Goal: Task Accomplishment & Management: Manage account settings

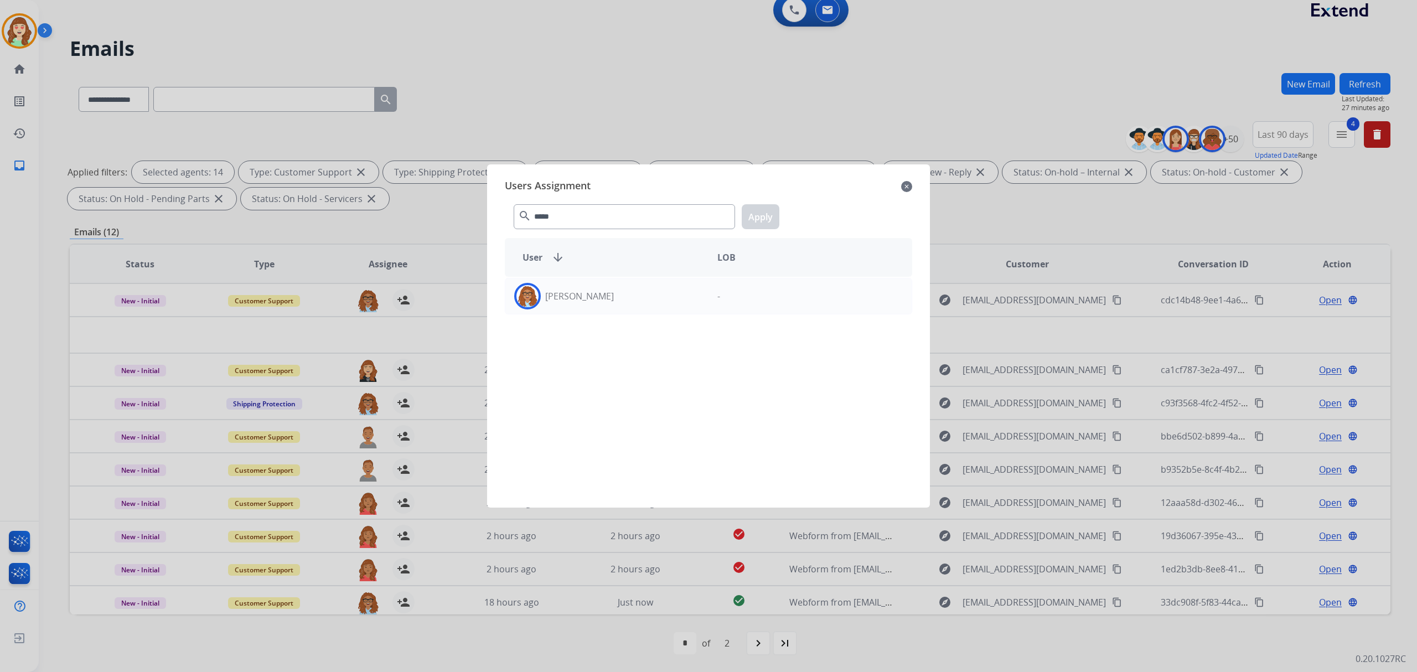
click at [632, 297] on div "[PERSON_NAME]" at bounding box center [606, 296] width 203 height 27
click at [753, 218] on button "Apply" at bounding box center [761, 216] width 38 height 25
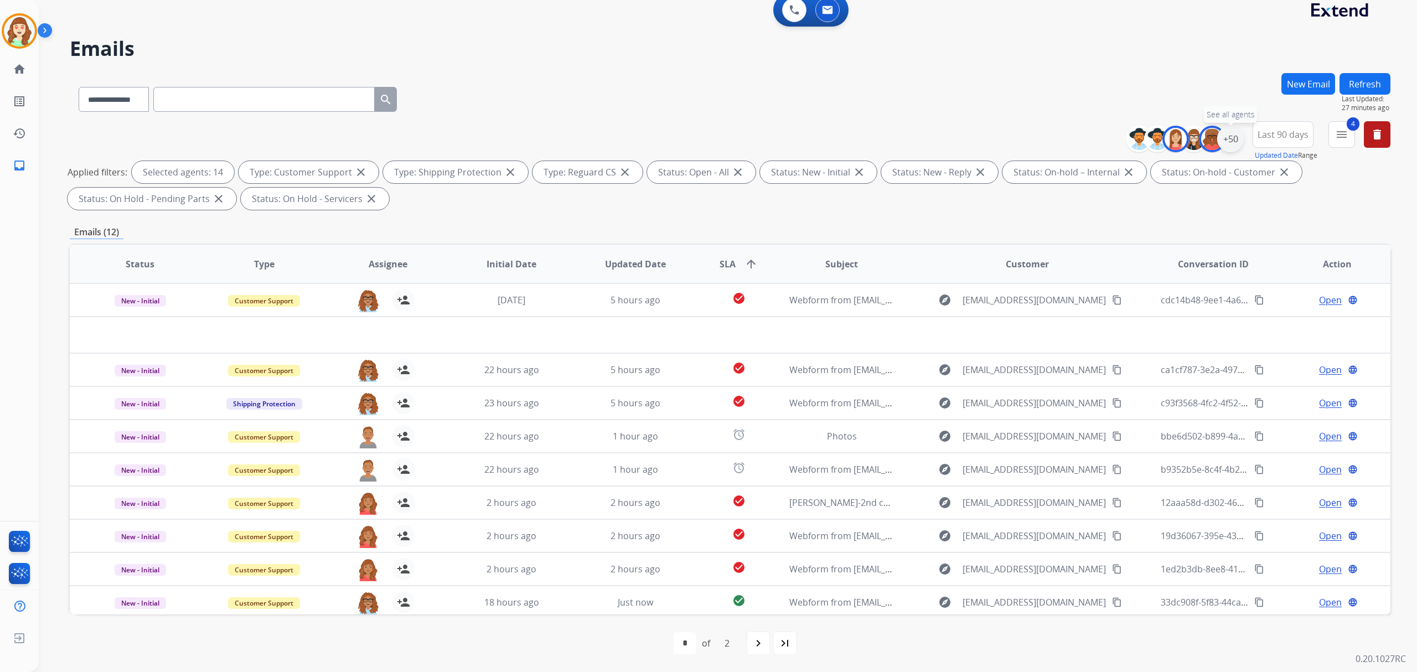
click at [1238, 138] on div "+50" at bounding box center [1230, 139] width 27 height 27
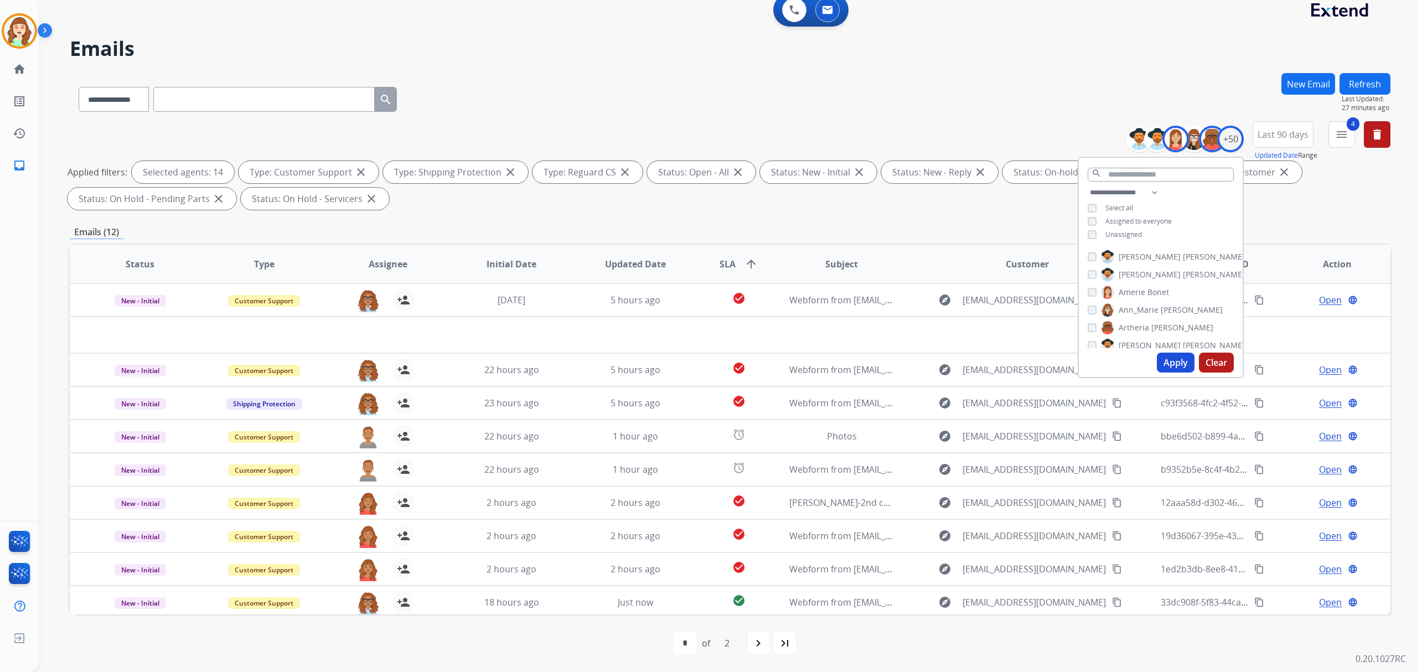
click at [1091, 224] on div "**********" at bounding box center [1161, 215] width 164 height 58
click at [1167, 361] on button "Apply" at bounding box center [1176, 363] width 38 height 20
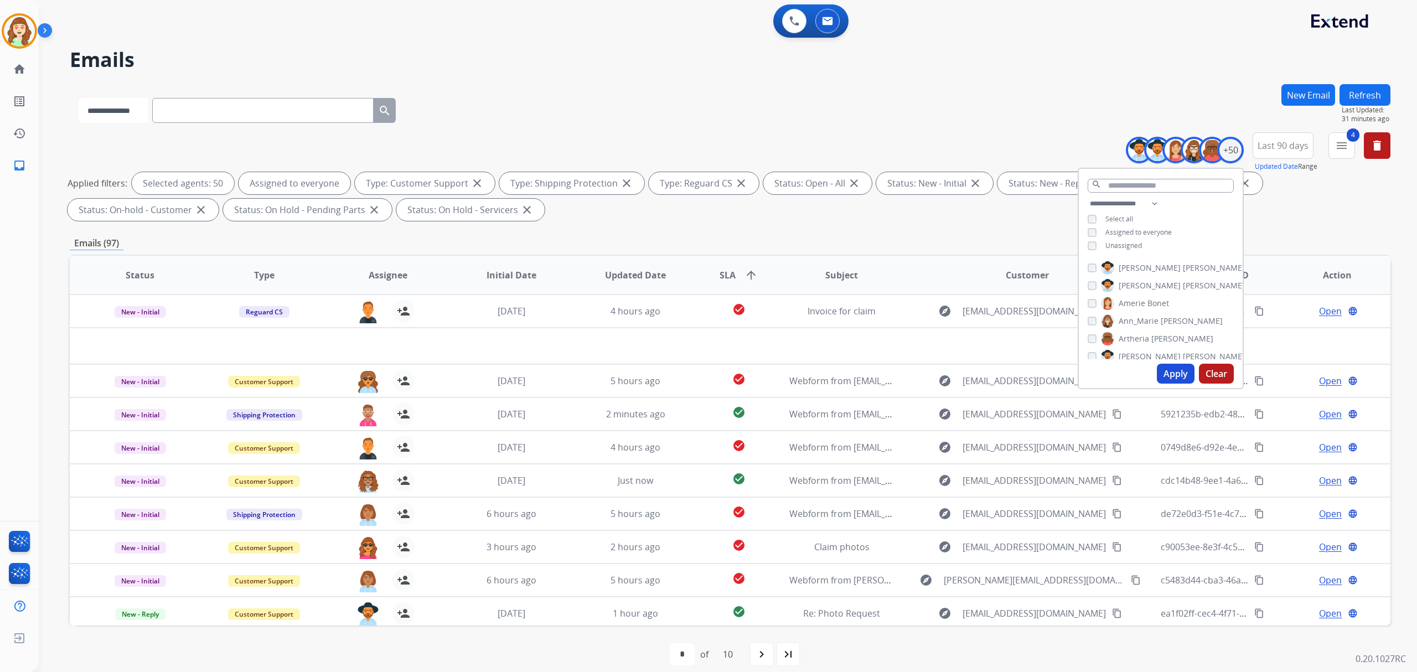
drag, startPoint x: 124, startPoint y: 111, endPoint x: 132, endPoint y: 122, distance: 13.1
click at [124, 111] on select "**********" at bounding box center [113, 110] width 69 height 25
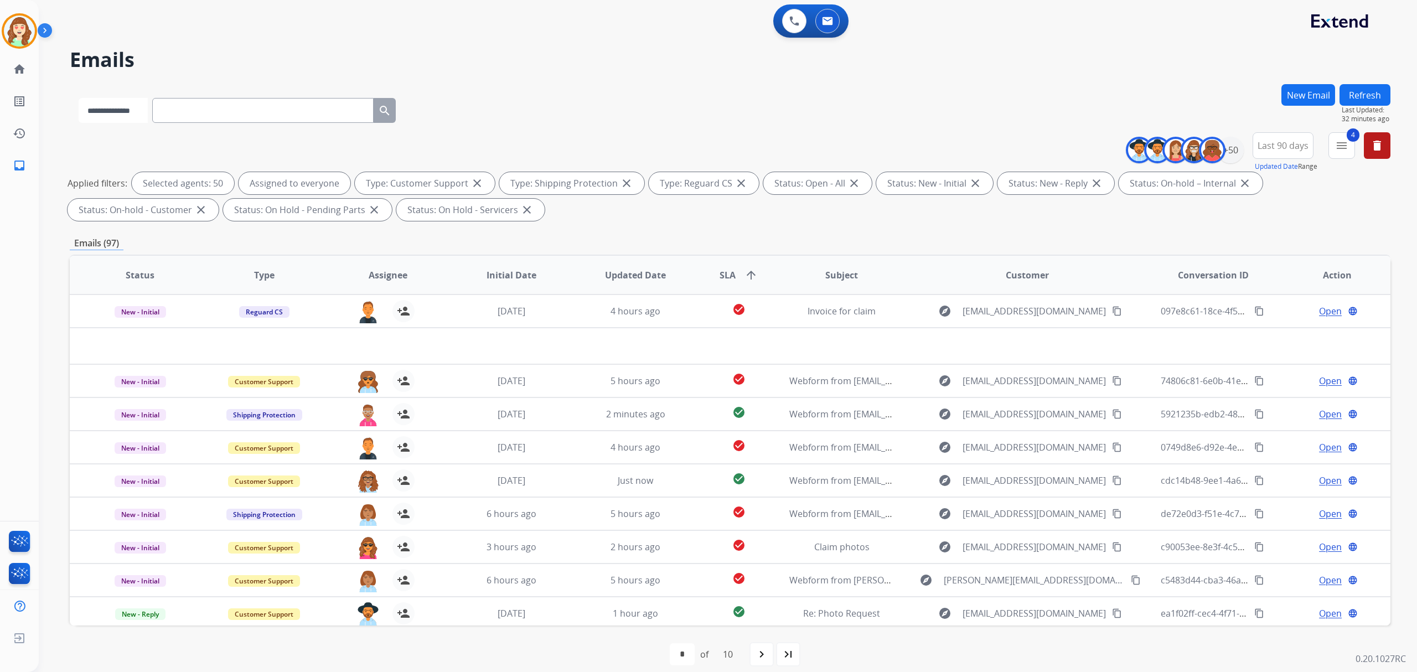
select select "**********"
click at [79, 98] on select "**********" at bounding box center [113, 110] width 69 height 25
paste input "**********"
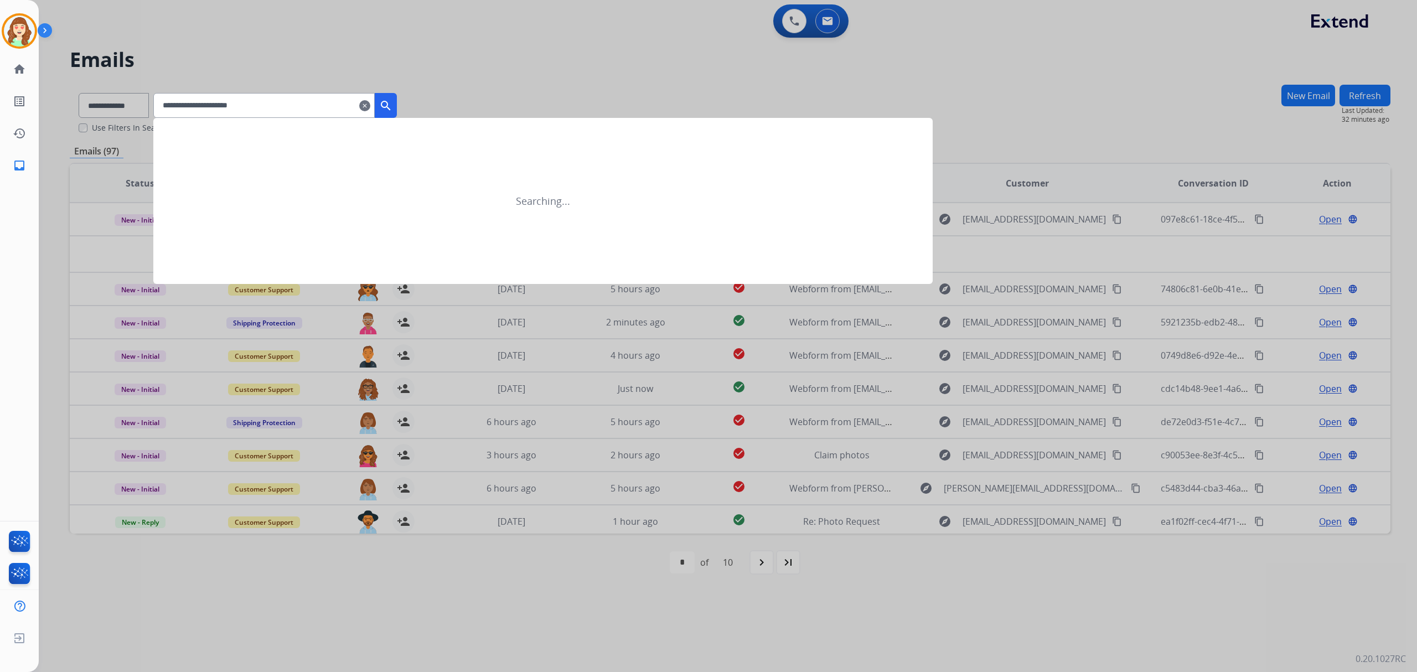
type input "**********"
click at [392, 107] on mat-icon "search" at bounding box center [385, 105] width 13 height 13
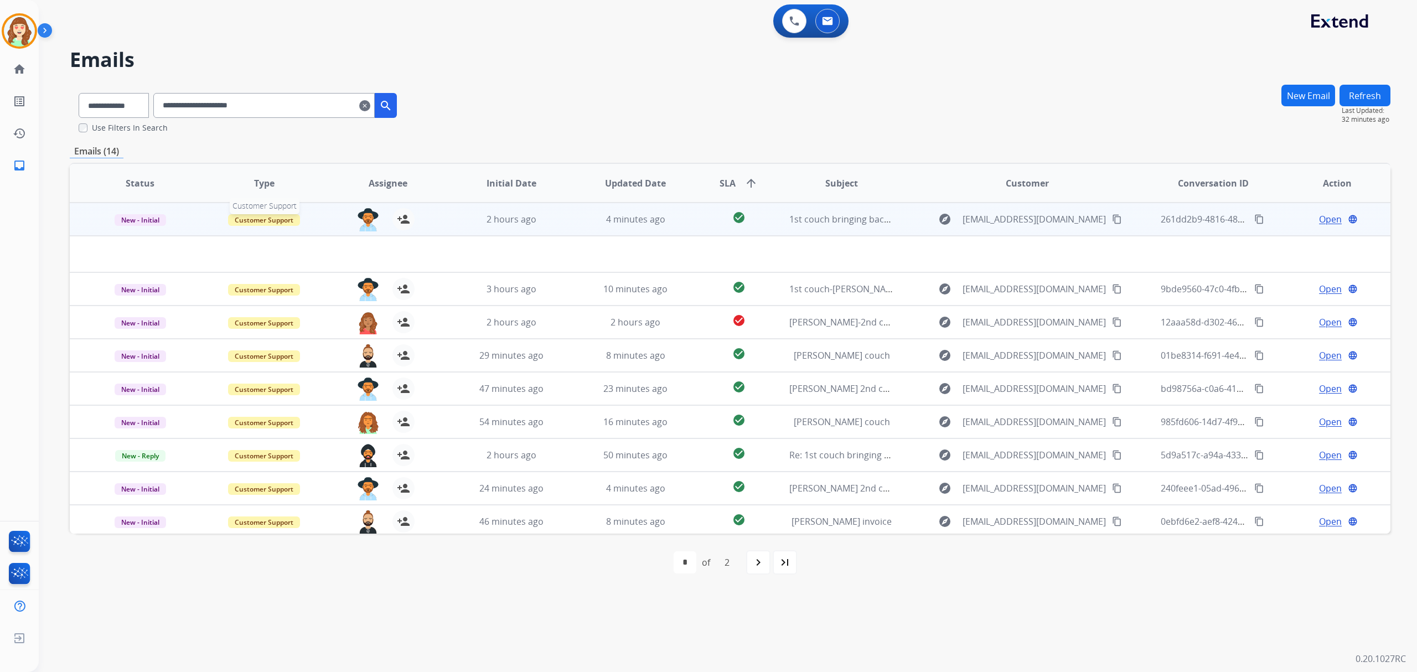
click at [257, 215] on span "Customer Support" at bounding box center [264, 220] width 72 height 12
click at [834, 221] on span "1st couch bringing back down" at bounding box center [851, 219] width 125 height 12
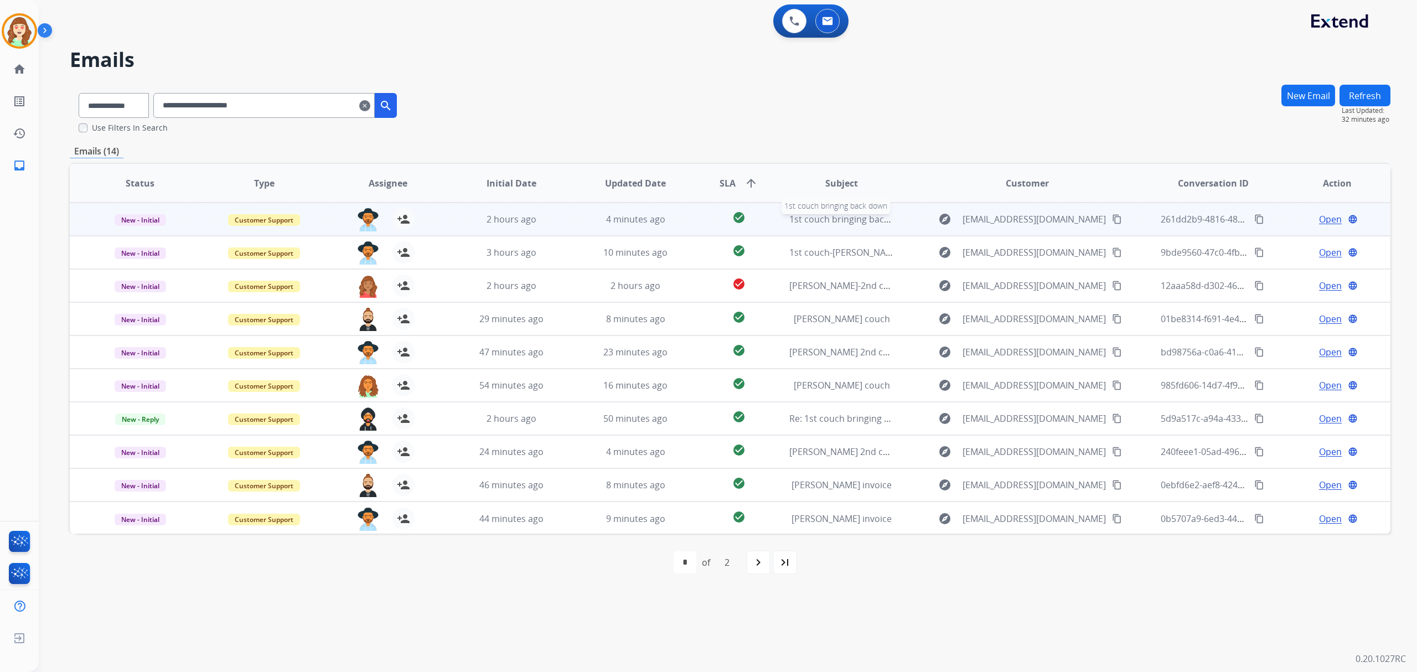
click at [835, 220] on span "1st couch bringing back down" at bounding box center [851, 219] width 125 height 12
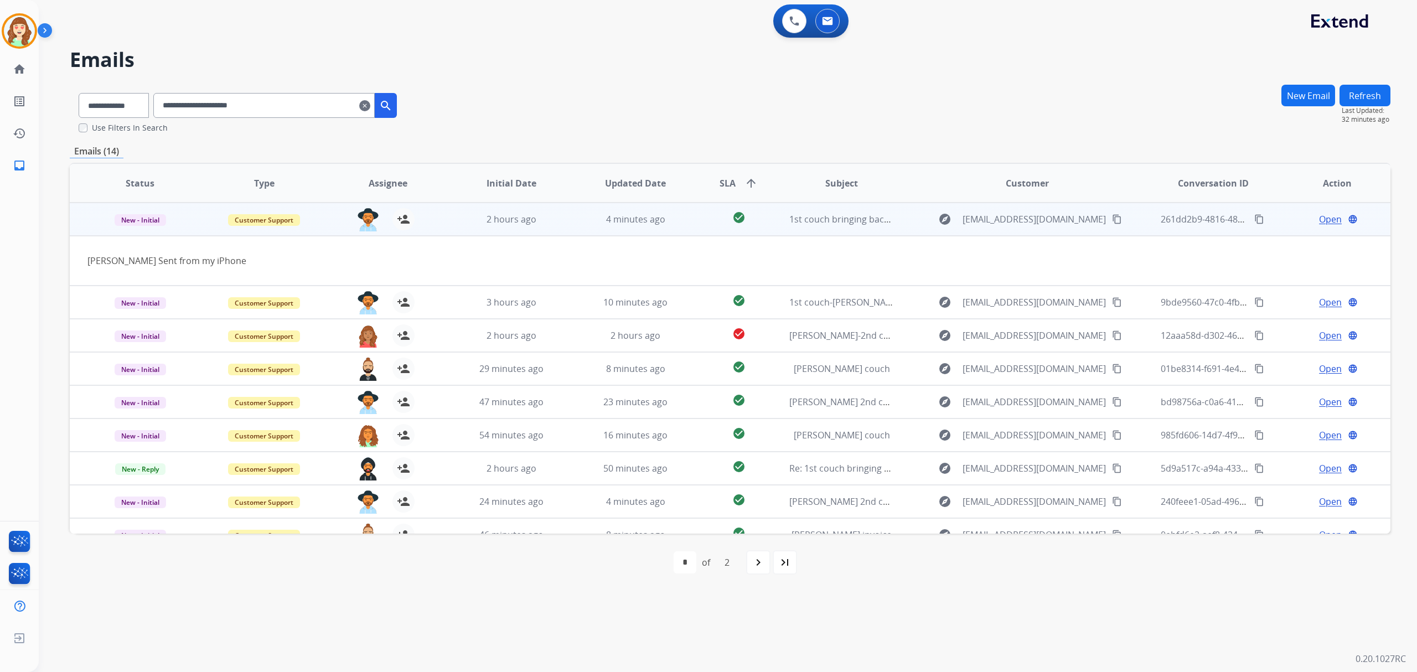
click at [1324, 218] on span "Open" at bounding box center [1330, 219] width 23 height 13
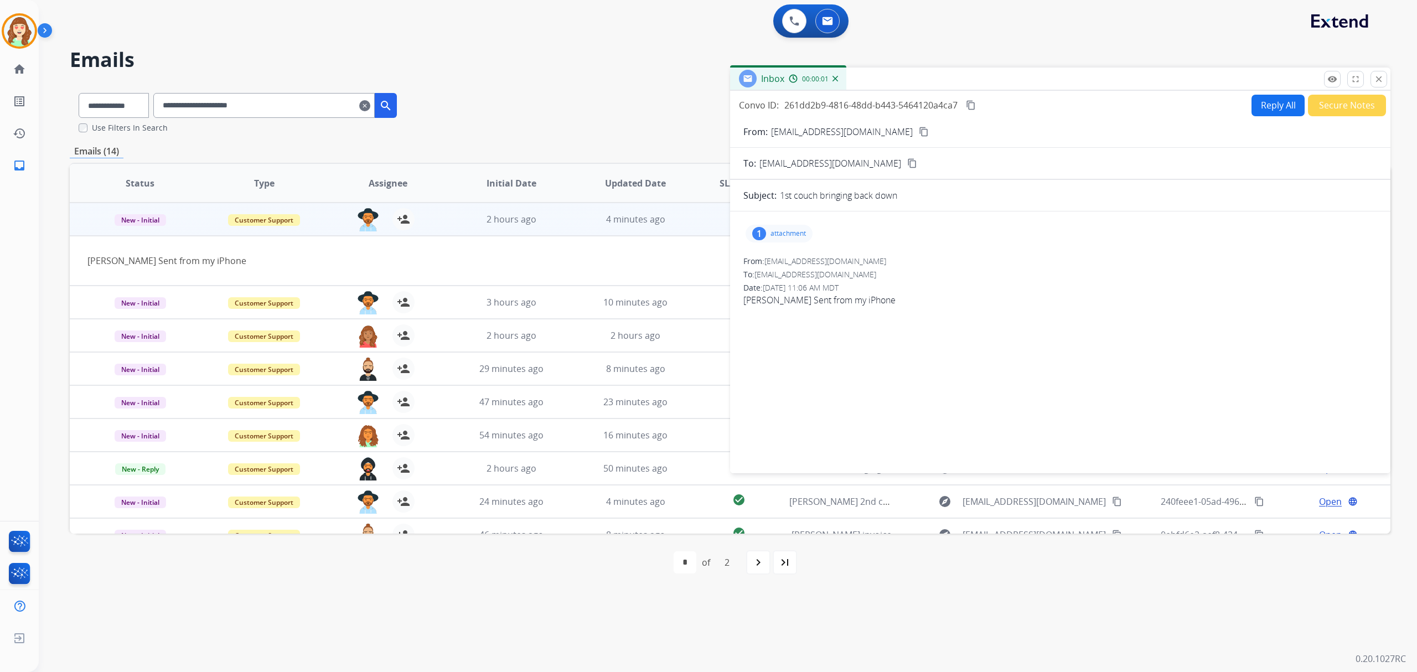
click at [783, 229] on div "1 attachment" at bounding box center [779, 234] width 67 height 18
click at [769, 257] on div at bounding box center [782, 261] width 55 height 39
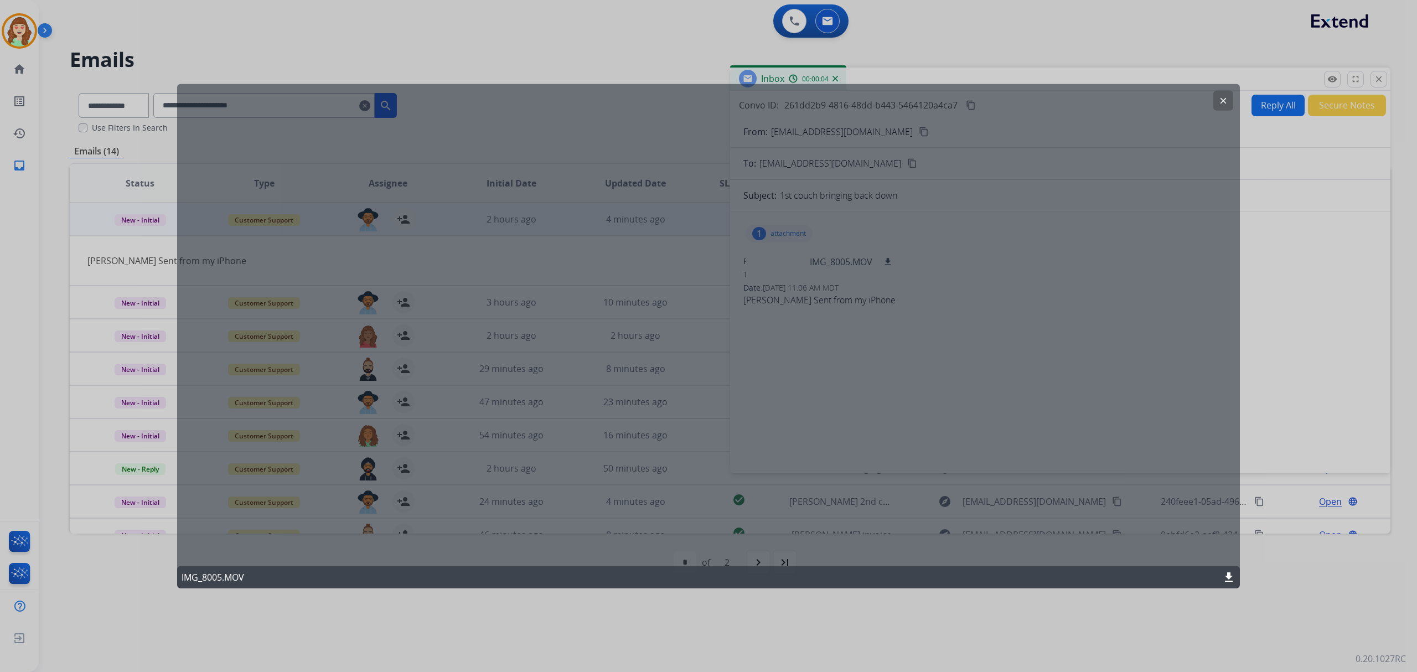
click at [1215, 100] on button "clear" at bounding box center [1223, 101] width 20 height 20
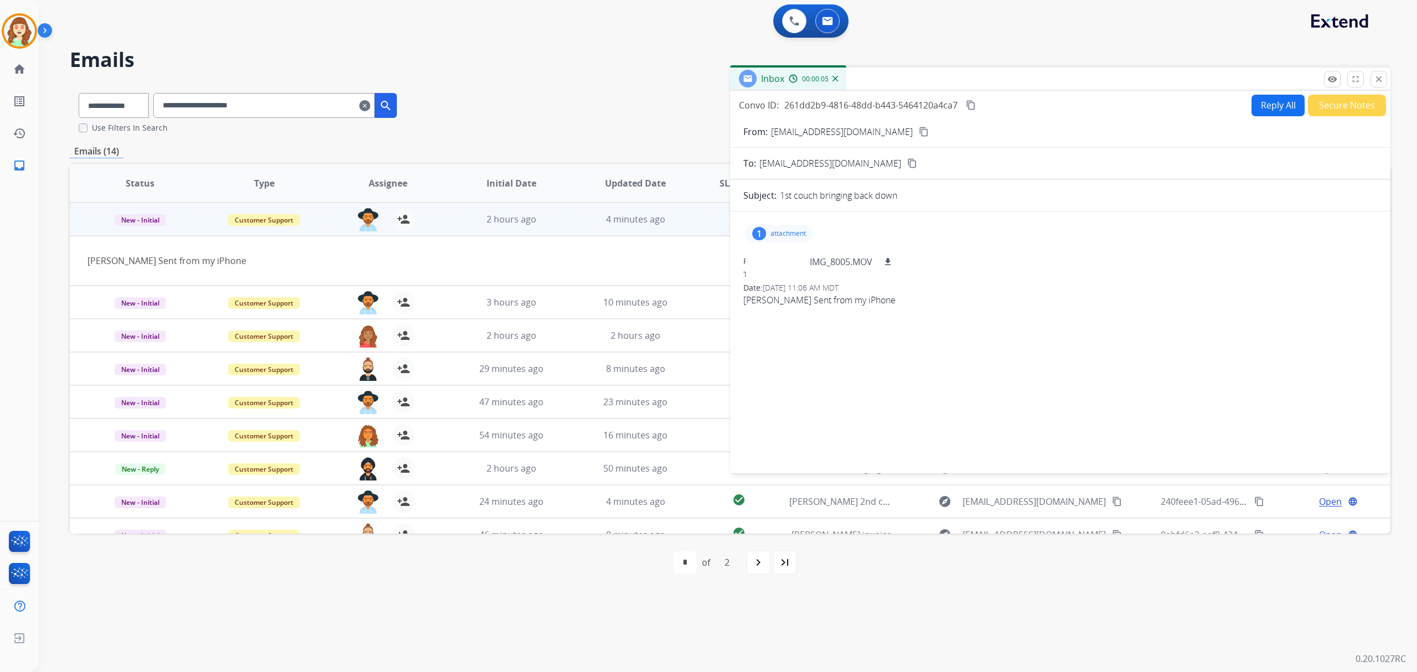
click at [1348, 100] on button "Secure Notes" at bounding box center [1347, 106] width 78 height 22
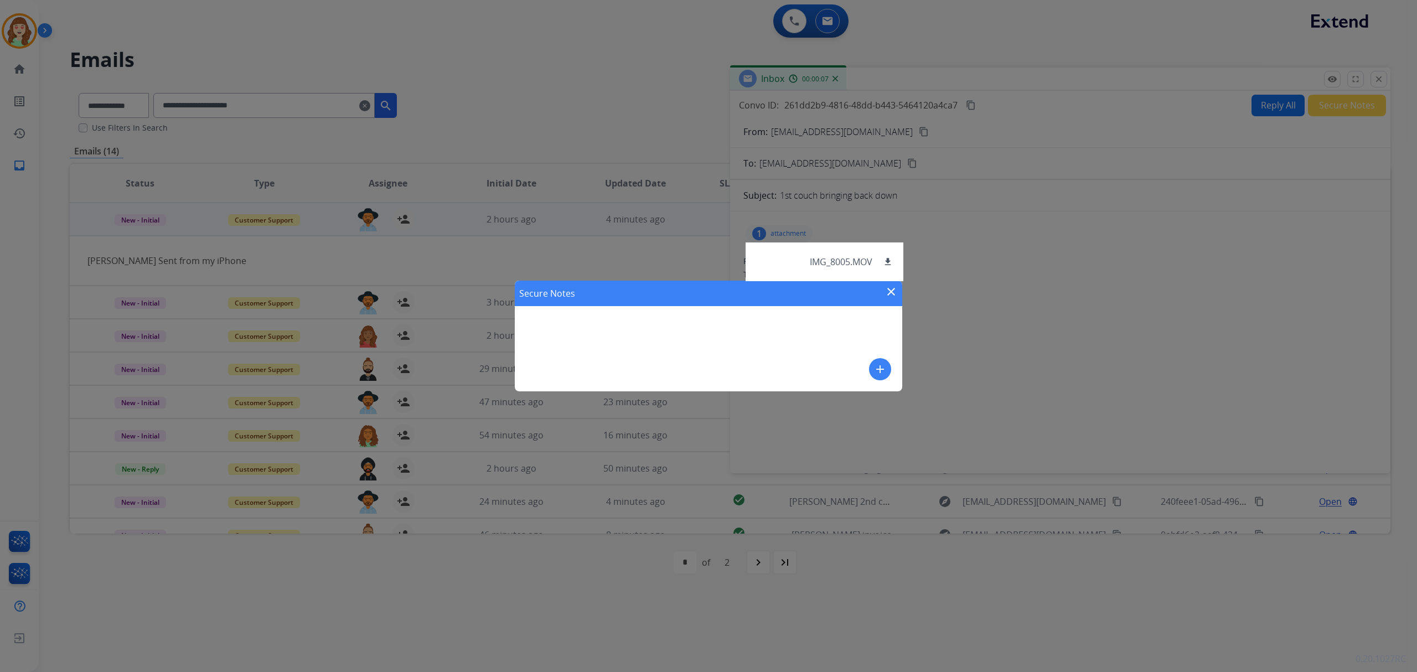
click at [888, 369] on button "add" at bounding box center [880, 369] width 22 height 22
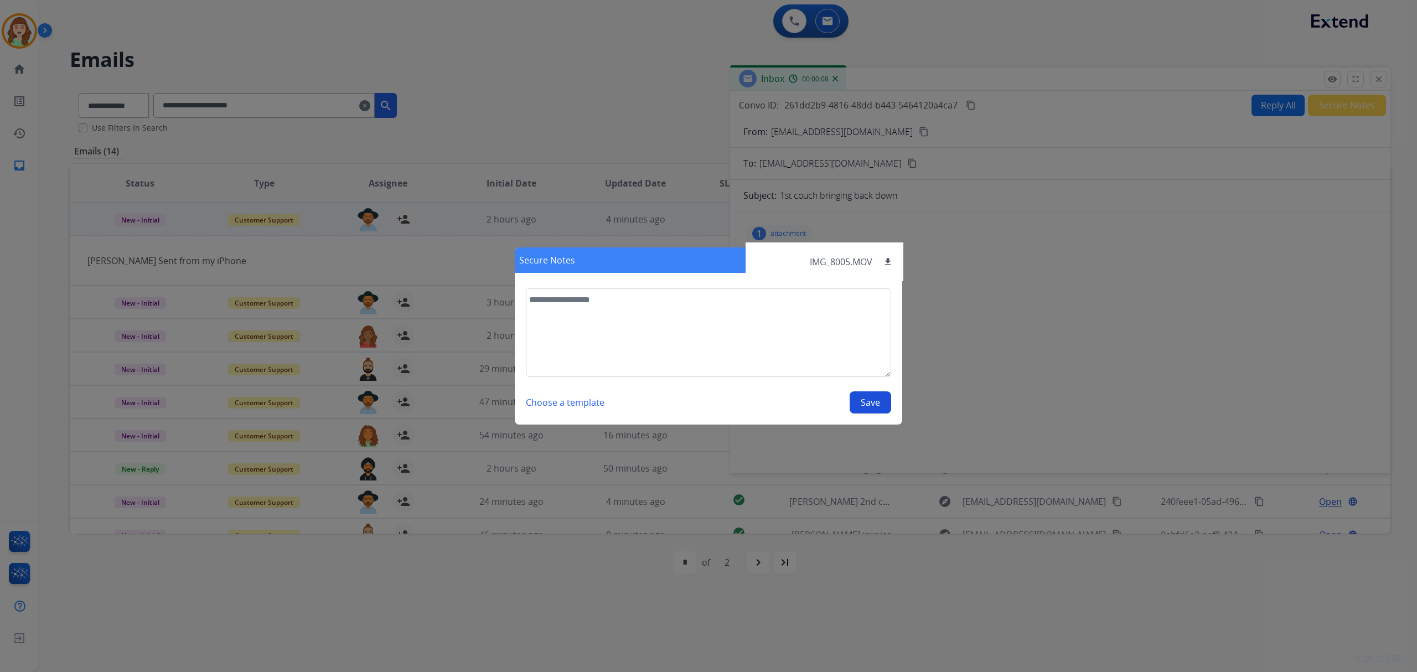
click at [1357, 225] on div "Secure Notes close Choose a template Save" at bounding box center [708, 336] width 1417 height 672
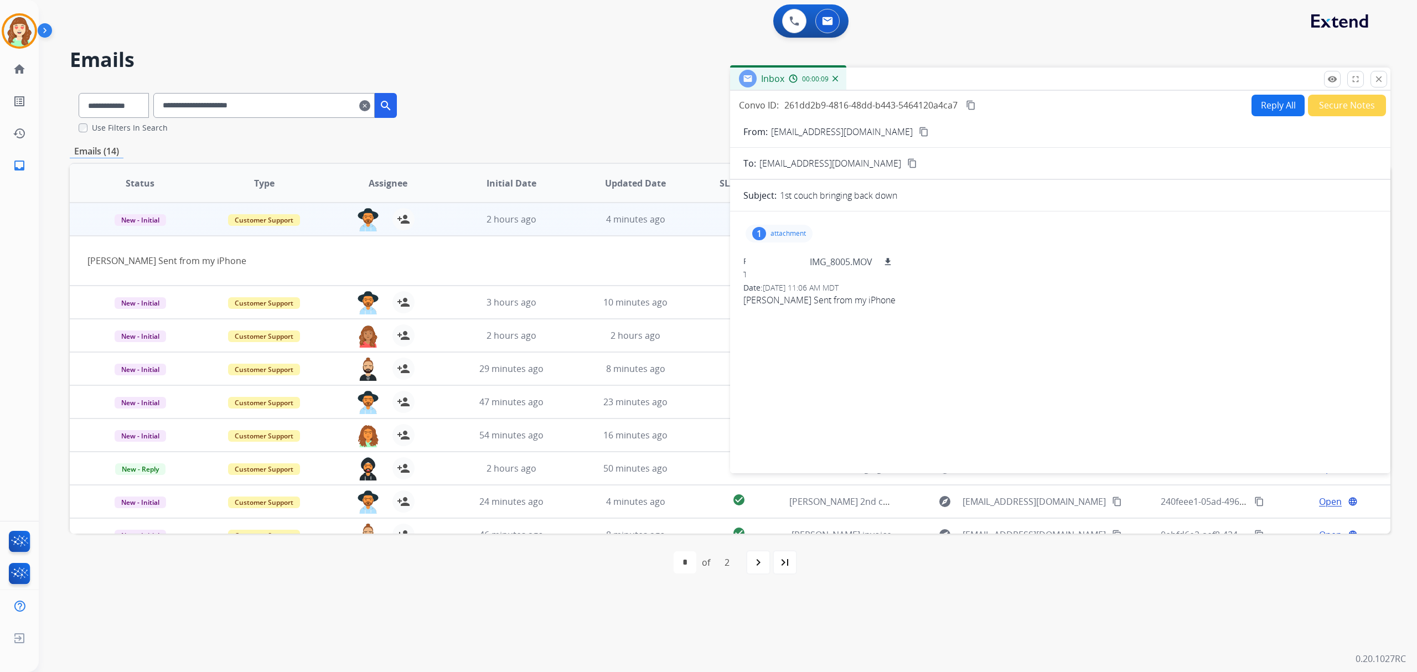
click at [1379, 80] on mat-icon "close" at bounding box center [1379, 79] width 10 height 10
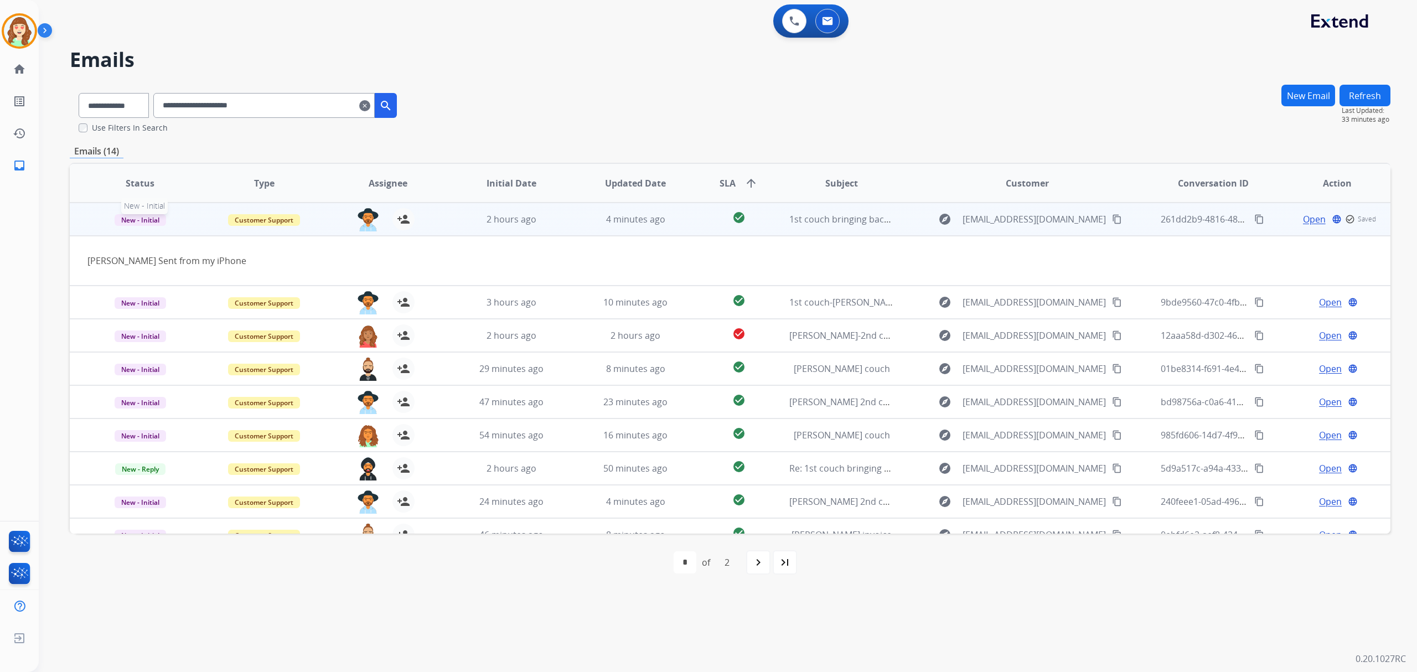
click at [142, 218] on span "New - Initial" at bounding box center [140, 220] width 51 height 12
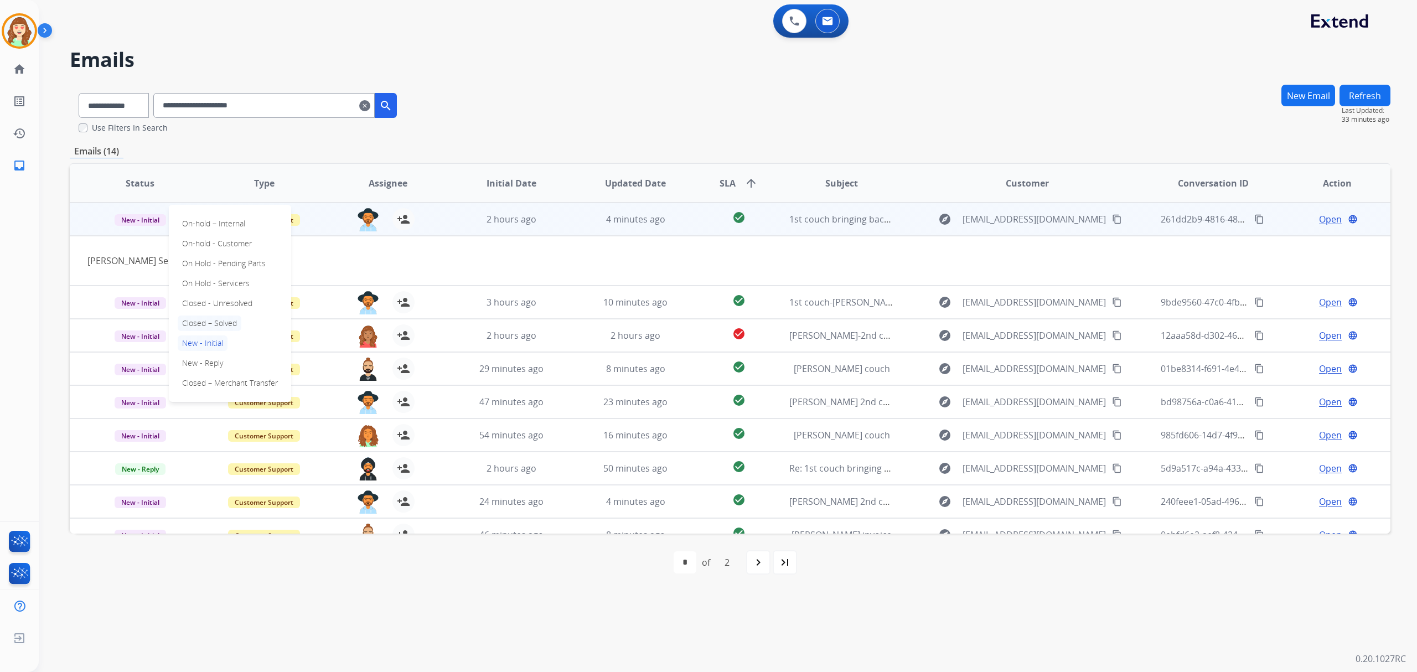
click at [201, 320] on p "Closed – Solved" at bounding box center [210, 323] width 64 height 15
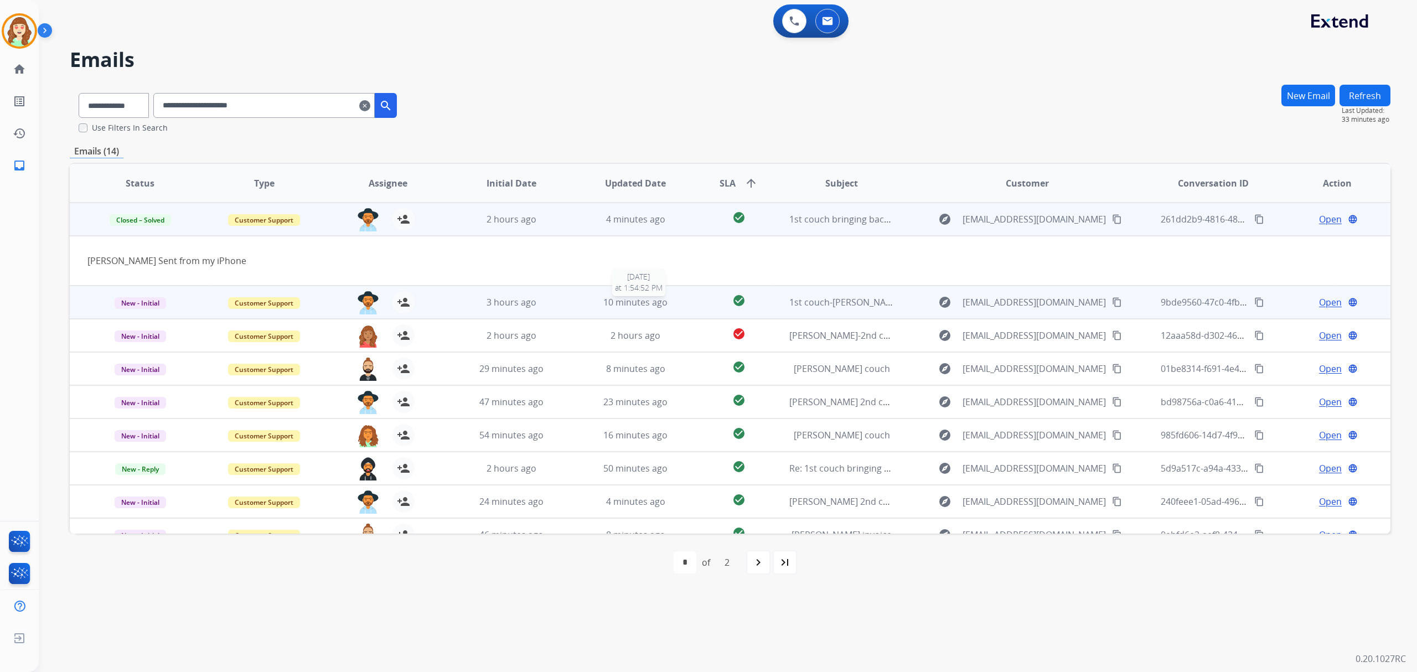
click at [647, 301] on span "10 minutes ago" at bounding box center [635, 302] width 64 height 12
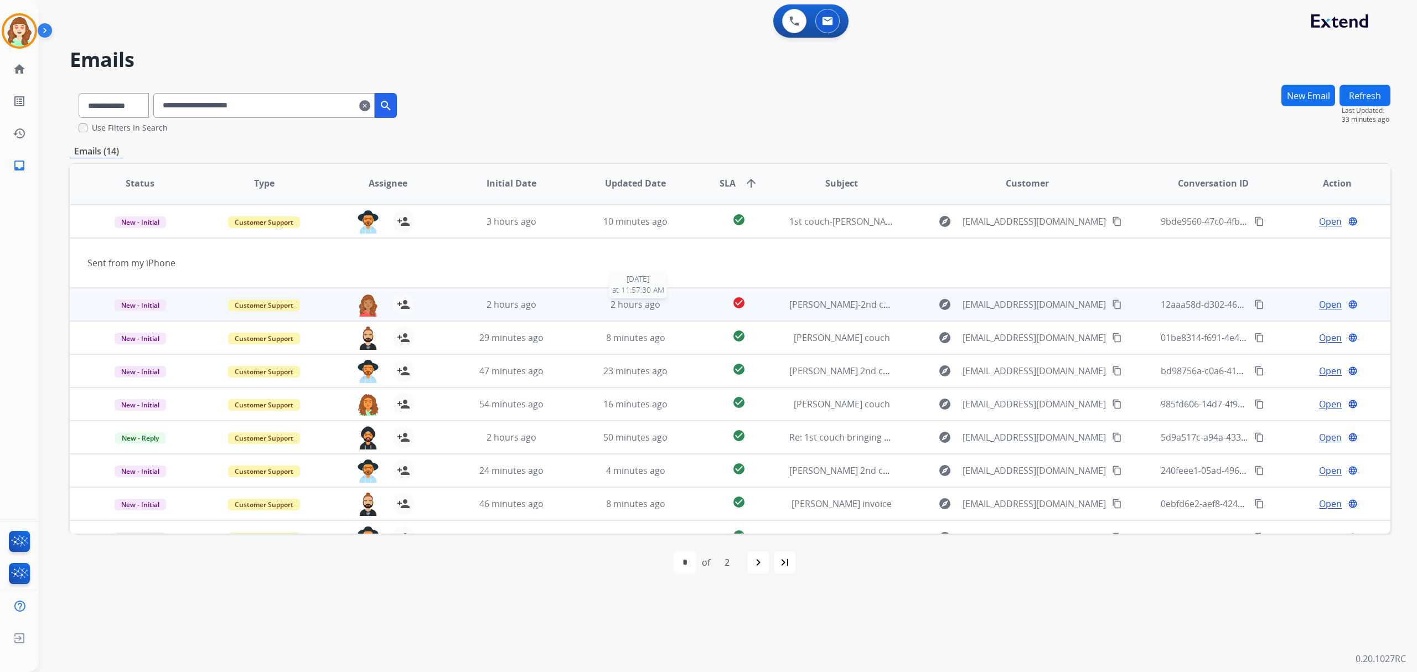
scroll to position [33, 0]
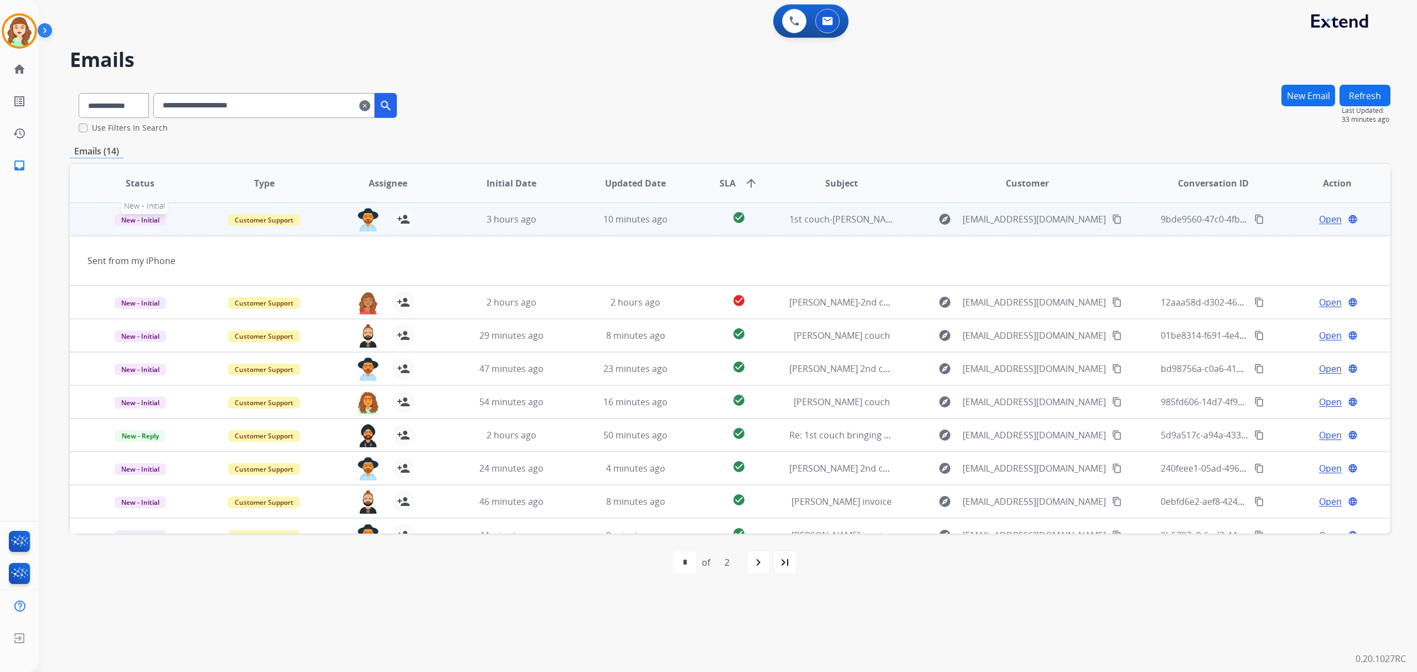
click at [140, 220] on span "New - Initial" at bounding box center [140, 220] width 51 height 12
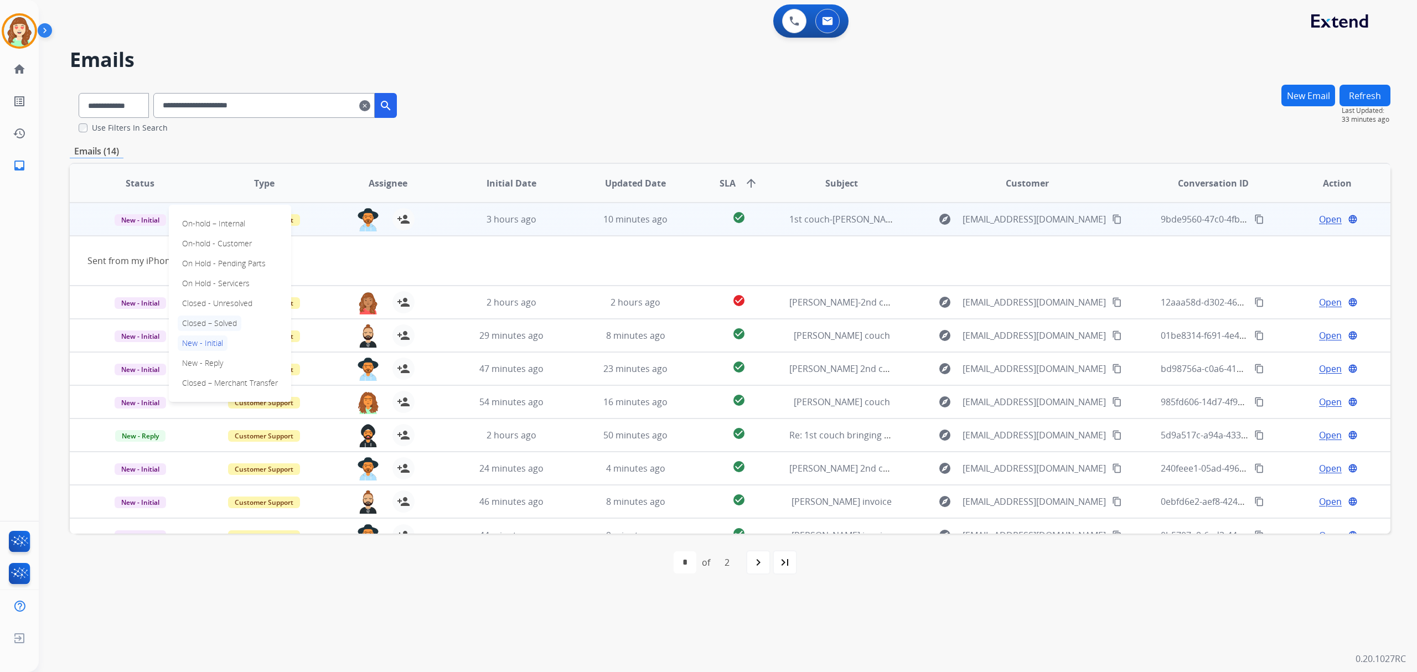
click at [213, 319] on p "Closed – Solved" at bounding box center [210, 323] width 64 height 15
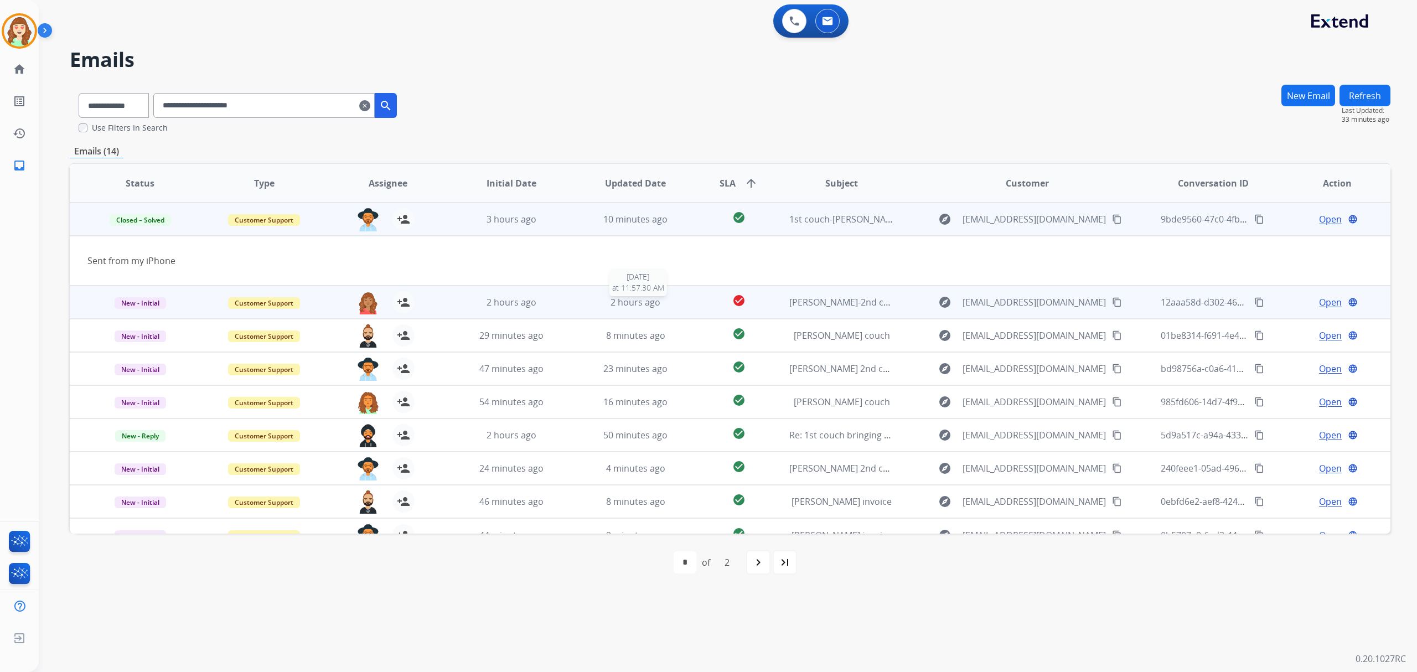
click at [639, 302] on span "2 hours ago" at bounding box center [636, 302] width 50 height 12
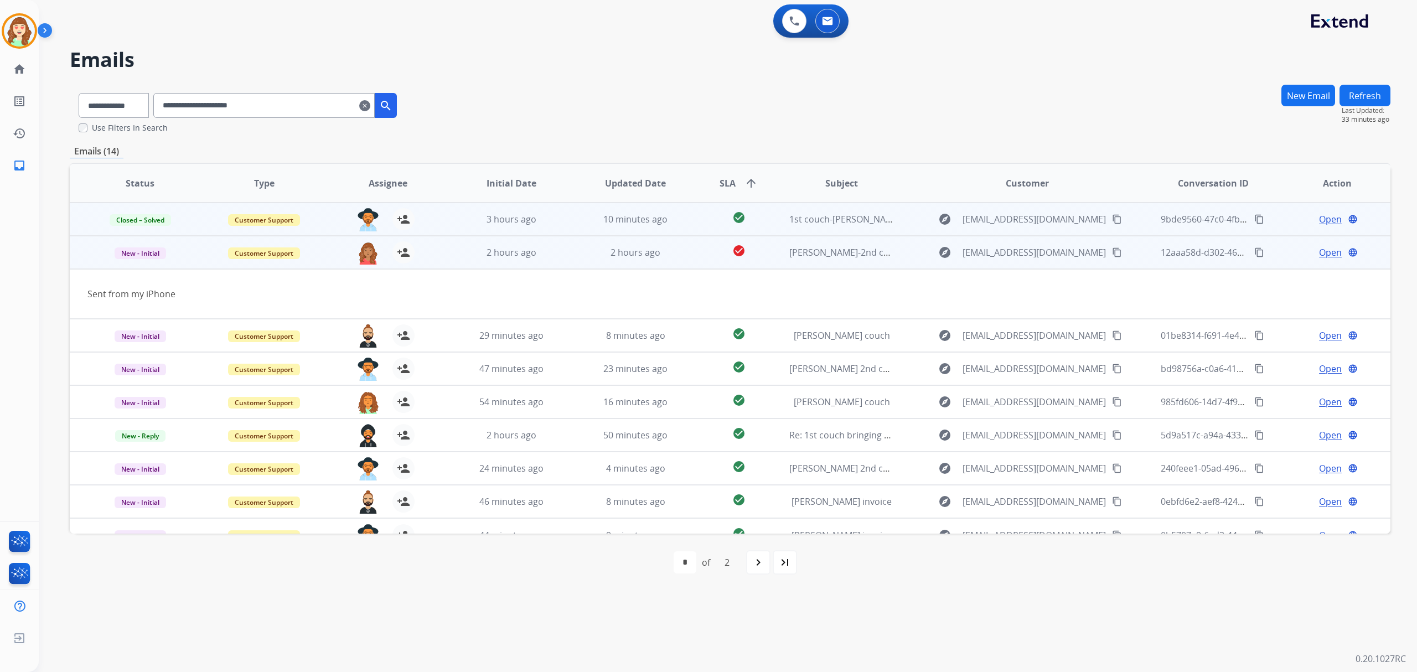
scroll to position [50, 0]
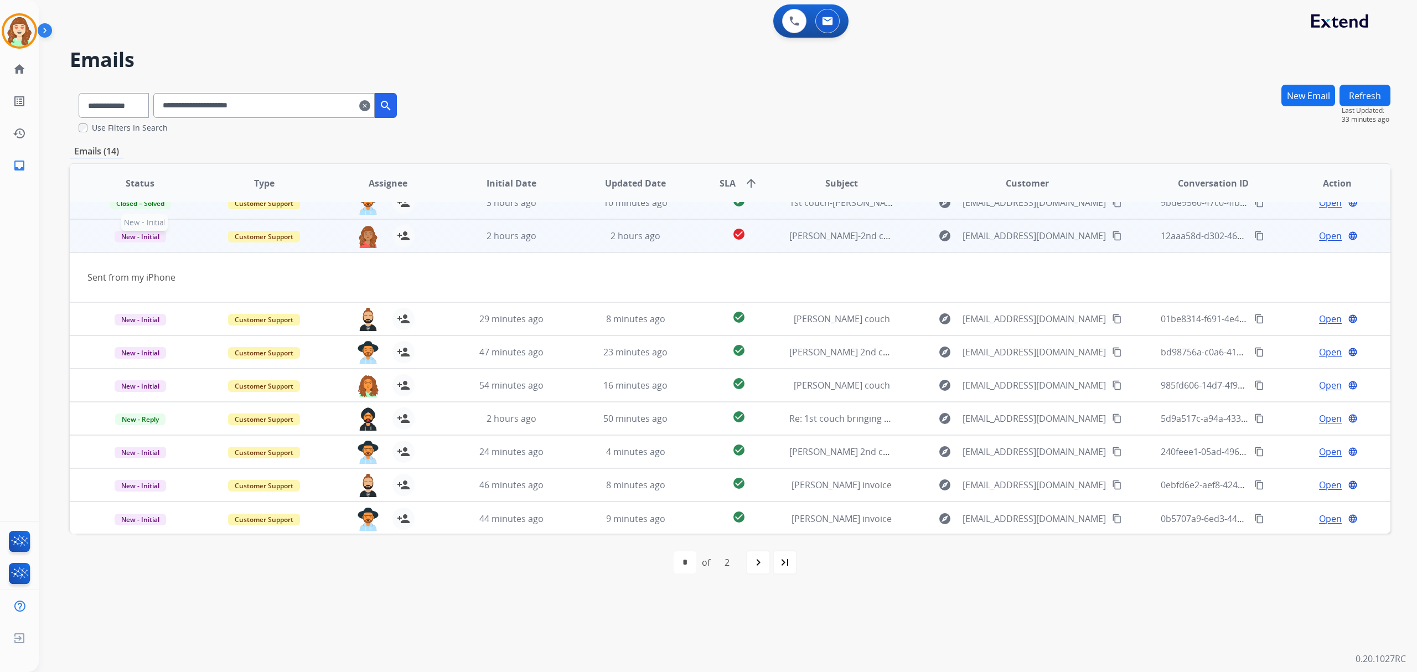
click at [141, 235] on span "New - Initial" at bounding box center [140, 237] width 51 height 12
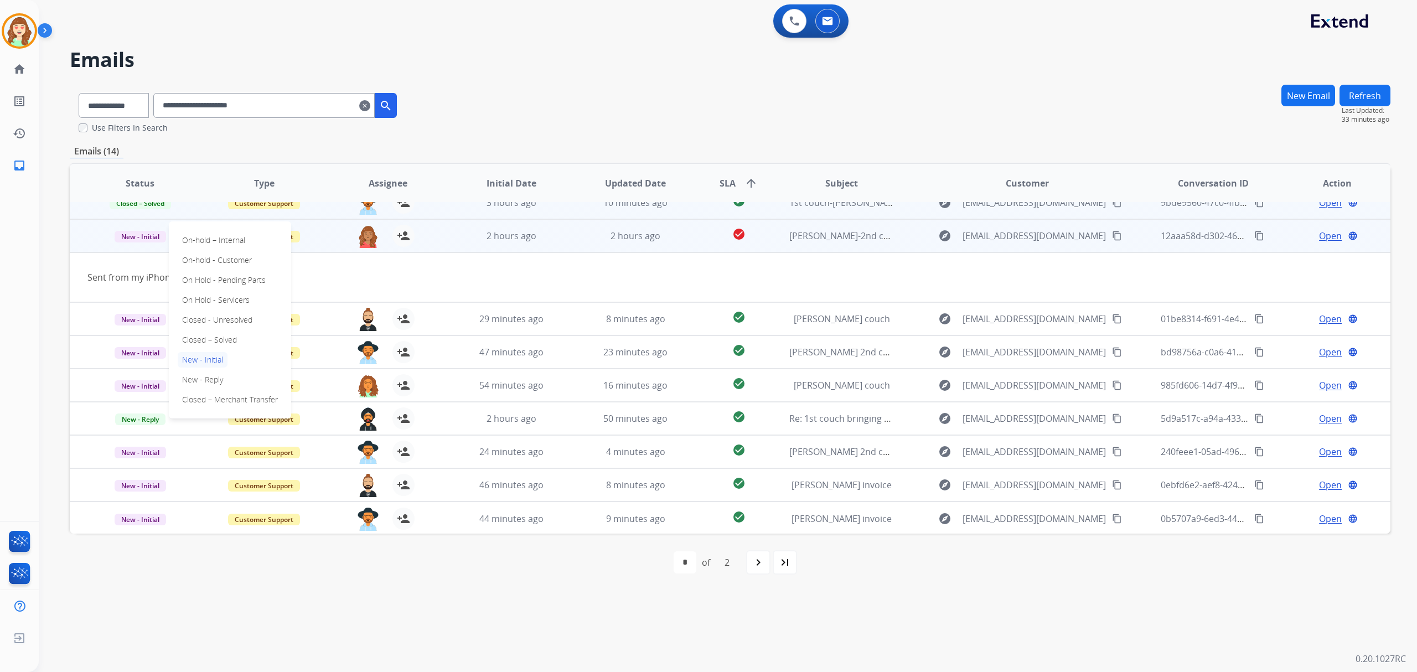
click at [599, 272] on div "Sent from my iPhone" at bounding box center [606, 277] width 1038 height 13
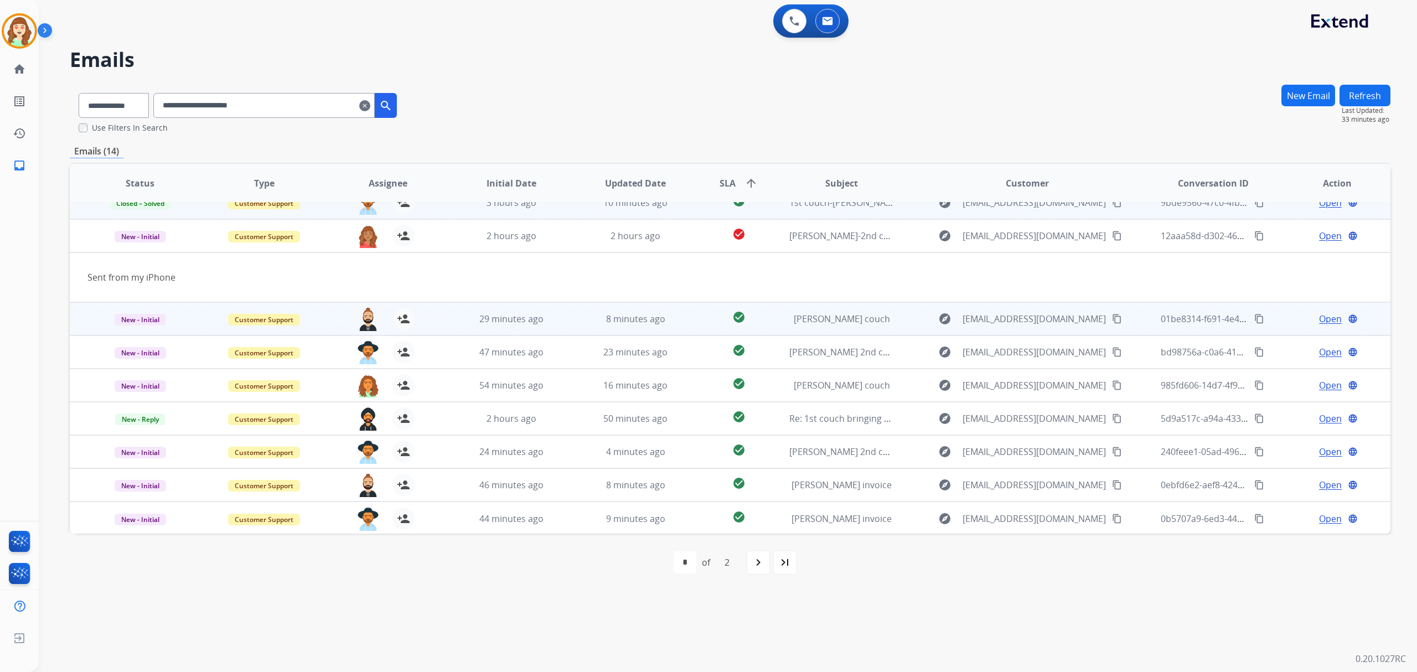
click at [647, 308] on td "8 minutes ago" at bounding box center [627, 318] width 124 height 33
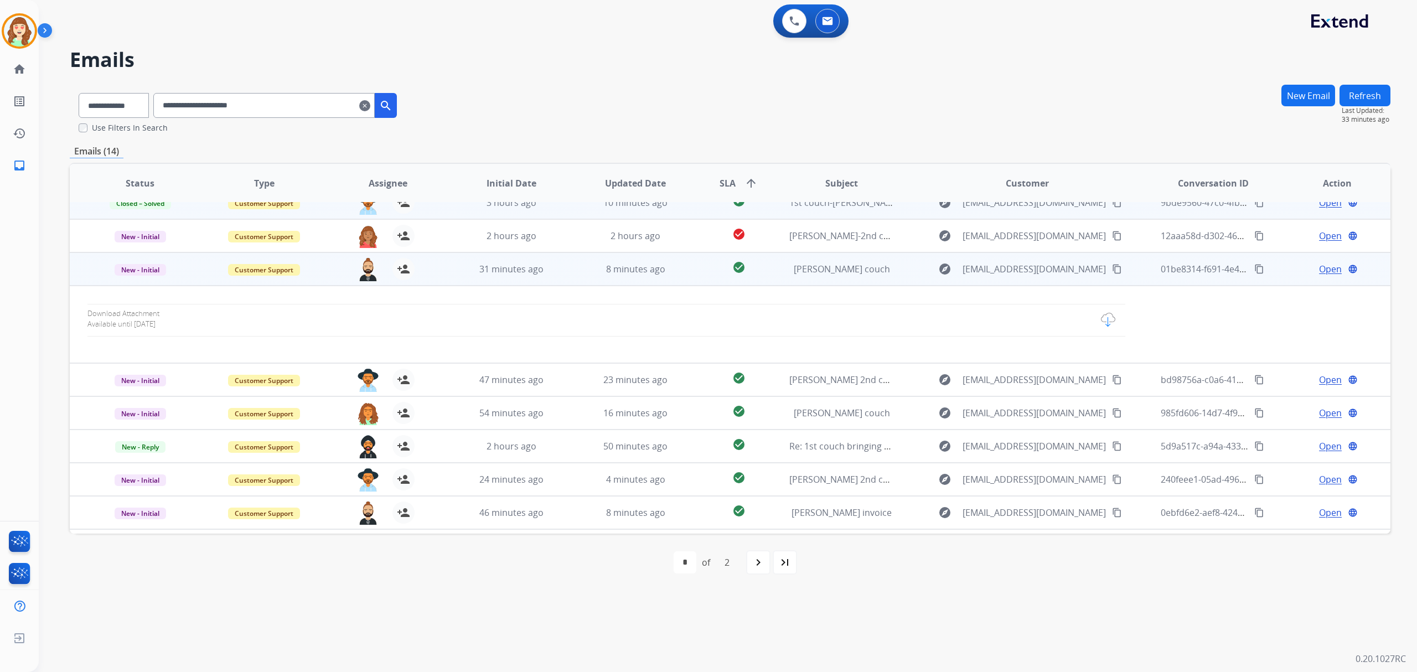
scroll to position [78, 0]
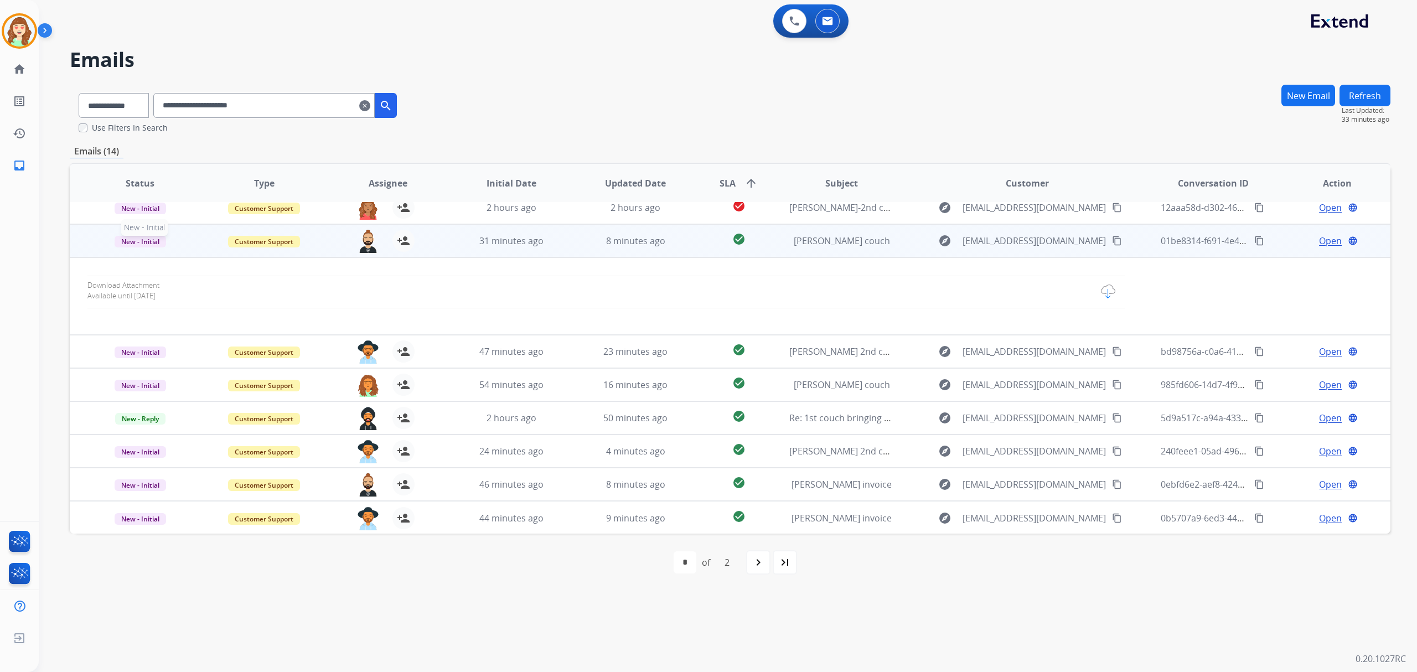
click at [135, 239] on span "New - Initial" at bounding box center [140, 242] width 51 height 12
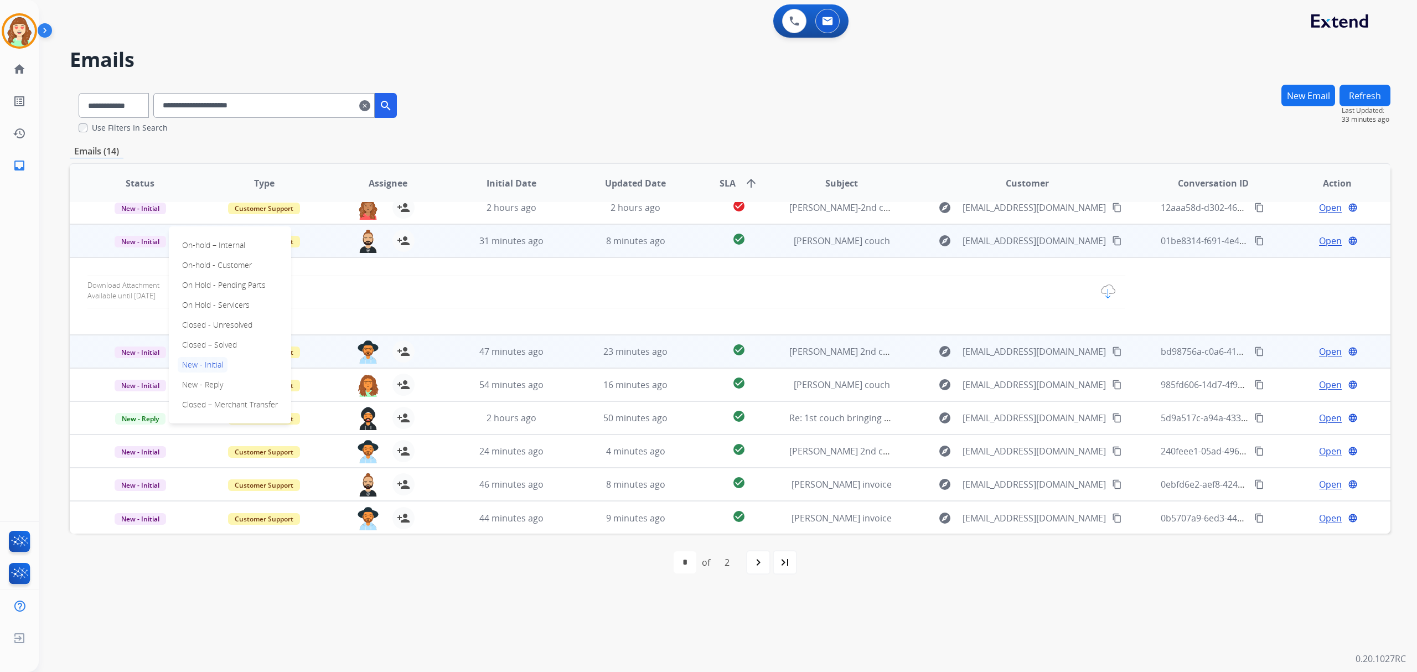
click at [225, 344] on p "Closed – Solved" at bounding box center [210, 344] width 64 height 15
click at [641, 348] on span "23 minutes ago" at bounding box center [635, 351] width 64 height 12
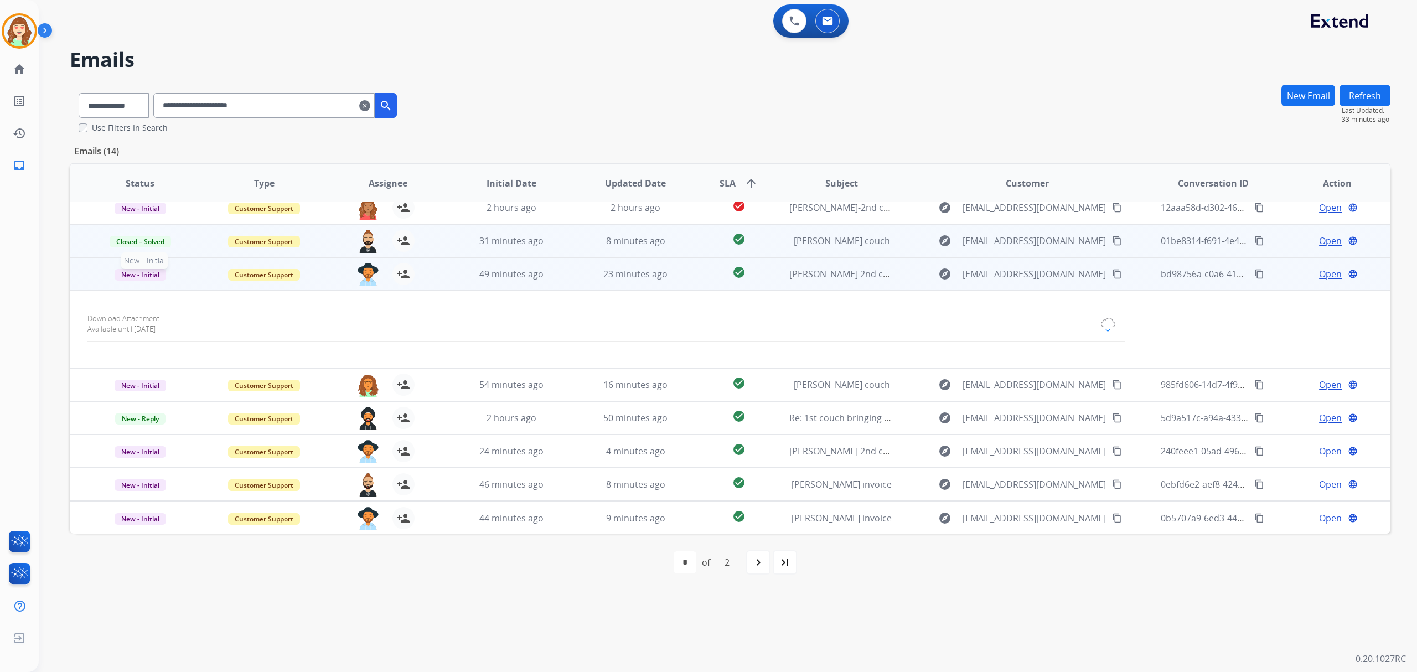
click at [136, 273] on span "New - Initial" at bounding box center [140, 275] width 51 height 12
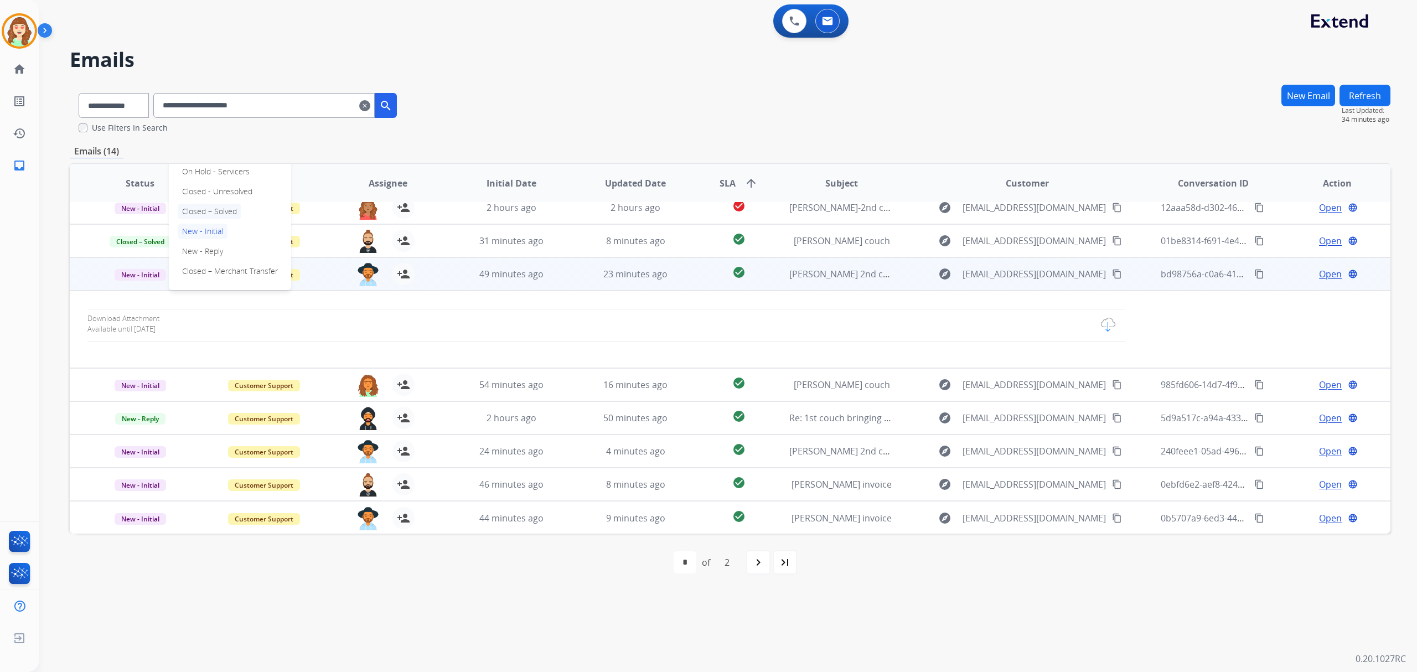
click at [211, 209] on p "Closed – Solved" at bounding box center [210, 211] width 64 height 15
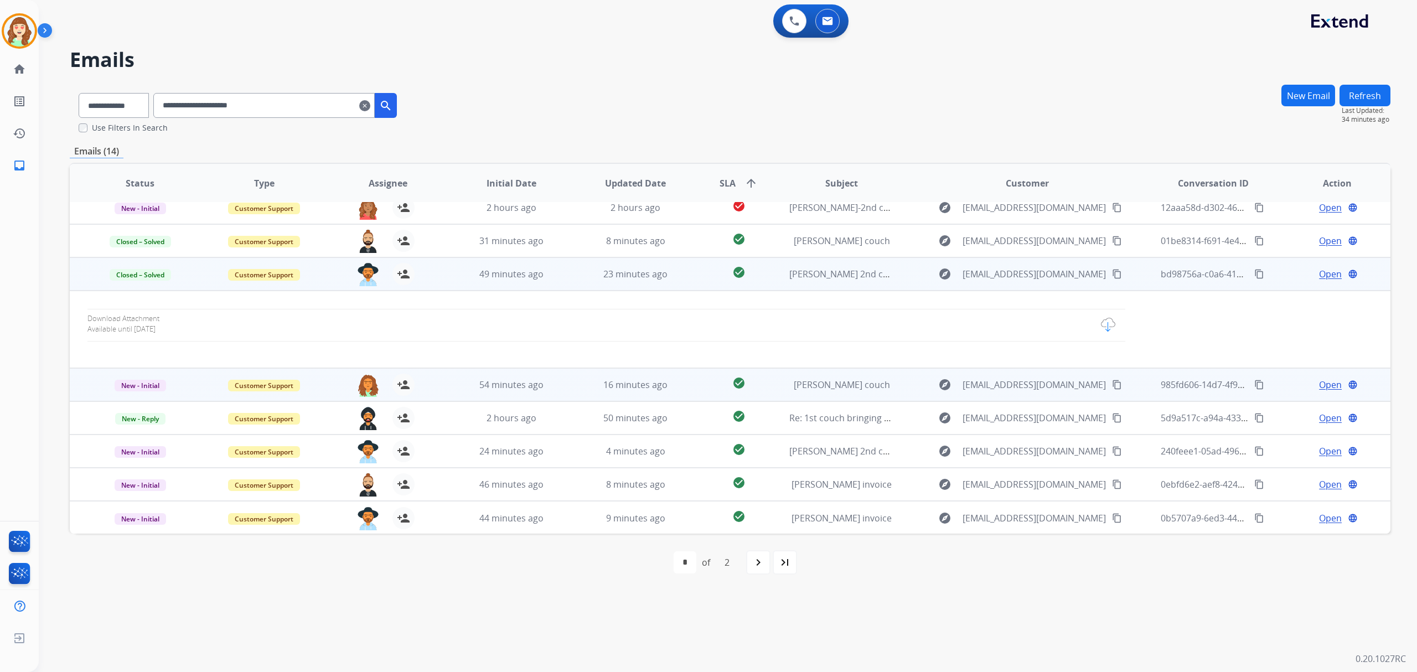
click at [851, 391] on td "[PERSON_NAME] couch" at bounding box center [834, 384] width 124 height 33
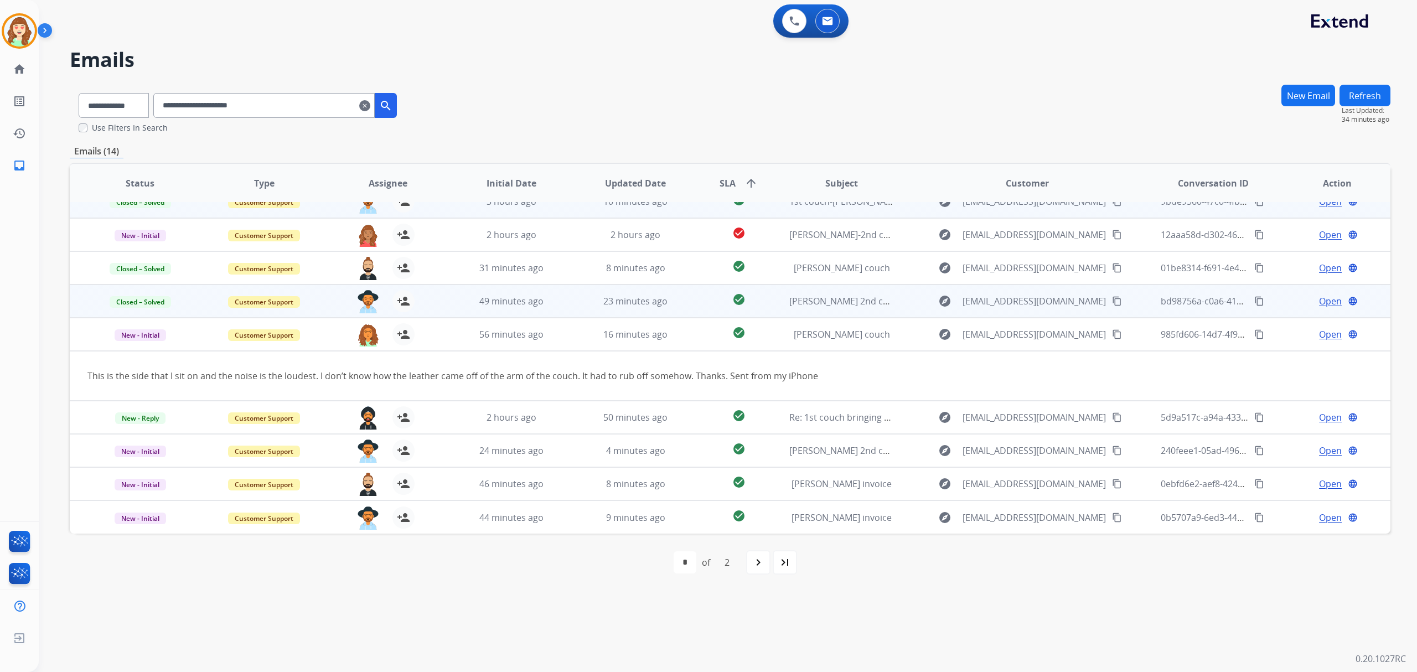
scroll to position [50, 0]
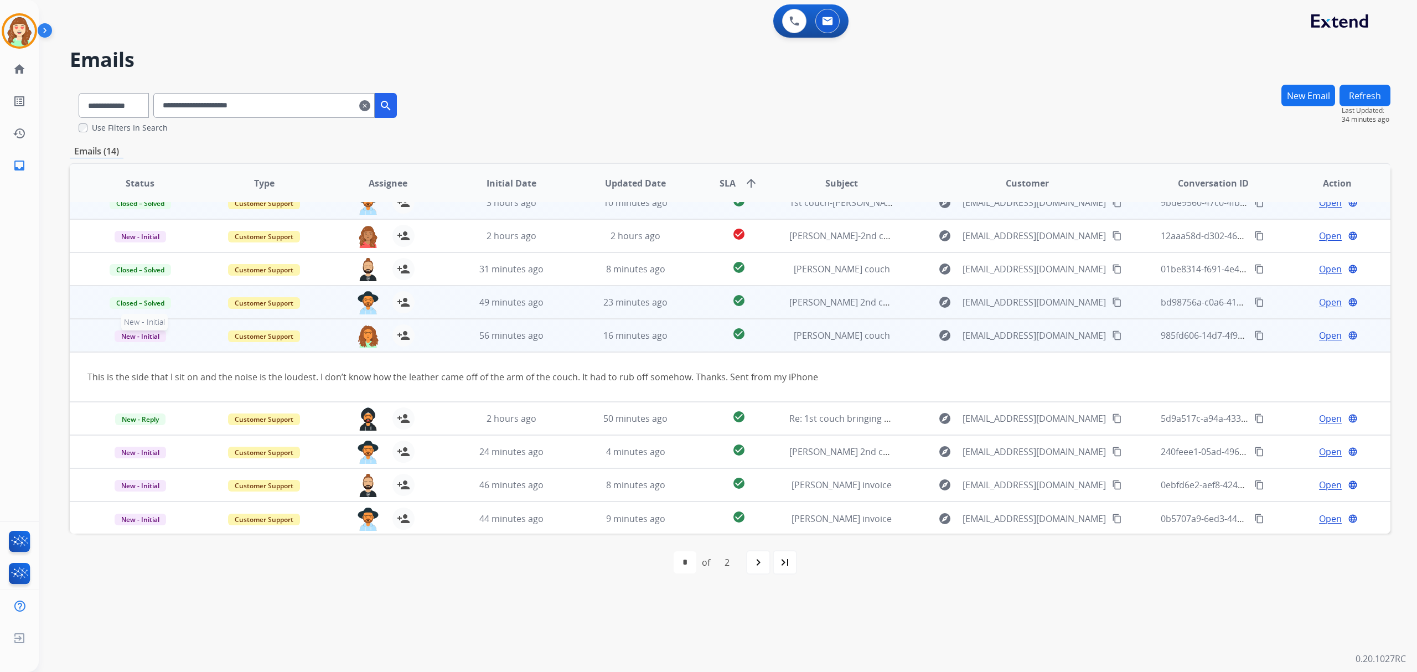
click at [132, 334] on span "New - Initial" at bounding box center [140, 336] width 51 height 12
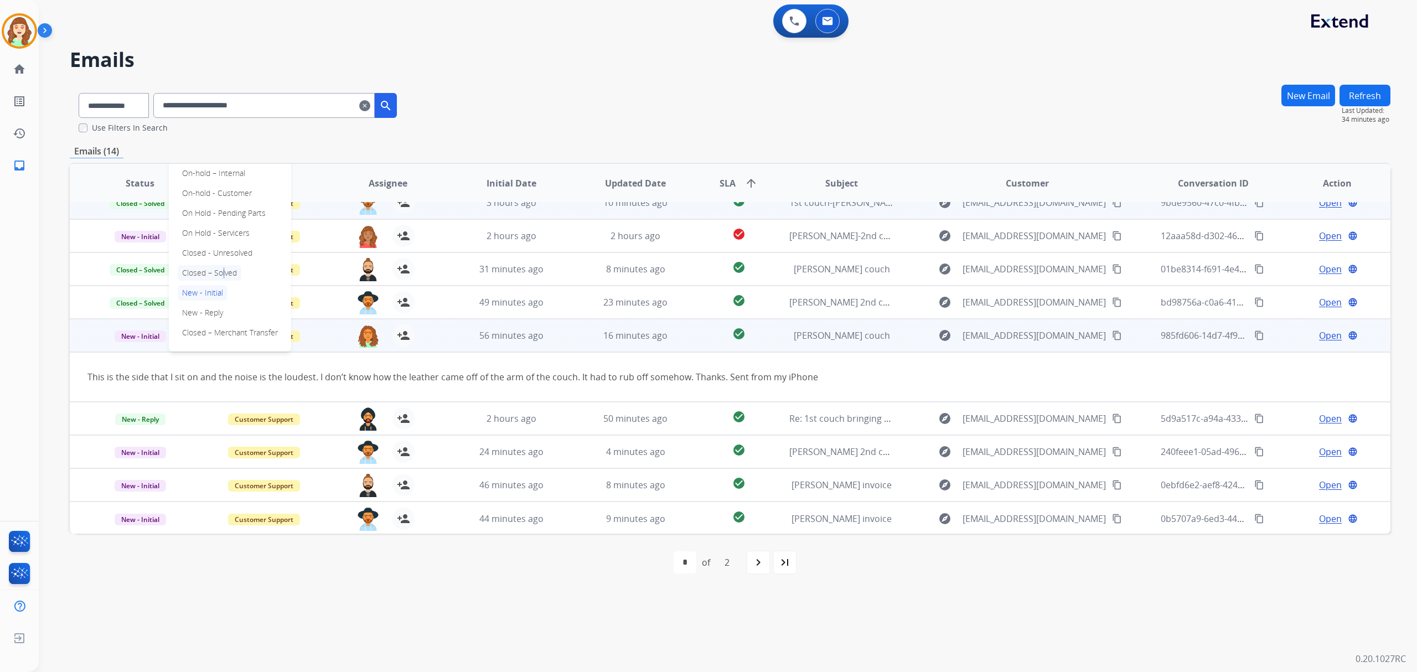
click at [220, 270] on p "Closed – Solved" at bounding box center [210, 272] width 64 height 15
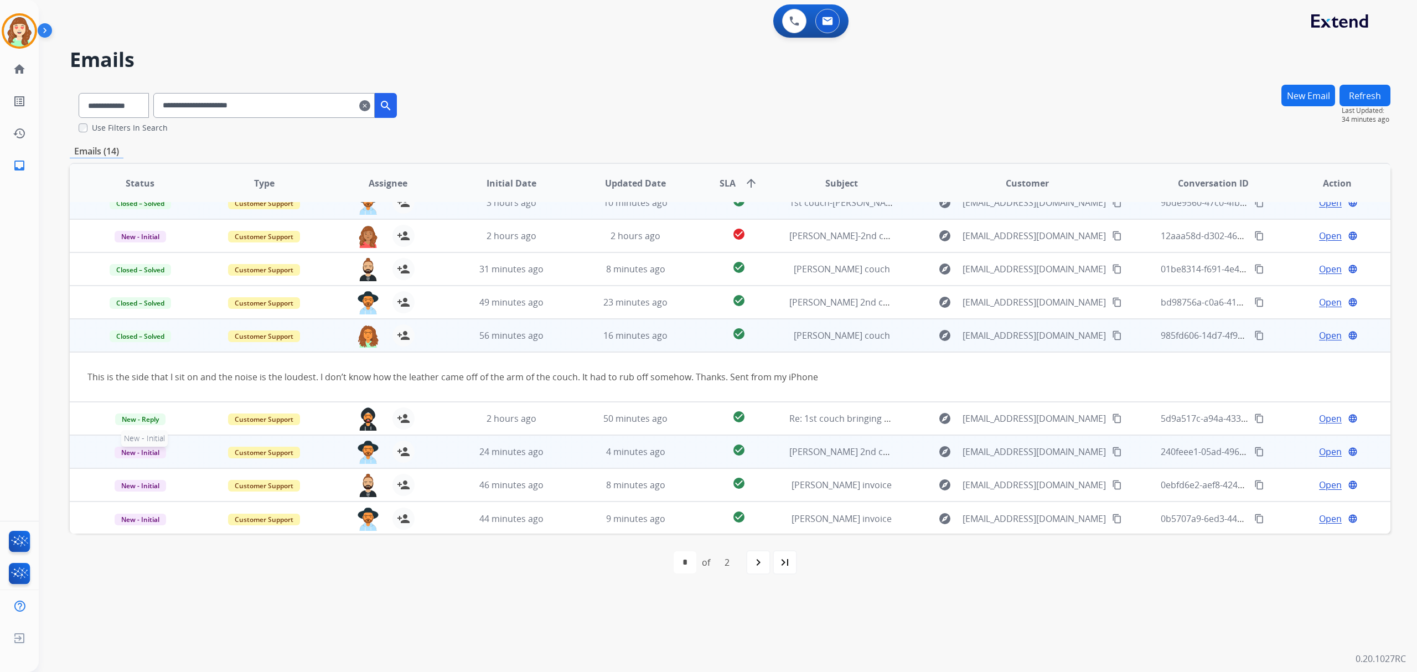
drag, startPoint x: 133, startPoint y: 452, endPoint x: 139, endPoint y: 452, distance: 6.1
click at [134, 451] on span "New - Initial" at bounding box center [140, 453] width 51 height 12
click at [215, 389] on p "Closed – Solved" at bounding box center [210, 388] width 64 height 15
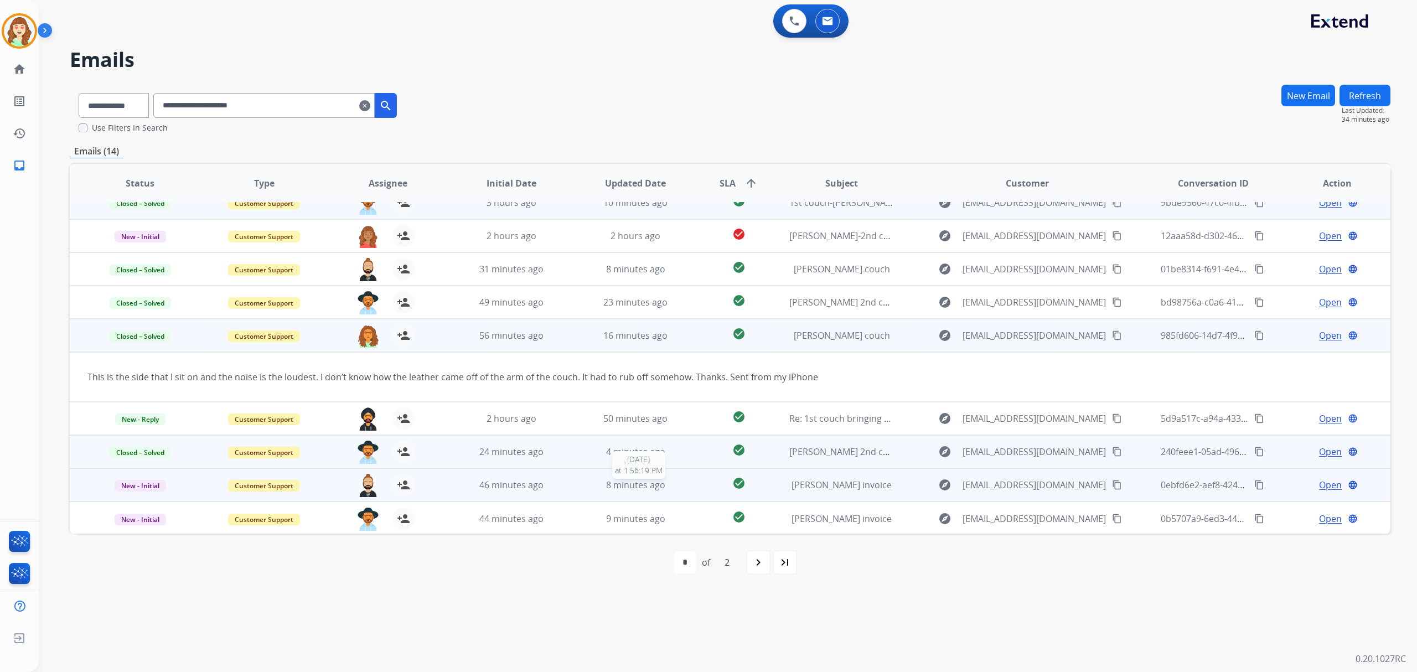
click at [632, 487] on span "8 minutes ago" at bounding box center [635, 485] width 59 height 12
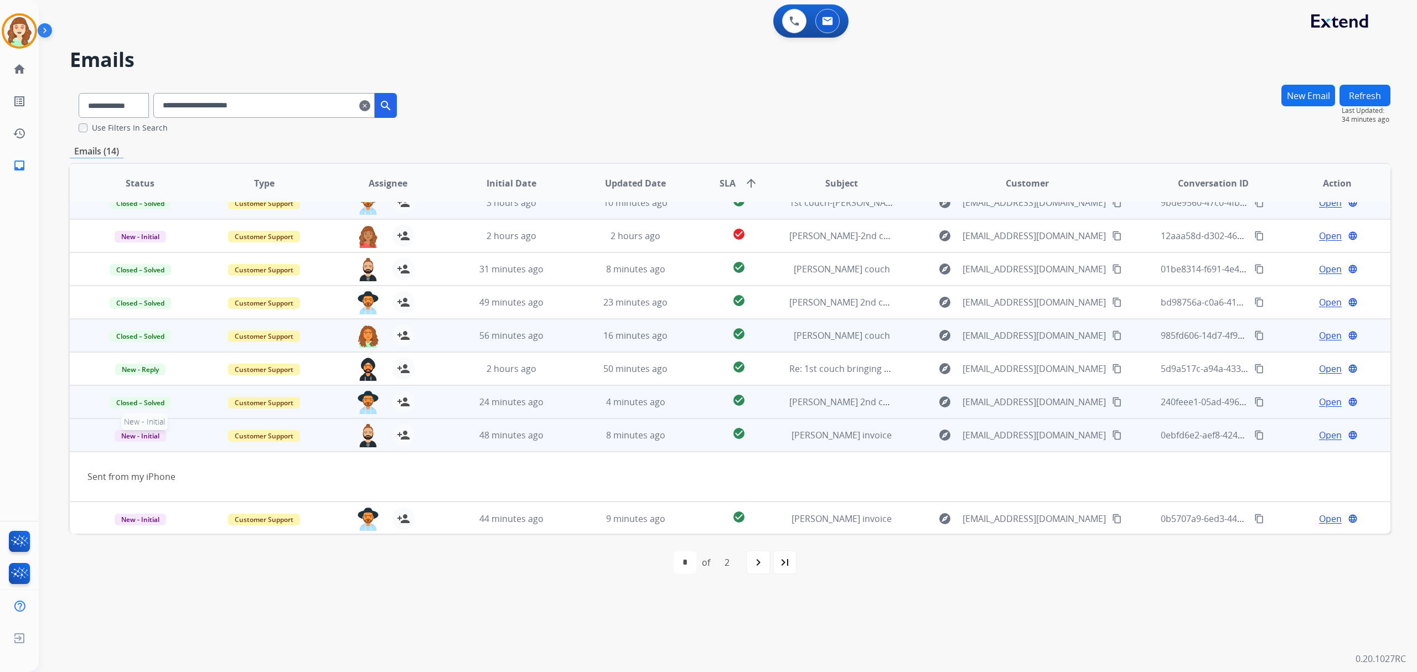
click at [142, 433] on span "New - Initial" at bounding box center [140, 436] width 51 height 12
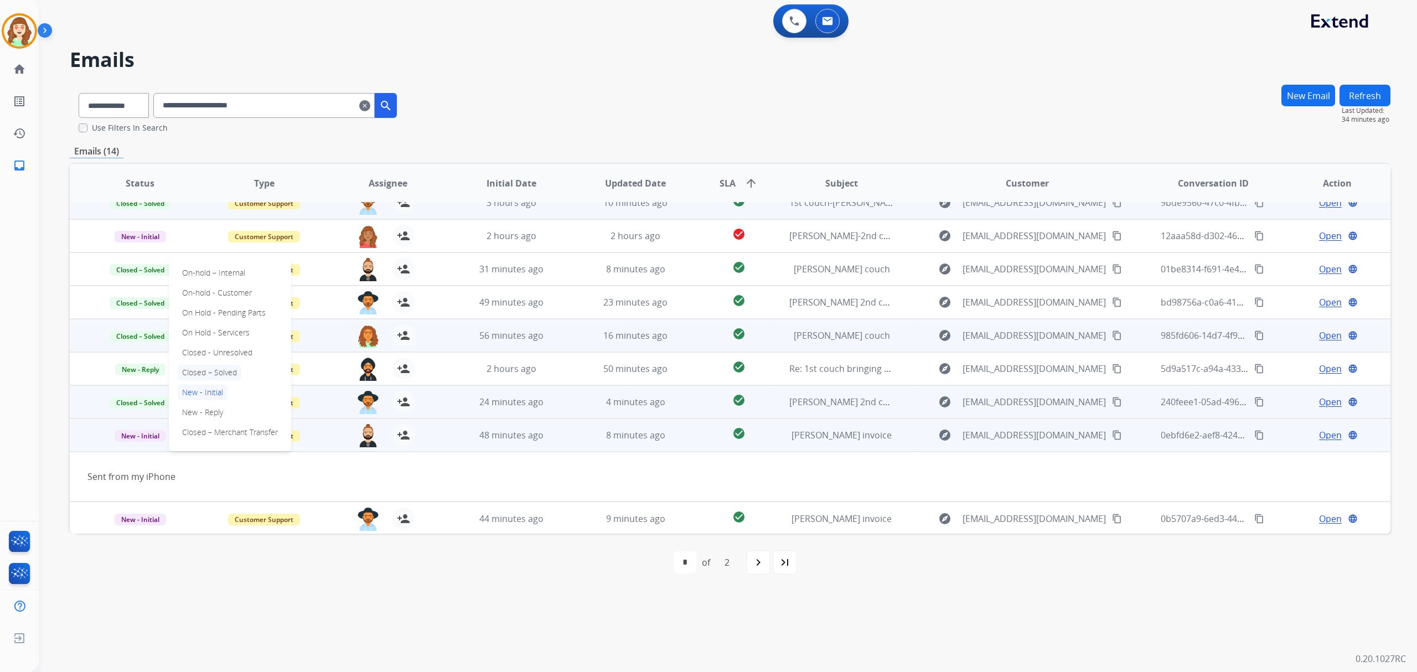
click at [220, 372] on p "Closed – Solved" at bounding box center [210, 372] width 64 height 15
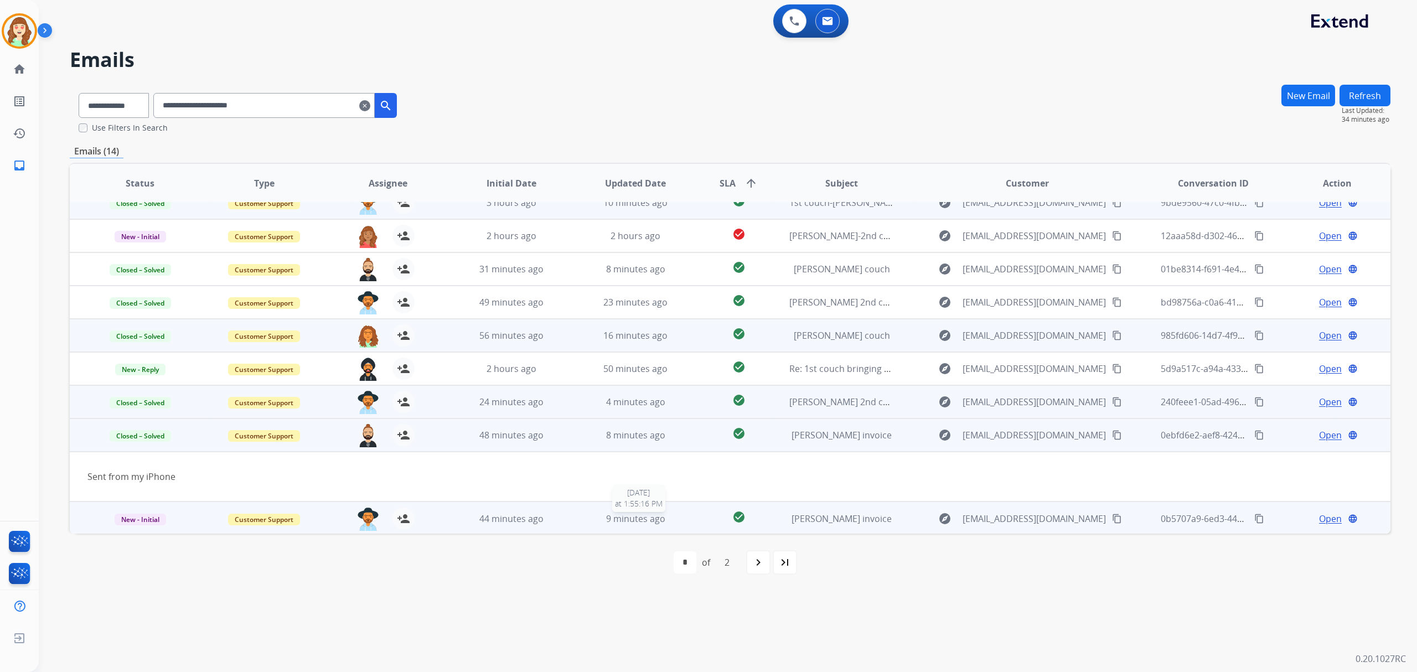
click at [640, 519] on span "9 minutes ago" at bounding box center [635, 519] width 59 height 12
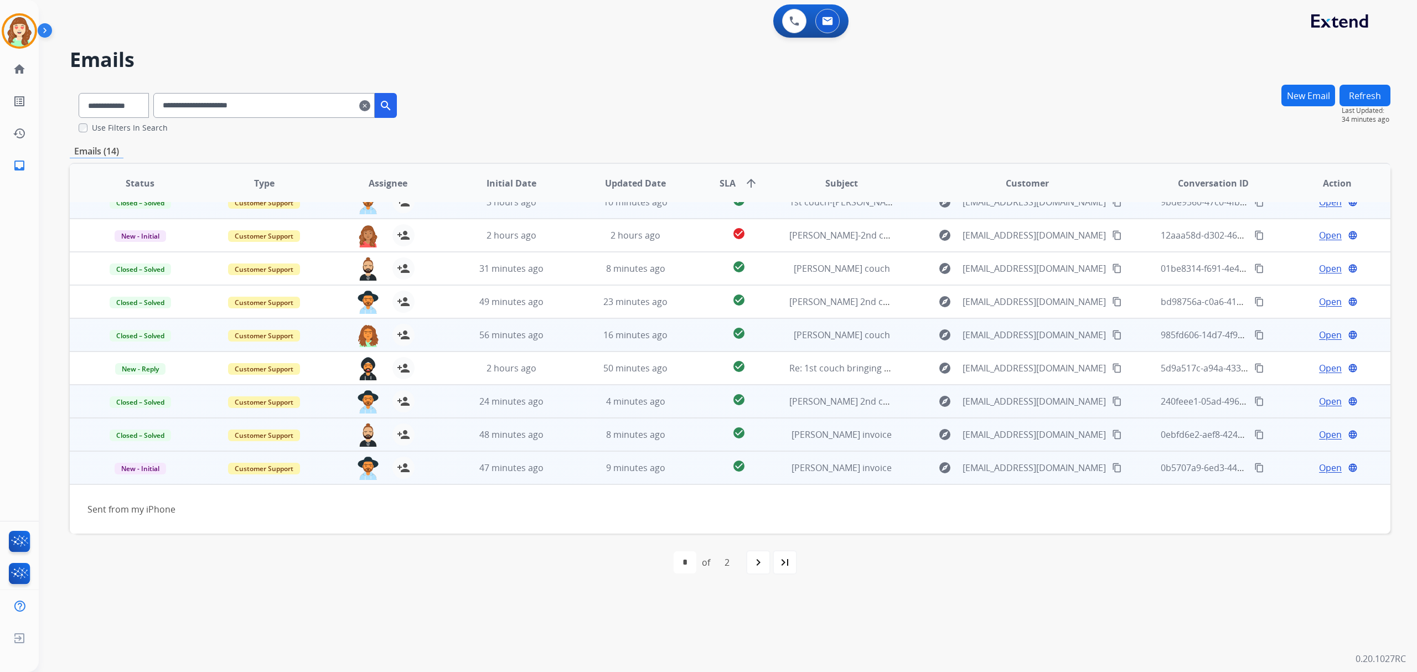
scroll to position [49, 0]
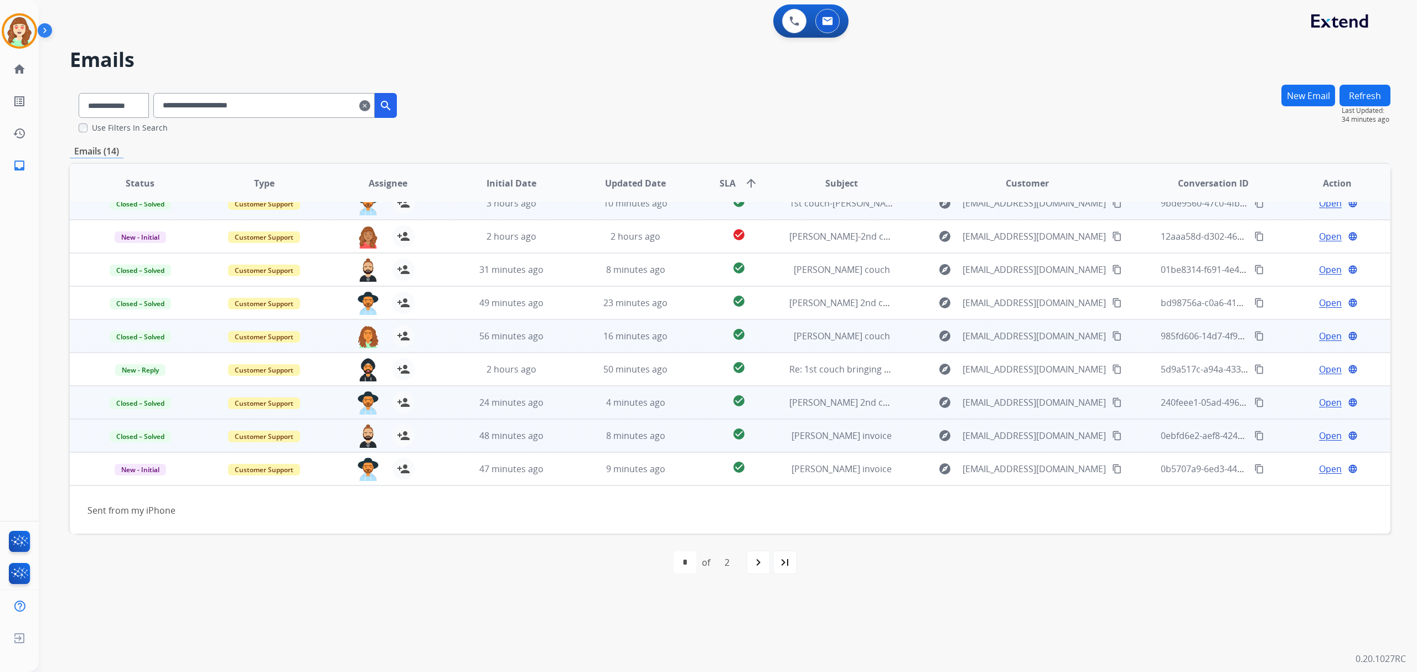
drag, startPoint x: 568, startPoint y: 77, endPoint x: 631, endPoint y: 89, distance: 64.2
click at [570, 76] on div "**********" at bounding box center [715, 356] width 1352 height 632
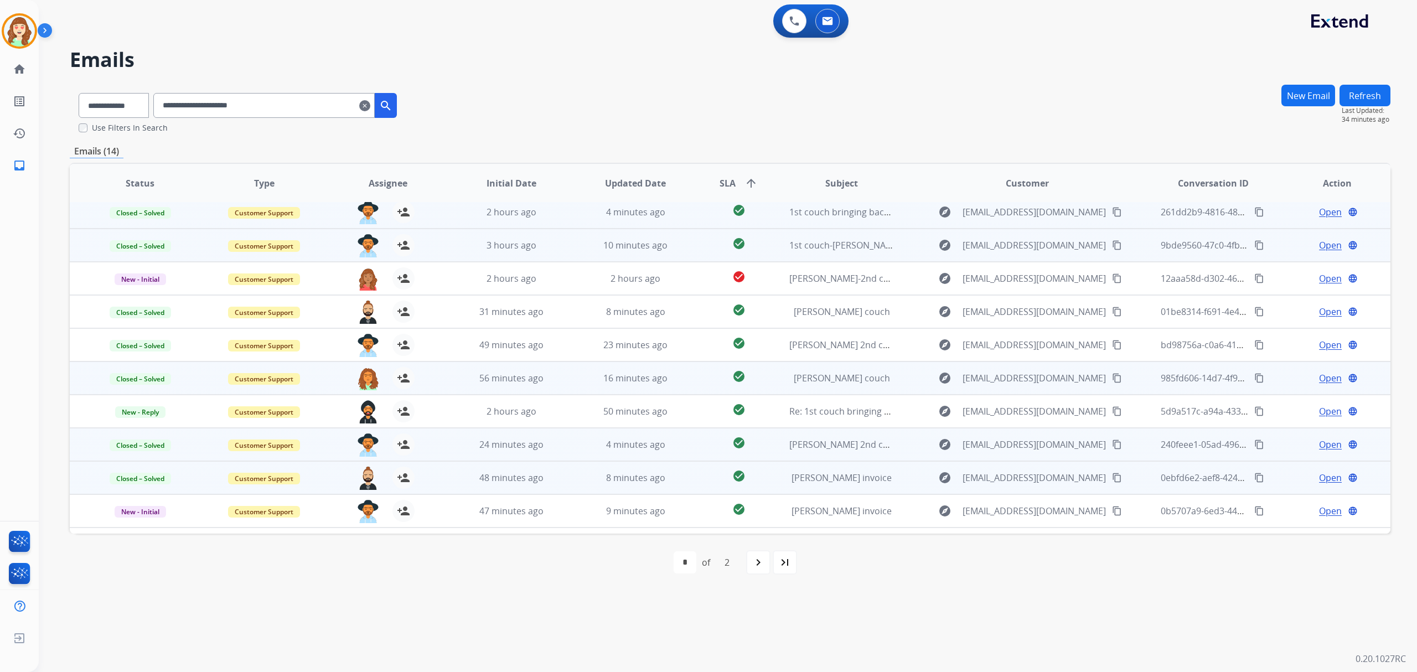
scroll to position [0, 0]
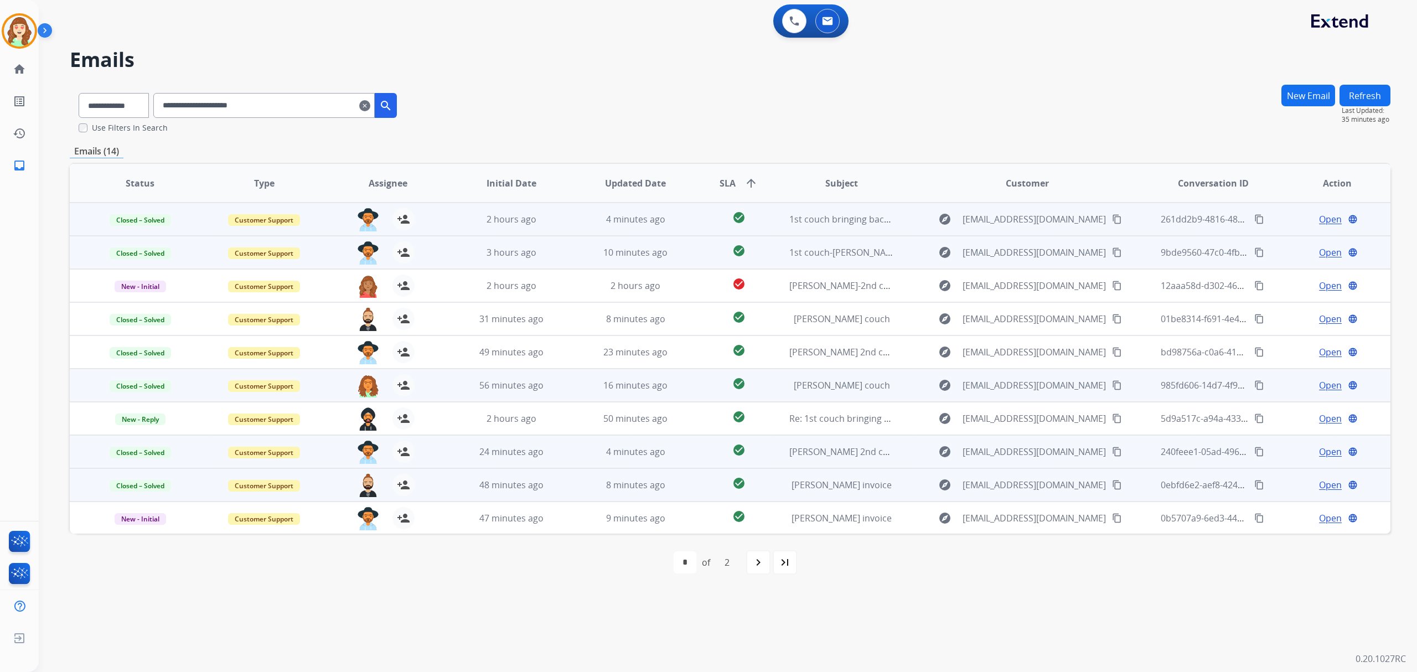
drag, startPoint x: 1371, startPoint y: 92, endPoint x: 1210, endPoint y: 69, distance: 162.7
click at [1360, 92] on button "Refresh" at bounding box center [1365, 96] width 51 height 22
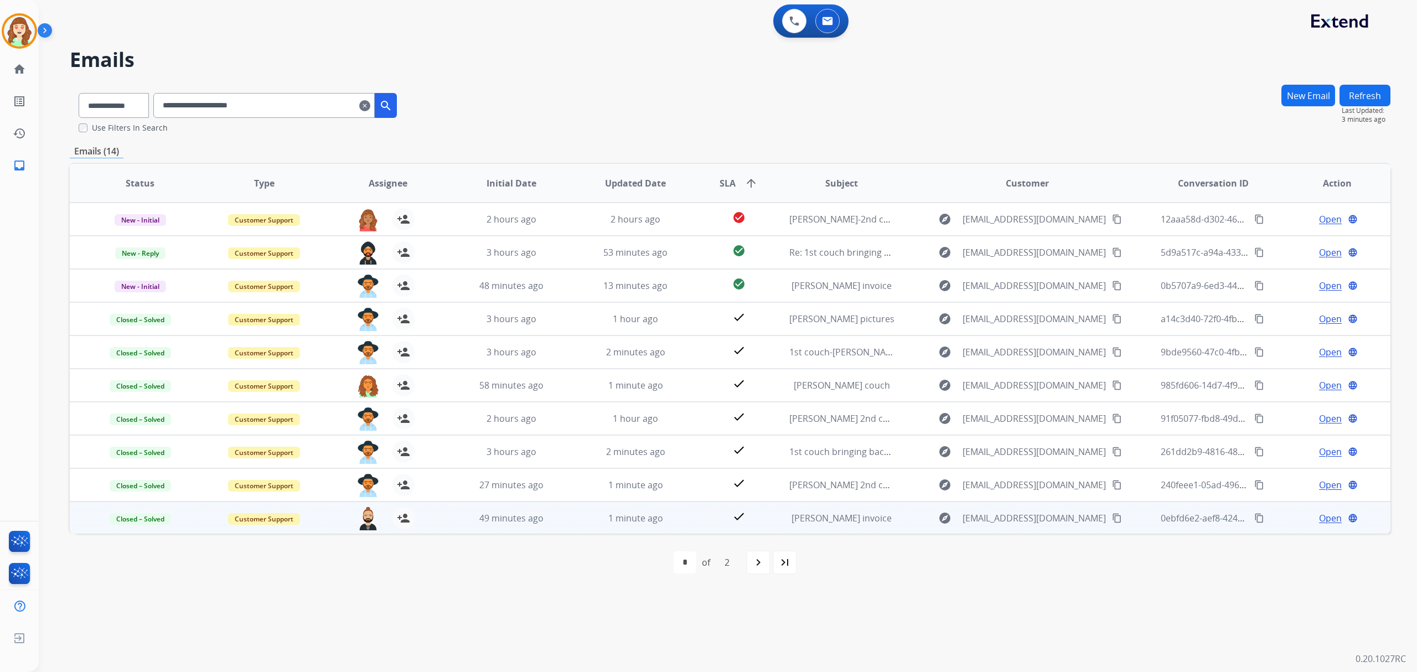
click at [370, 103] on mat-icon "clear" at bounding box center [364, 105] width 11 height 13
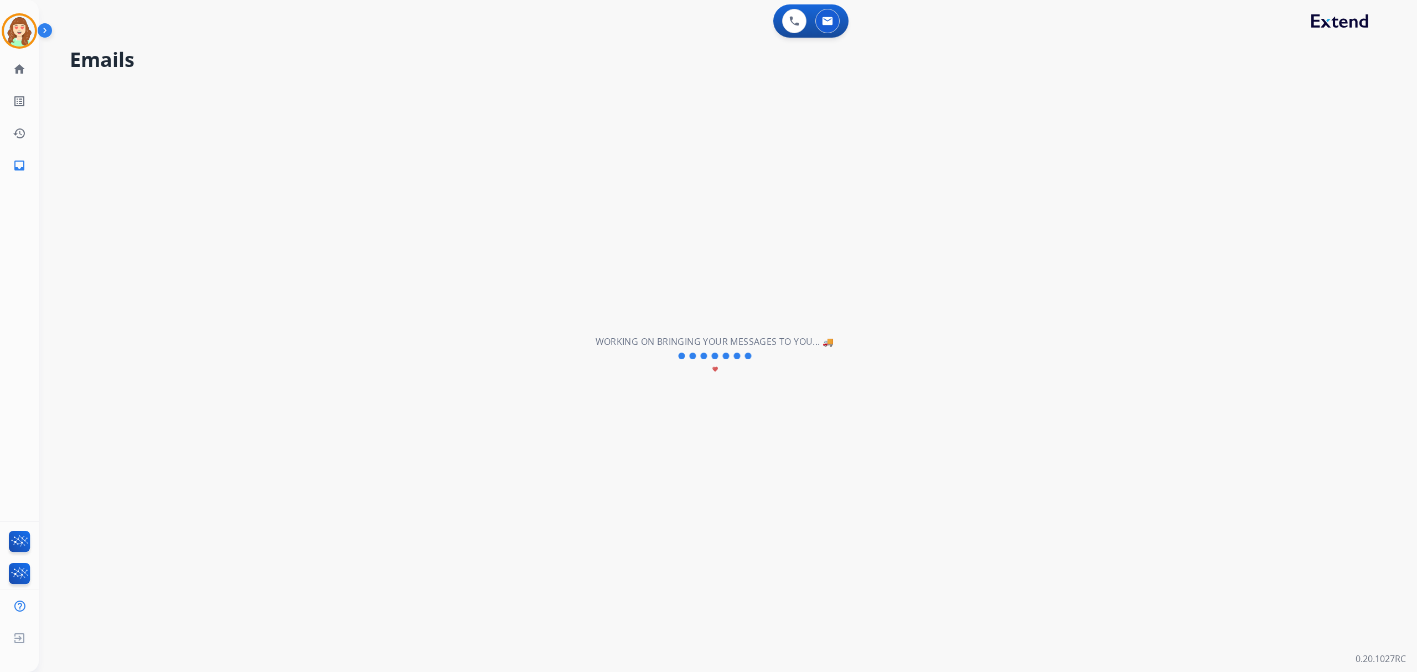
select select "**********"
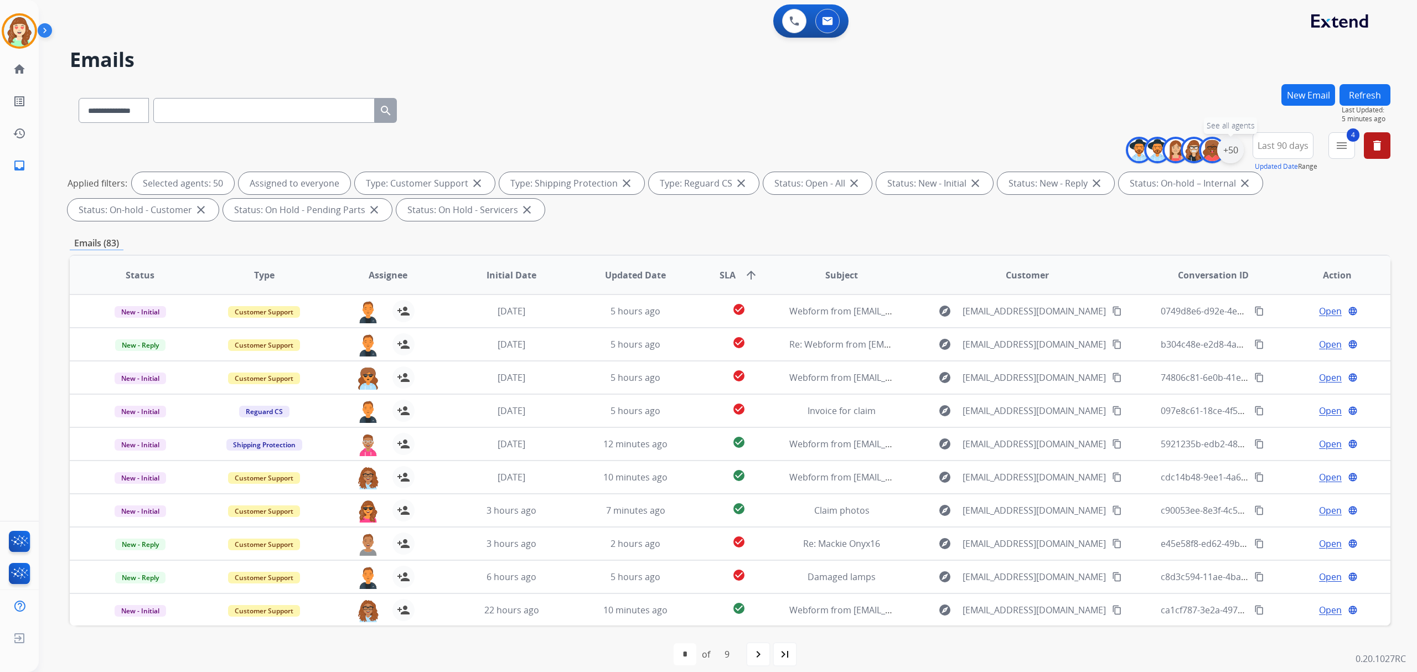
click at [1230, 153] on div "+50" at bounding box center [1230, 150] width 27 height 27
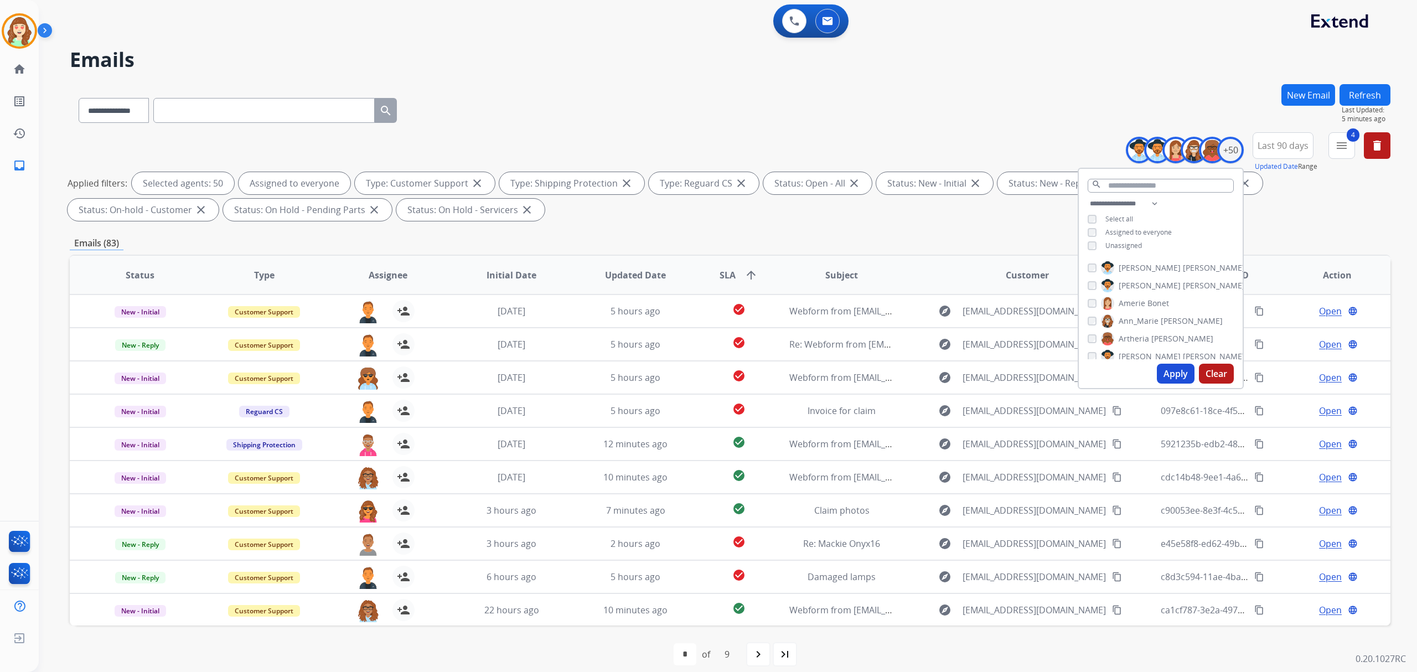
drag, startPoint x: 1208, startPoint y: 371, endPoint x: 727, endPoint y: 385, distance: 480.7
click at [1208, 372] on button "Clear" at bounding box center [1216, 374] width 35 height 20
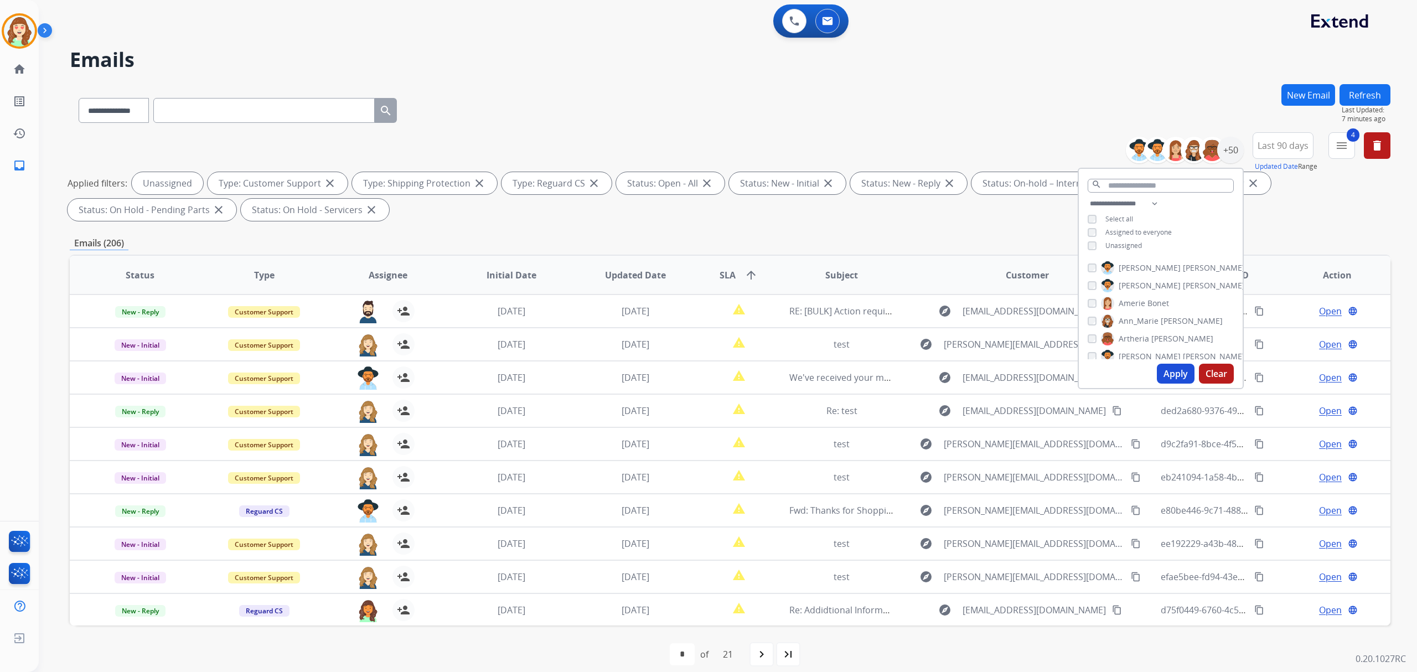
click at [1172, 370] on button "Apply" at bounding box center [1176, 374] width 38 height 20
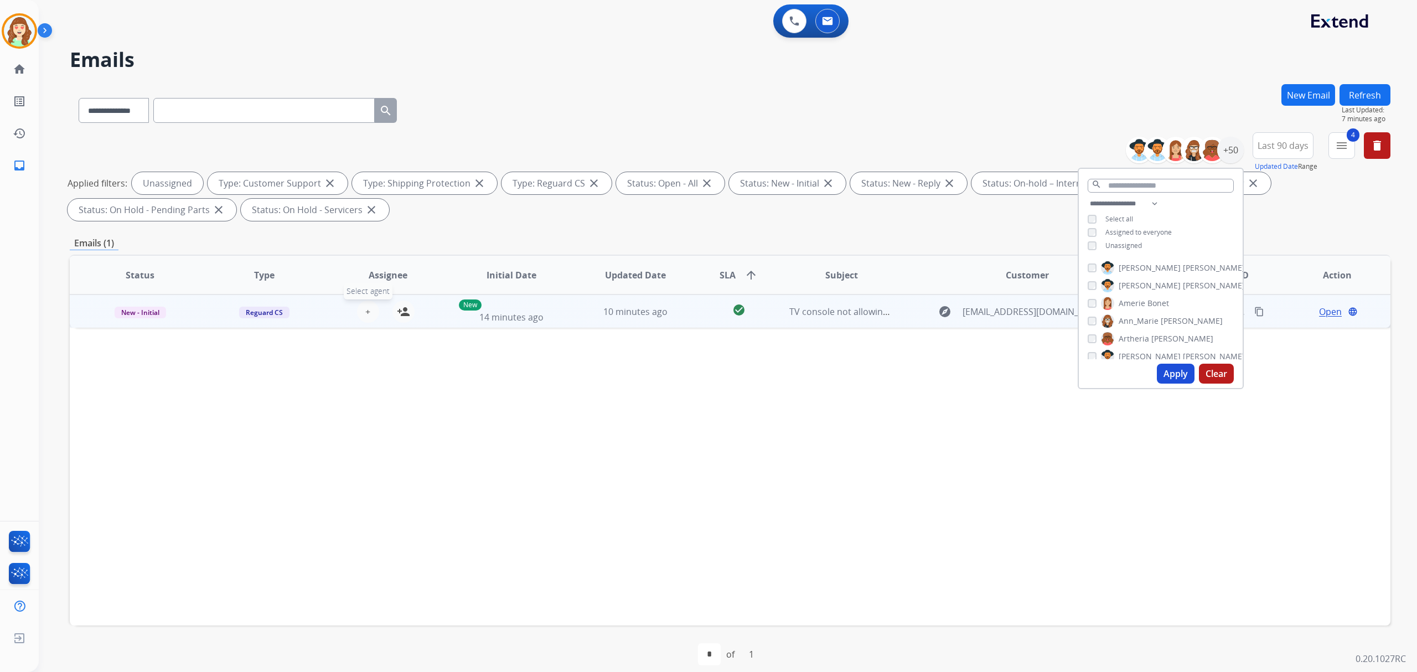
click at [368, 306] on span "+" at bounding box center [367, 311] width 5 height 13
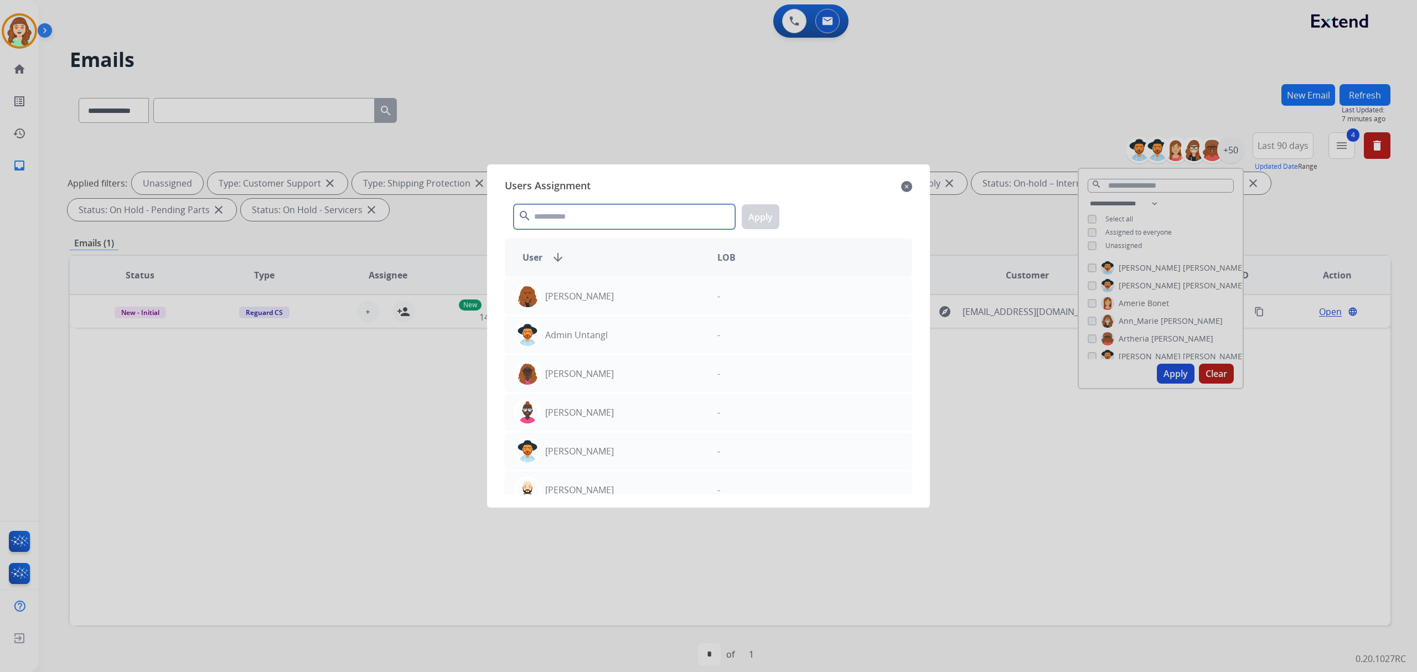
click at [560, 214] on input "text" at bounding box center [624, 216] width 221 height 25
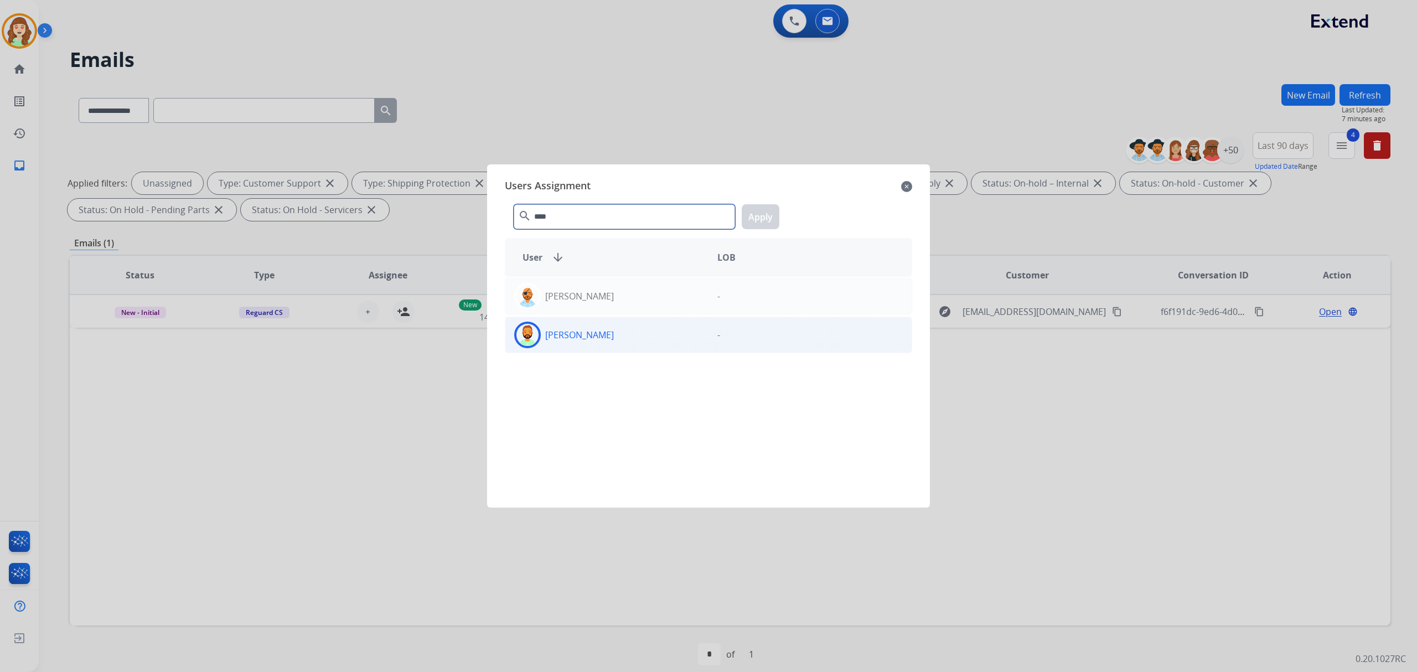
type input "****"
drag, startPoint x: 620, startPoint y: 337, endPoint x: 657, endPoint y: 317, distance: 41.6
click at [619, 337] on div "[PERSON_NAME]" at bounding box center [606, 335] width 203 height 27
click at [774, 218] on button "Apply" at bounding box center [761, 216] width 38 height 25
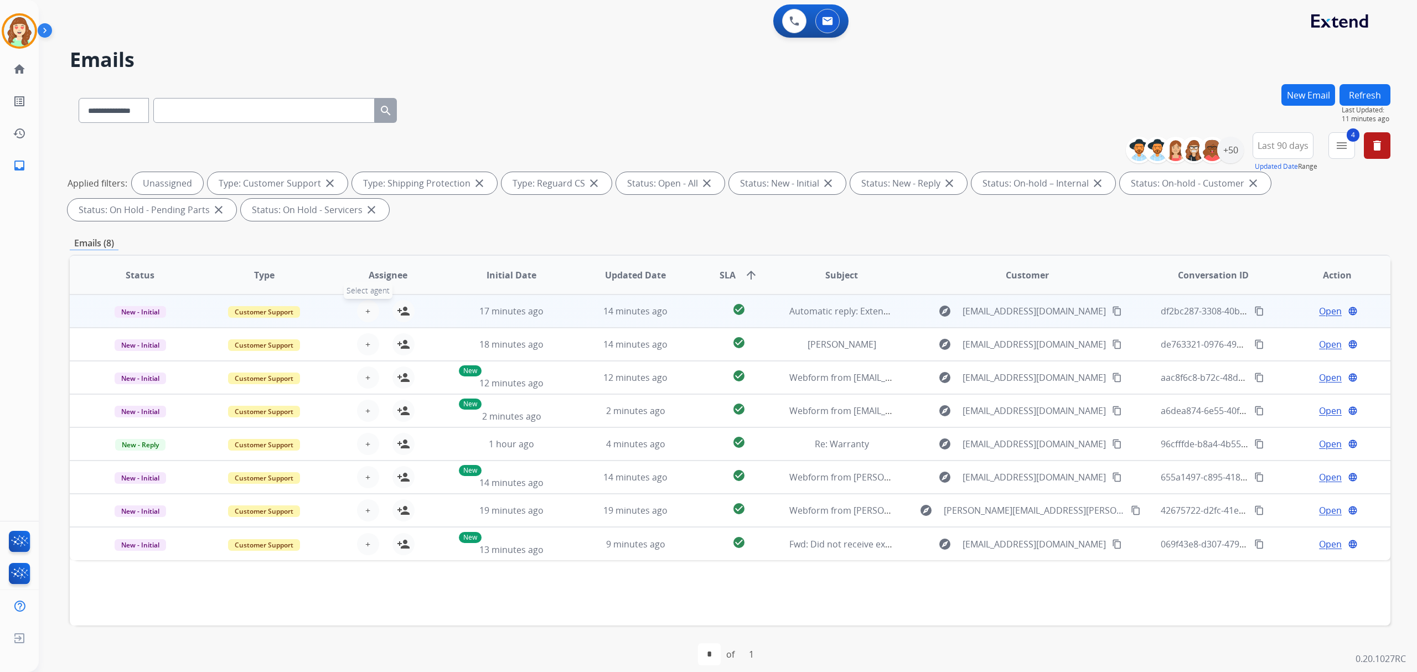
click at [361, 307] on button "+ Select agent" at bounding box center [368, 311] width 22 height 22
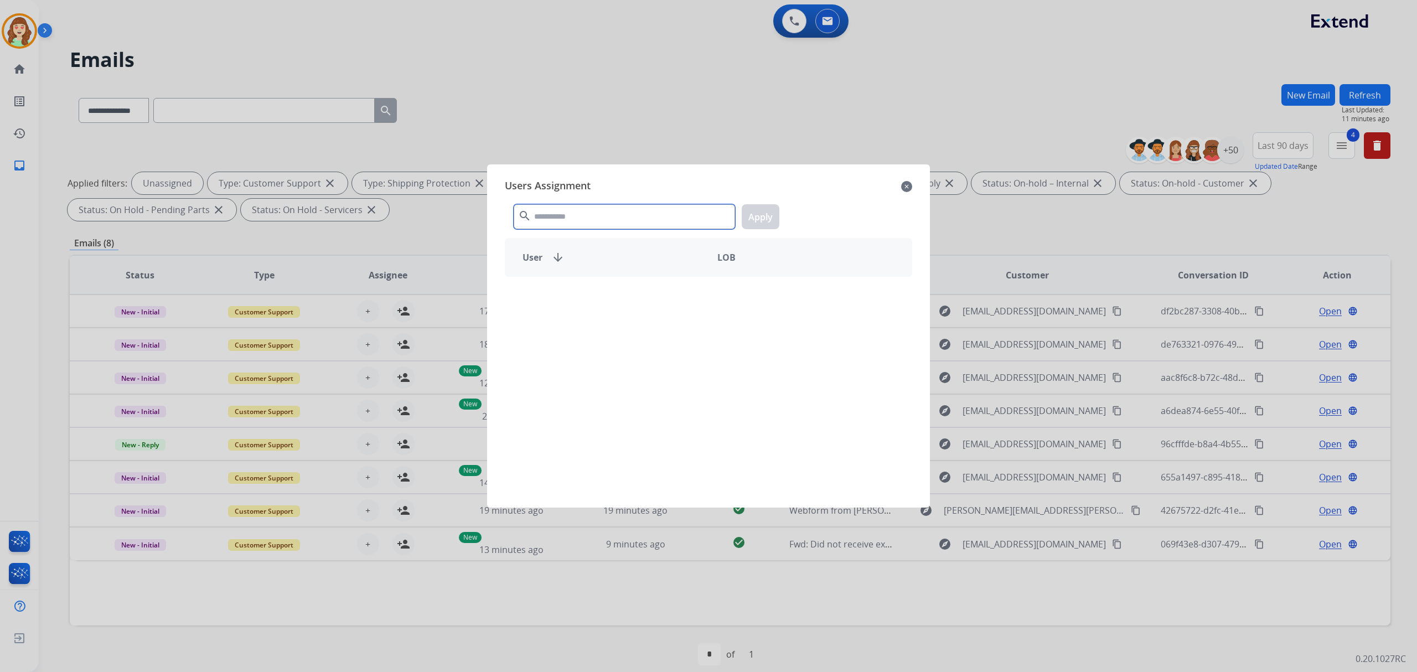
click at [561, 216] on input "text" at bounding box center [624, 216] width 221 height 25
type input "****"
click at [616, 298] on div "Farah Bois" at bounding box center [606, 296] width 203 height 27
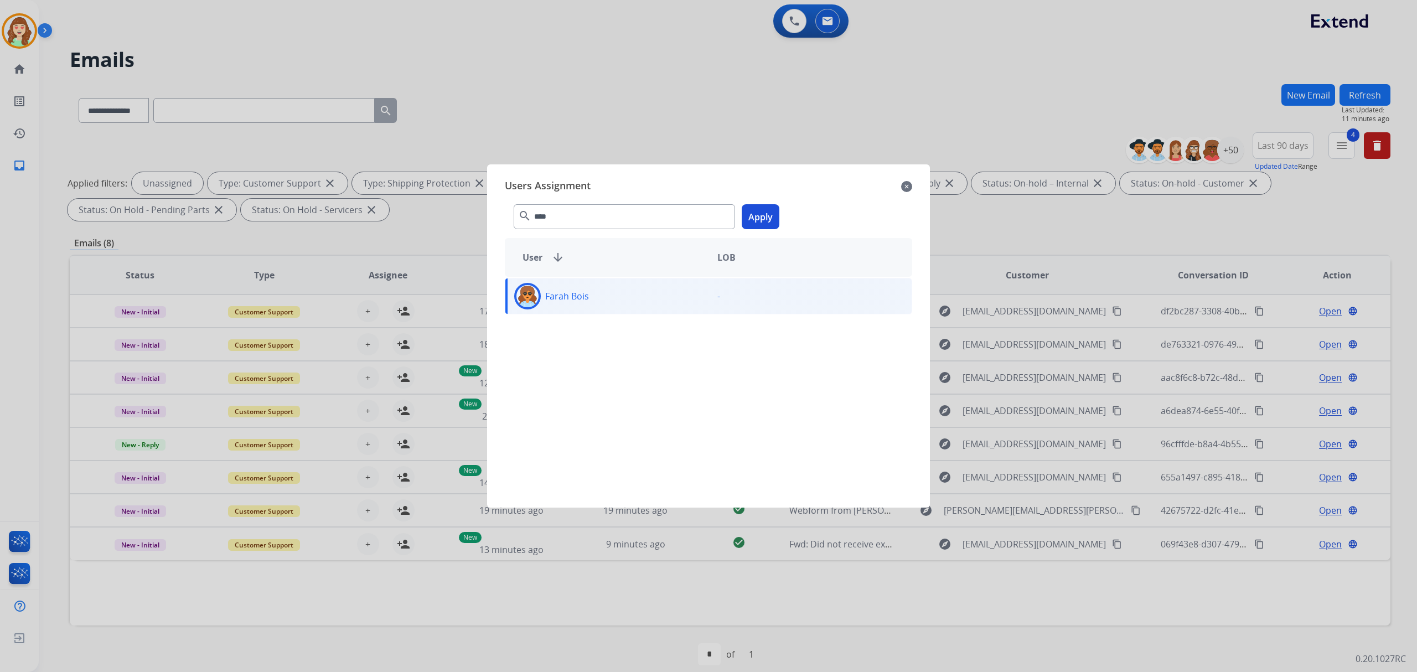
drag, startPoint x: 761, startPoint y: 222, endPoint x: 417, endPoint y: 350, distance: 367.0
click at [761, 220] on button "Apply" at bounding box center [761, 216] width 38 height 25
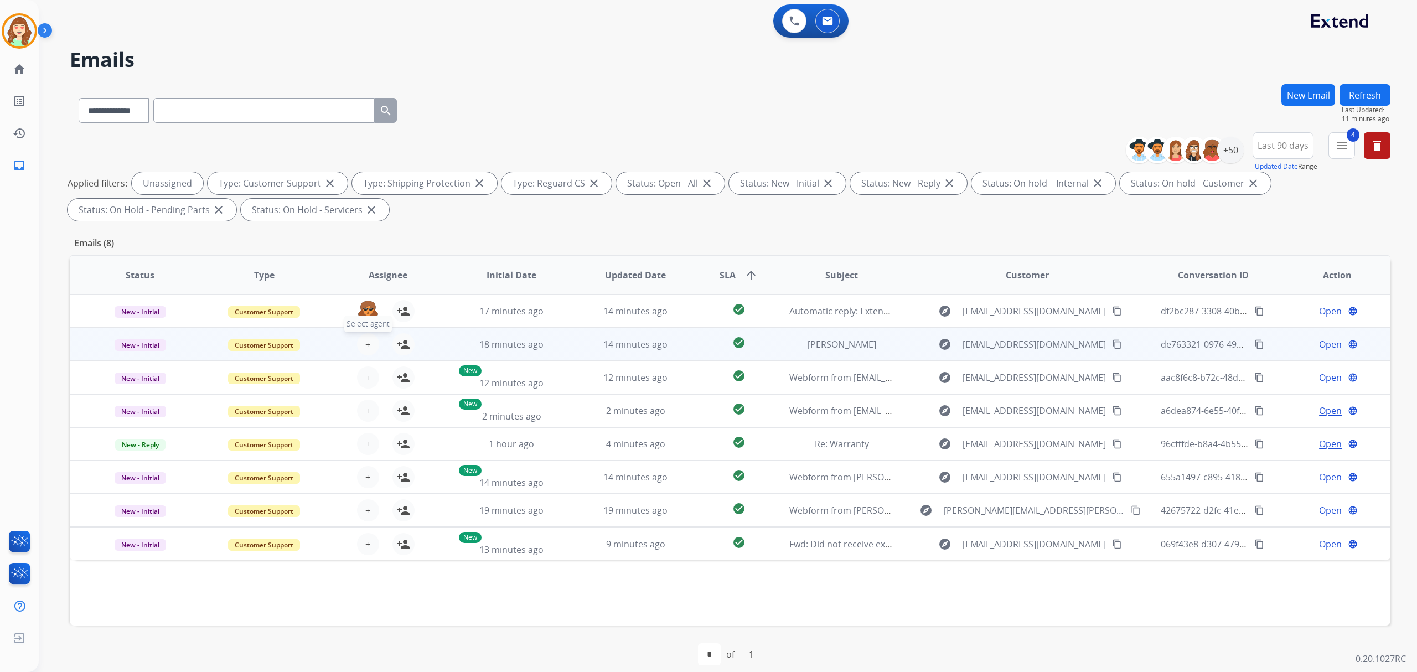
click at [365, 339] on span "+" at bounding box center [367, 344] width 5 height 13
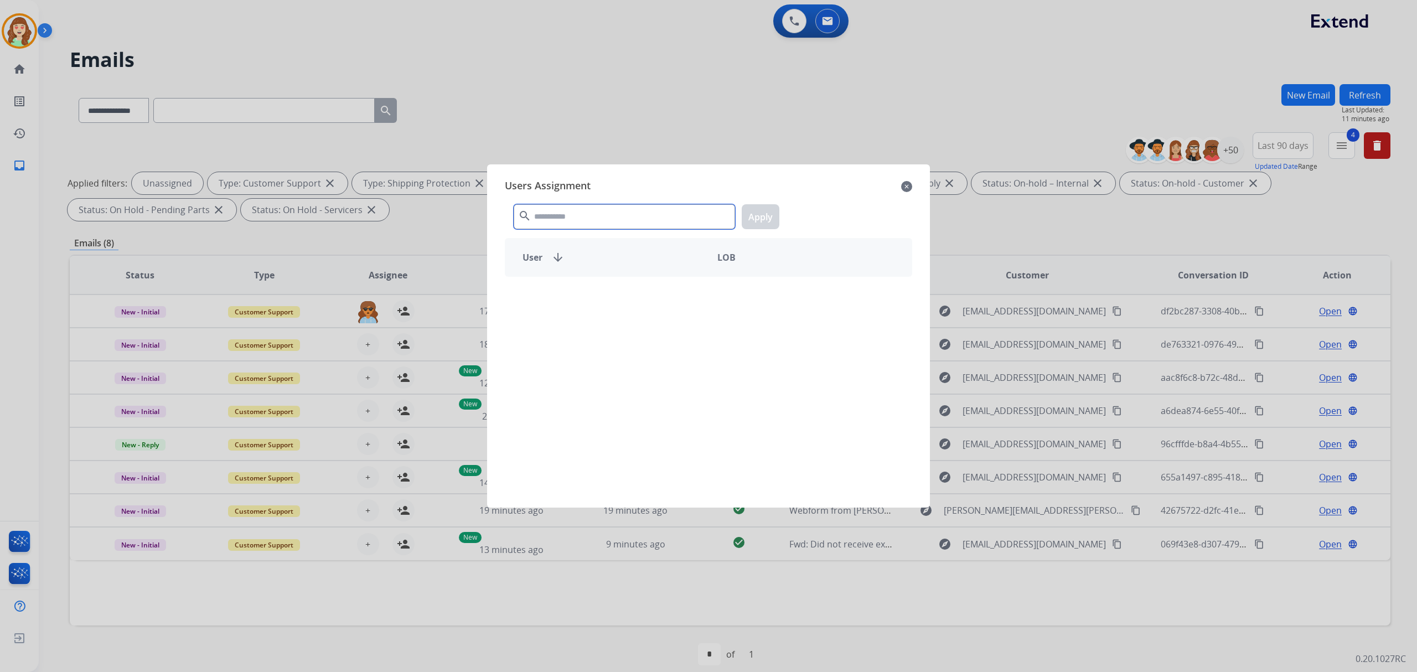
click at [564, 206] on input "text" at bounding box center [624, 216] width 221 height 25
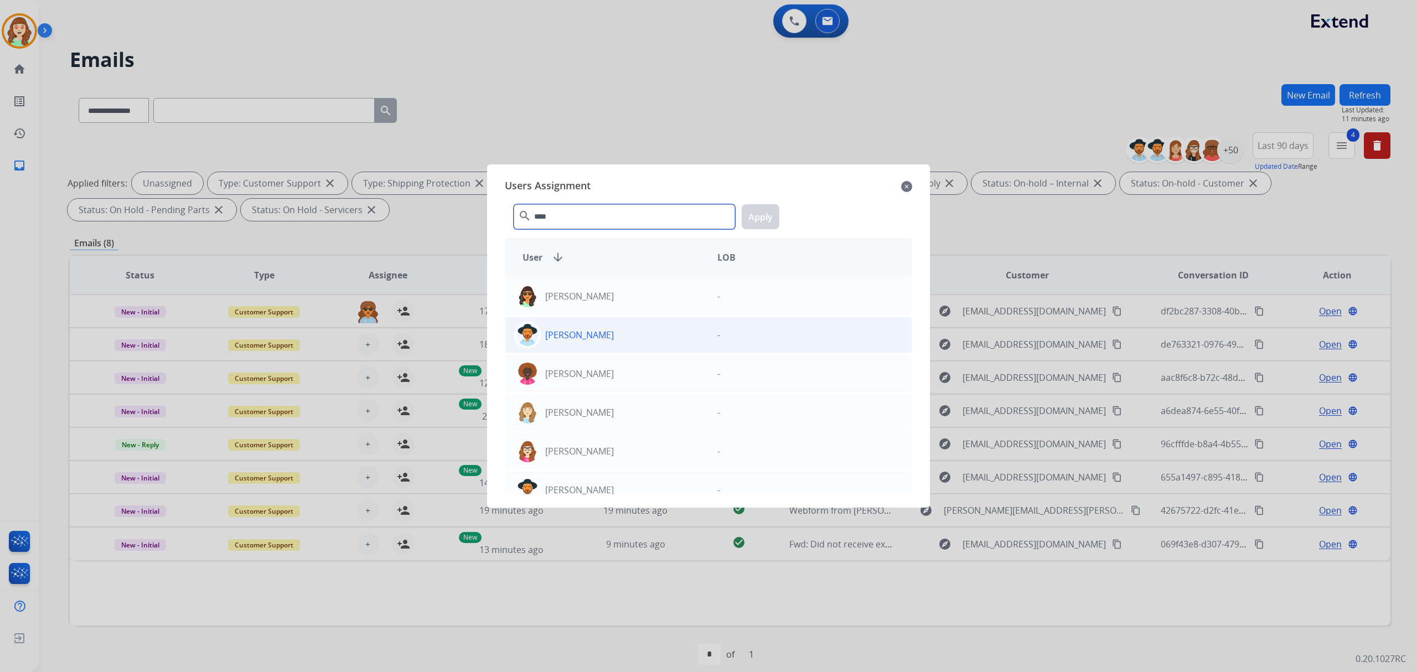
type input "****"
drag, startPoint x: 621, startPoint y: 337, endPoint x: 788, endPoint y: 230, distance: 198.1
click at [621, 335] on div "[PERSON_NAME]" at bounding box center [606, 335] width 203 height 27
click at [759, 217] on button "Apply" at bounding box center [761, 216] width 38 height 25
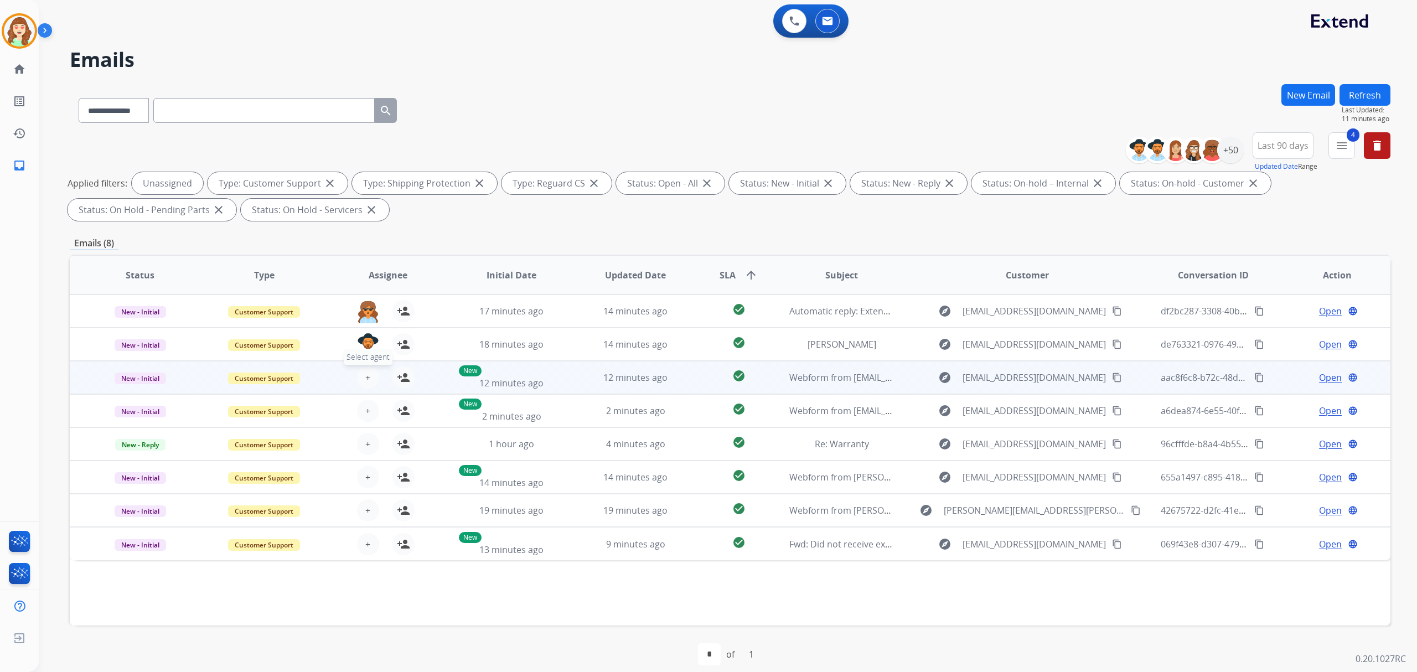
click at [365, 375] on span "+" at bounding box center [367, 377] width 5 height 13
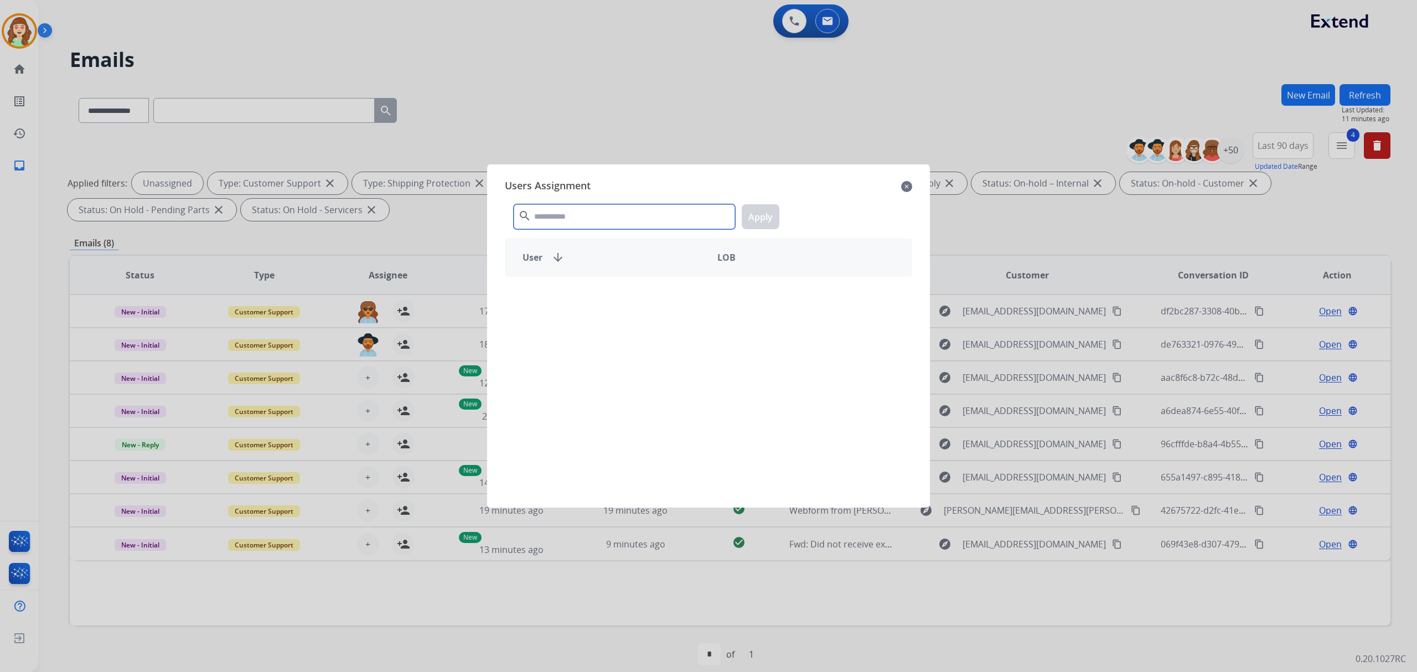
click at [613, 215] on input "text" at bounding box center [624, 216] width 221 height 25
type input "***"
click at [607, 302] on p "Shqnetta Fudge" at bounding box center [578, 296] width 66 height 13
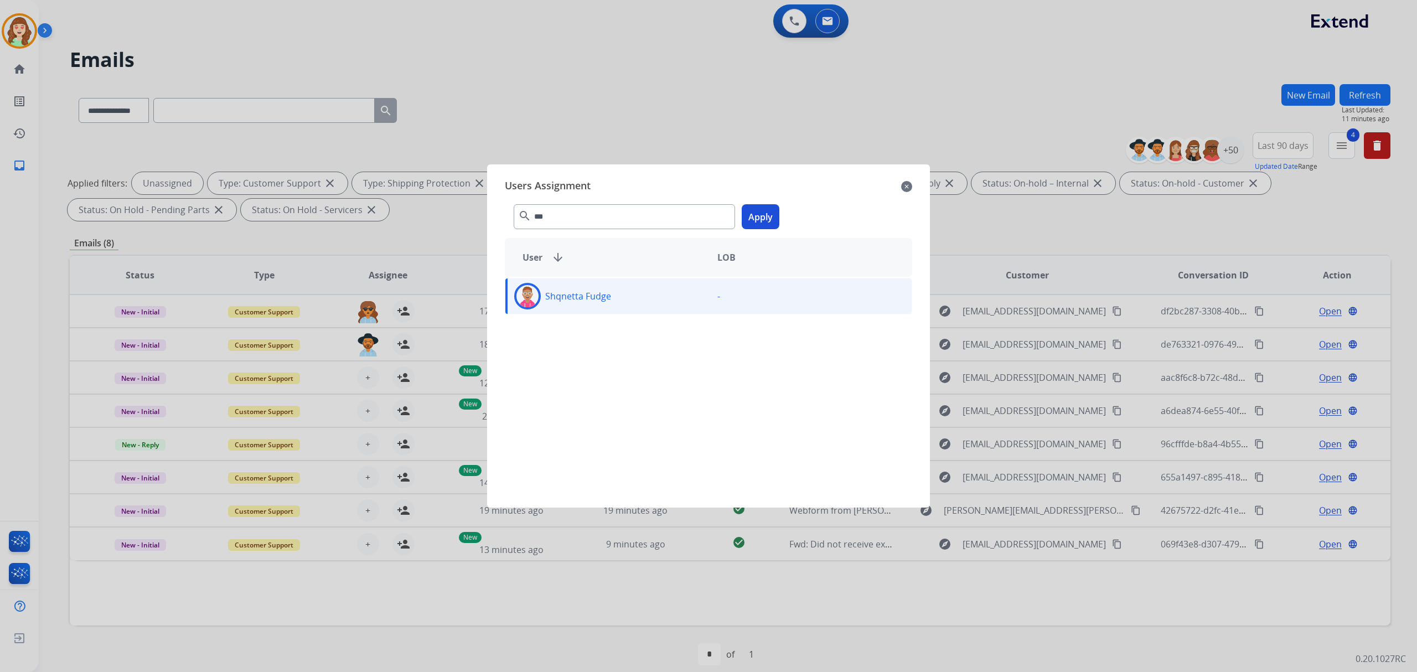
click at [762, 217] on button "Apply" at bounding box center [761, 216] width 38 height 25
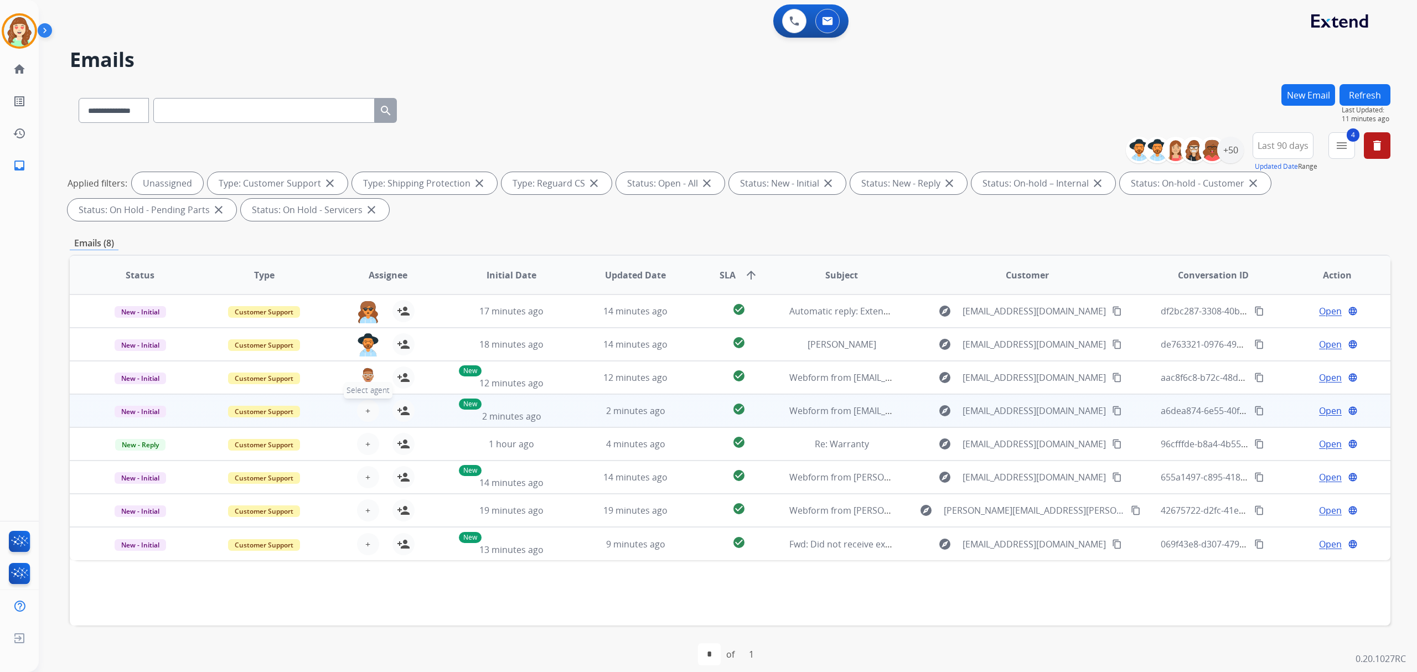
click at [365, 408] on span "+" at bounding box center [367, 410] width 5 height 13
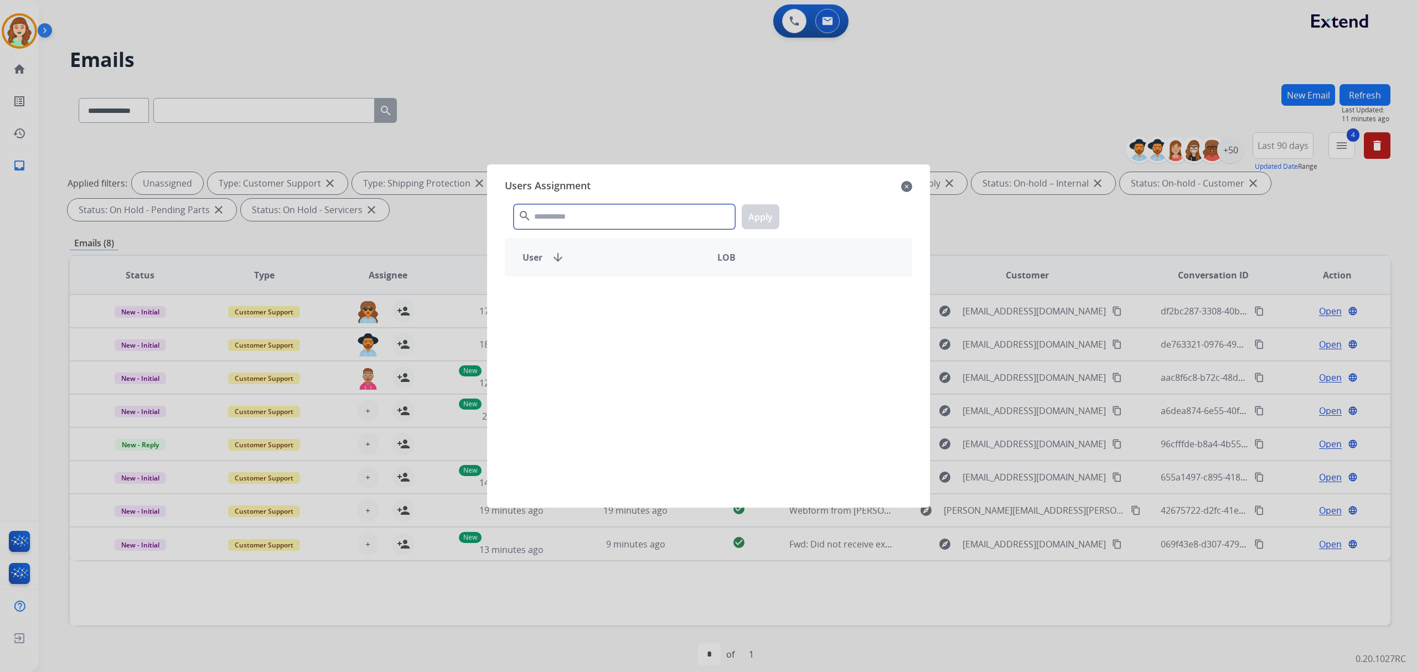
click at [612, 213] on input "text" at bounding box center [624, 216] width 221 height 25
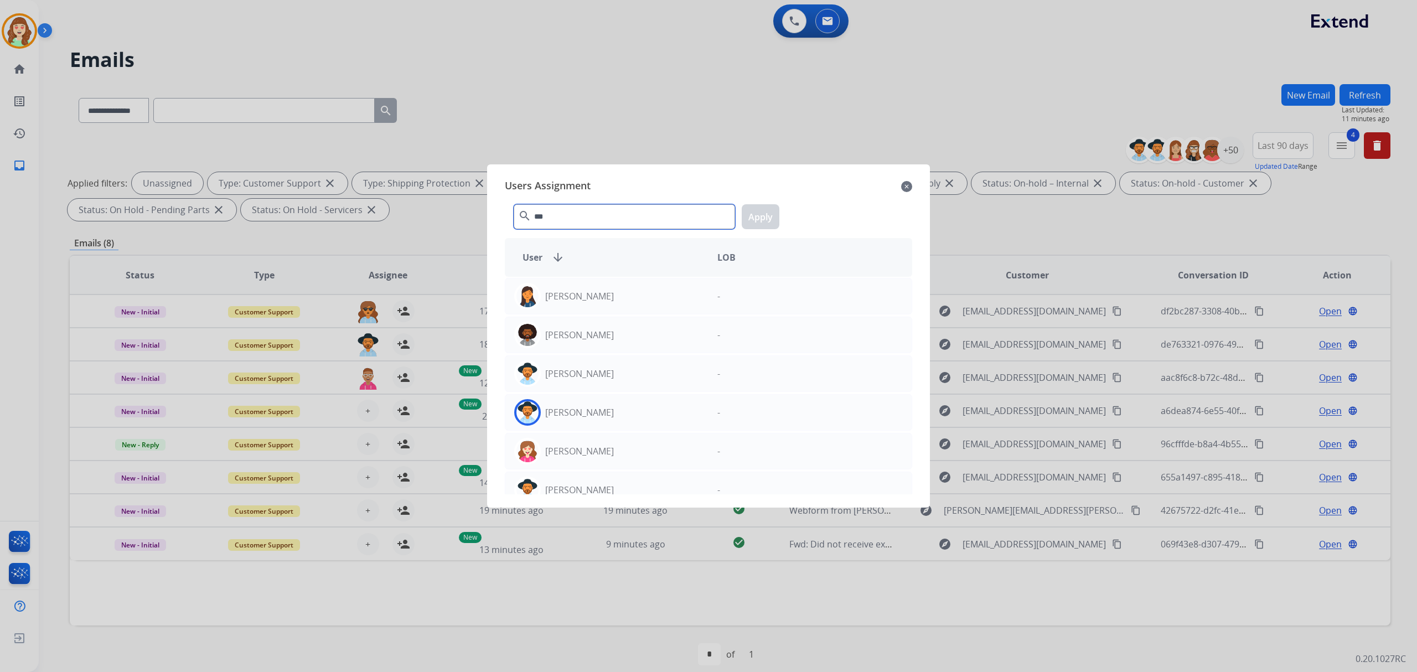
scroll to position [221, 0]
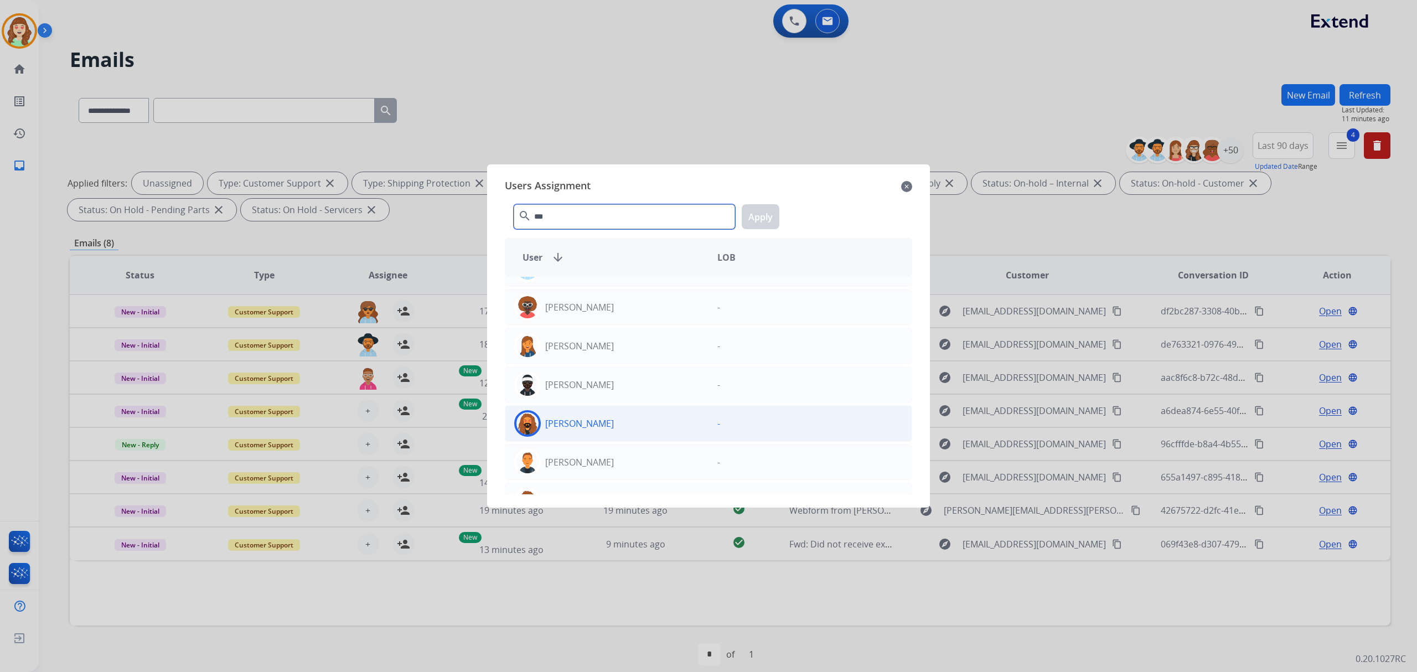
type input "***"
click at [598, 470] on div "[PERSON_NAME]" at bounding box center [606, 462] width 203 height 27
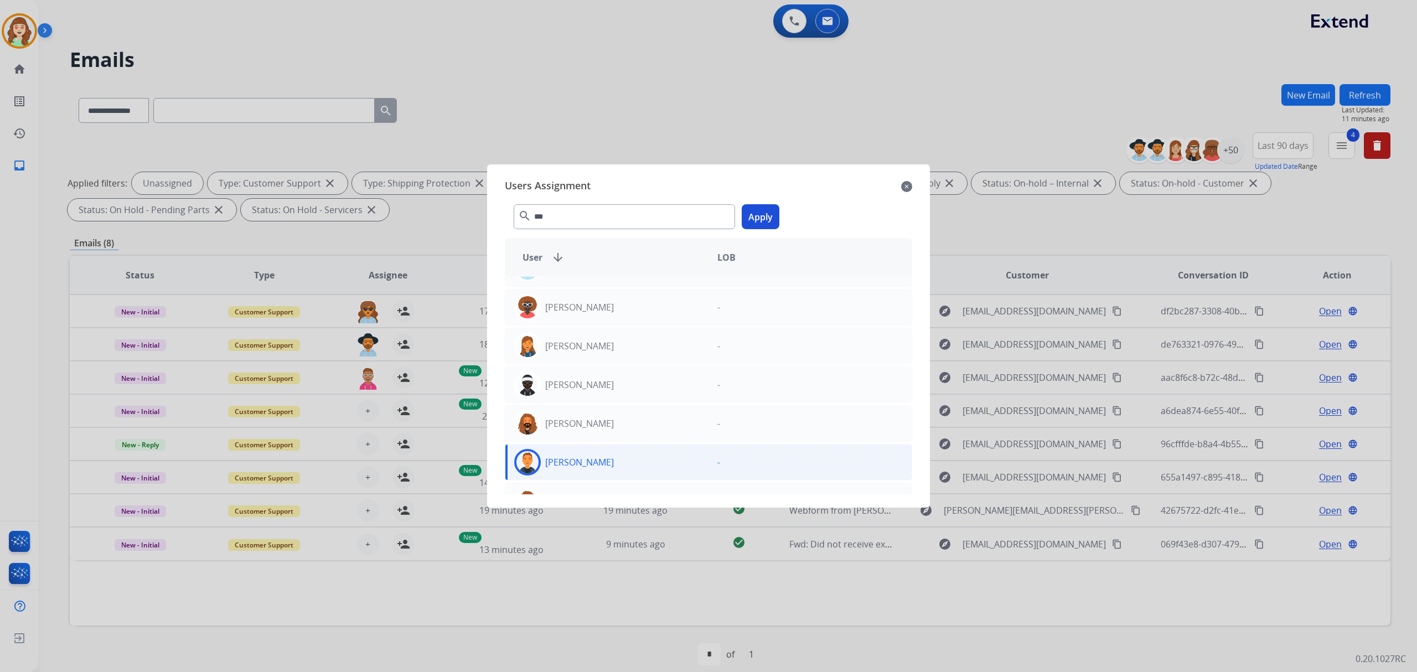
click at [760, 220] on button "Apply" at bounding box center [761, 216] width 38 height 25
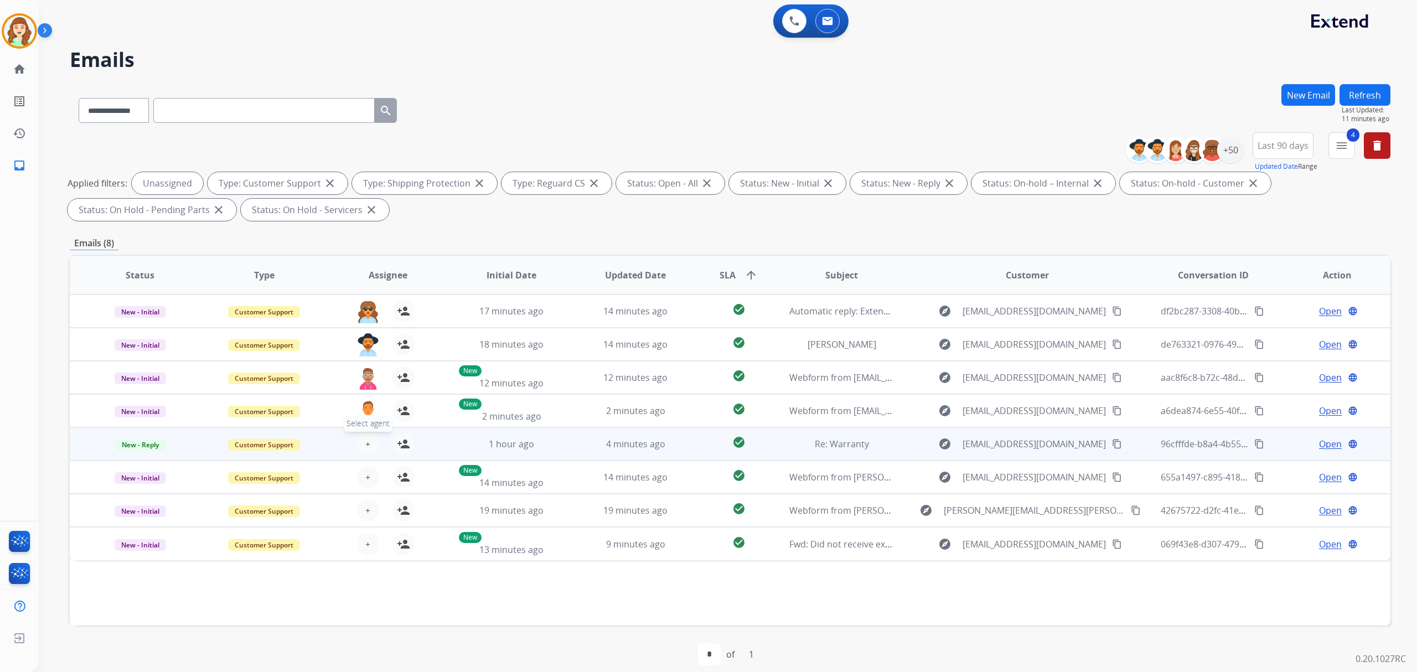
click at [365, 439] on span "+" at bounding box center [367, 443] width 5 height 13
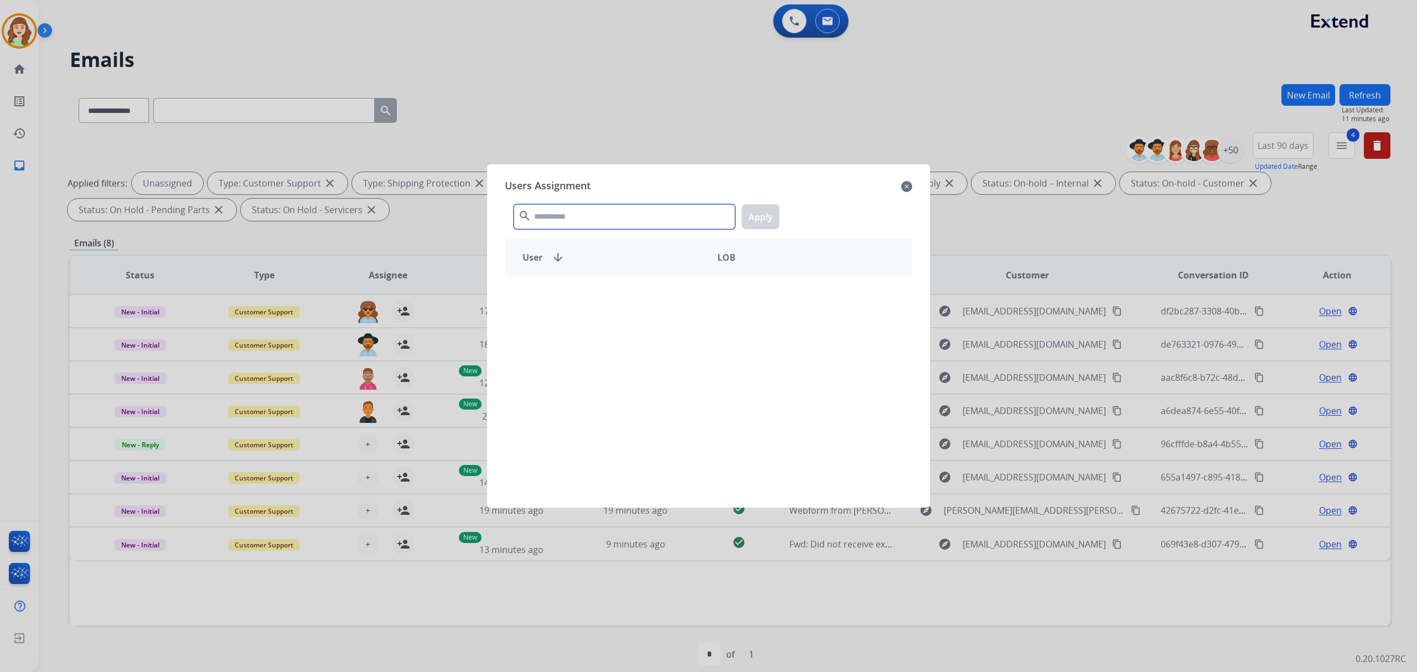
click at [570, 216] on input "text" at bounding box center [624, 216] width 221 height 25
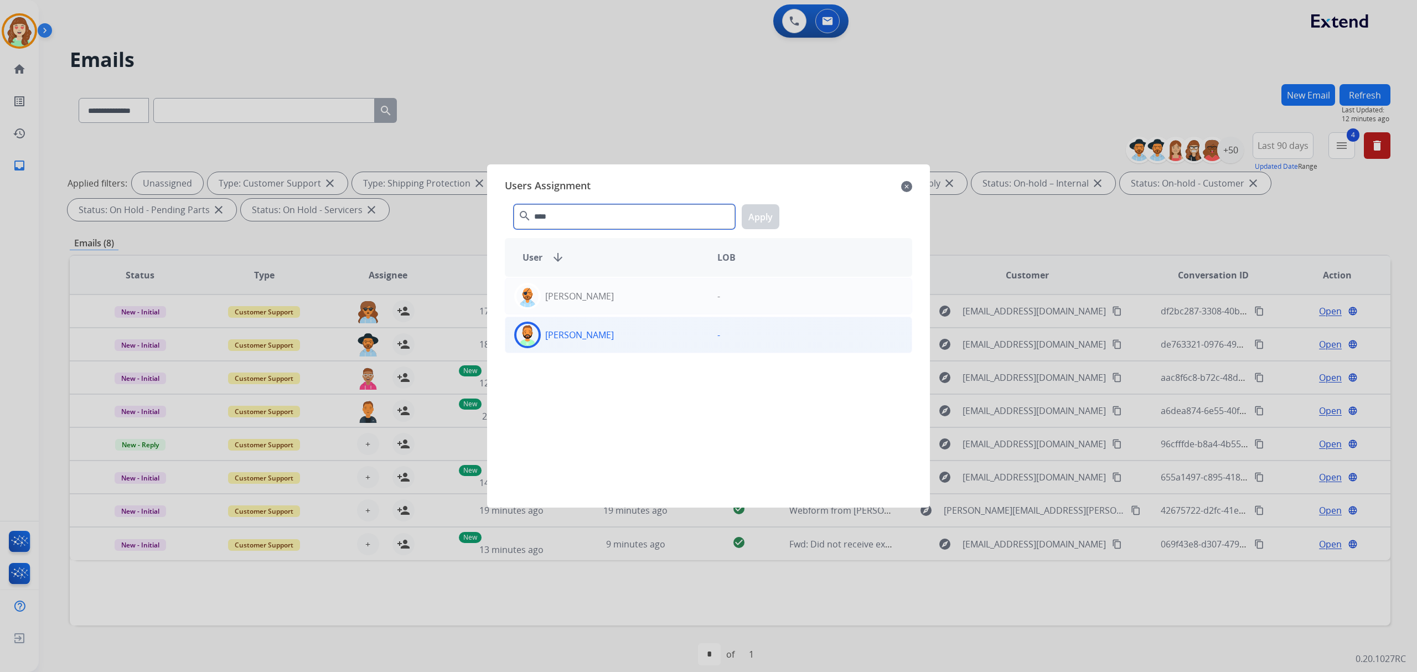
type input "****"
click at [620, 338] on div "[PERSON_NAME]" at bounding box center [606, 335] width 203 height 27
click at [761, 224] on button "Apply" at bounding box center [761, 216] width 38 height 25
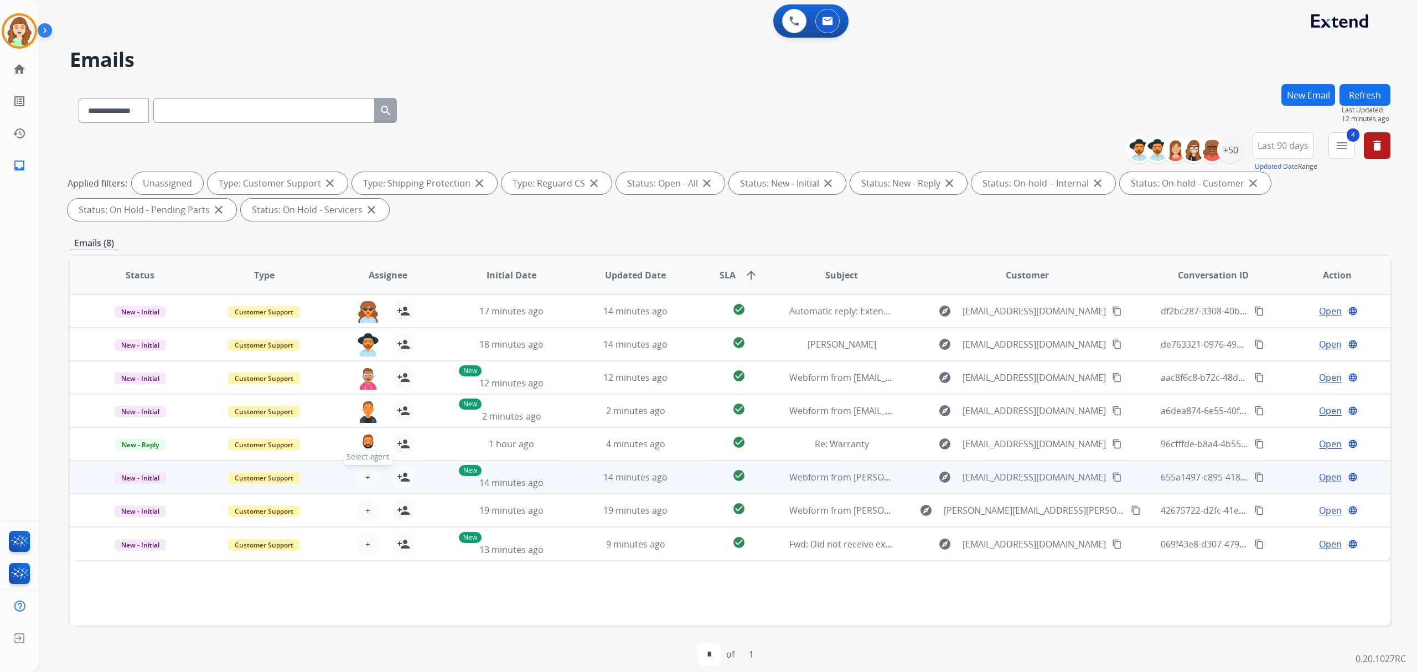
click at [366, 474] on span "+" at bounding box center [367, 477] width 5 height 13
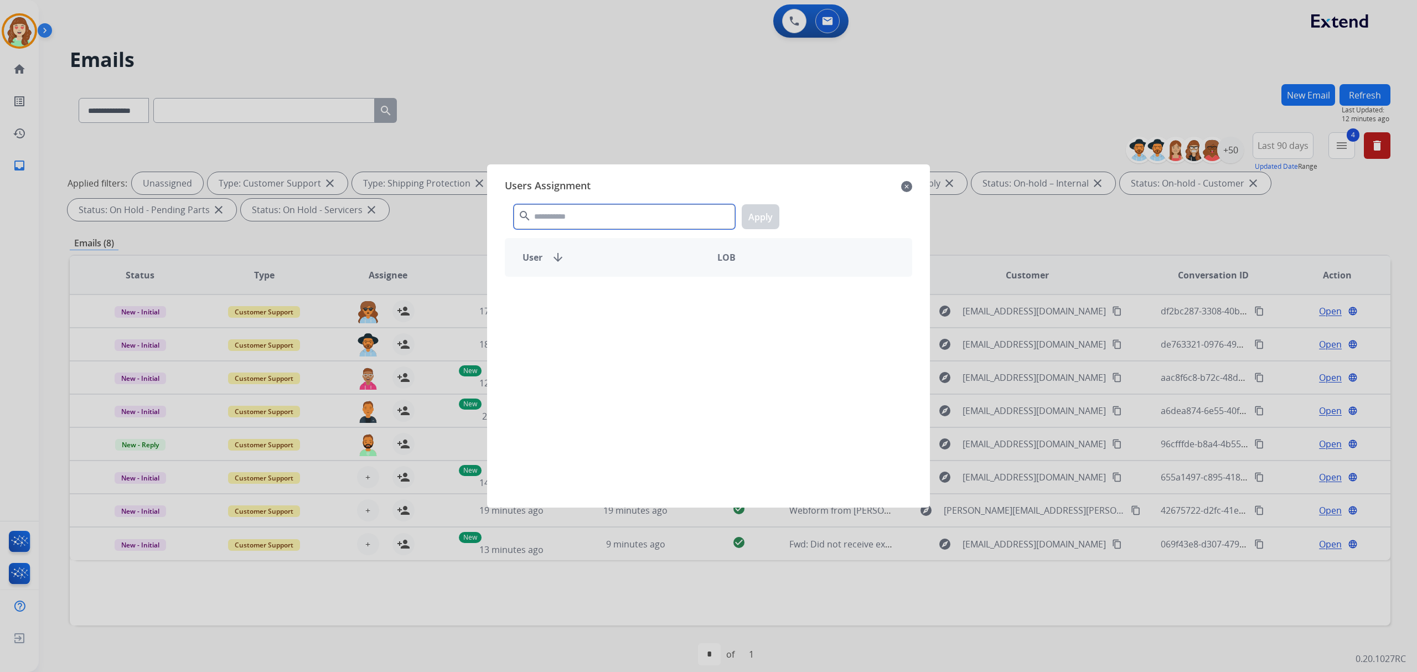
click at [611, 206] on input "text" at bounding box center [624, 216] width 221 height 25
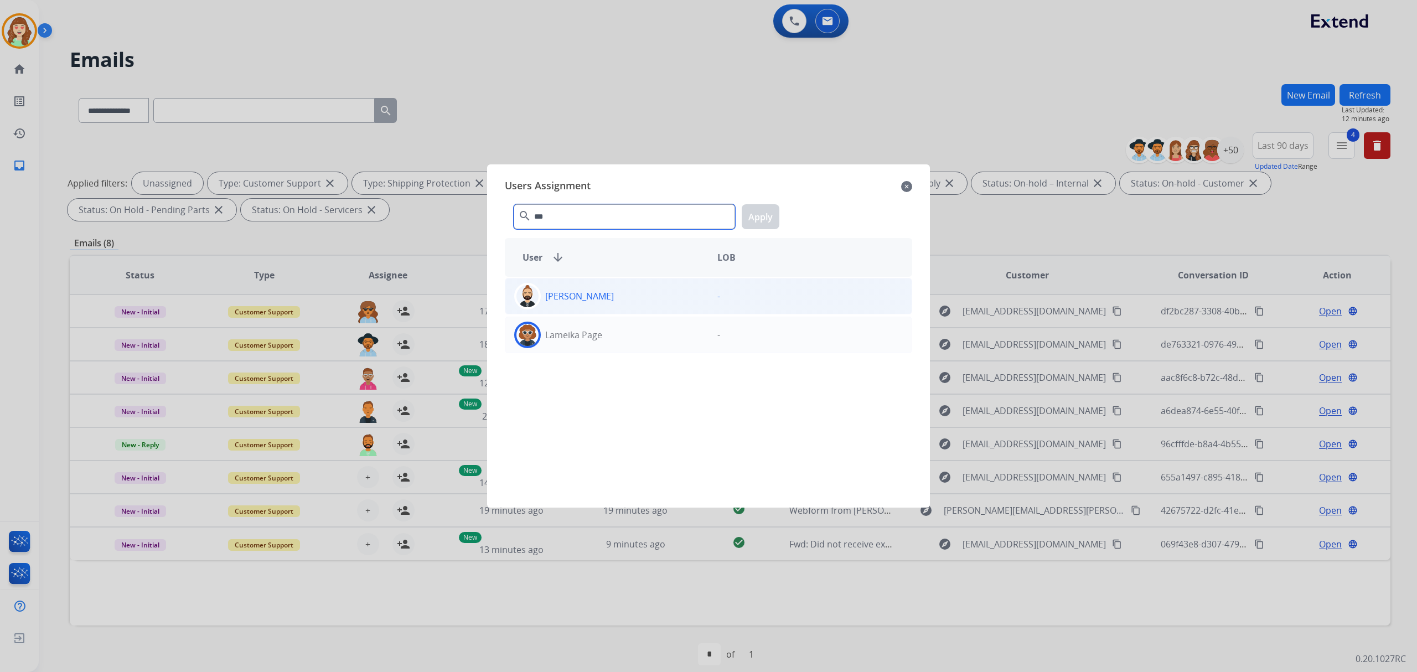
type input "***"
click at [612, 294] on p "[PERSON_NAME]" at bounding box center [579, 296] width 69 height 13
click at [759, 211] on button "Apply" at bounding box center [761, 216] width 38 height 25
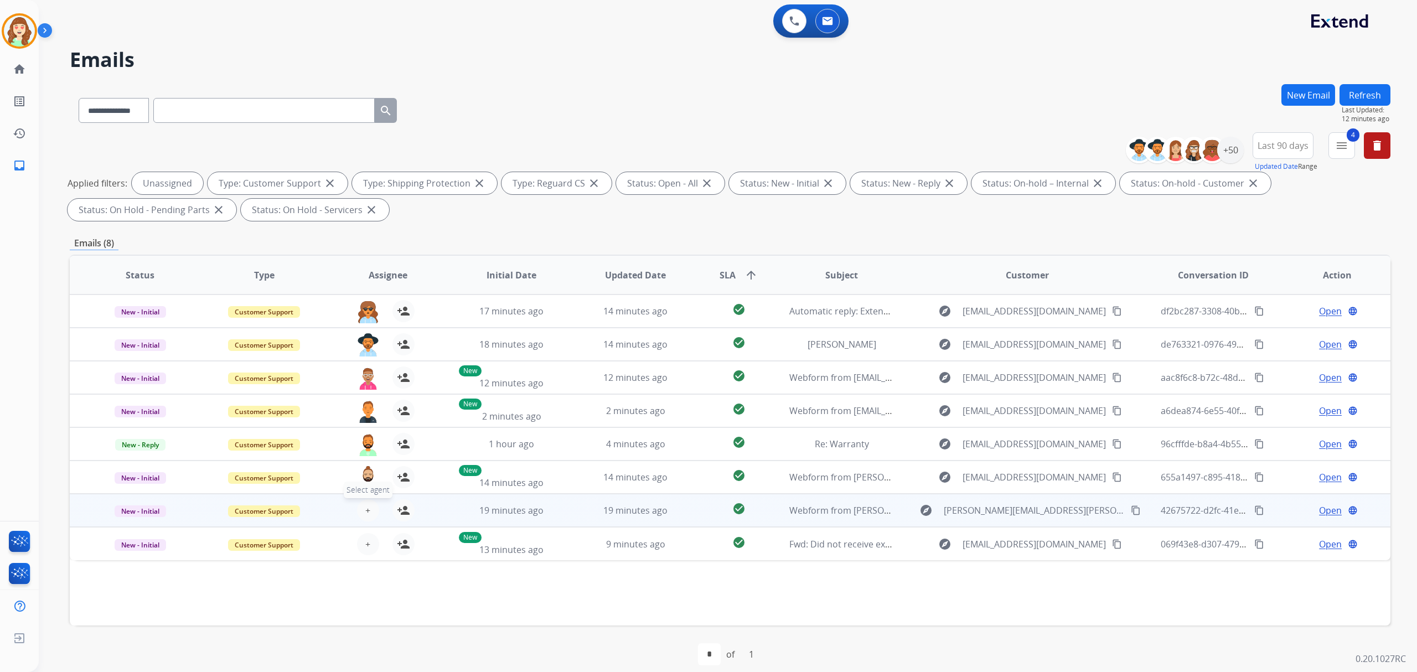
click at [362, 502] on button "+ Select agent" at bounding box center [368, 510] width 22 height 22
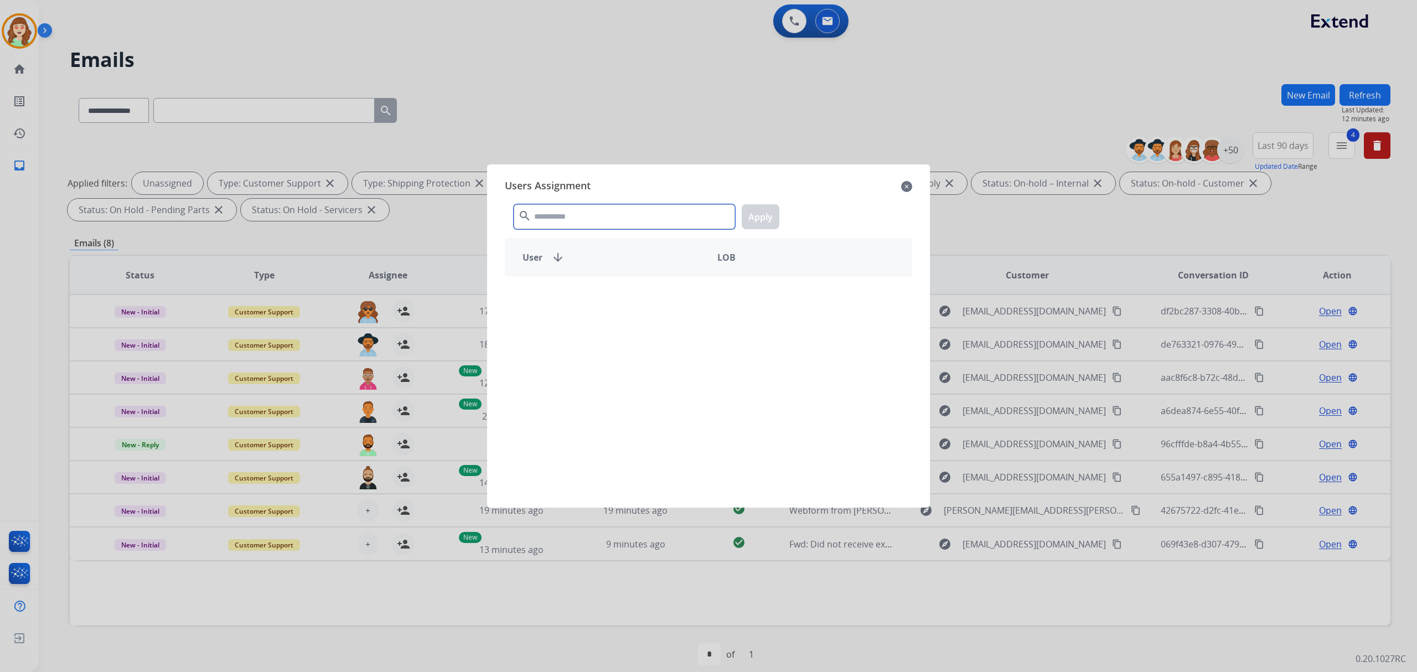
click at [607, 218] on input "text" at bounding box center [624, 216] width 221 height 25
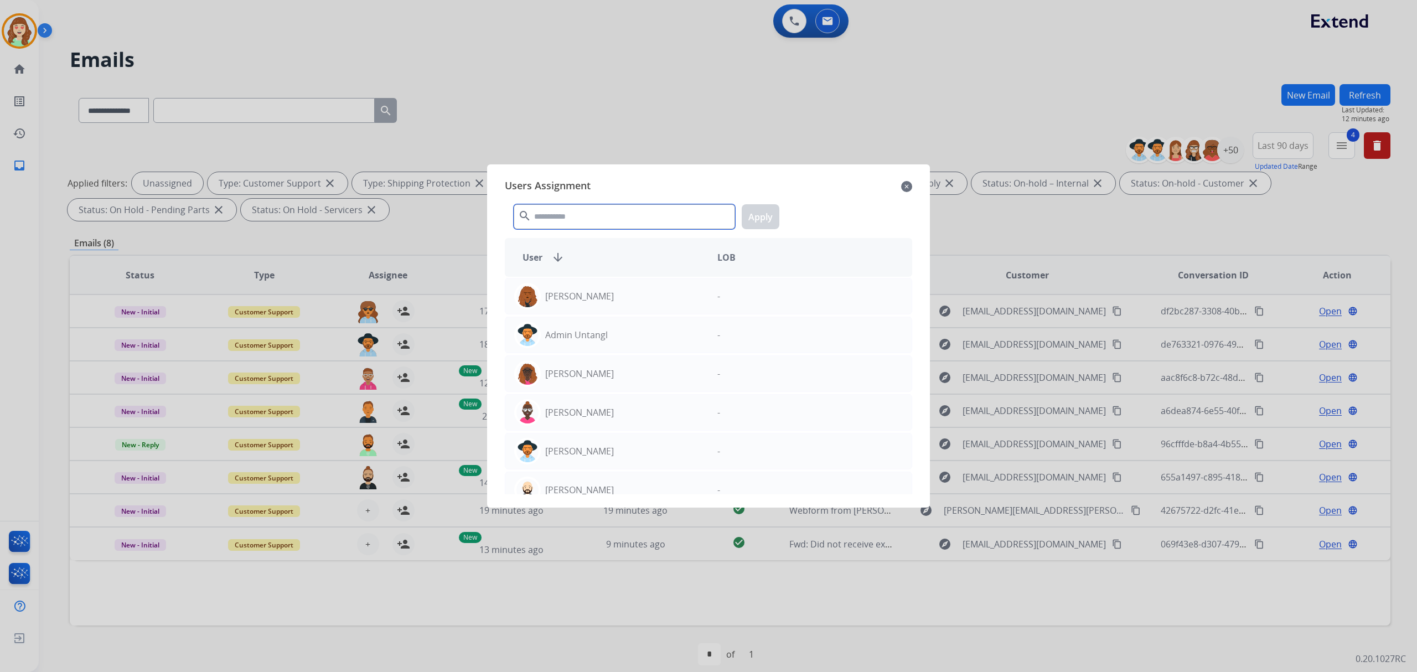
click at [607, 218] on input "text" at bounding box center [624, 216] width 221 height 25
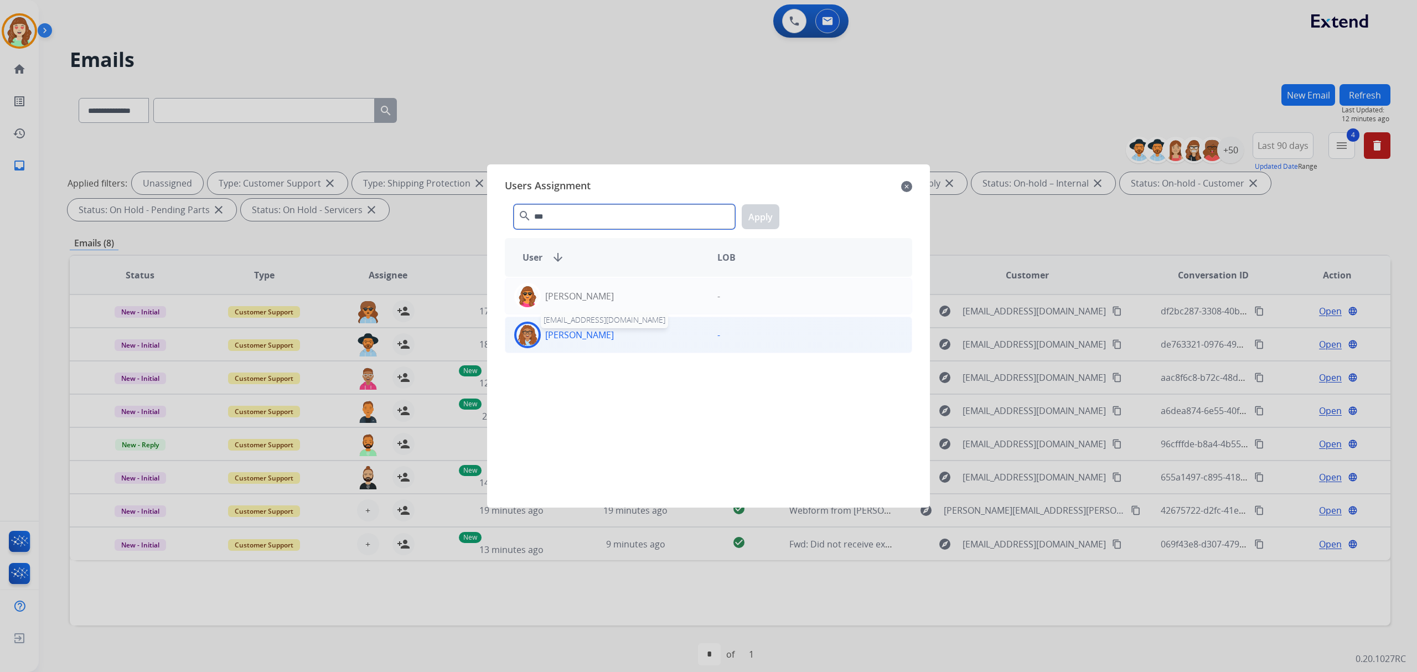
type input "***"
click at [590, 344] on div "[PERSON_NAME]" at bounding box center [606, 335] width 203 height 27
click at [758, 224] on button "Apply" at bounding box center [761, 216] width 38 height 25
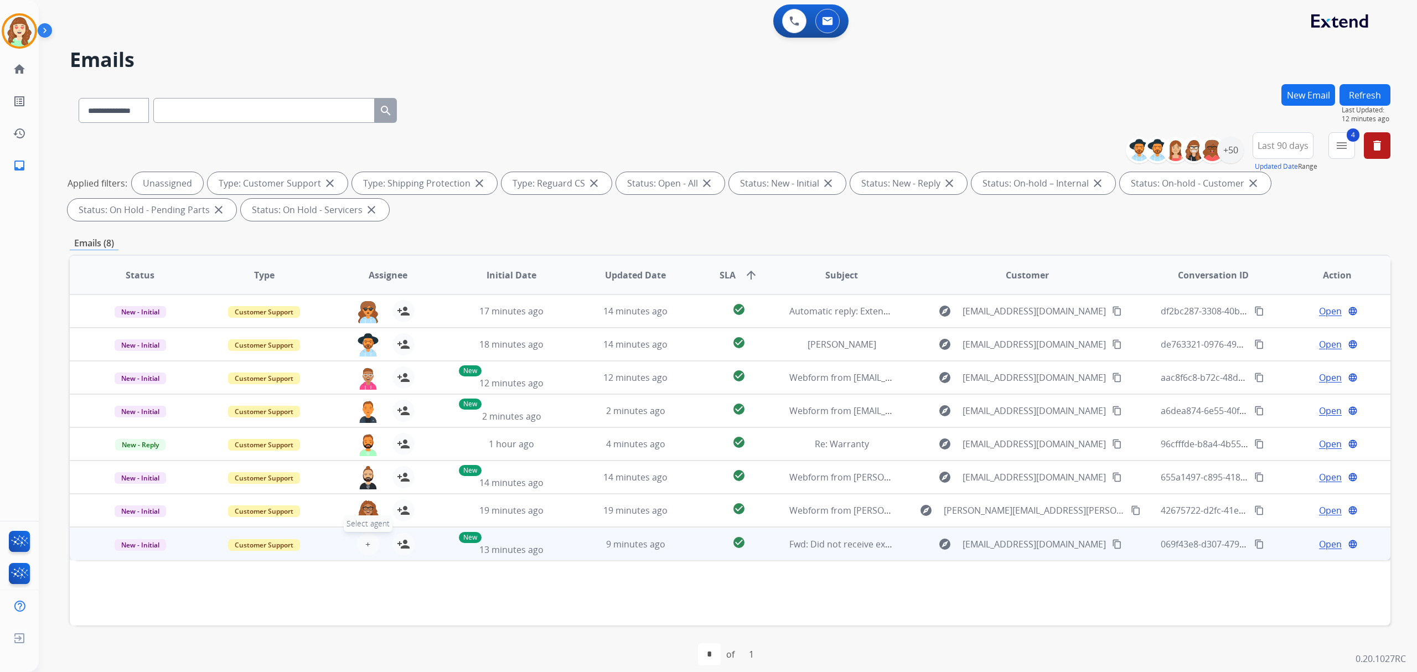
click at [366, 545] on span "+" at bounding box center [367, 544] width 5 height 13
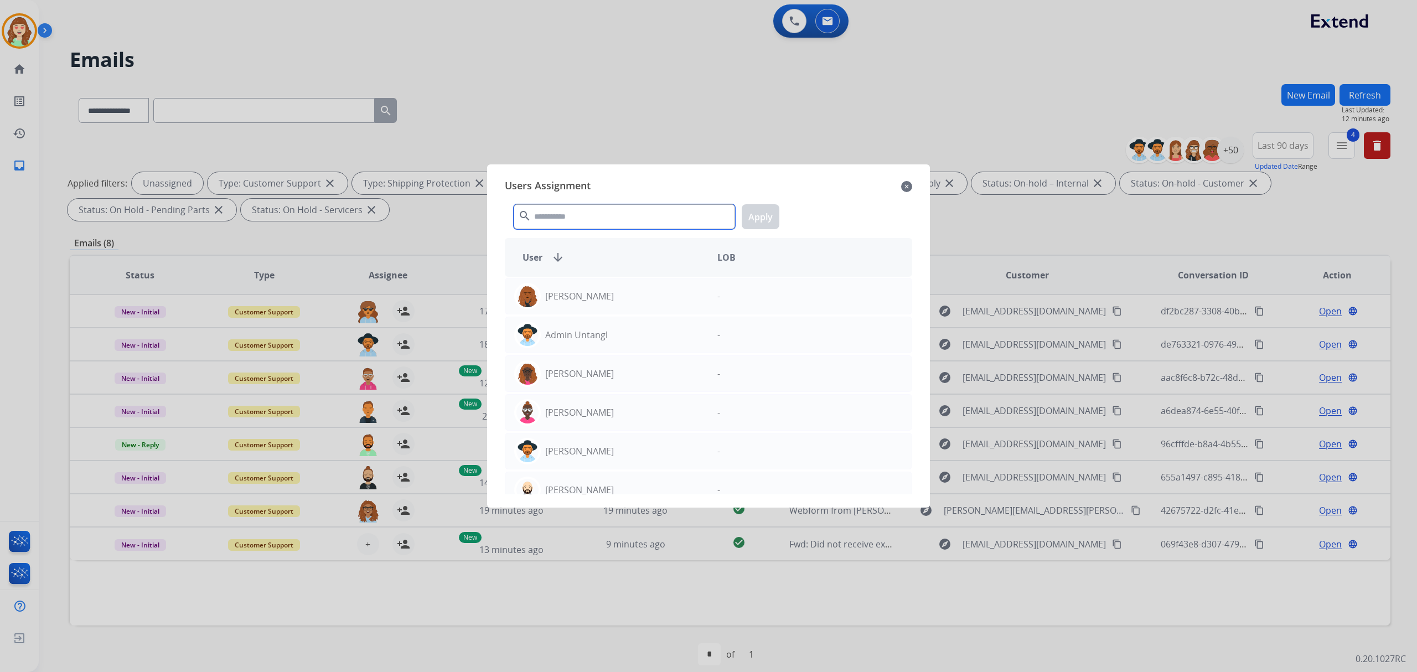
click at [633, 220] on input "text" at bounding box center [624, 216] width 221 height 25
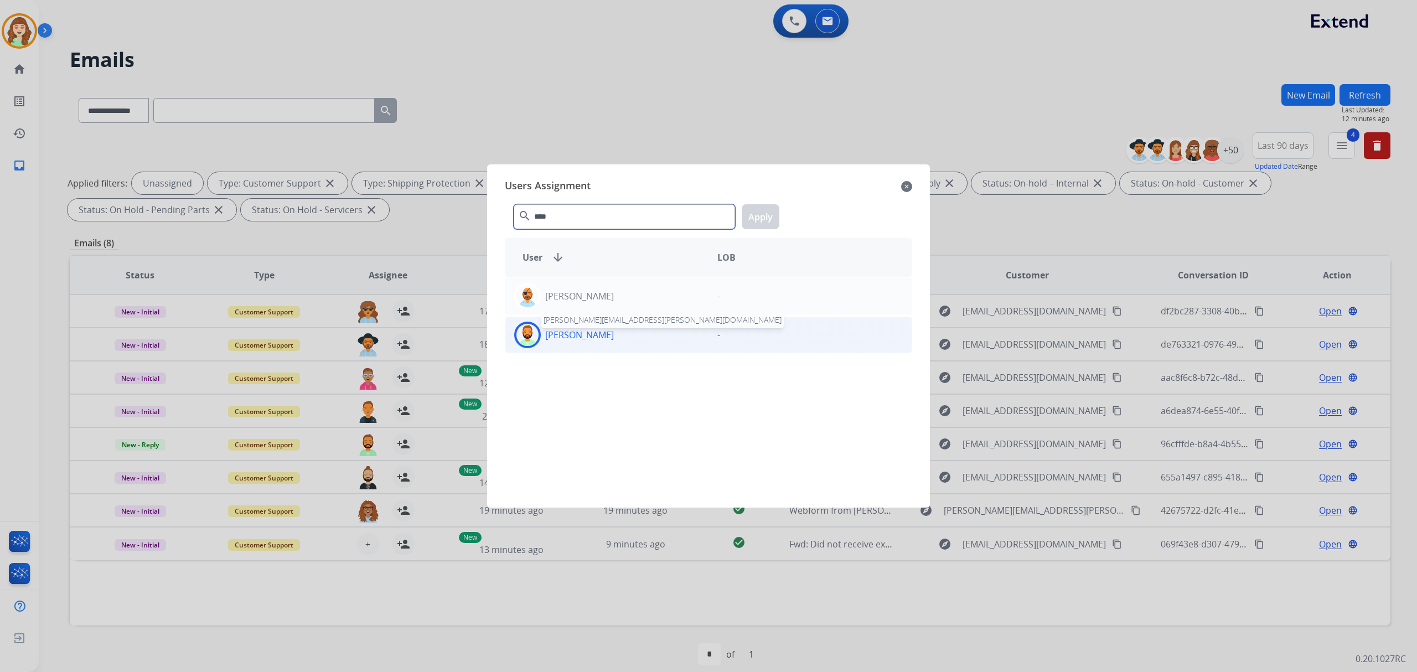
type input "****"
click at [586, 331] on p "[PERSON_NAME]" at bounding box center [579, 334] width 69 height 13
click at [764, 211] on button "Apply" at bounding box center [761, 216] width 38 height 25
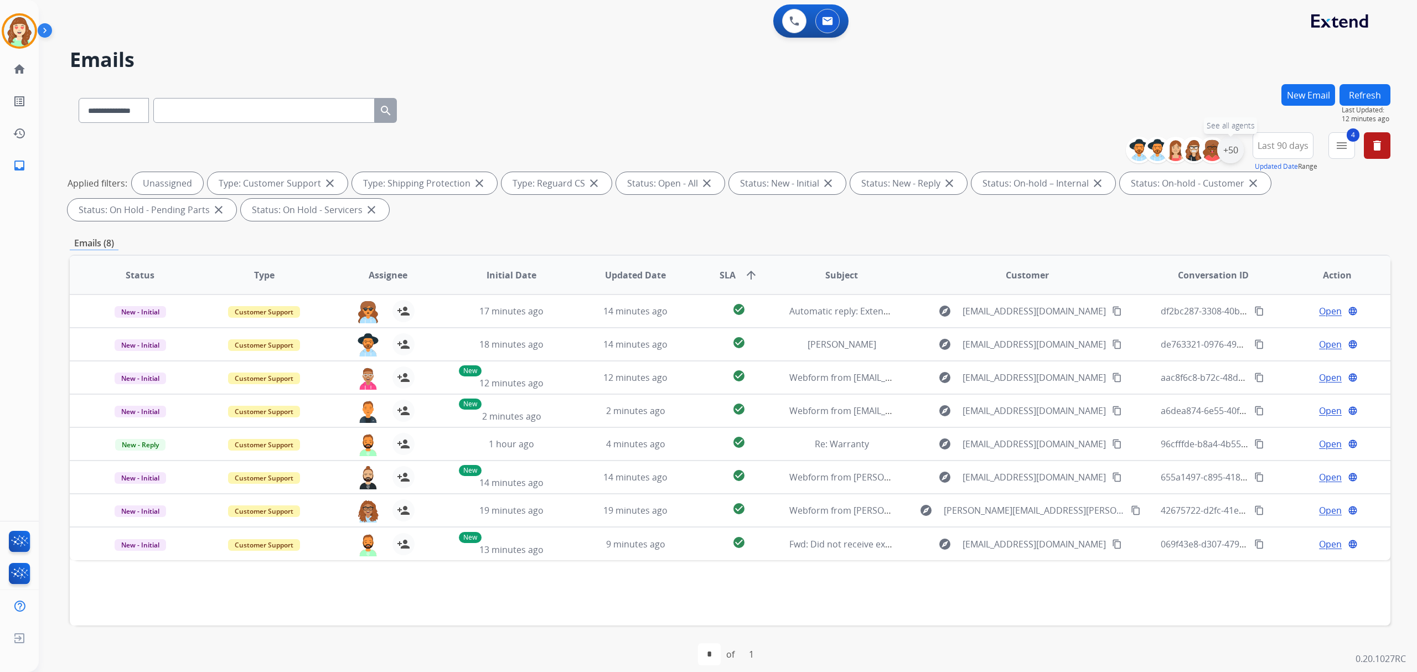
click at [1229, 149] on div "+50" at bounding box center [1230, 150] width 27 height 27
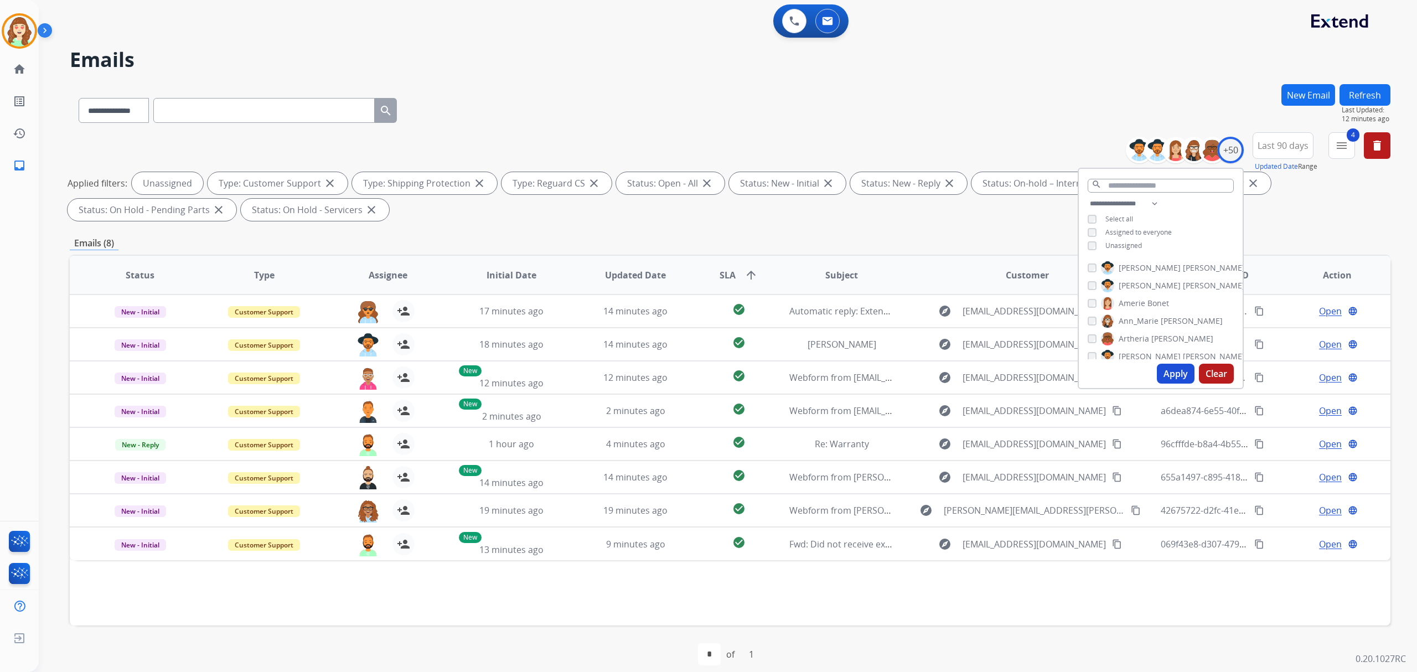
click at [1167, 366] on button "Apply" at bounding box center [1176, 374] width 38 height 20
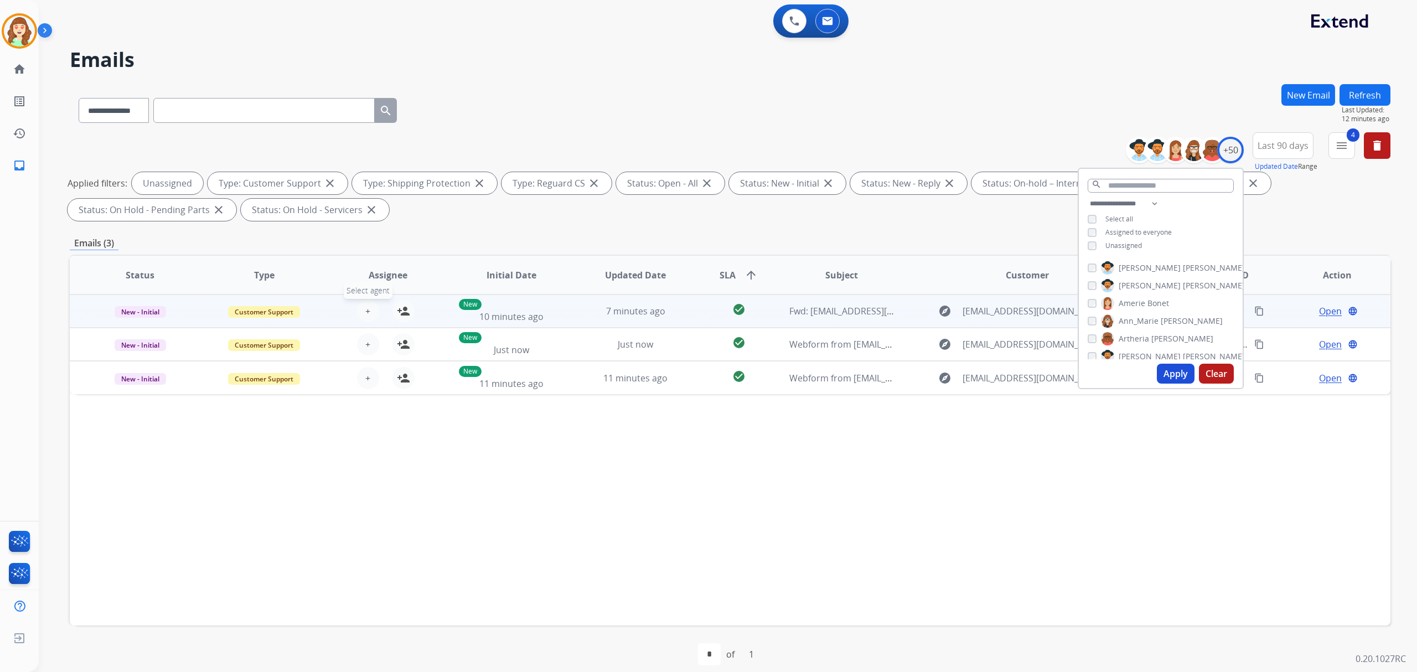
click at [360, 306] on button "+ Select agent" at bounding box center [368, 311] width 22 height 22
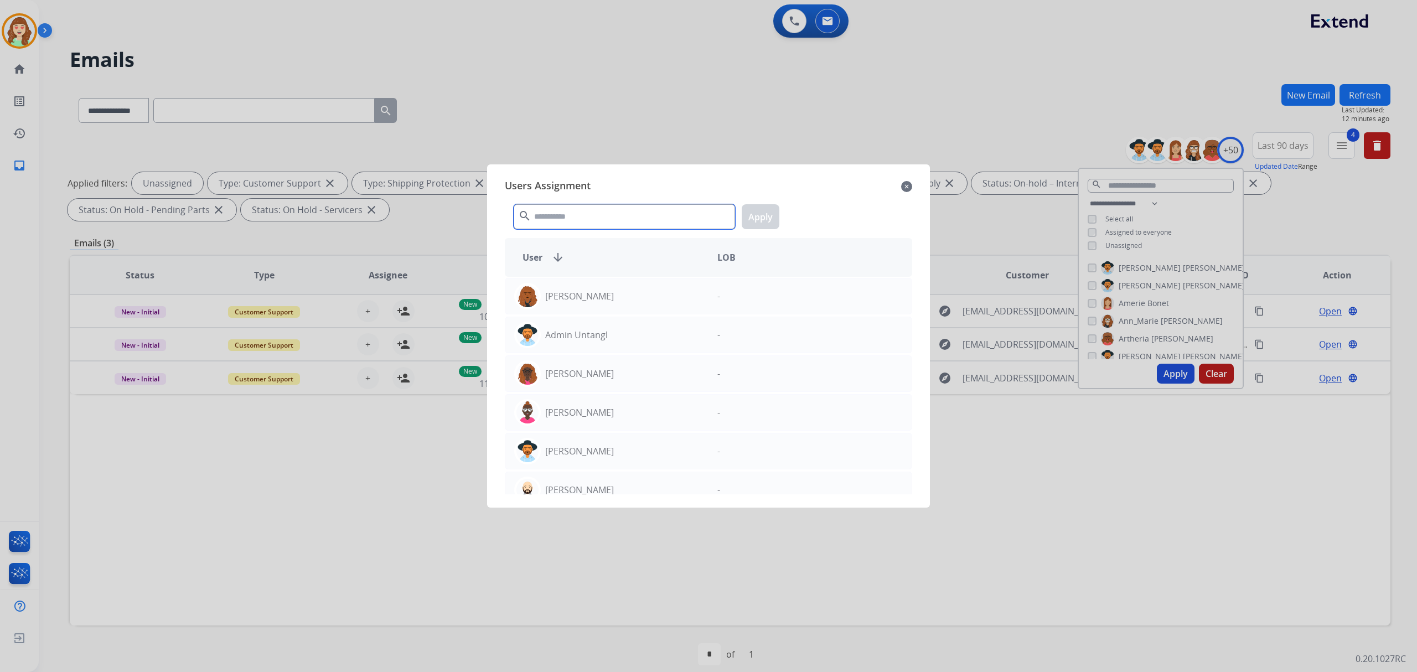
click at [636, 209] on input "text" at bounding box center [624, 216] width 221 height 25
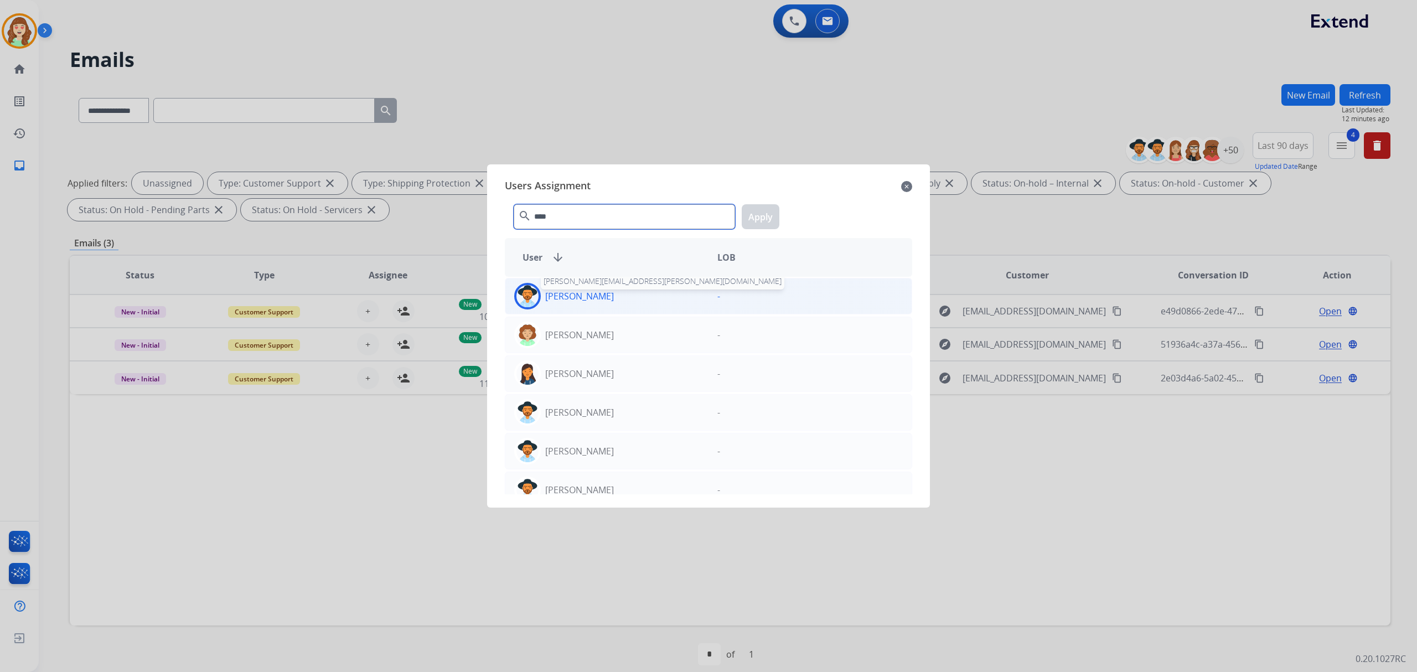
type input "****"
drag, startPoint x: 585, startPoint y: 295, endPoint x: 798, endPoint y: 253, distance: 216.7
click at [586, 295] on p "[PERSON_NAME]" at bounding box center [579, 296] width 69 height 13
click at [761, 209] on button "Apply" at bounding box center [761, 216] width 38 height 25
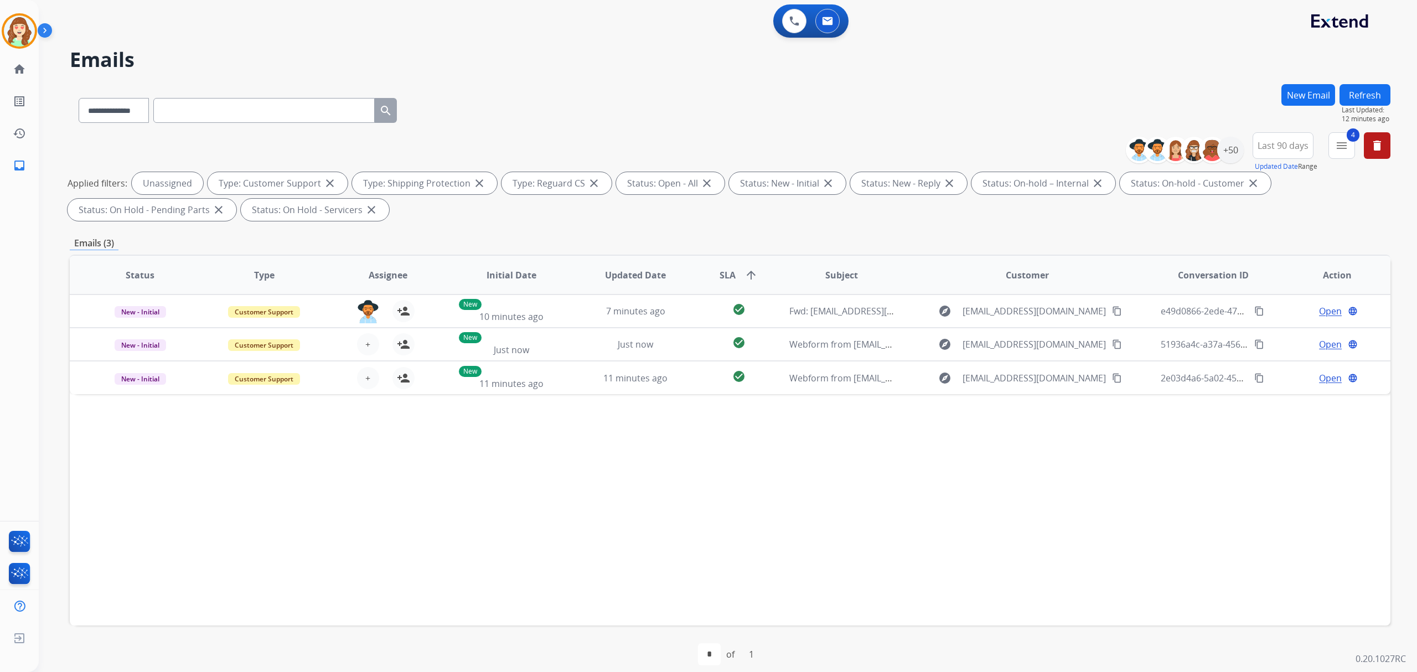
click at [769, 224] on div "**********" at bounding box center [730, 178] width 1321 height 93
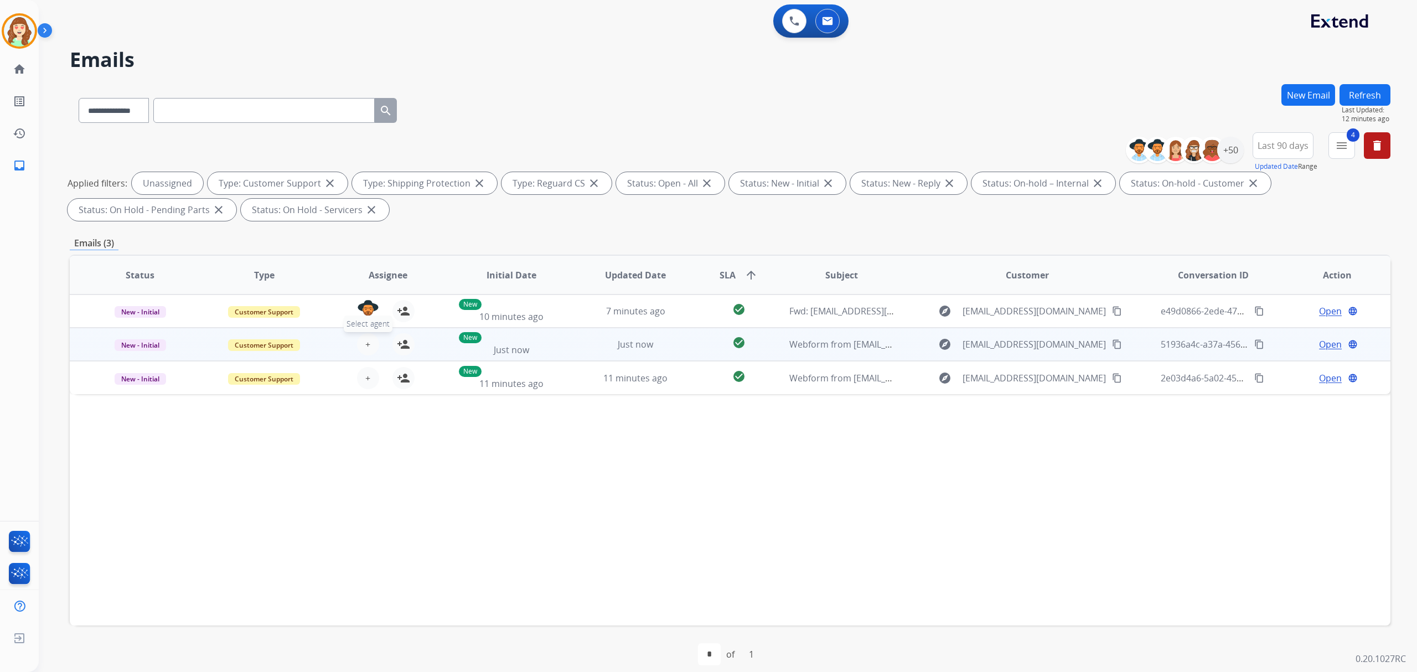
click at [368, 338] on span "+" at bounding box center [367, 344] width 5 height 13
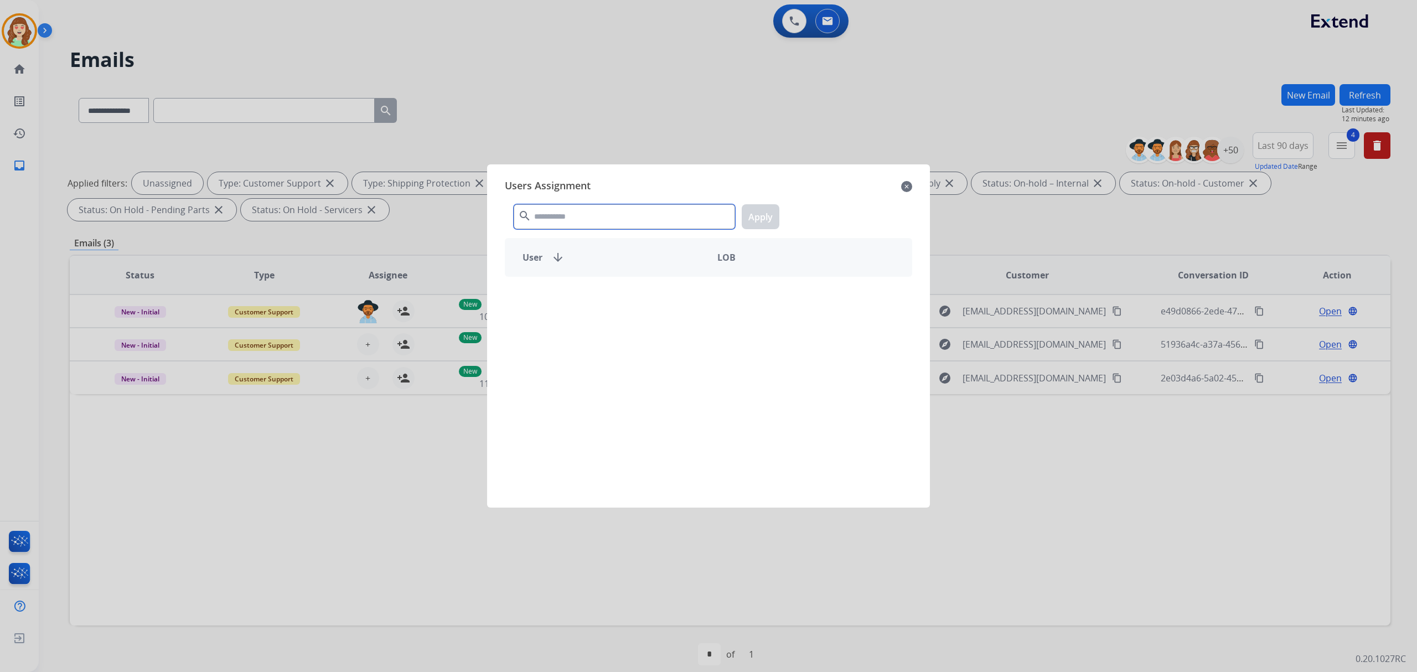
click at [567, 213] on input "text" at bounding box center [624, 216] width 221 height 25
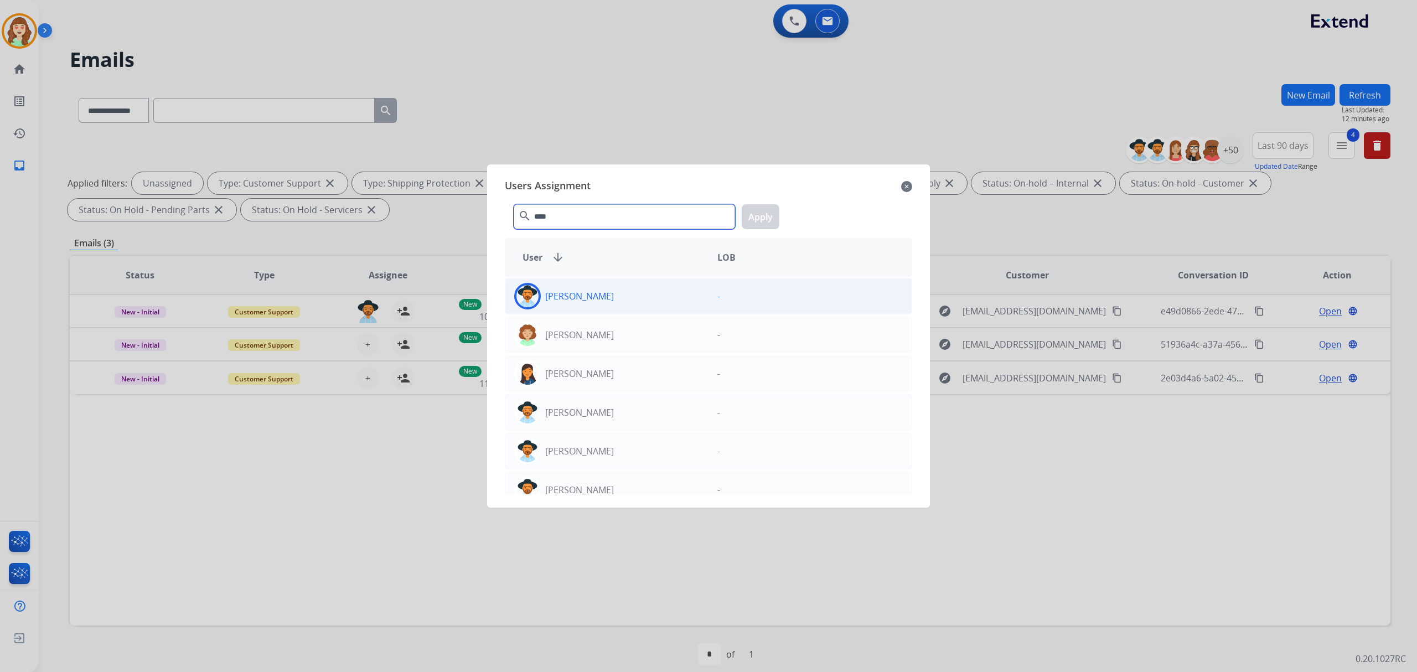
type input "****"
click at [623, 293] on div "[PERSON_NAME]" at bounding box center [606, 296] width 203 height 27
click at [772, 217] on button "Apply" at bounding box center [761, 216] width 38 height 25
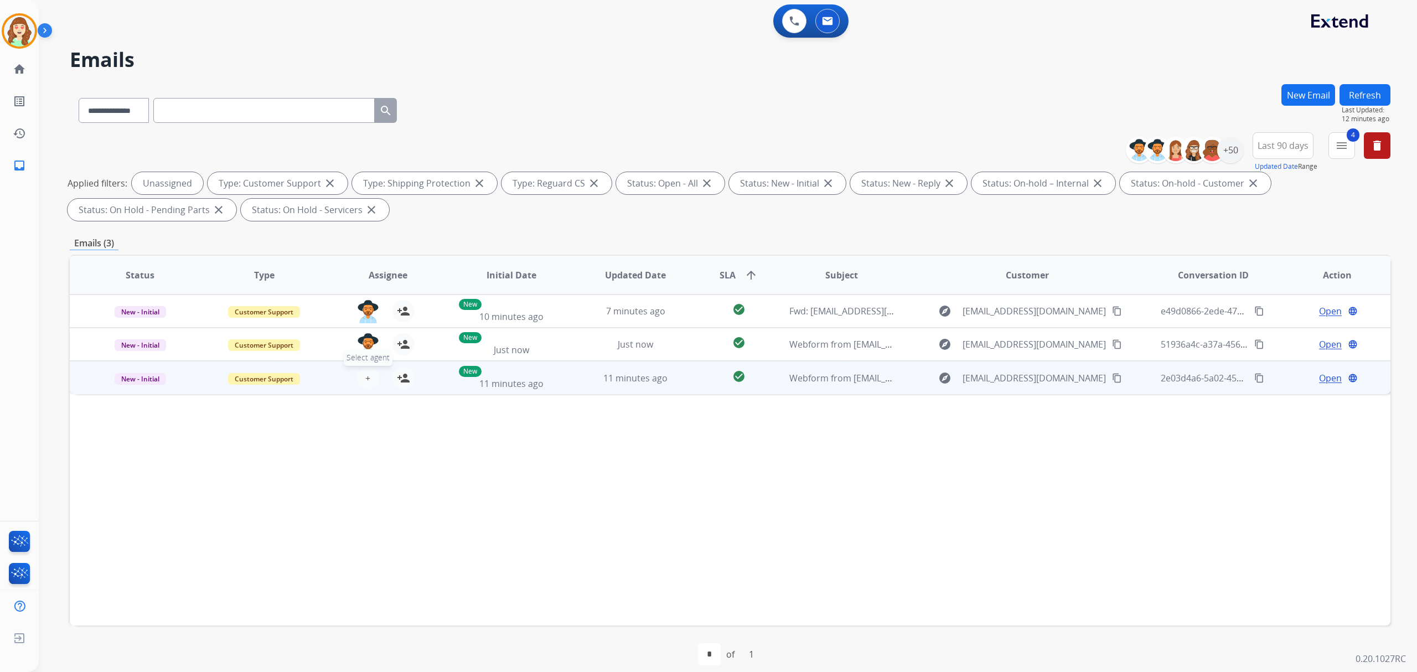
click at [366, 374] on span "+" at bounding box center [367, 377] width 5 height 13
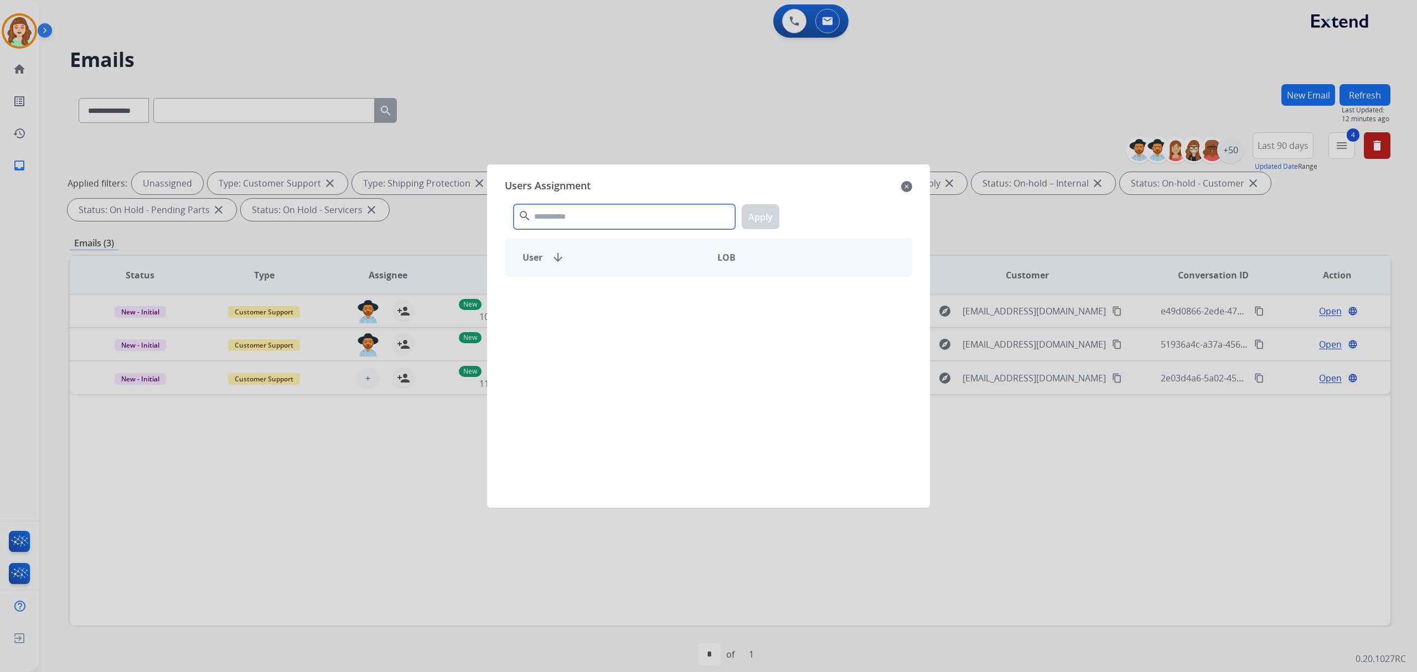
click at [557, 223] on input "text" at bounding box center [624, 216] width 221 height 25
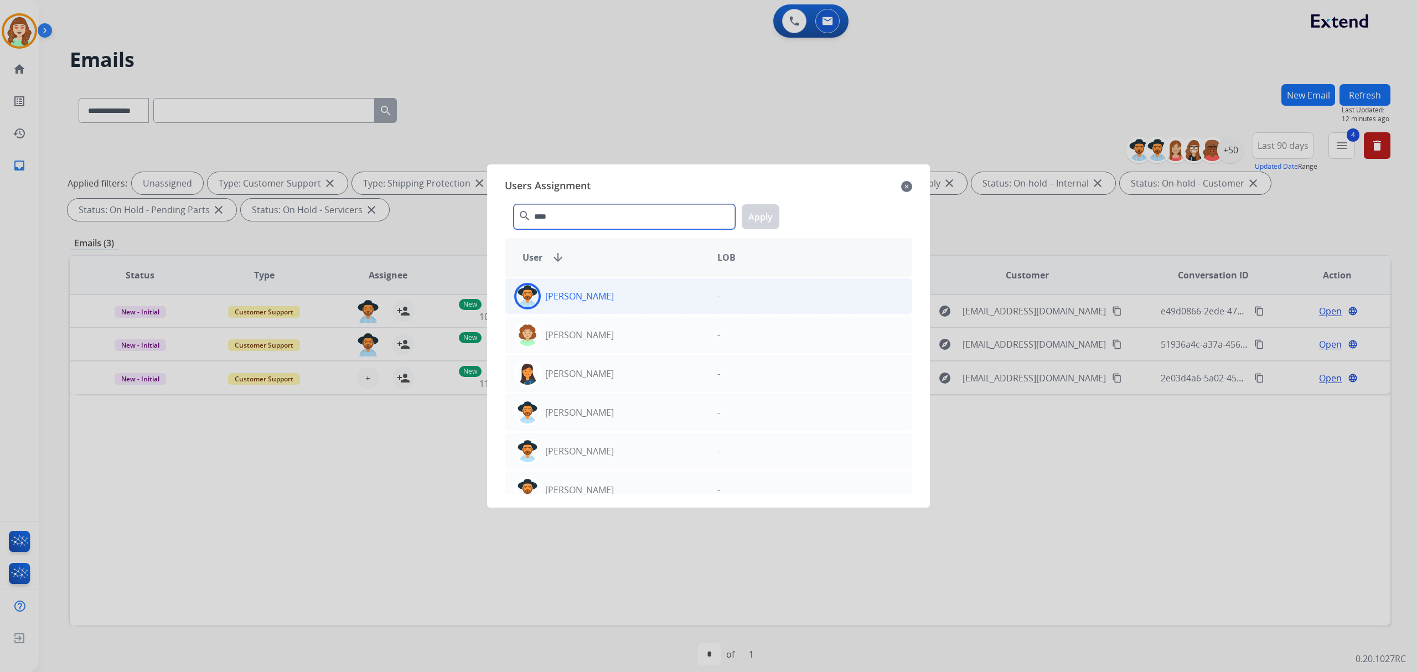
type input "****"
drag, startPoint x: 640, startPoint y: 304, endPoint x: 675, endPoint y: 286, distance: 39.1
click at [640, 303] on div "[PERSON_NAME]" at bounding box center [606, 296] width 203 height 27
click at [773, 220] on button "Apply" at bounding box center [761, 216] width 38 height 25
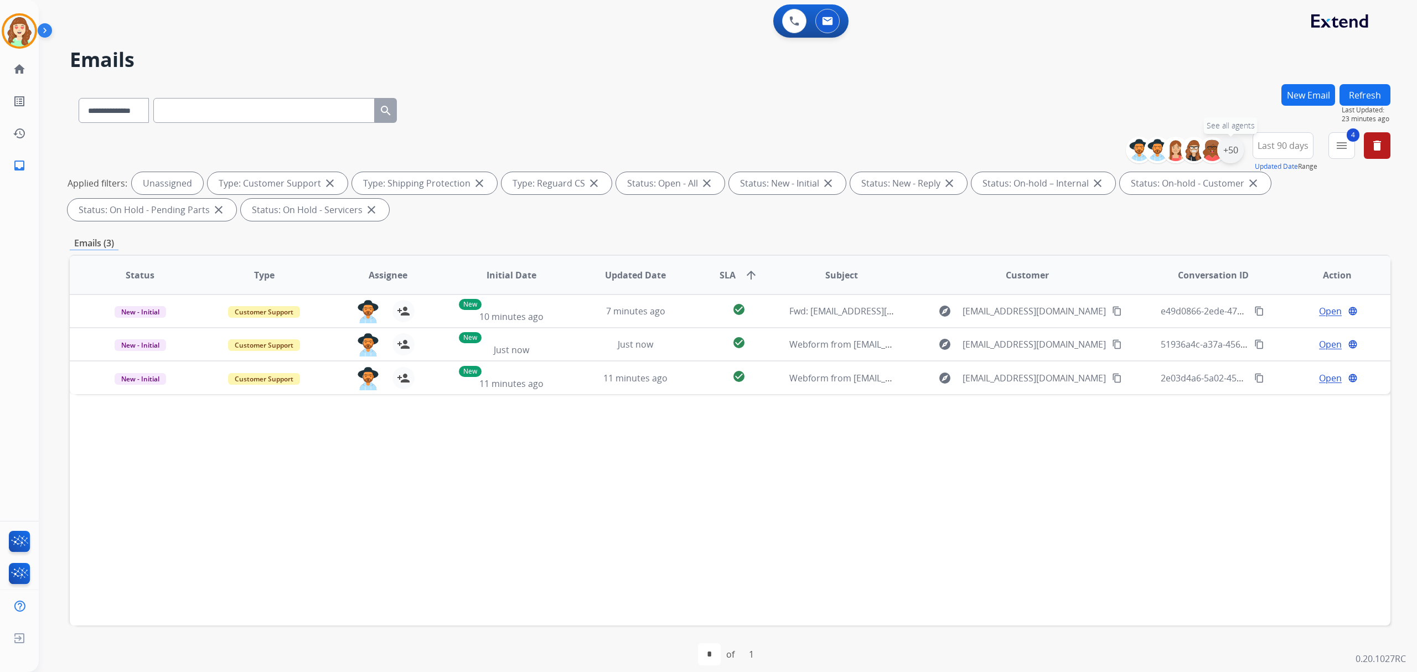
click at [1227, 147] on div "+50" at bounding box center [1230, 150] width 27 height 27
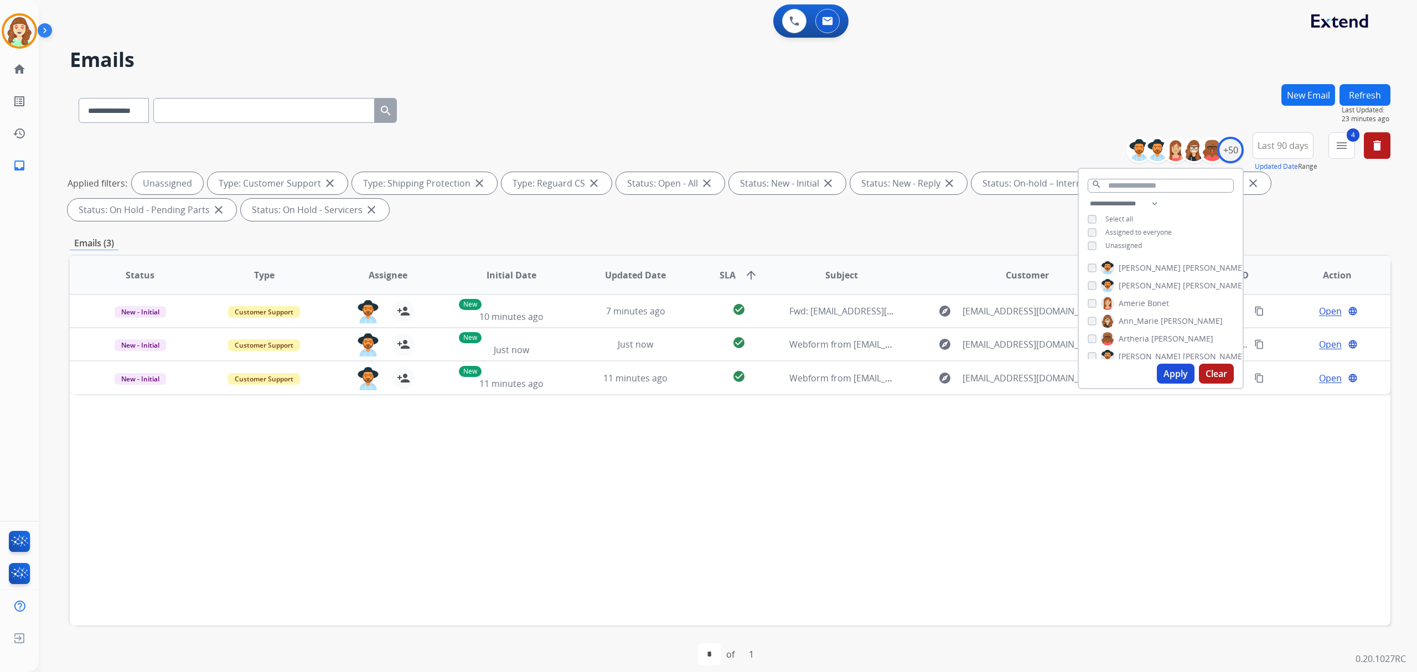
click at [1170, 375] on button "Apply" at bounding box center [1176, 374] width 38 height 20
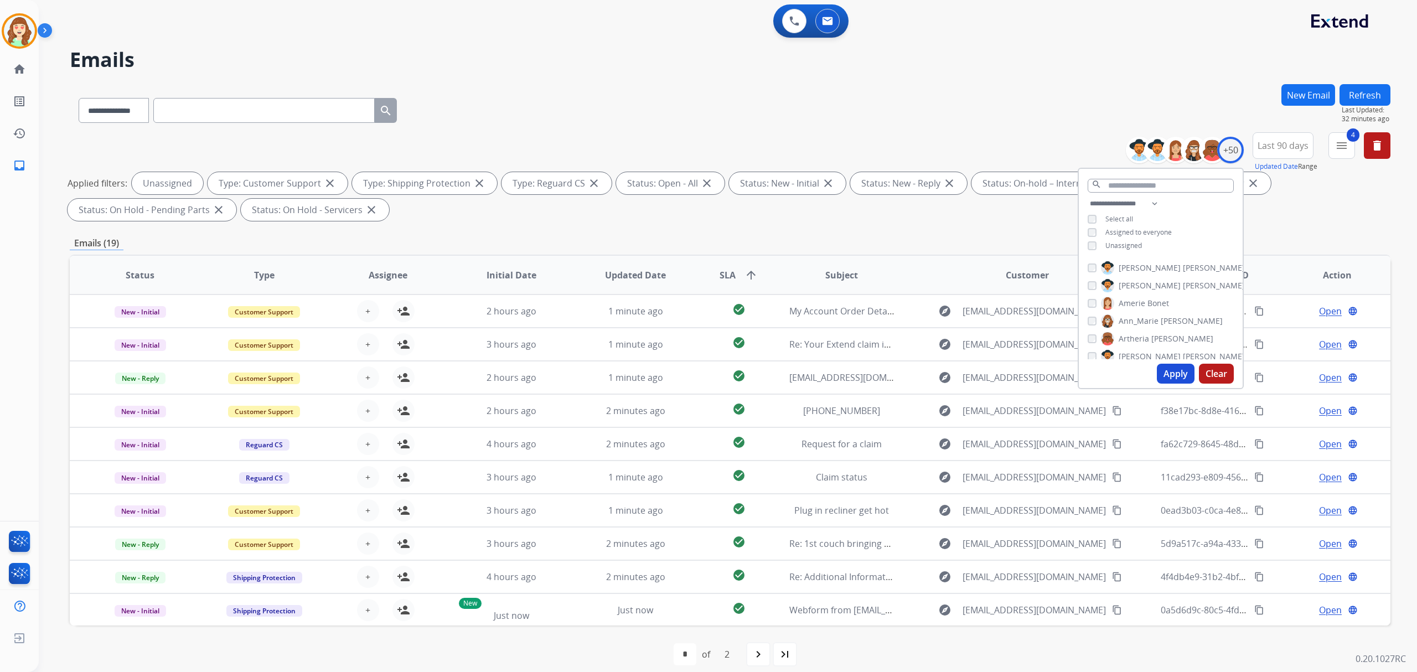
click at [1178, 373] on button "Apply" at bounding box center [1176, 374] width 38 height 20
click at [735, 275] on span "SLA arrow_upward" at bounding box center [739, 274] width 38 height 13
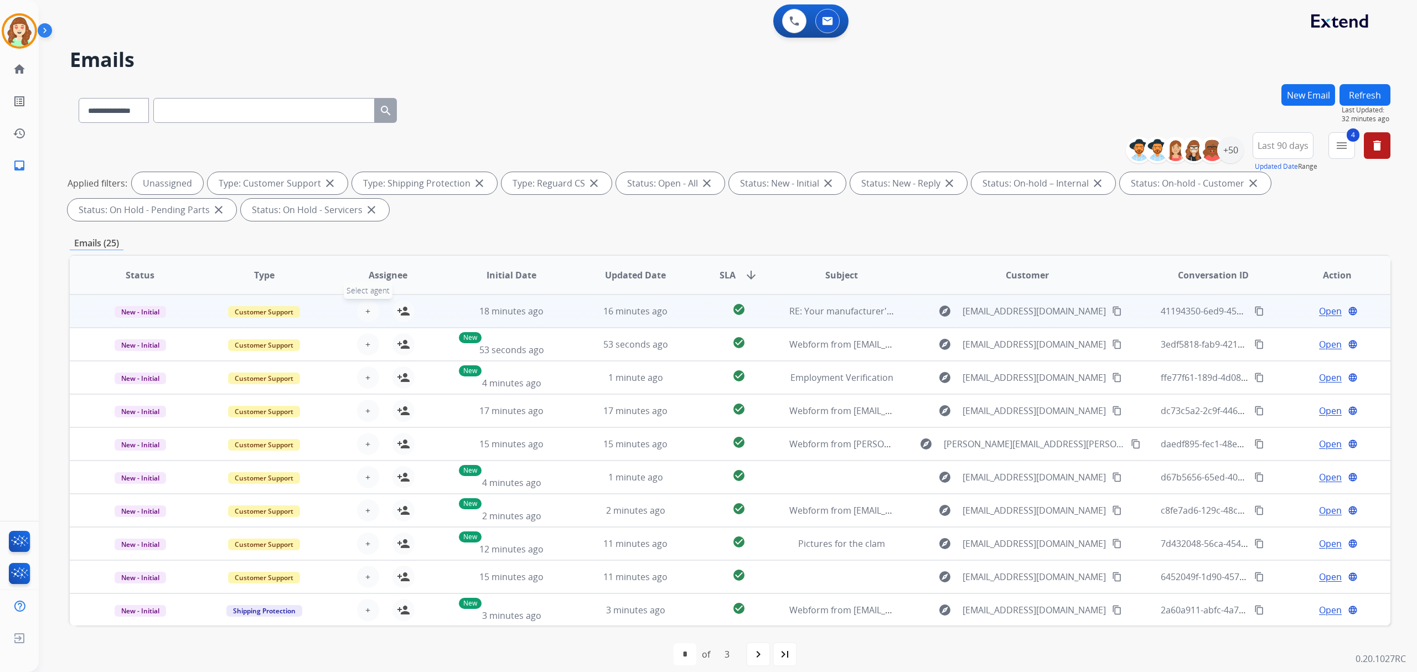
click at [374, 309] on button "+ Select agent" at bounding box center [368, 311] width 22 height 22
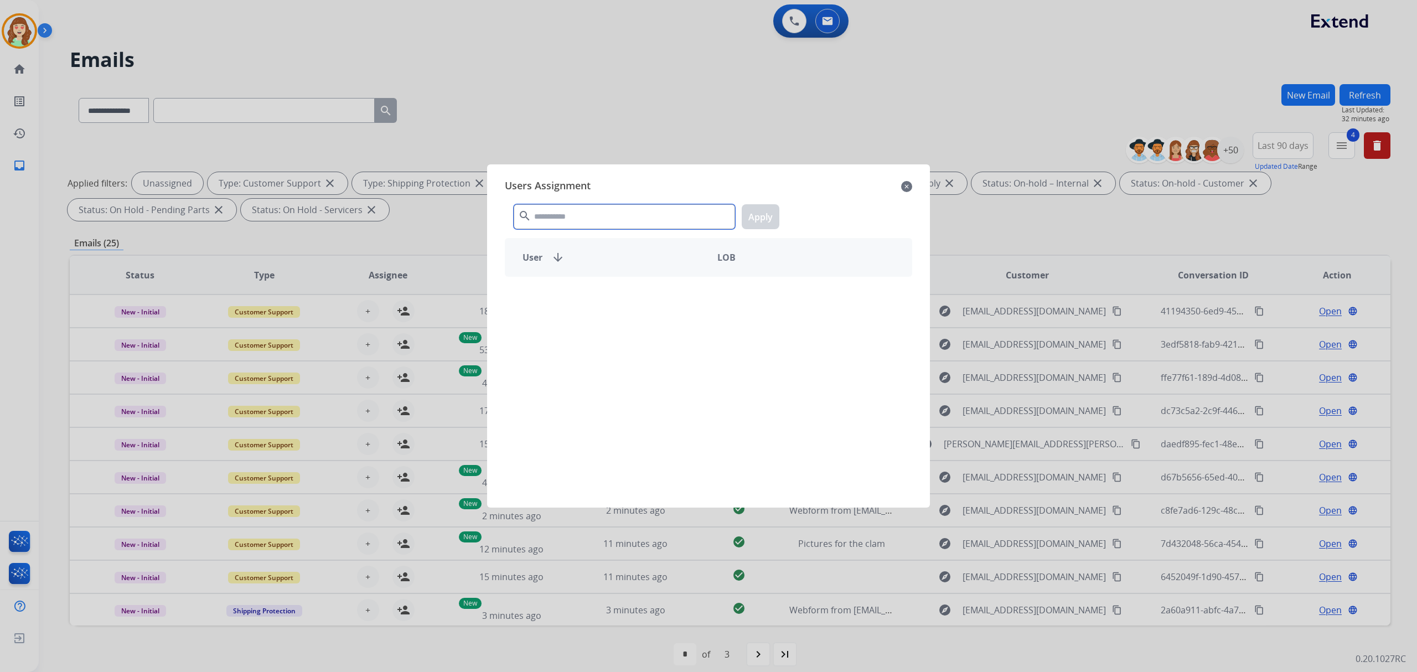
click at [616, 218] on input "text" at bounding box center [624, 216] width 221 height 25
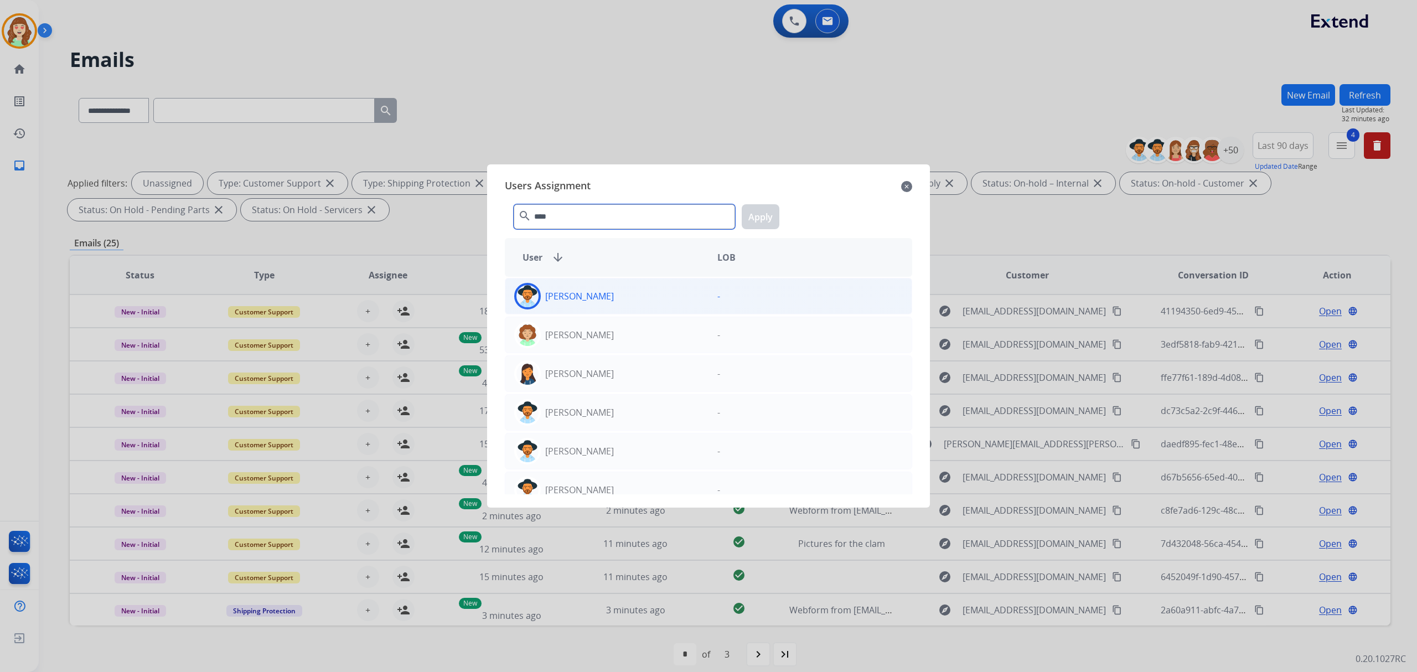
type input "****"
click at [618, 287] on div "[PERSON_NAME]" at bounding box center [606, 296] width 203 height 27
click at [780, 206] on div "**** search Apply" at bounding box center [708, 214] width 407 height 38
click at [765, 222] on button "Apply" at bounding box center [761, 216] width 38 height 25
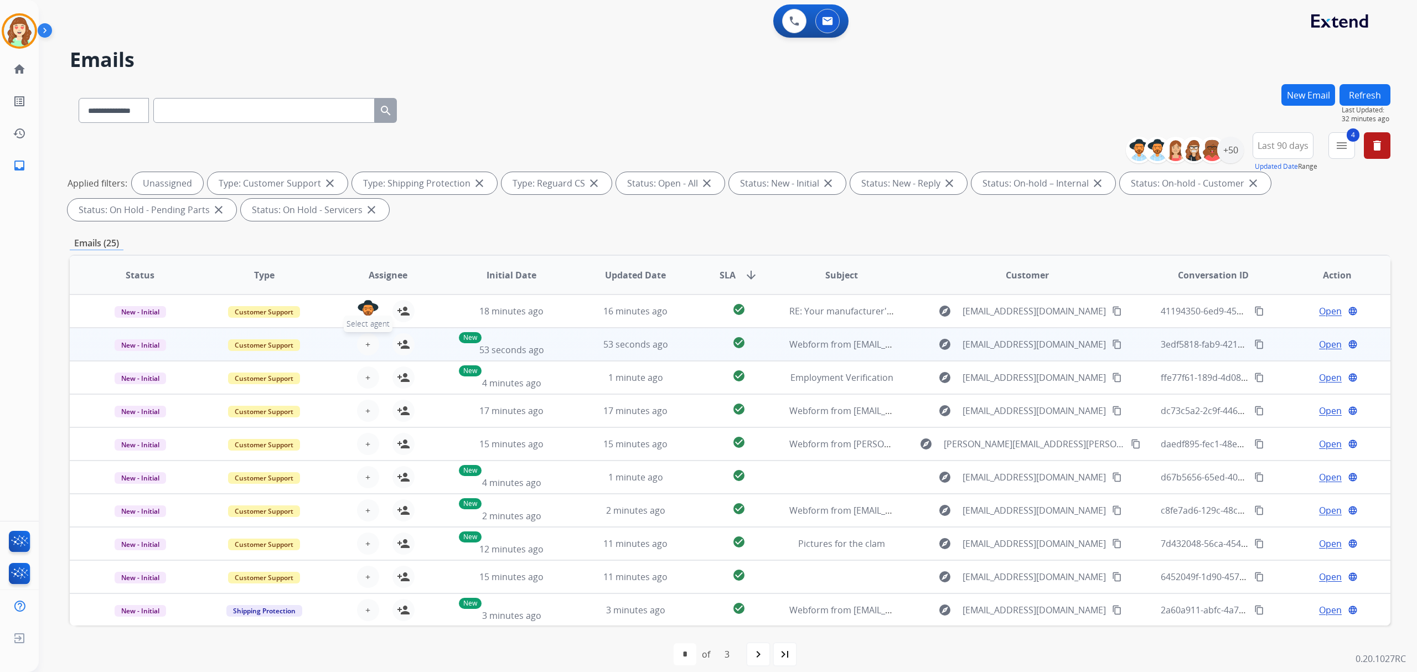
click at [366, 340] on span "+" at bounding box center [367, 344] width 5 height 13
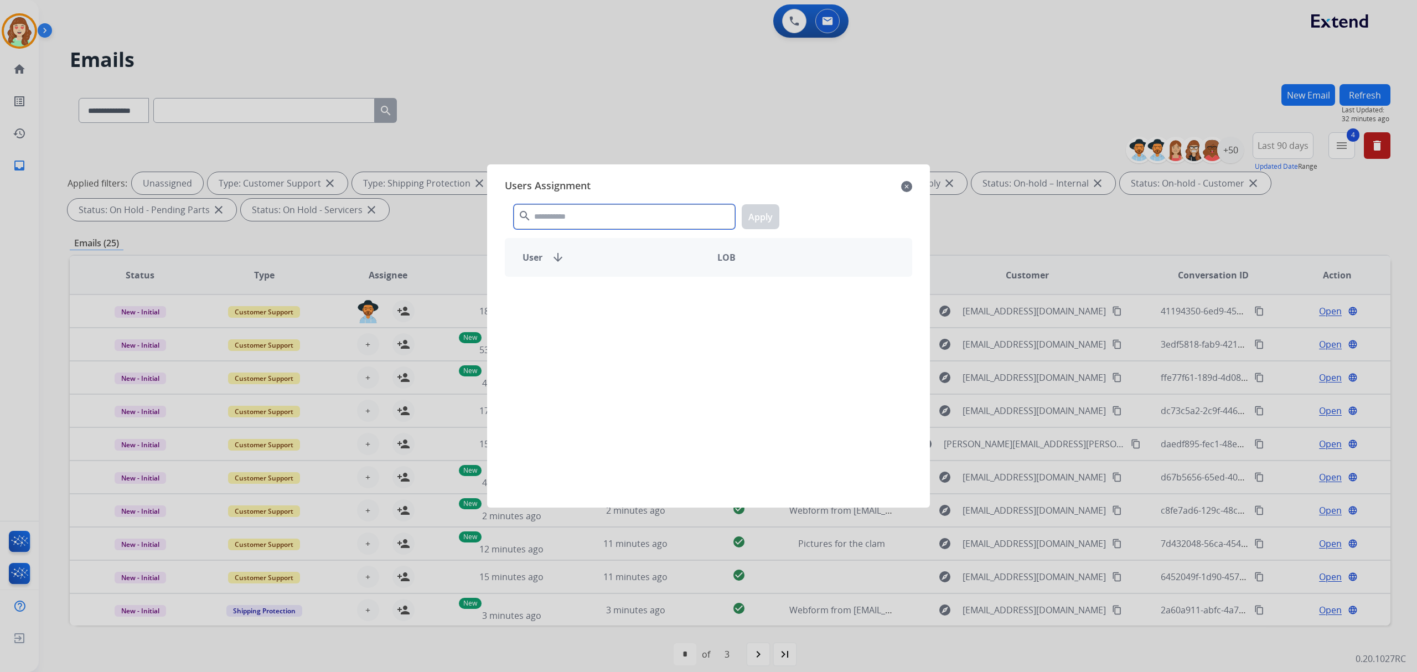
click at [591, 221] on input "text" at bounding box center [624, 216] width 221 height 25
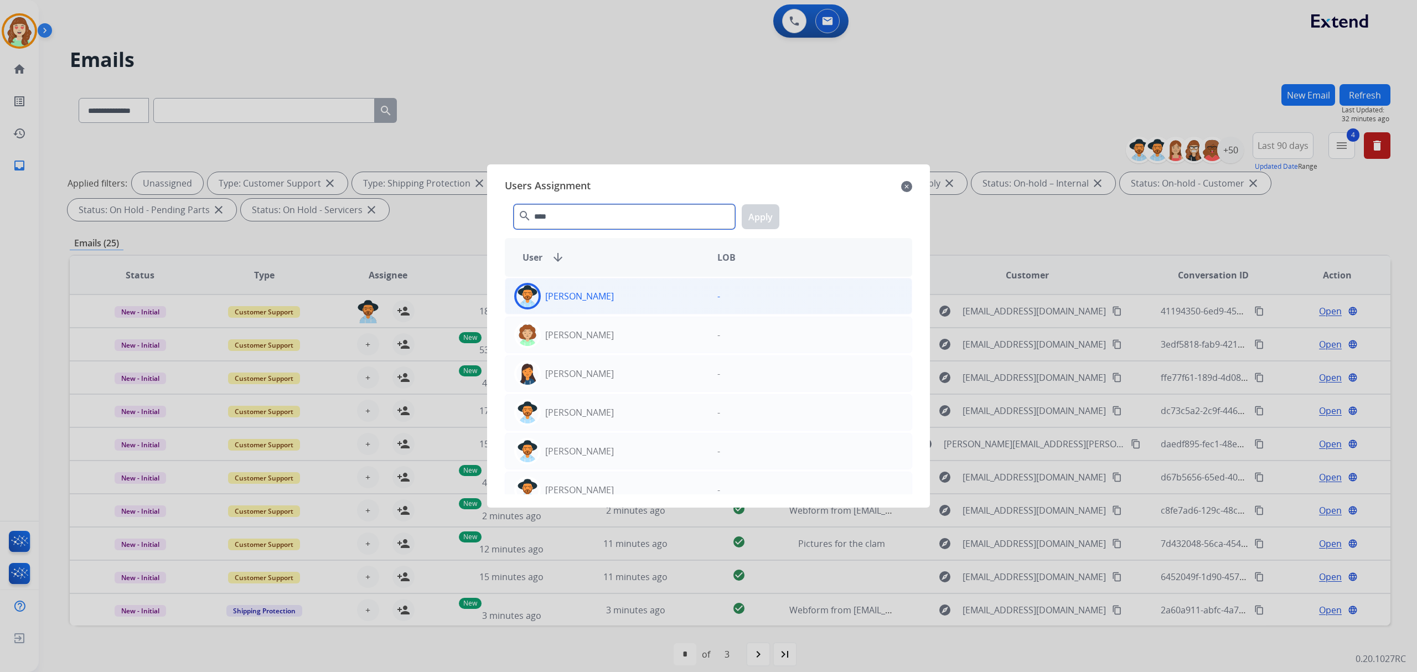
type input "****"
click at [620, 288] on div "[PERSON_NAME]" at bounding box center [606, 296] width 203 height 27
click at [772, 217] on button "Apply" at bounding box center [761, 216] width 38 height 25
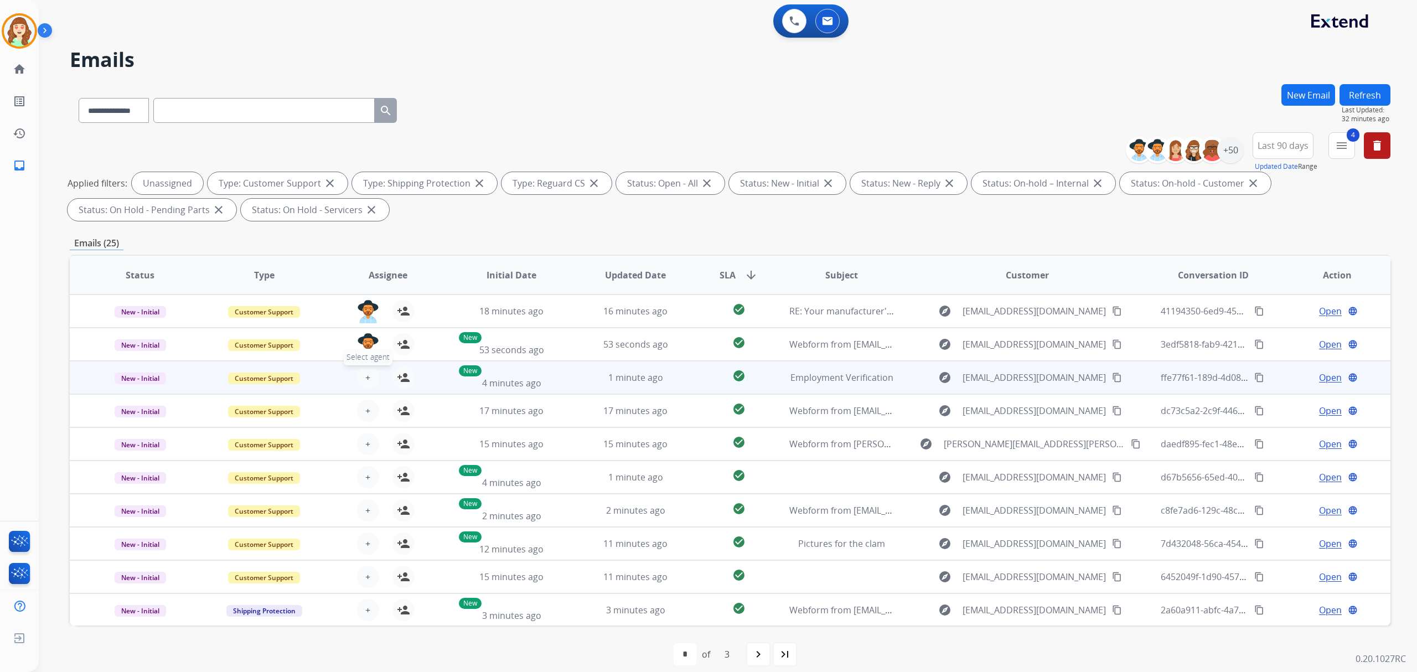
click at [365, 371] on span "+" at bounding box center [367, 377] width 5 height 13
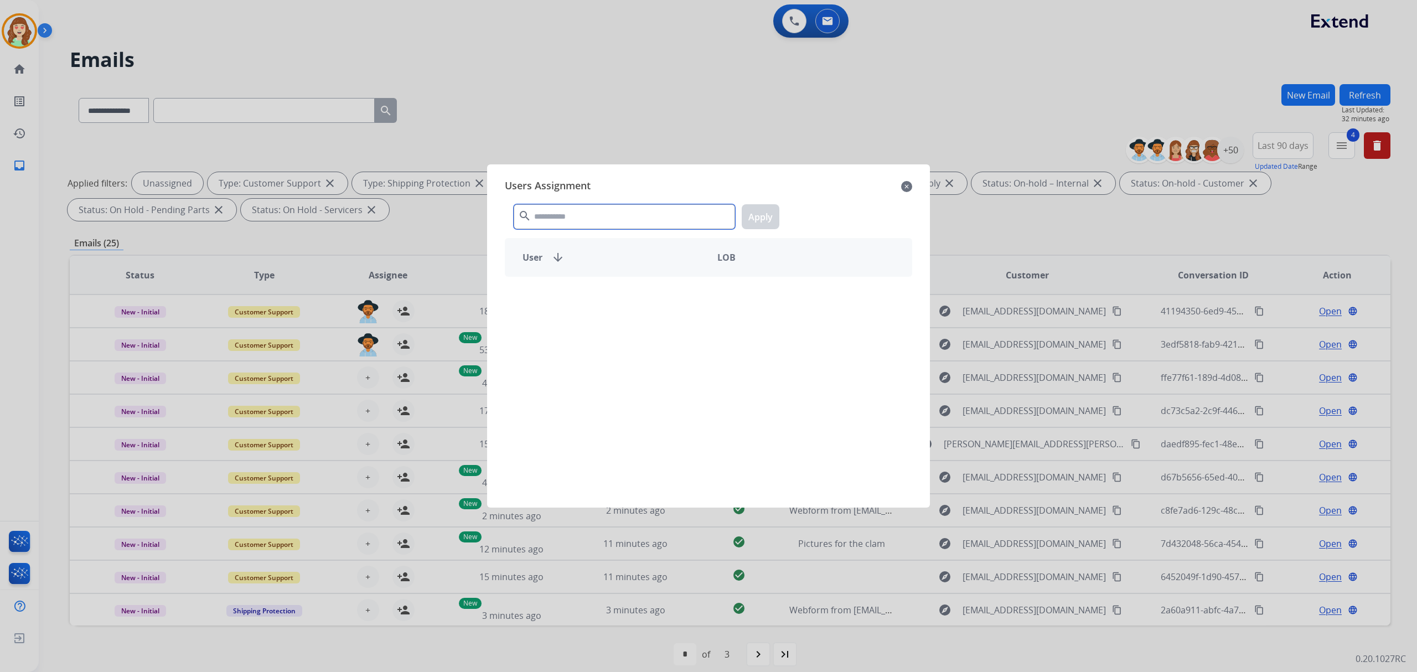
click at [592, 208] on input "text" at bounding box center [624, 216] width 221 height 25
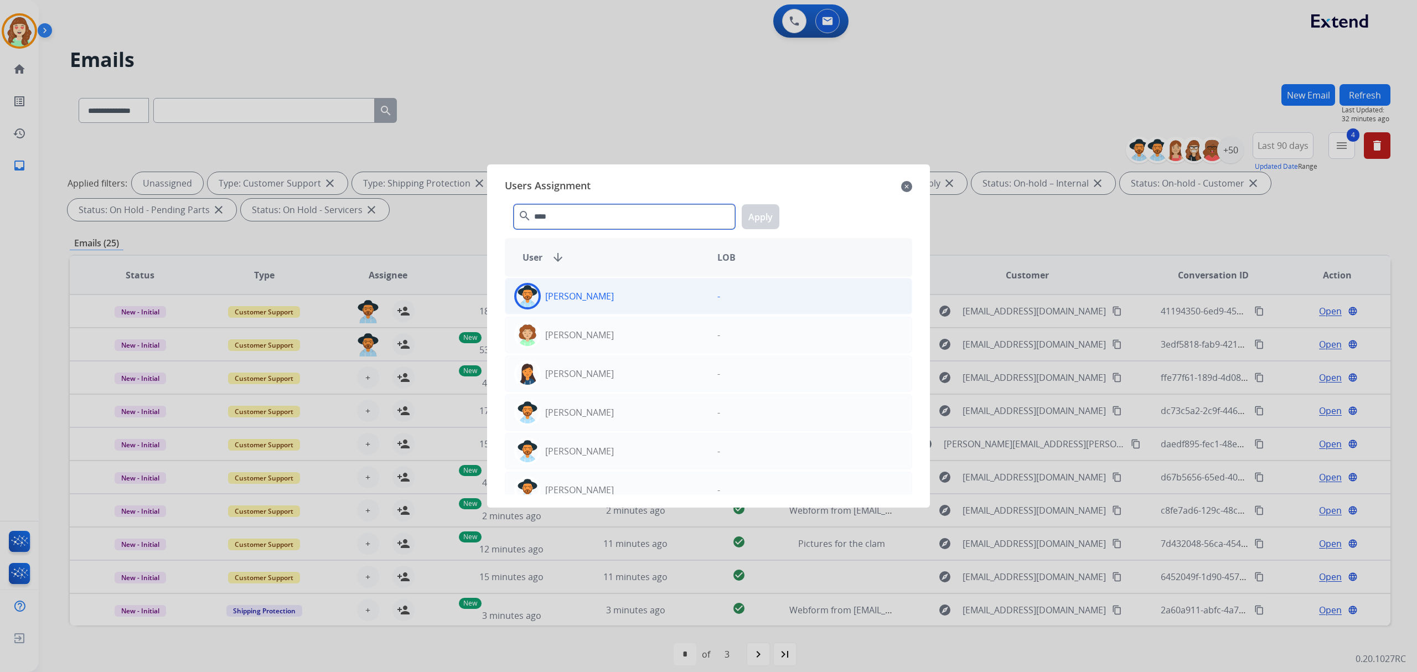
type input "****"
click at [614, 294] on div "[PERSON_NAME]" at bounding box center [606, 296] width 203 height 27
click at [761, 213] on button "Apply" at bounding box center [761, 216] width 38 height 25
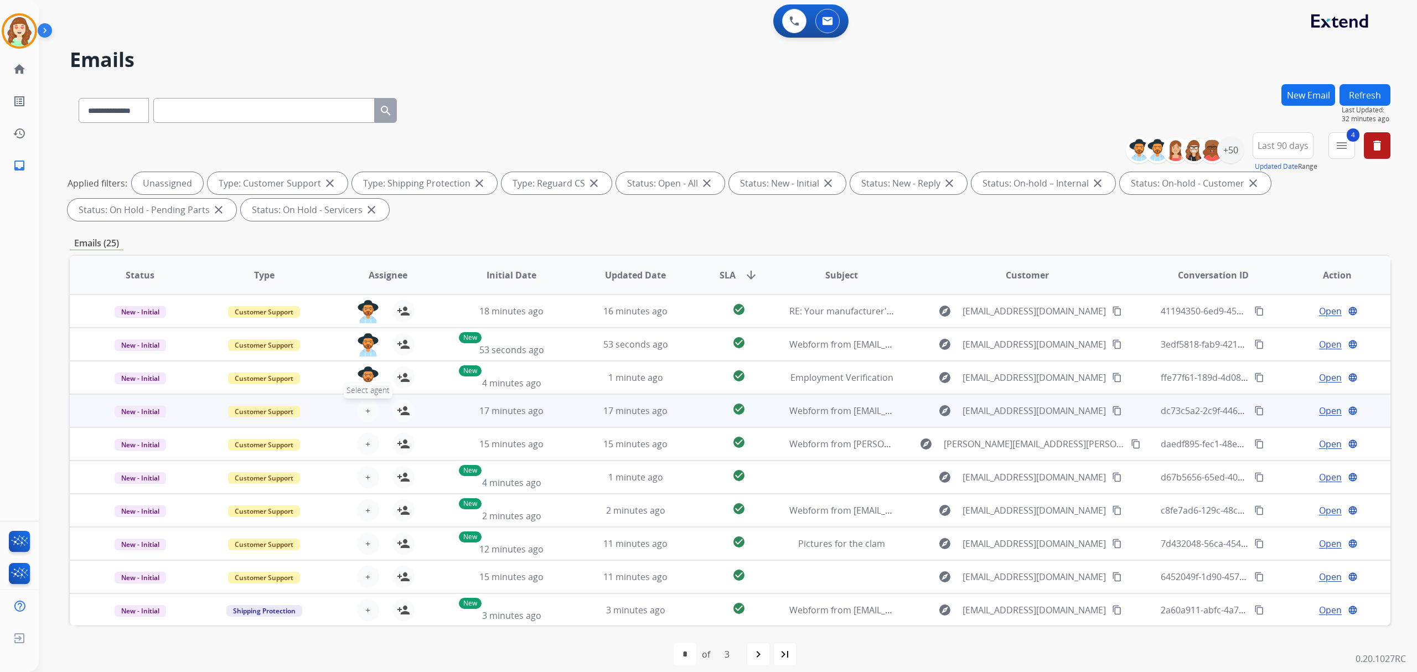
click at [368, 406] on button "+ Select agent" at bounding box center [368, 411] width 22 height 22
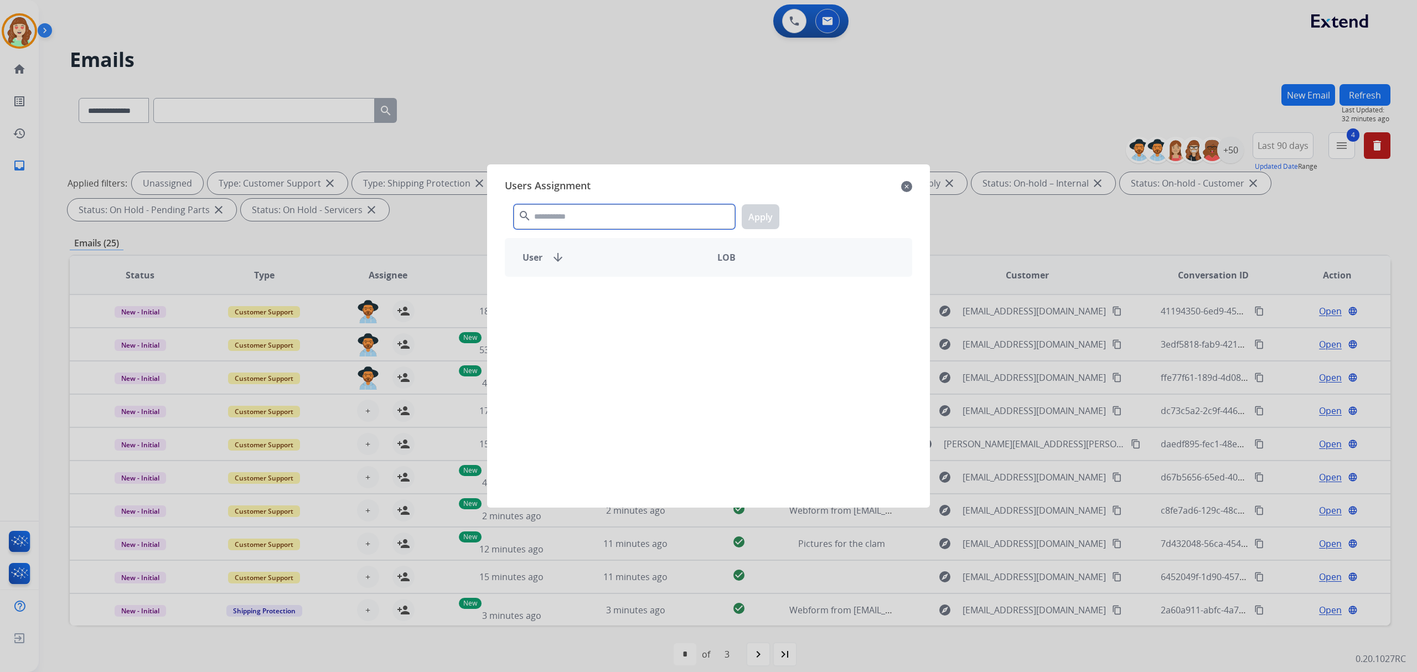
click at [593, 215] on input "text" at bounding box center [624, 216] width 221 height 25
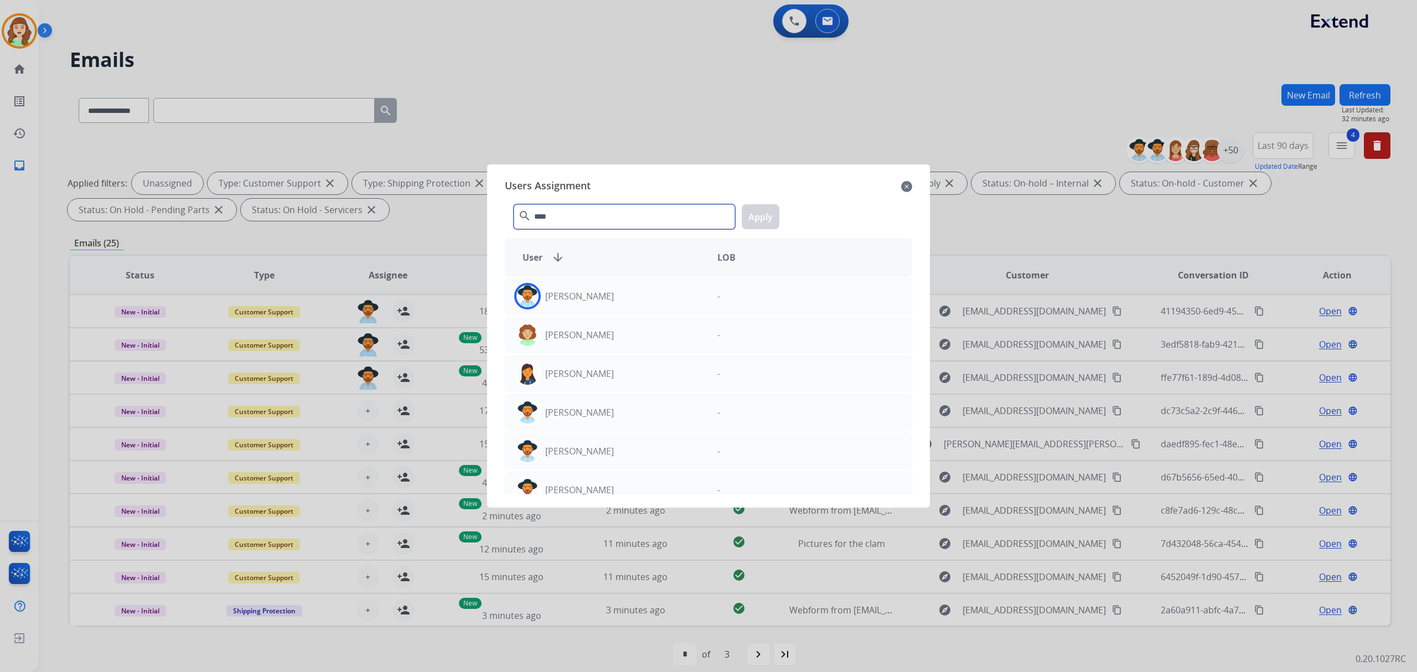
type input "****"
click at [604, 302] on div "[PERSON_NAME]" at bounding box center [606, 296] width 203 height 27
click at [764, 211] on button "Apply" at bounding box center [761, 216] width 38 height 25
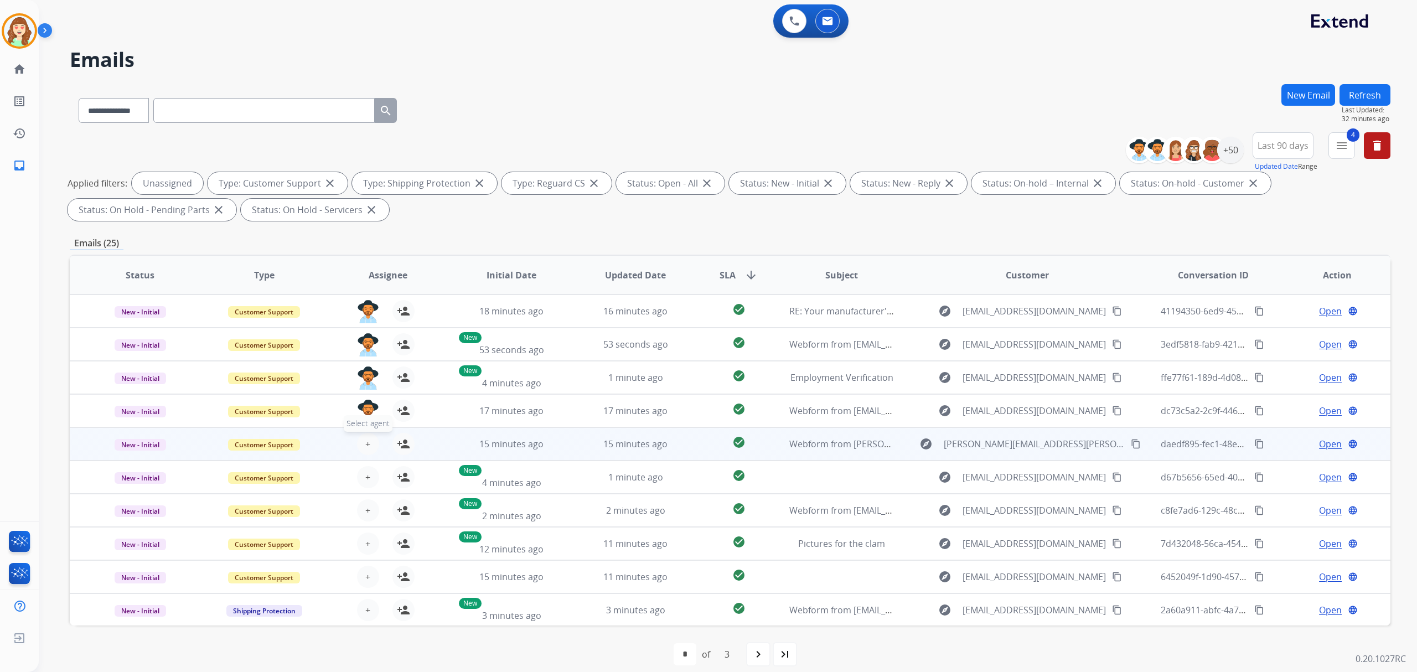
click at [362, 437] on button "+ Select agent" at bounding box center [368, 444] width 22 height 22
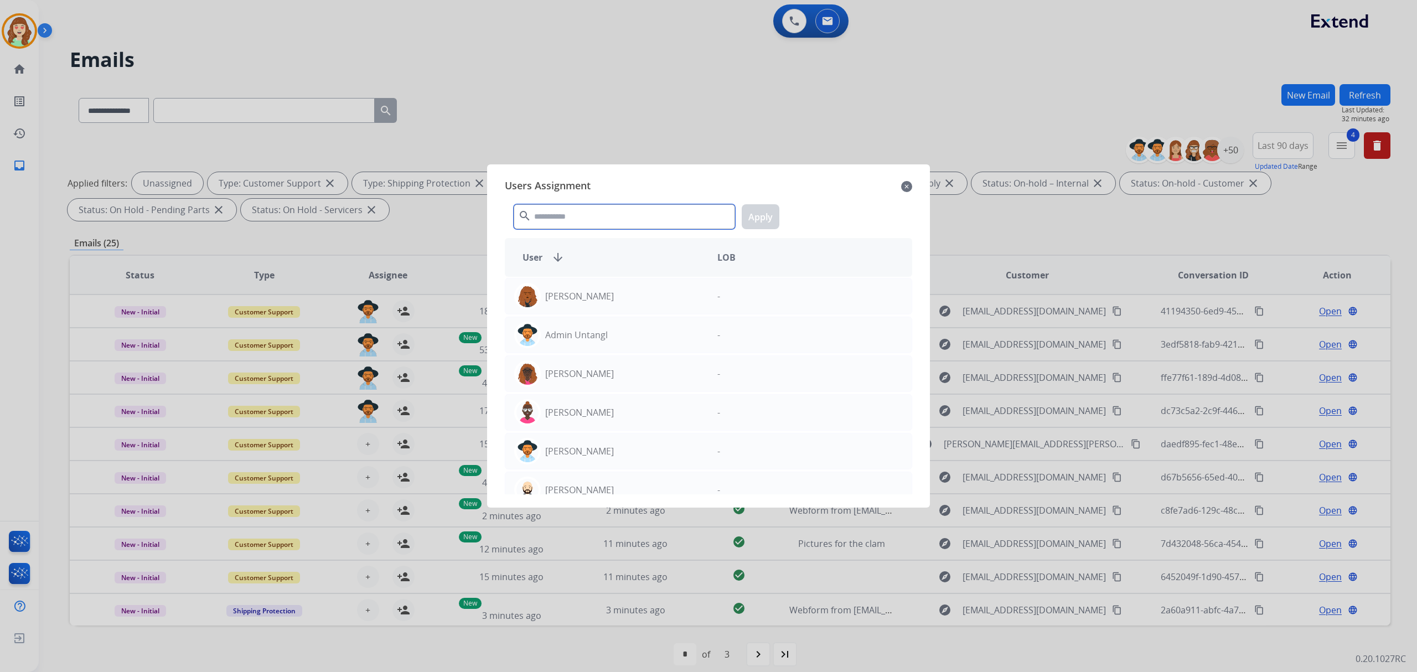
click at [597, 206] on input "text" at bounding box center [624, 216] width 221 height 25
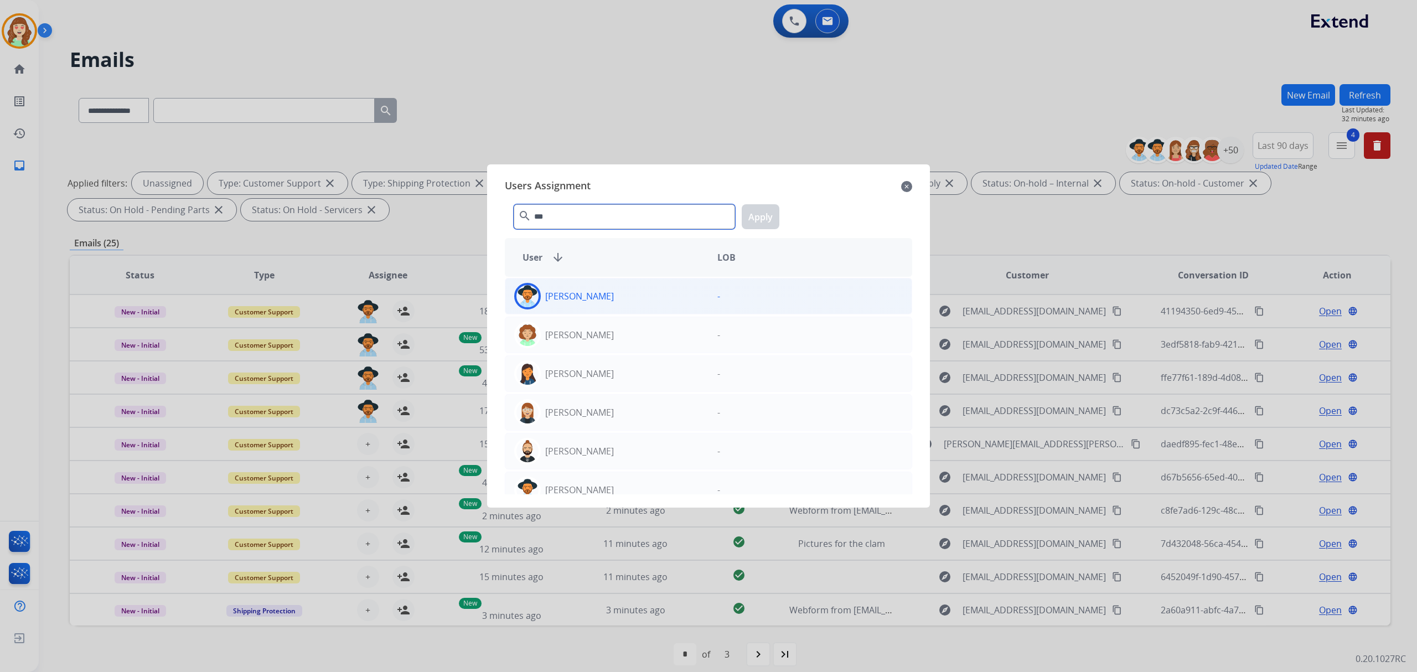
type input "***"
click at [597, 294] on p "[PERSON_NAME]" at bounding box center [579, 296] width 69 height 13
click at [760, 214] on button "Apply" at bounding box center [761, 216] width 38 height 25
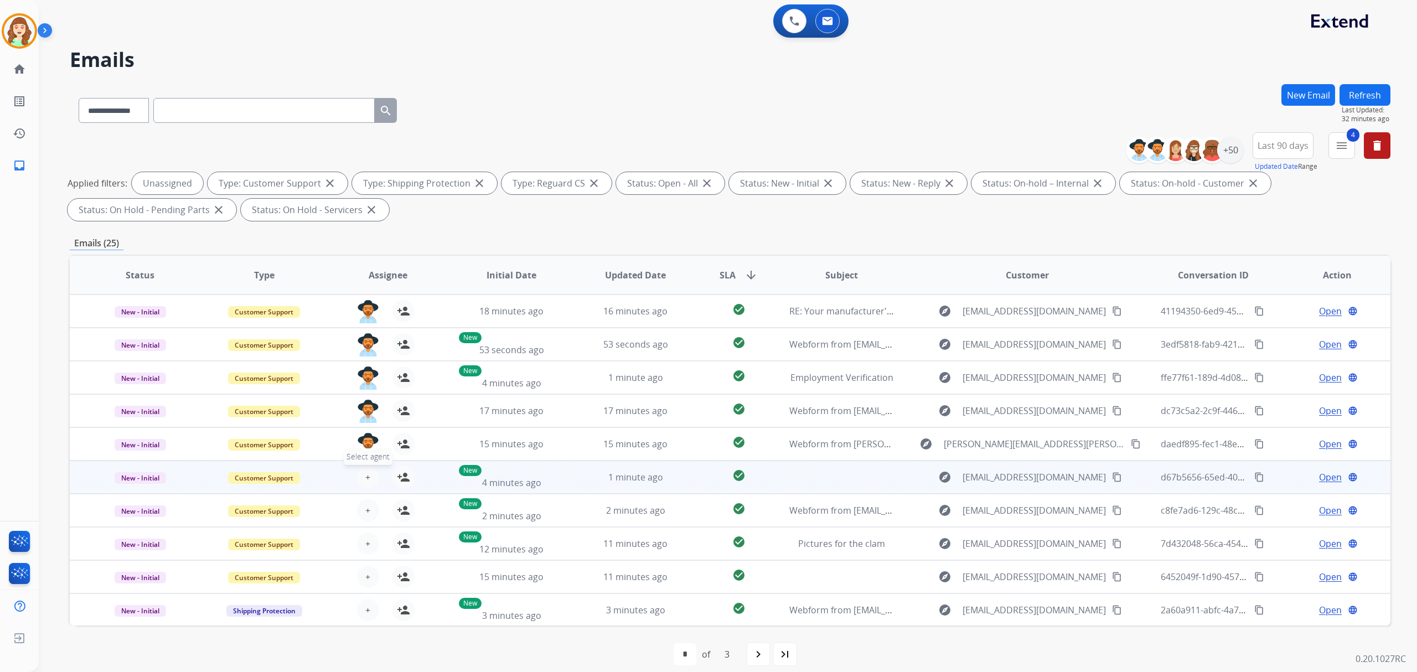
click at [361, 470] on button "+ Select agent" at bounding box center [368, 477] width 22 height 22
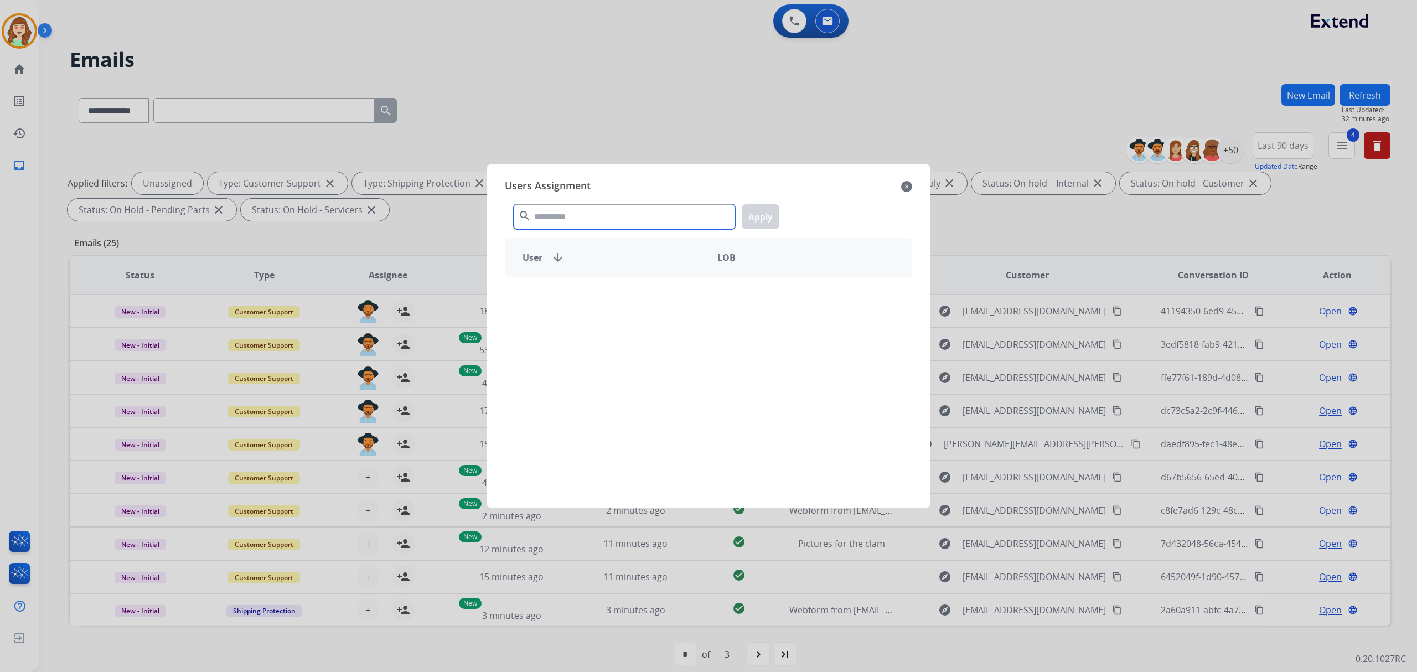
click at [568, 224] on input "text" at bounding box center [624, 216] width 221 height 25
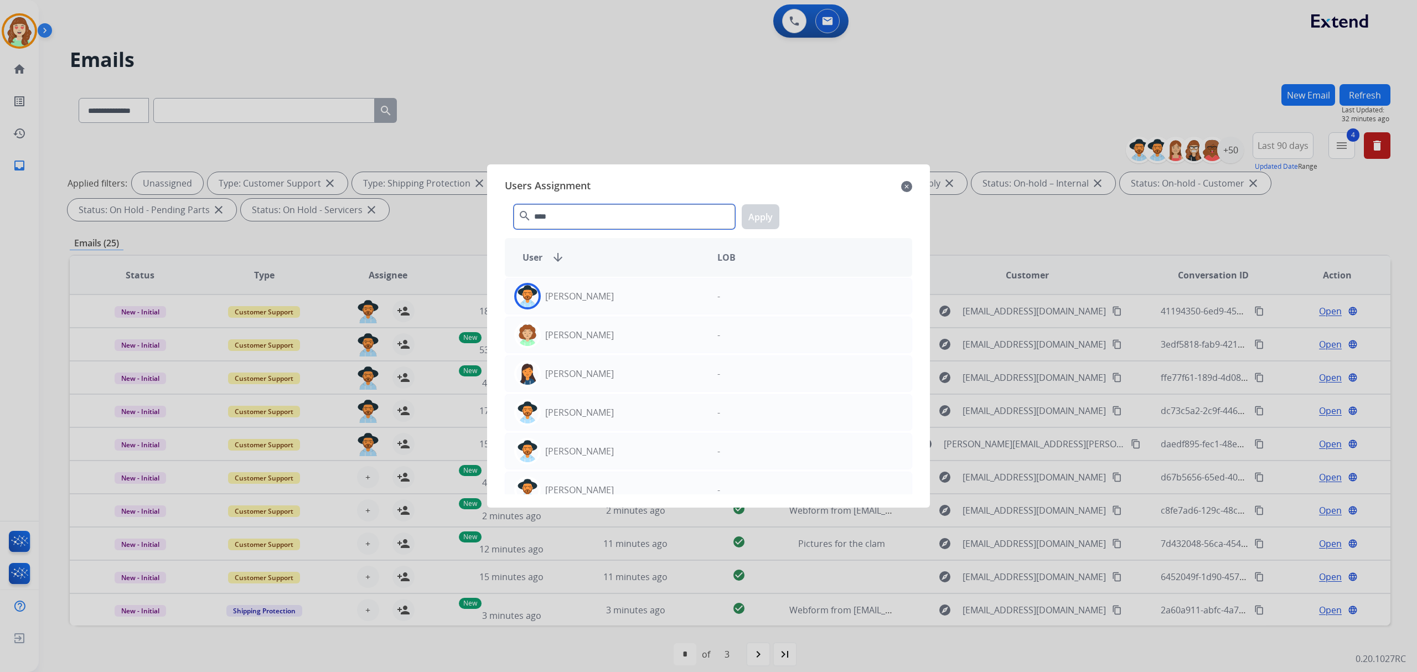
type input "****"
click at [614, 304] on div "[PERSON_NAME]" at bounding box center [606, 296] width 203 height 27
click at [767, 217] on button "Apply" at bounding box center [761, 216] width 38 height 25
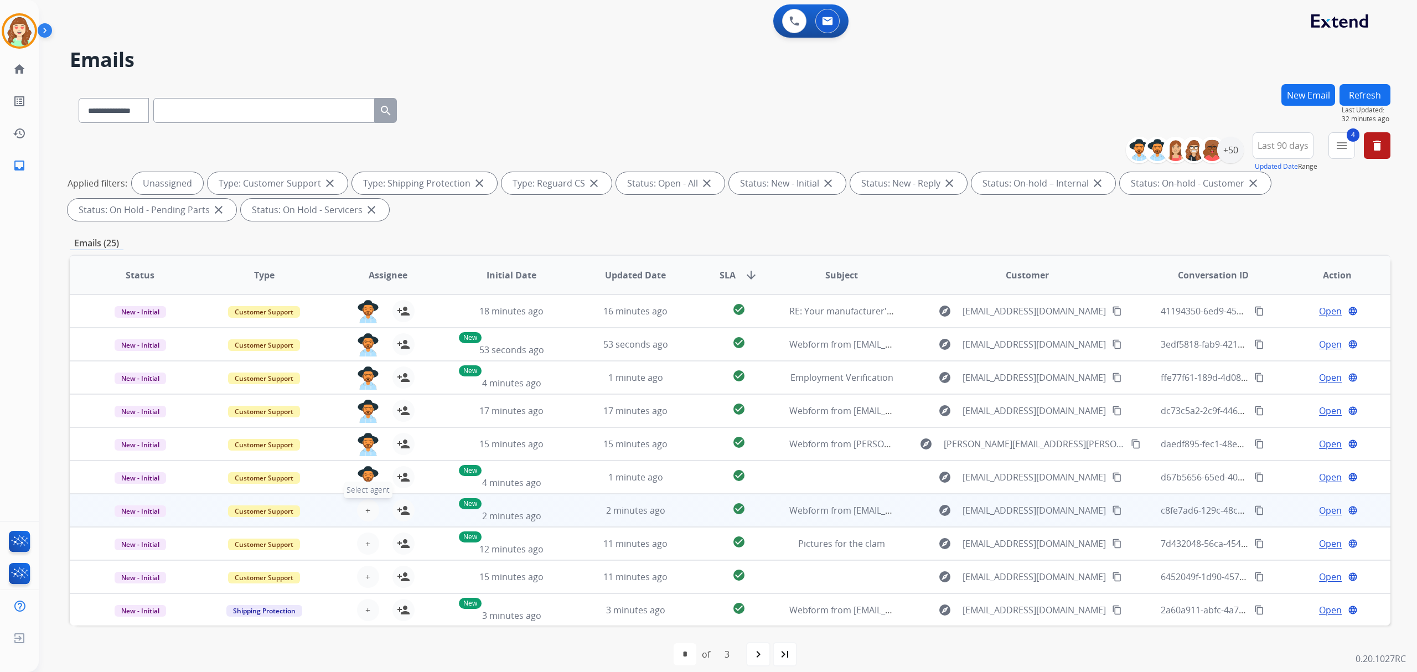
click at [371, 510] on button "+ Select agent" at bounding box center [368, 510] width 22 height 22
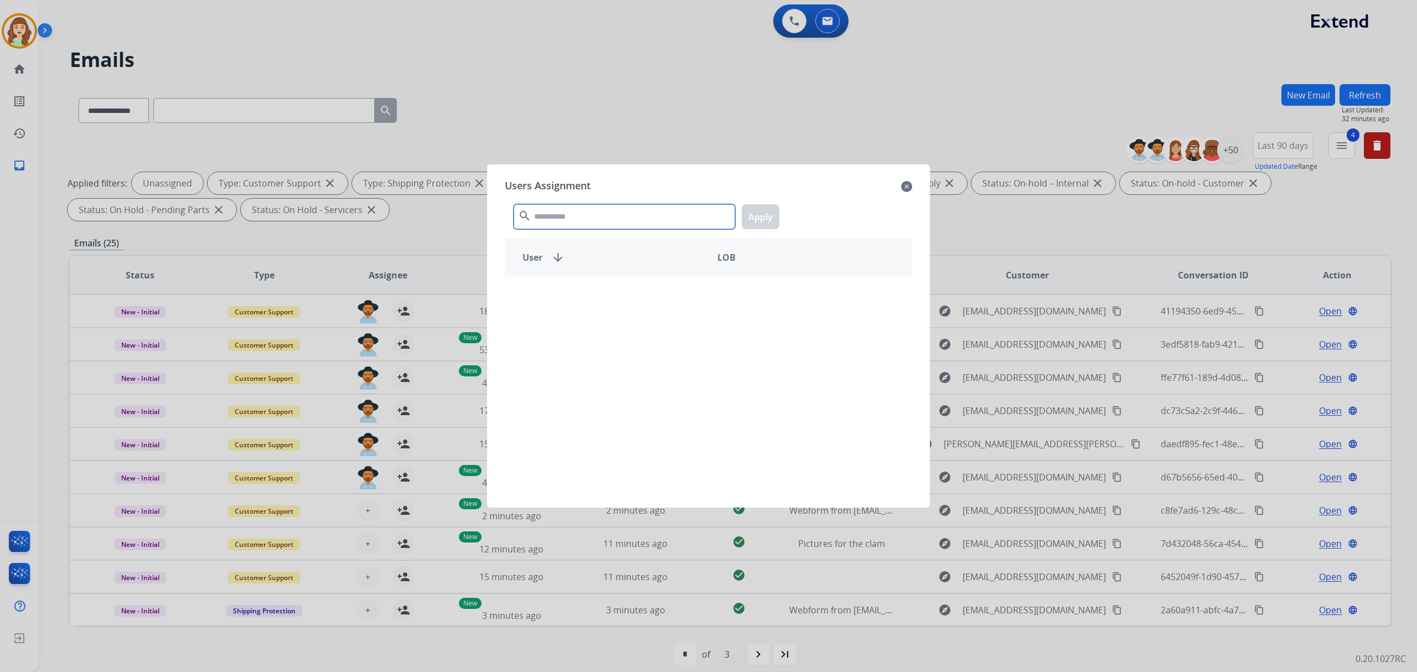
click at [601, 211] on input "text" at bounding box center [624, 216] width 221 height 25
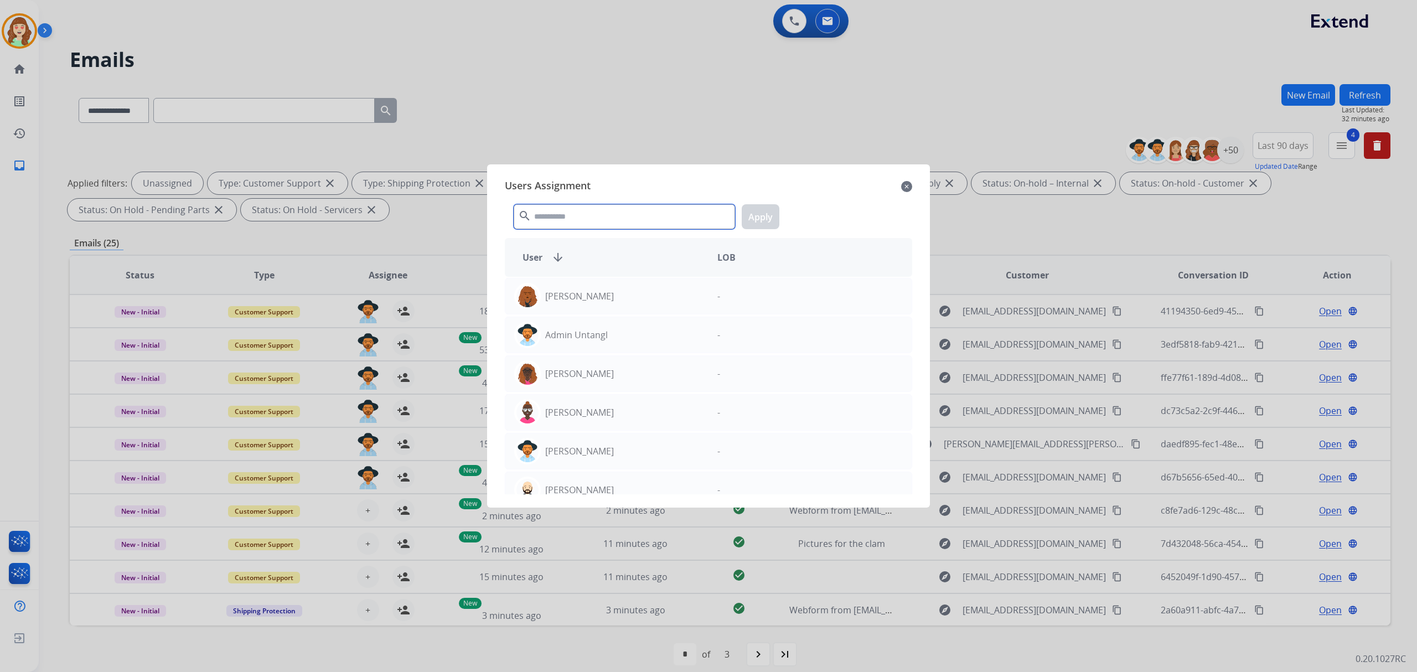
type input "*"
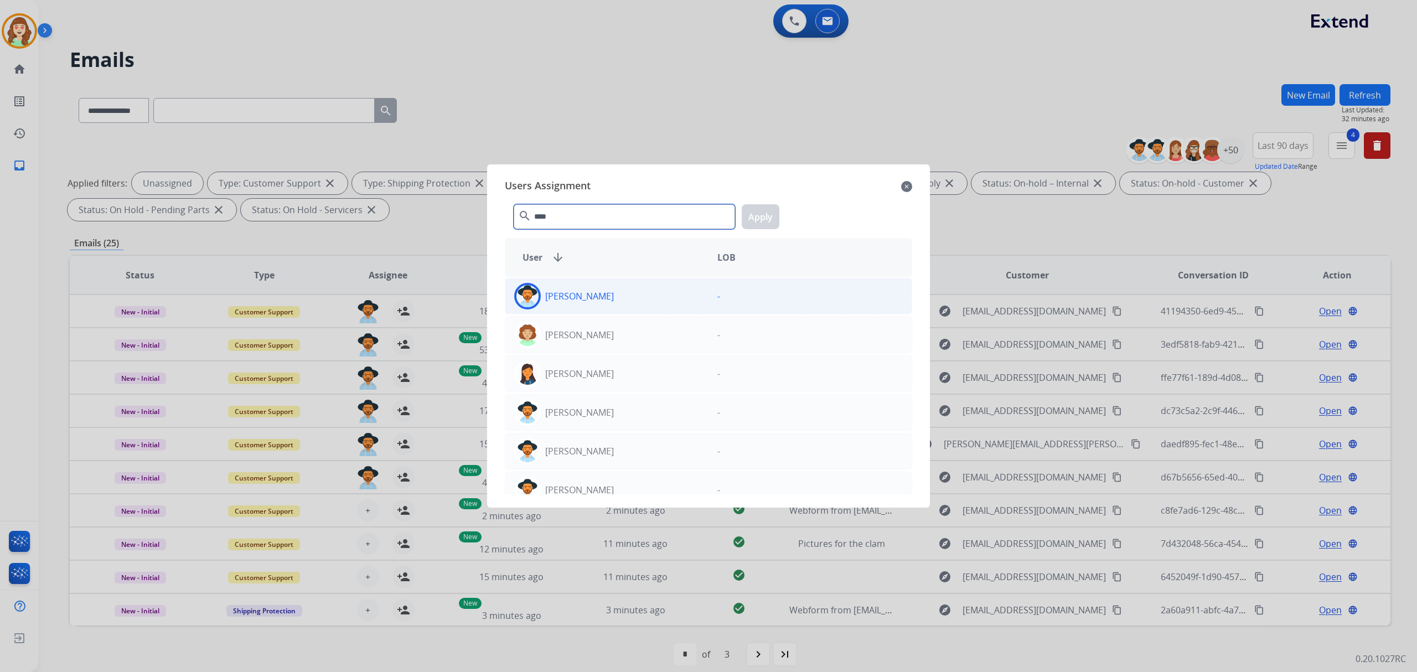
type input "****"
drag, startPoint x: 614, startPoint y: 298, endPoint x: 650, endPoint y: 279, distance: 40.1
click at [614, 296] on div "[PERSON_NAME]" at bounding box center [606, 296] width 203 height 27
click at [764, 219] on button "Apply" at bounding box center [761, 216] width 38 height 25
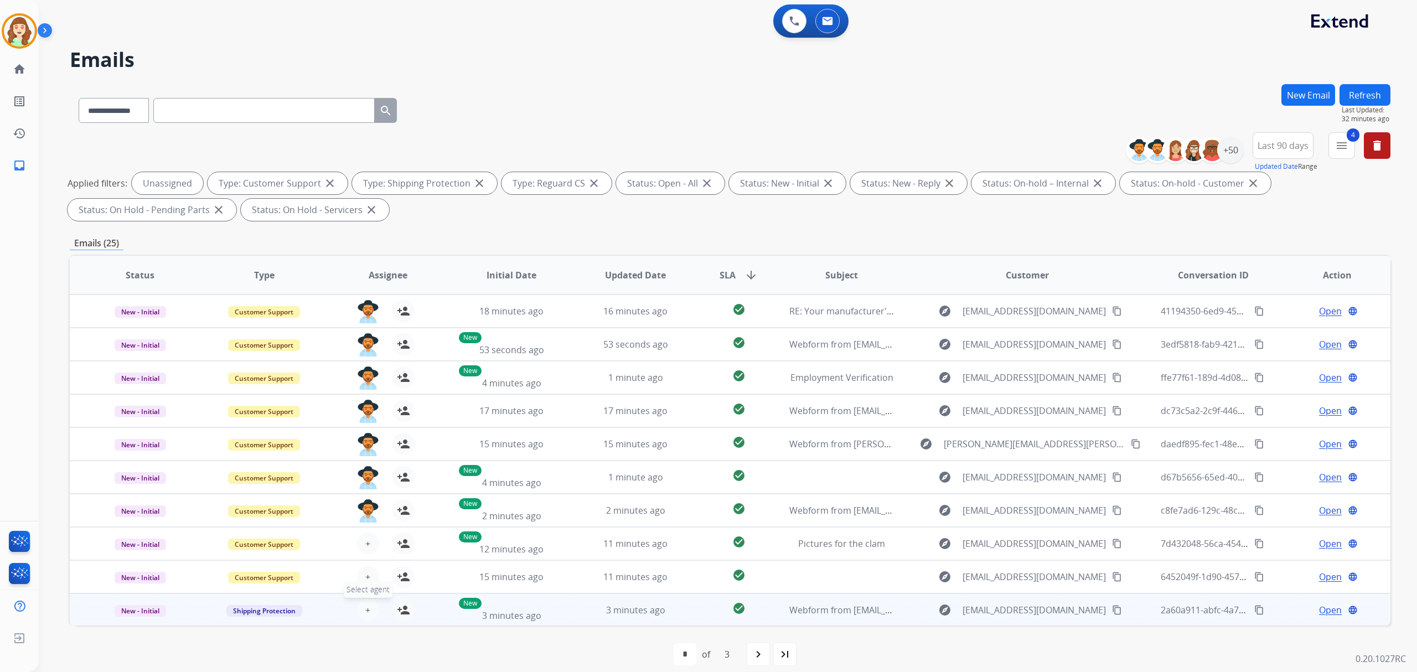
click at [366, 616] on span "+" at bounding box center [367, 609] width 5 height 13
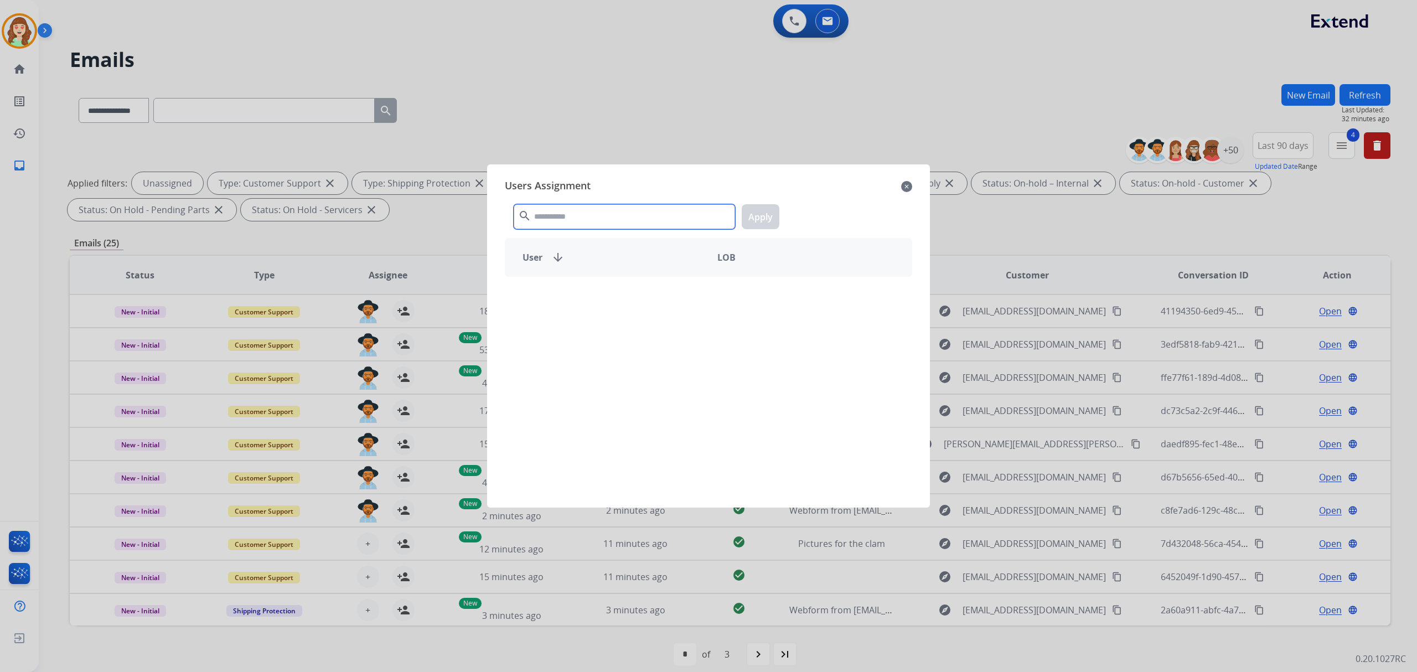
drag, startPoint x: 607, startPoint y: 220, endPoint x: 608, endPoint y: 204, distance: 15.5
click at [608, 213] on input "text" at bounding box center [624, 216] width 221 height 25
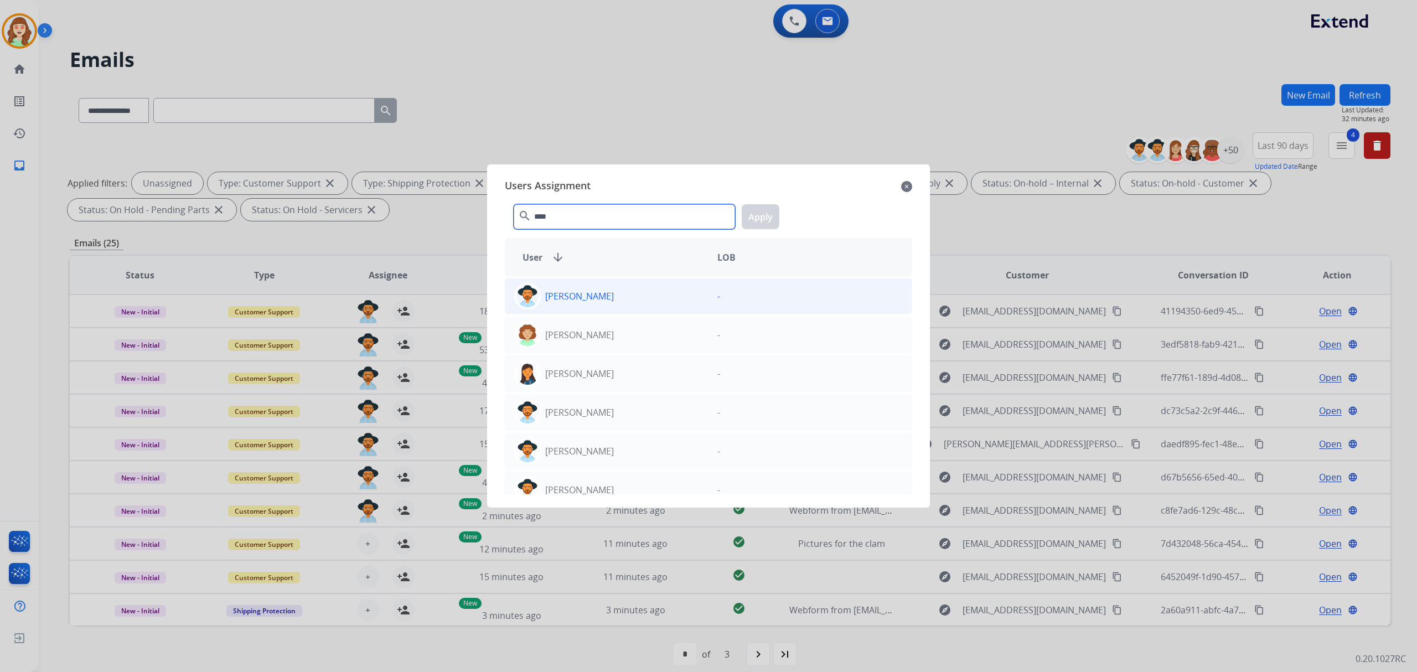
type input "****"
drag, startPoint x: 619, startPoint y: 311, endPoint x: 753, endPoint y: 223, distance: 160.6
click at [619, 310] on div "[PERSON_NAME] -" at bounding box center [708, 296] width 407 height 37
drag, startPoint x: 757, startPoint y: 216, endPoint x: 374, endPoint y: 579, distance: 527.8
click at [749, 218] on button "Apply" at bounding box center [761, 216] width 38 height 25
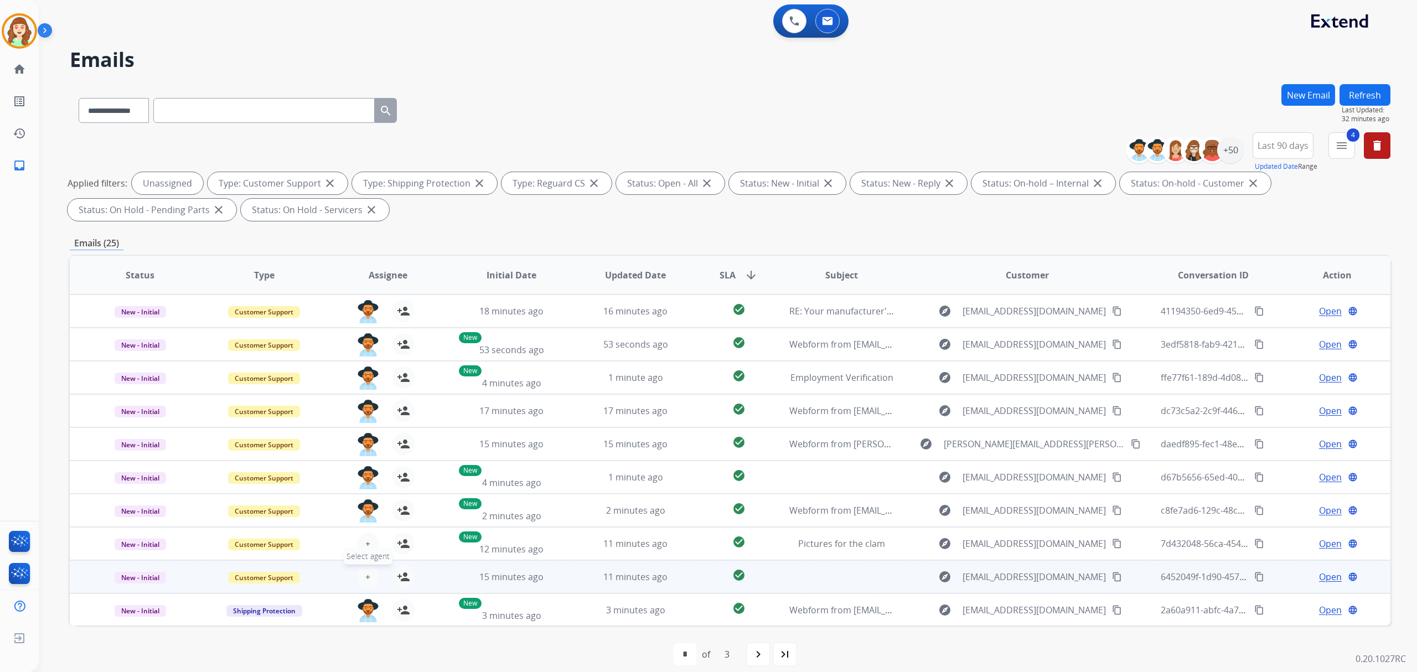
click at [365, 576] on span "+" at bounding box center [367, 576] width 5 height 13
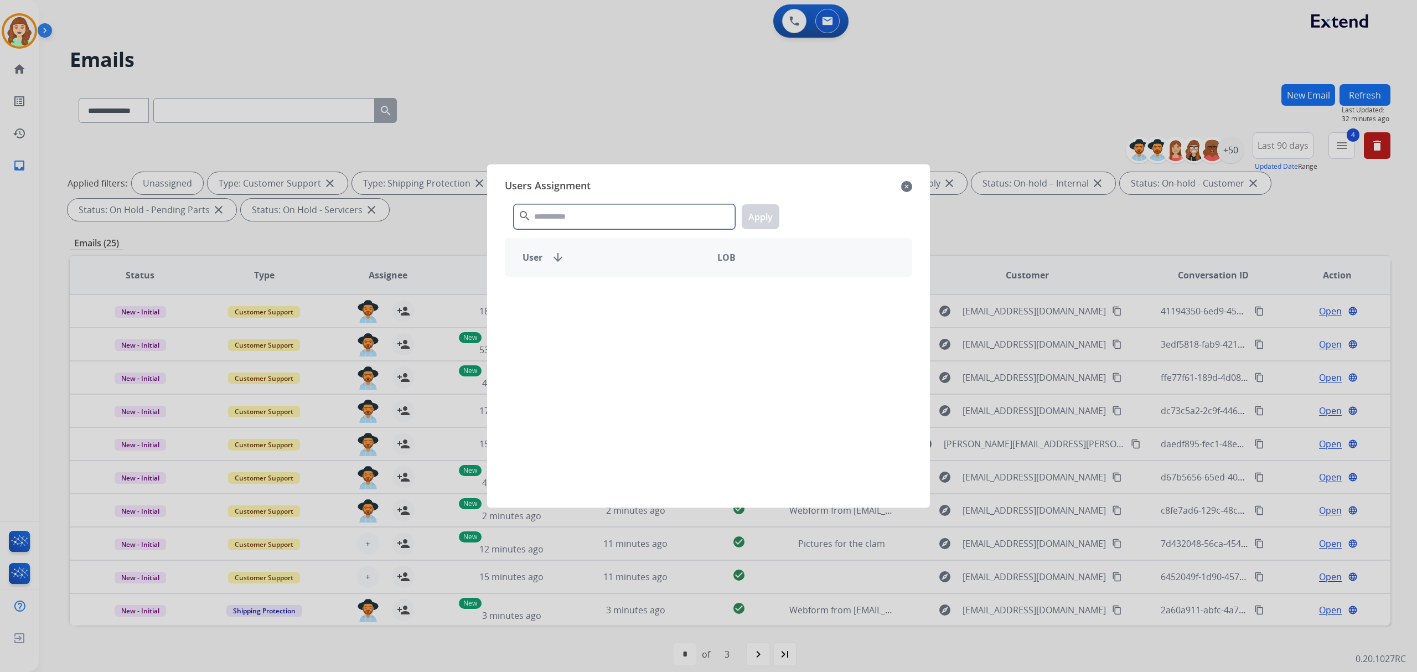
drag, startPoint x: 601, startPoint y: 213, endPoint x: 603, endPoint y: 198, distance: 15.7
click at [603, 209] on input "text" at bounding box center [624, 216] width 221 height 25
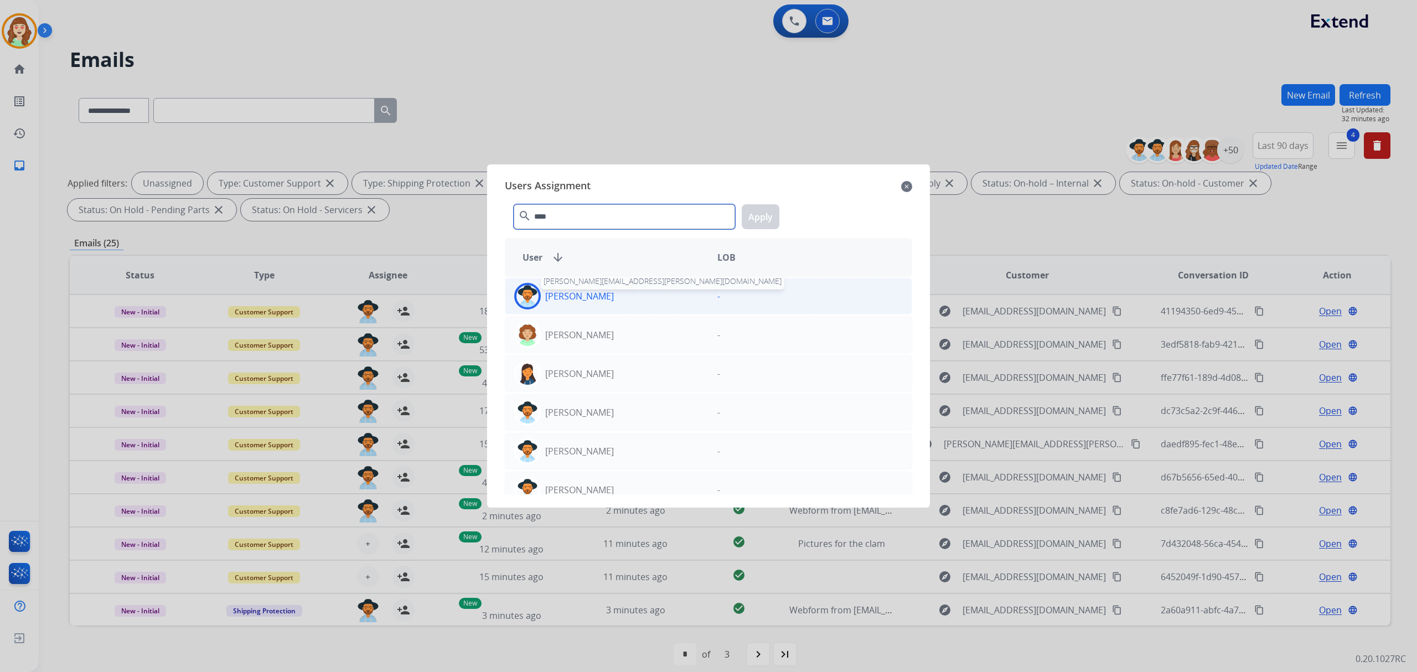
type input "****"
click at [607, 284] on div "[PERSON_NAME] [PERSON_NAME][EMAIL_ADDRESS][PERSON_NAME][DOMAIN_NAME]" at bounding box center [606, 296] width 203 height 27
click at [755, 211] on button "Apply" at bounding box center [761, 216] width 38 height 25
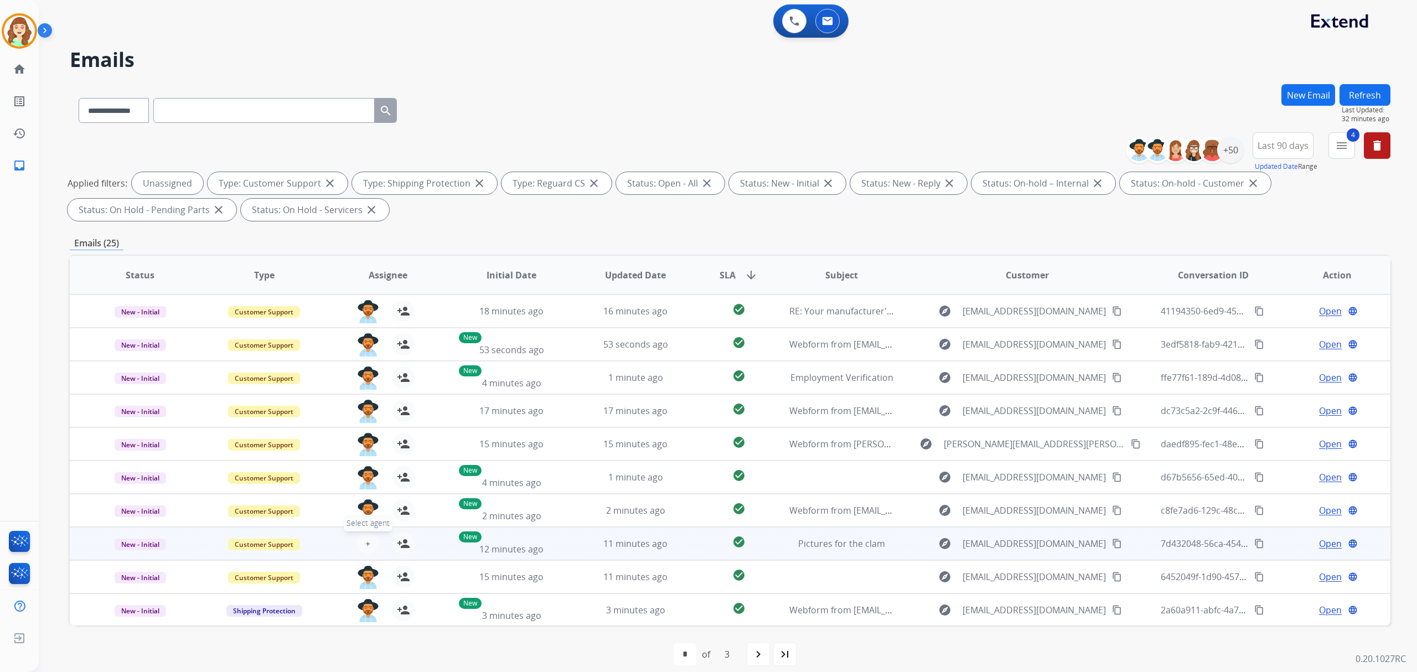
click at [365, 535] on button "+ Select agent" at bounding box center [368, 544] width 22 height 22
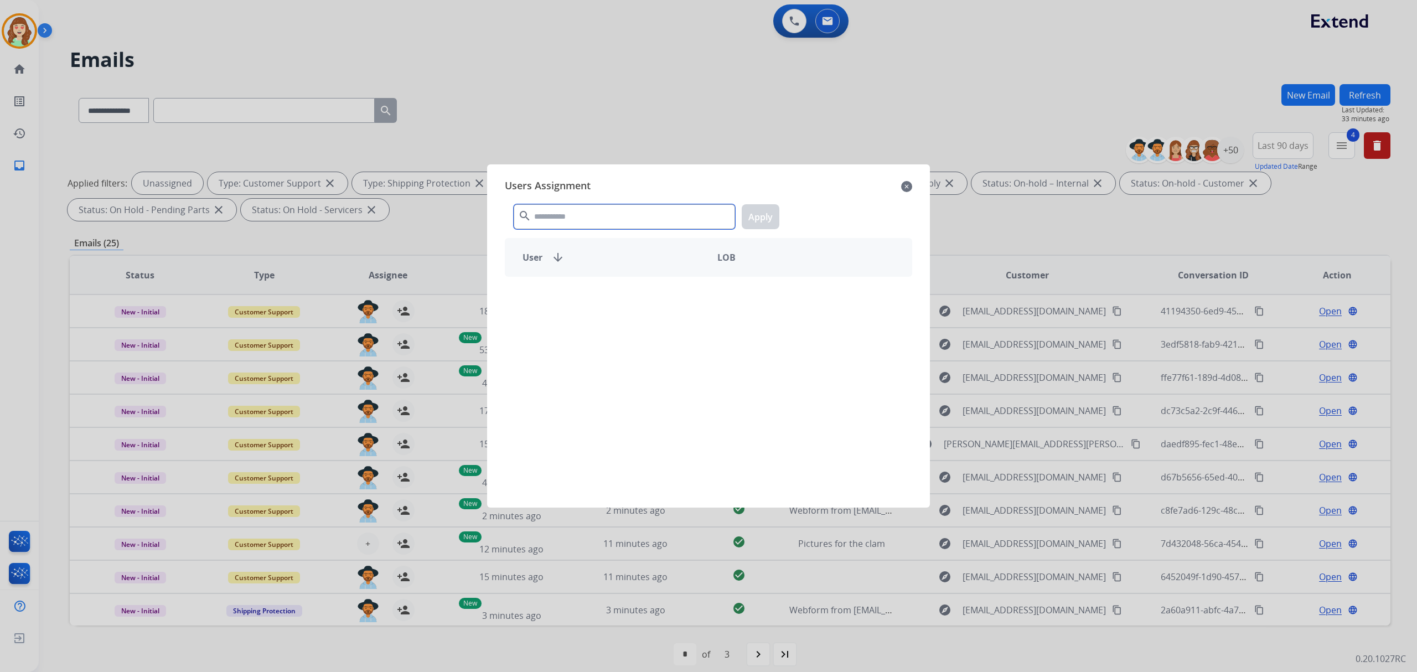
click at [661, 218] on input "text" at bounding box center [624, 216] width 221 height 25
type input "*******"
drag, startPoint x: 581, startPoint y: 312, endPoint x: 620, endPoint y: 286, distance: 47.4
click at [583, 309] on div "[PERSON_NAME] -" at bounding box center [708, 296] width 407 height 37
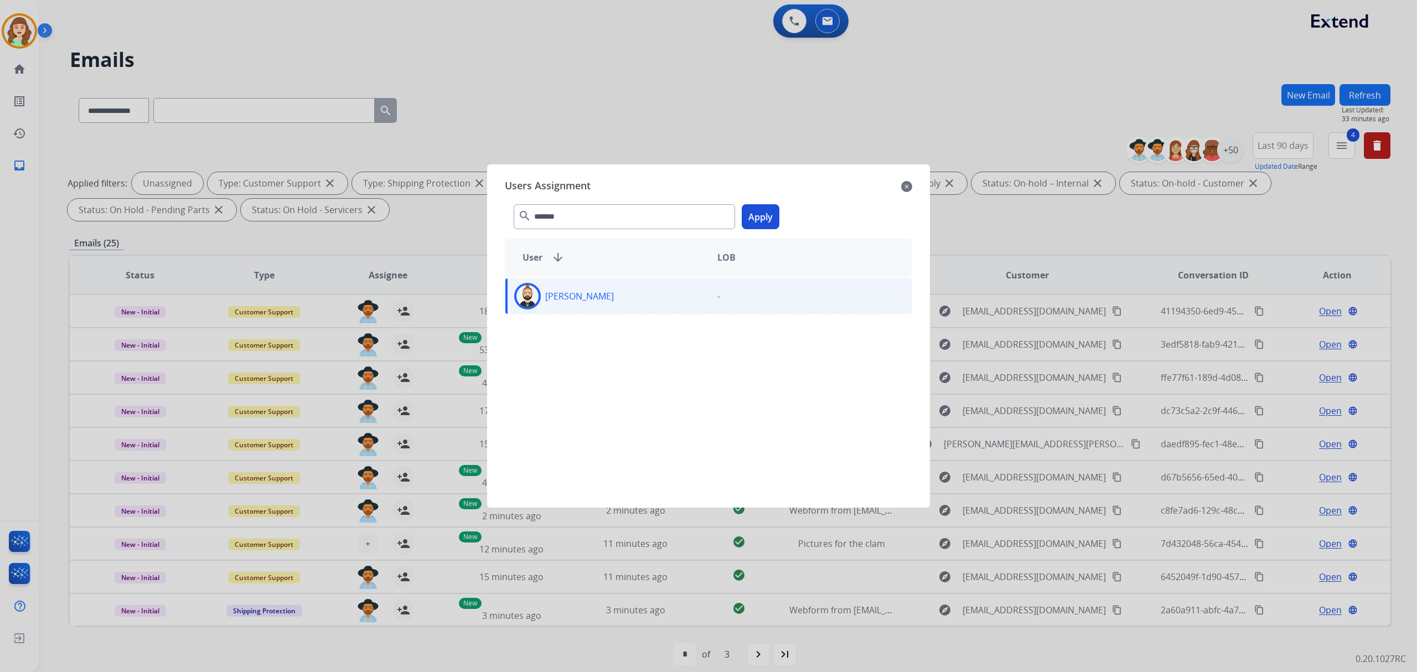
drag, startPoint x: 653, startPoint y: 294, endPoint x: 744, endPoint y: 250, distance: 101.0
click at [655, 293] on div "[PERSON_NAME]" at bounding box center [606, 296] width 203 height 27
click at [755, 214] on button "Apply" at bounding box center [761, 216] width 38 height 25
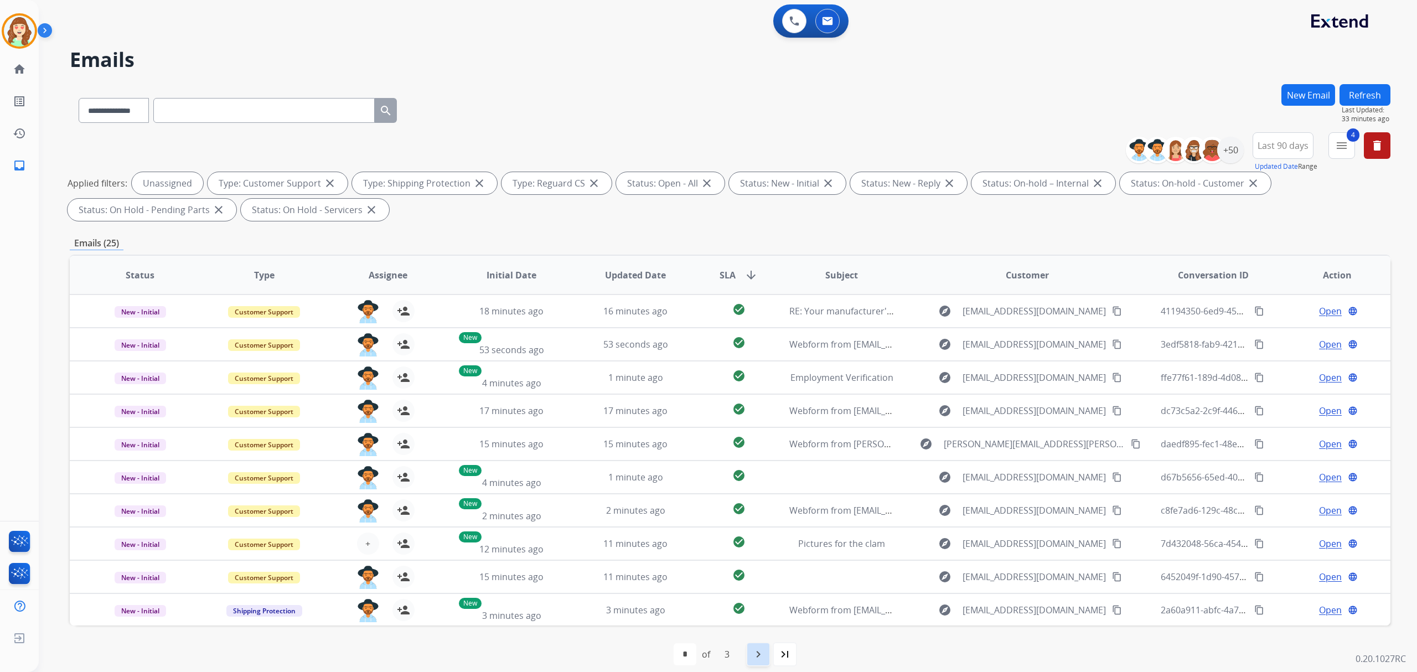
click at [755, 656] on mat-icon "navigate_next" at bounding box center [758, 654] width 13 height 13
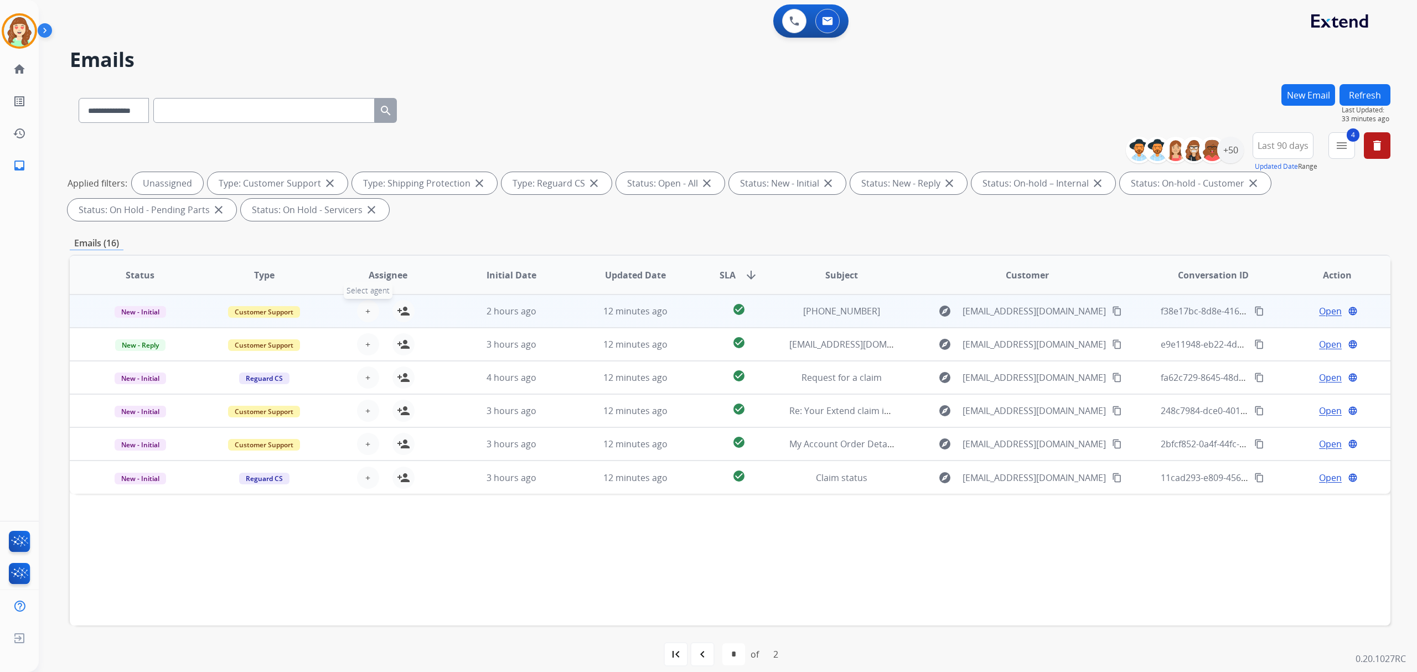
click at [361, 302] on button "+ Select agent" at bounding box center [368, 311] width 22 height 22
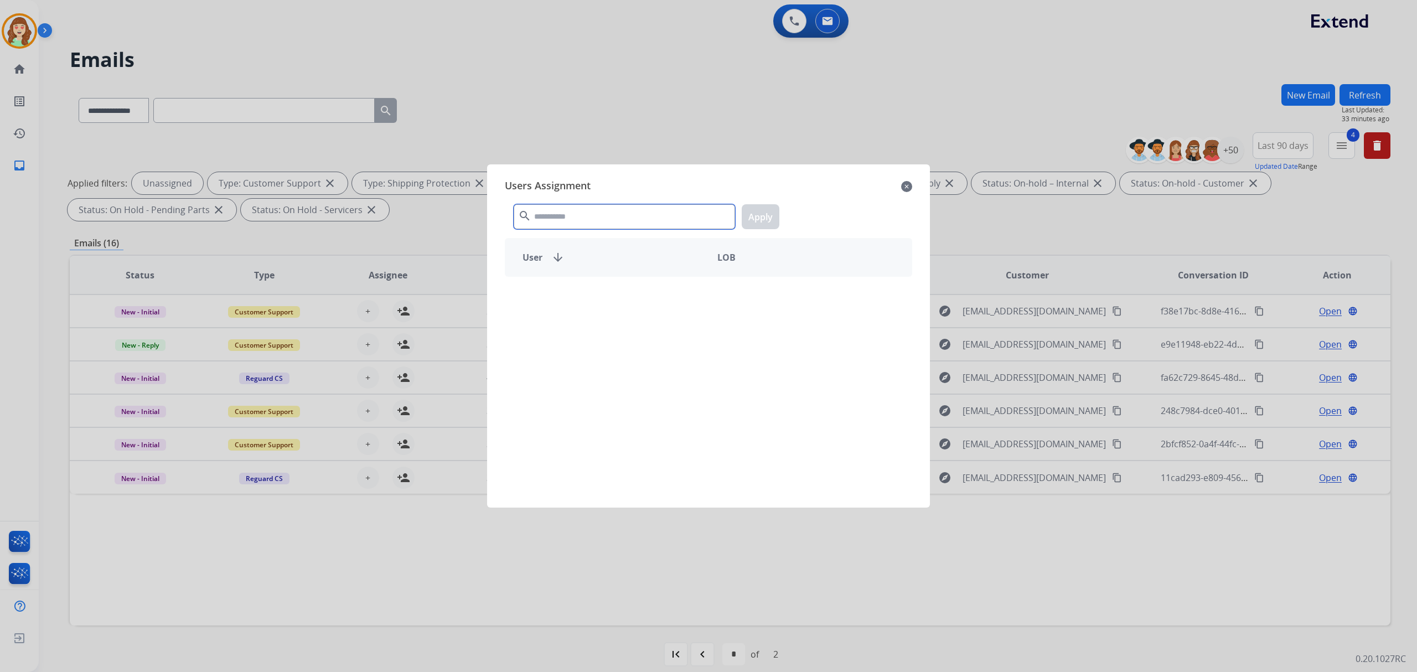
click at [583, 210] on input "text" at bounding box center [624, 216] width 221 height 25
type input "****"
click at [598, 304] on div "[PERSON_NAME]" at bounding box center [606, 296] width 203 height 27
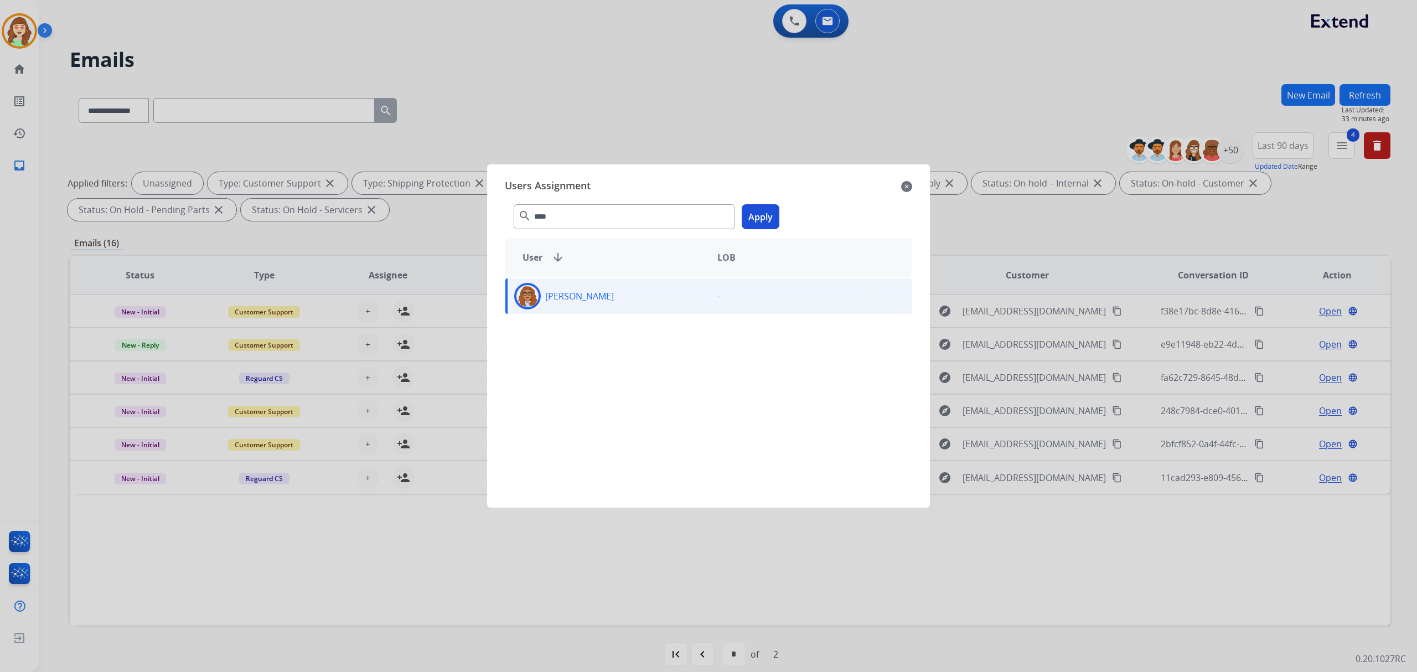
drag, startPoint x: 758, startPoint y: 215, endPoint x: 747, endPoint y: 224, distance: 14.6
click at [758, 215] on button "Apply" at bounding box center [761, 216] width 38 height 25
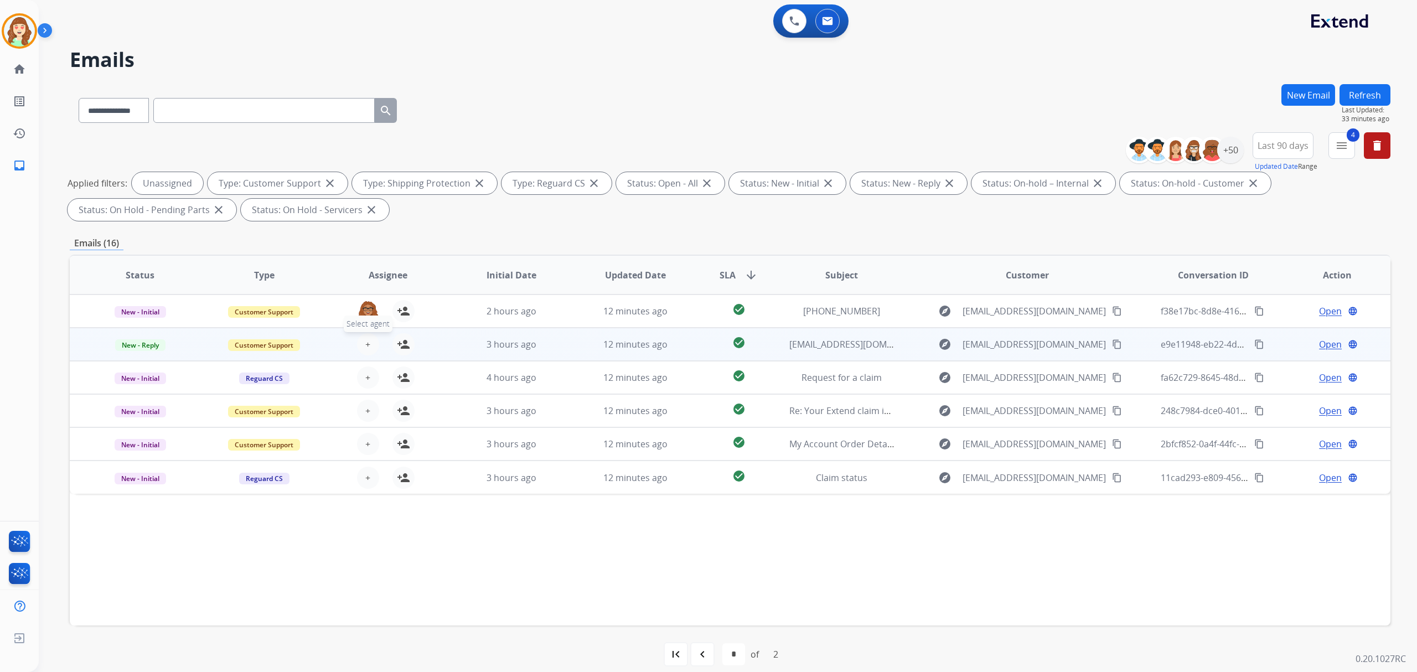
click at [366, 343] on span "+" at bounding box center [367, 344] width 5 height 13
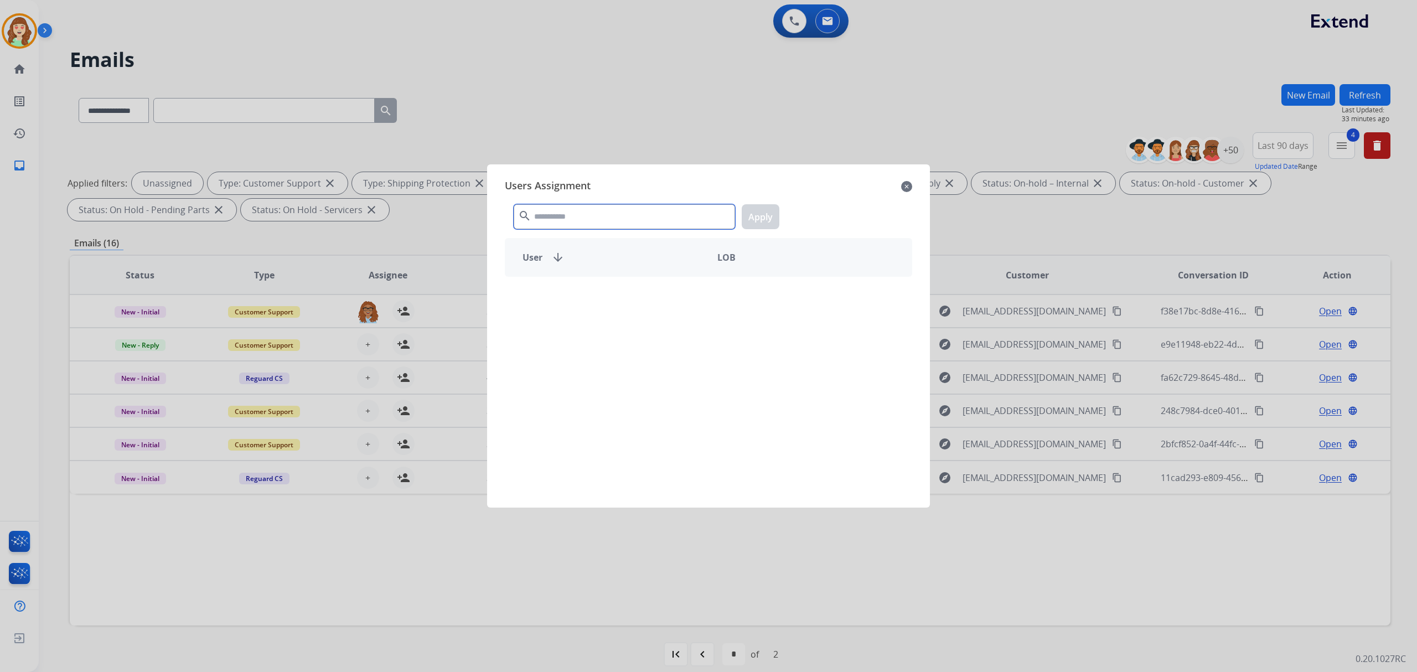
click at [652, 215] on input "text" at bounding box center [624, 216] width 221 height 25
type input "****"
click at [603, 287] on div "[PERSON_NAME]" at bounding box center [606, 296] width 203 height 27
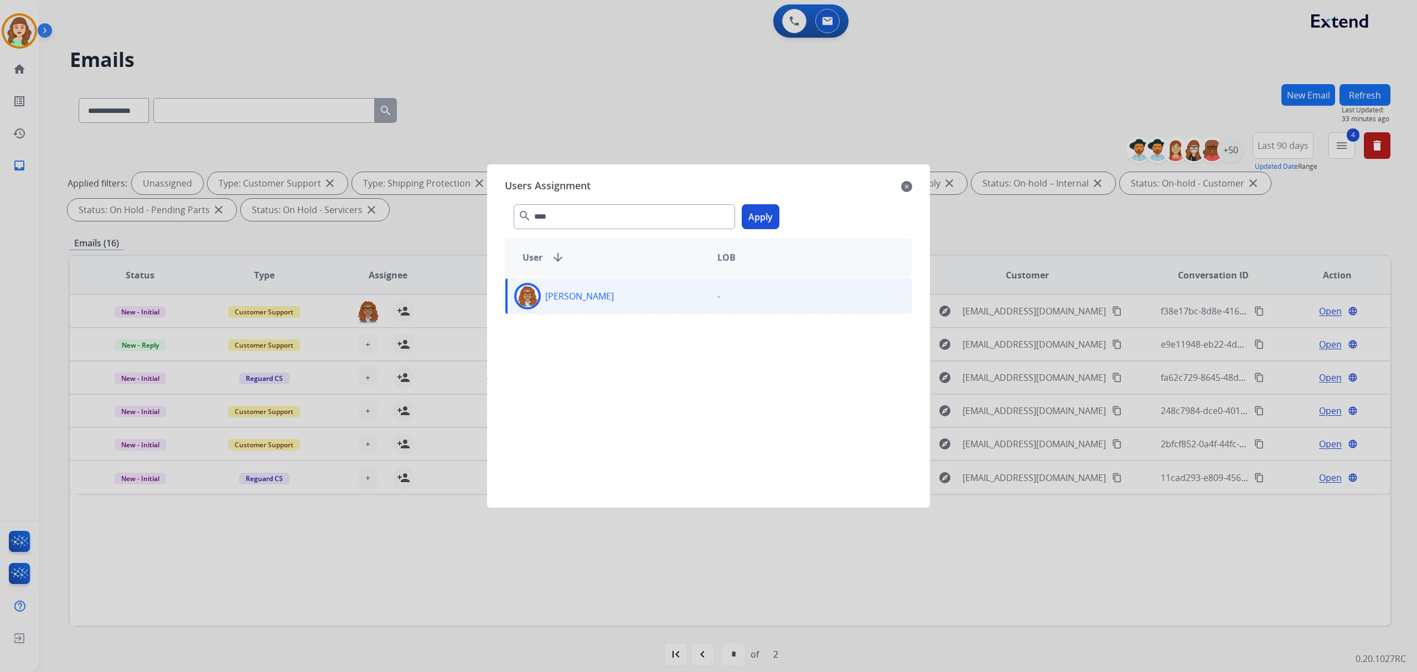
click at [759, 220] on button "Apply" at bounding box center [761, 216] width 38 height 25
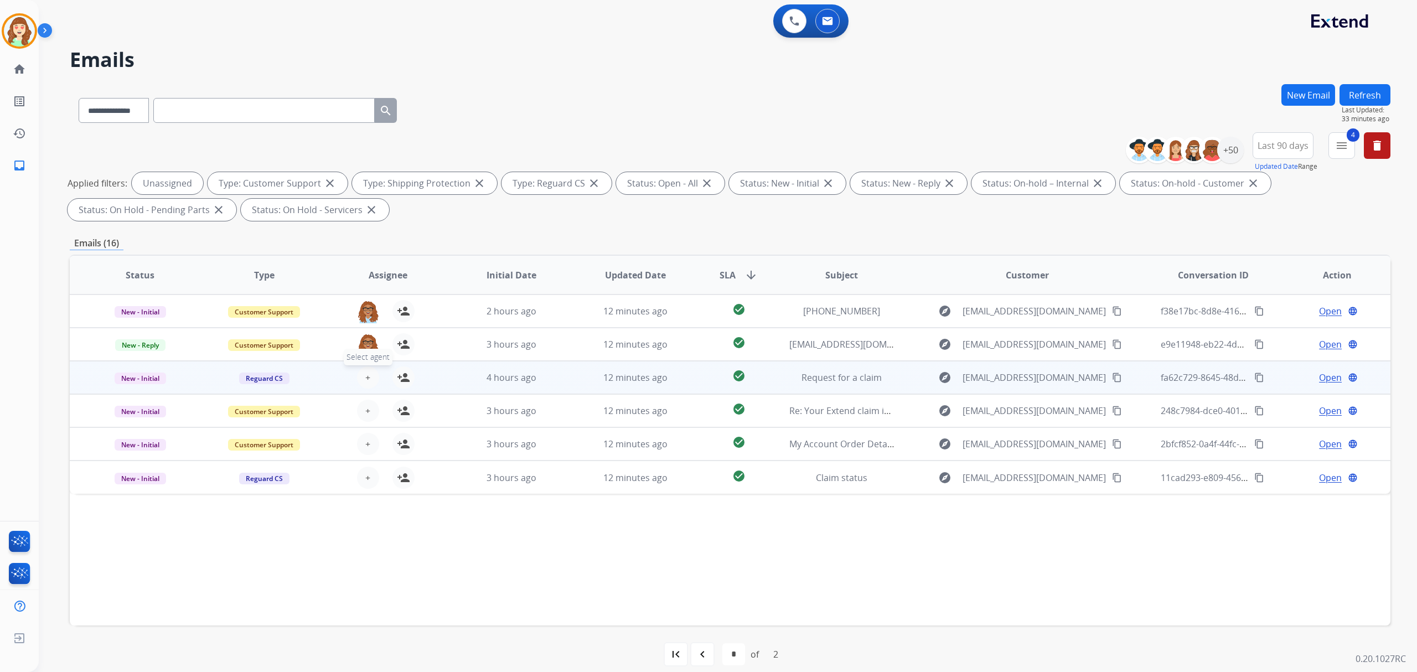
click at [361, 373] on button "+ Select agent" at bounding box center [368, 377] width 22 height 22
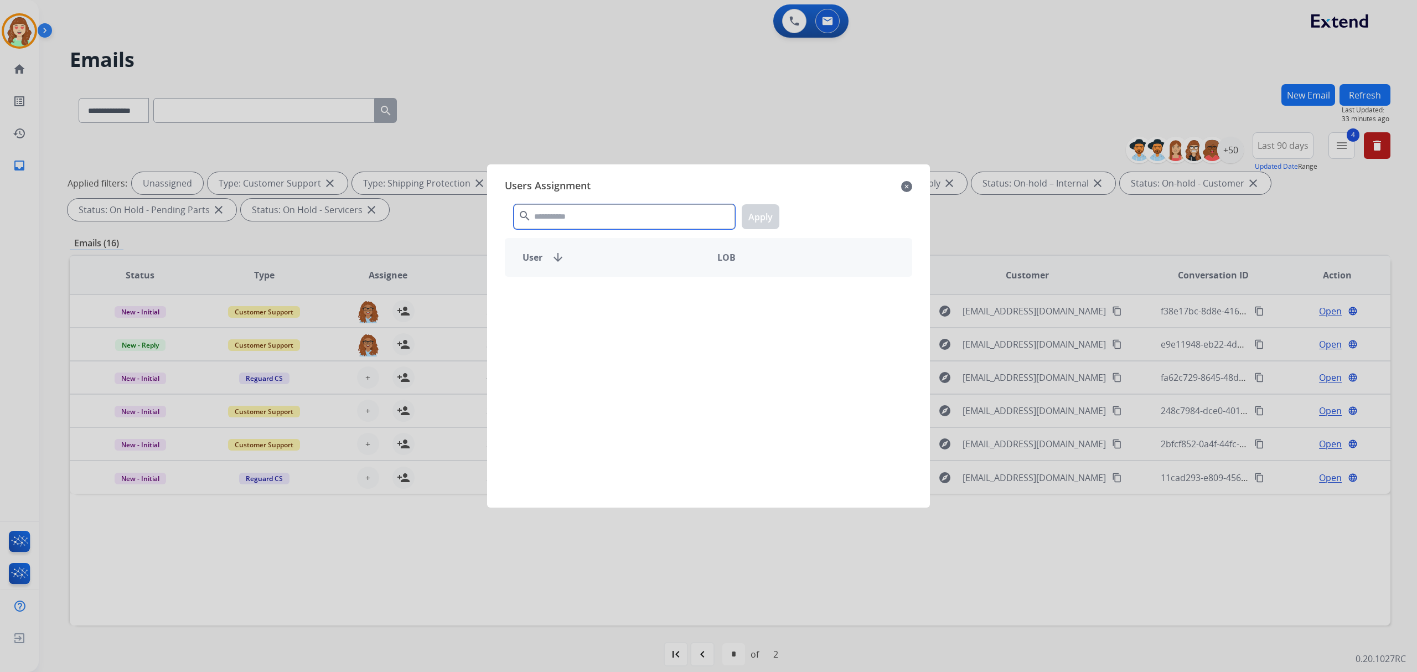
click at [619, 220] on input "text" at bounding box center [624, 216] width 221 height 25
type input "*****"
click at [648, 292] on div "[PERSON_NAME]" at bounding box center [606, 296] width 203 height 27
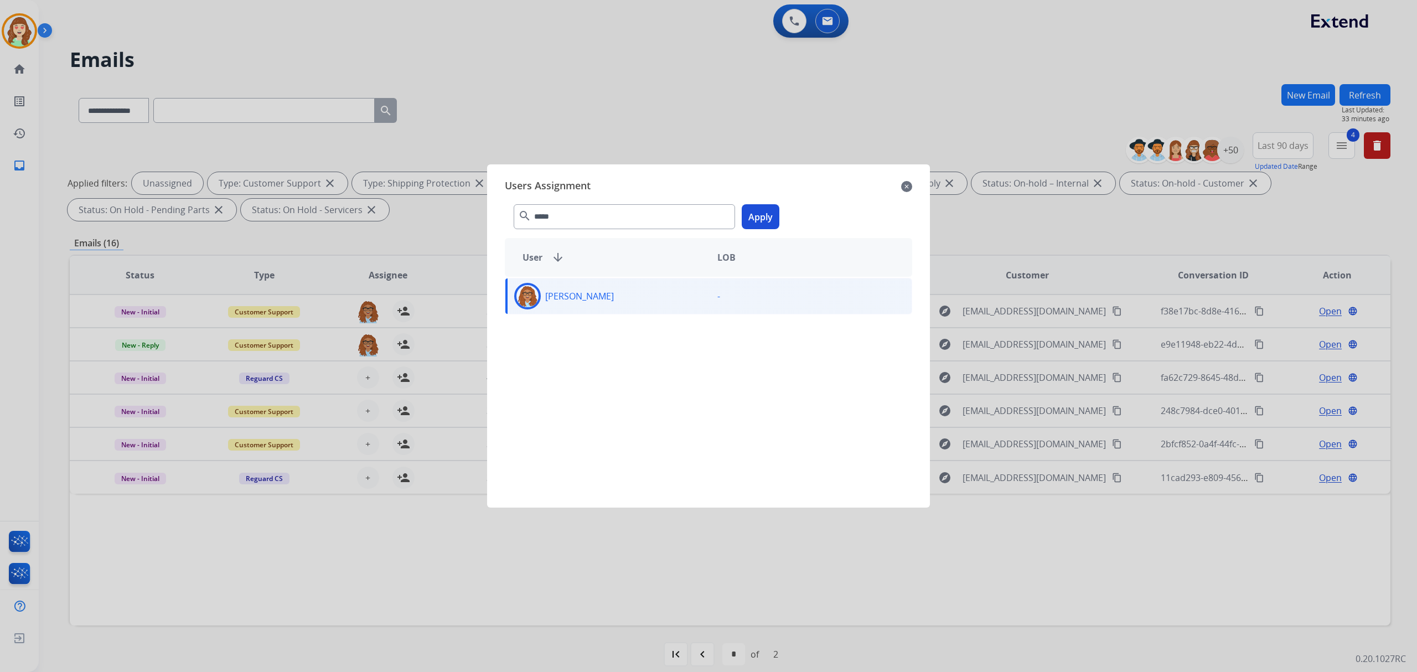
click at [755, 211] on button "Apply" at bounding box center [761, 216] width 38 height 25
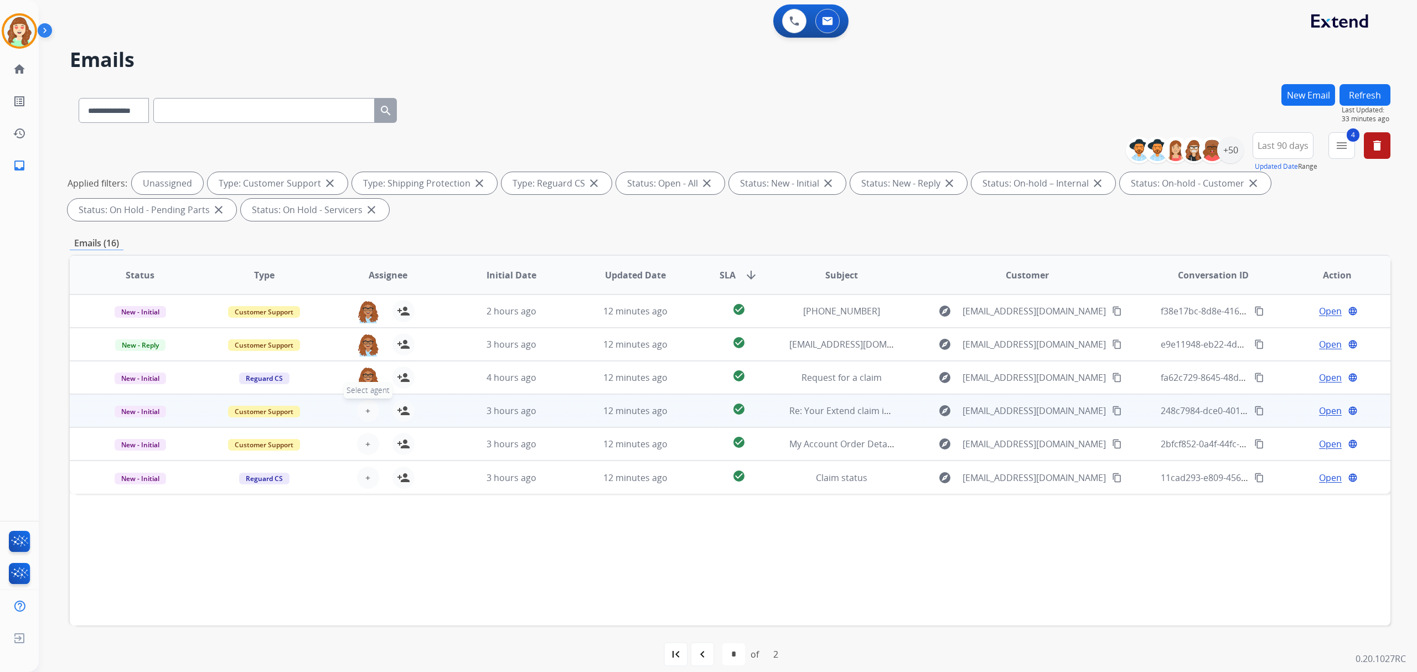
click at [364, 407] on button "+ Select agent" at bounding box center [368, 411] width 22 height 22
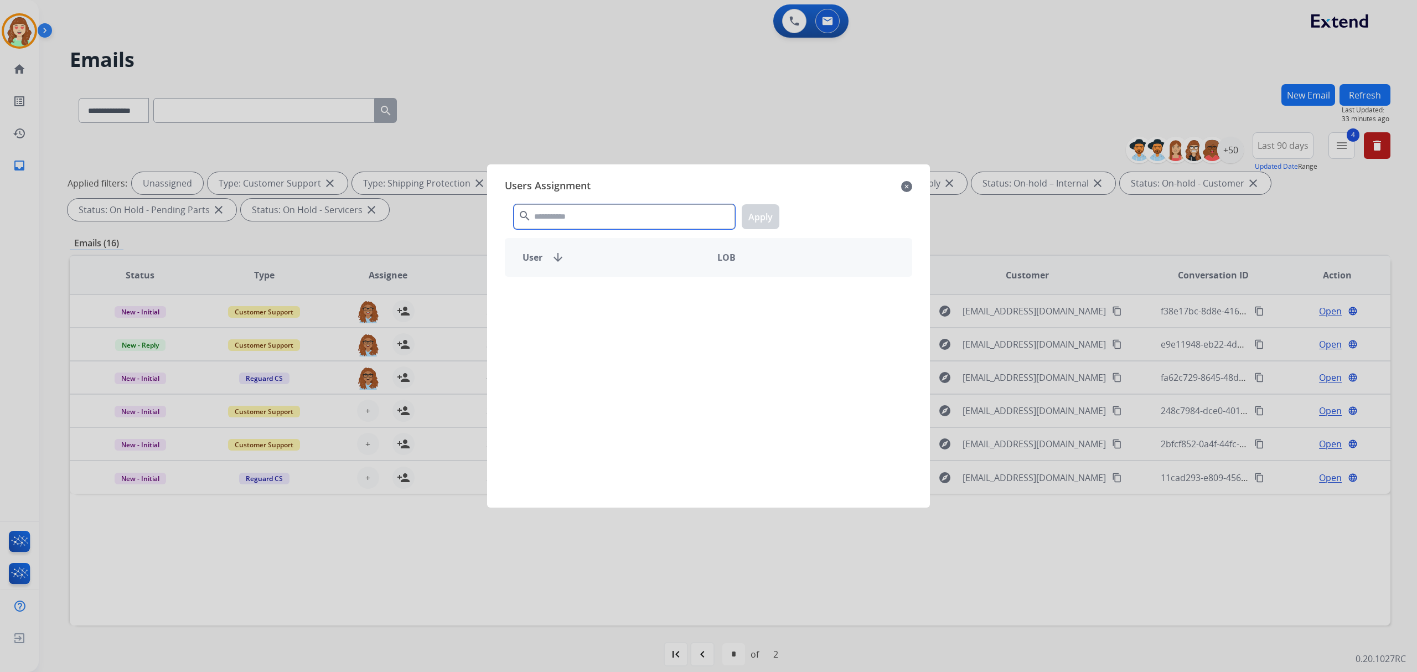
click at [599, 221] on input "text" at bounding box center [624, 216] width 221 height 25
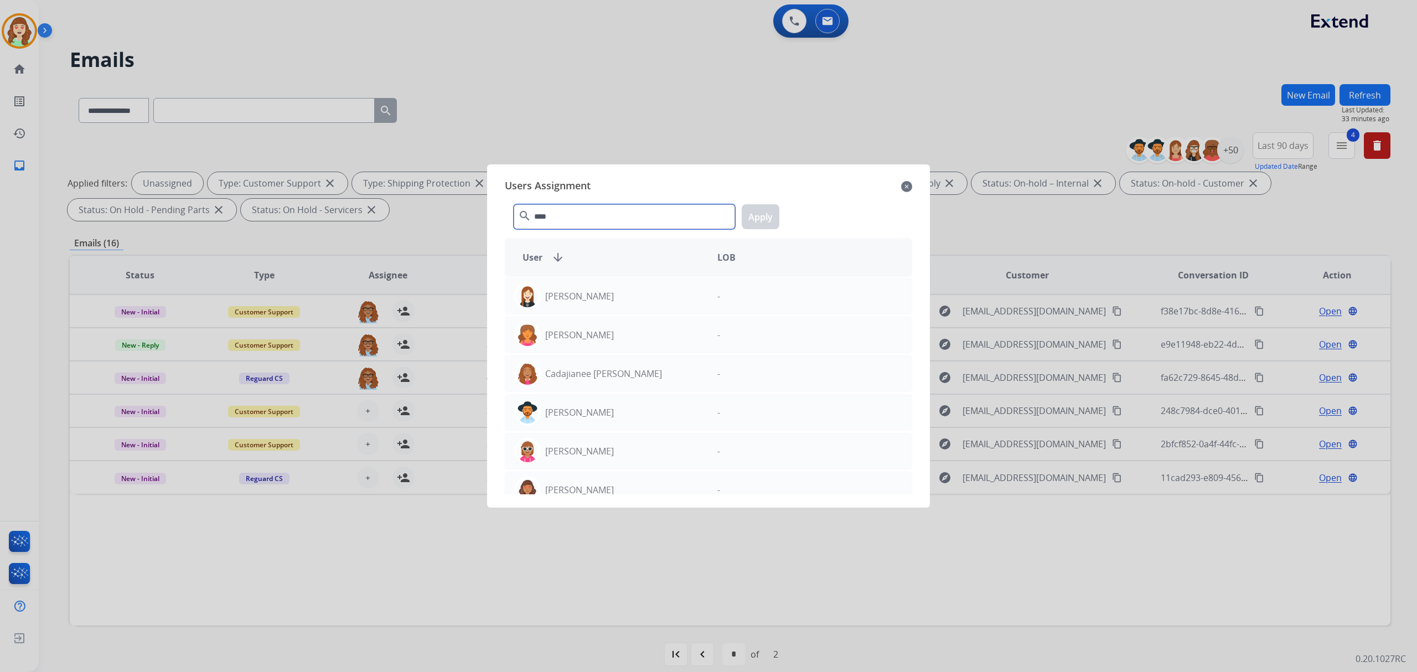
type input "****"
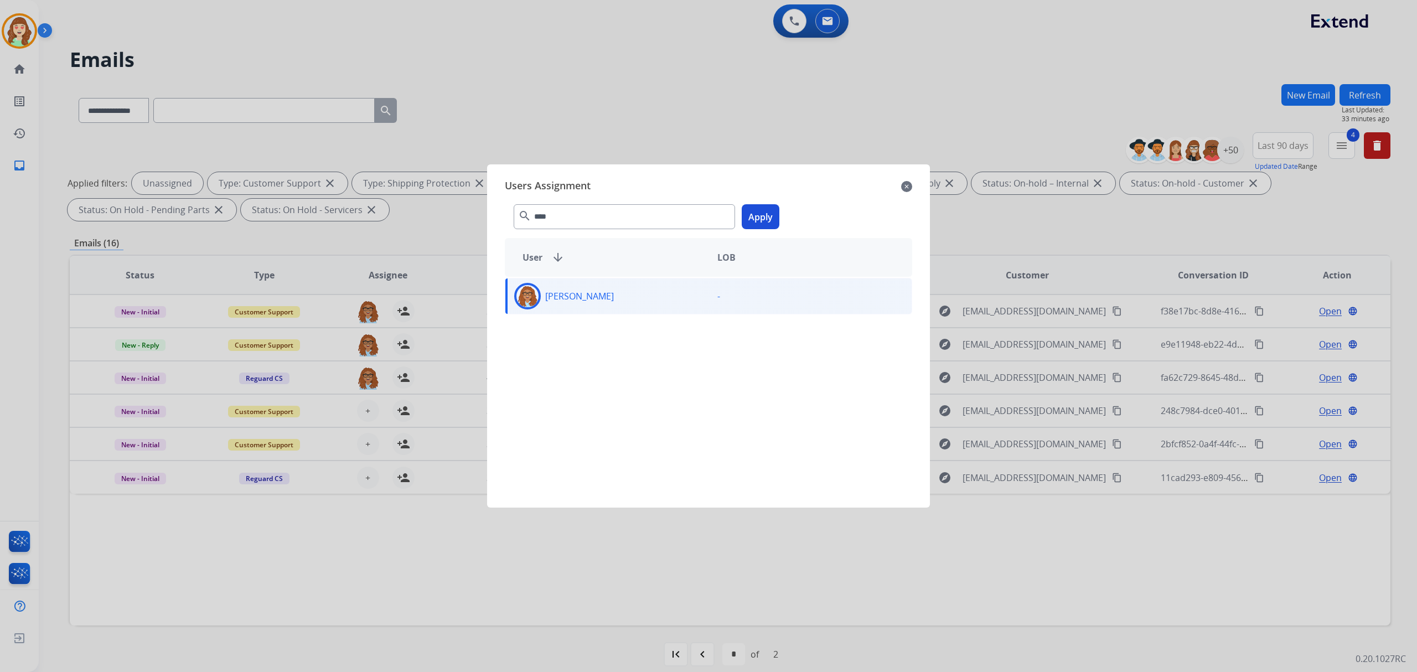
click at [748, 219] on button "Apply" at bounding box center [761, 216] width 38 height 25
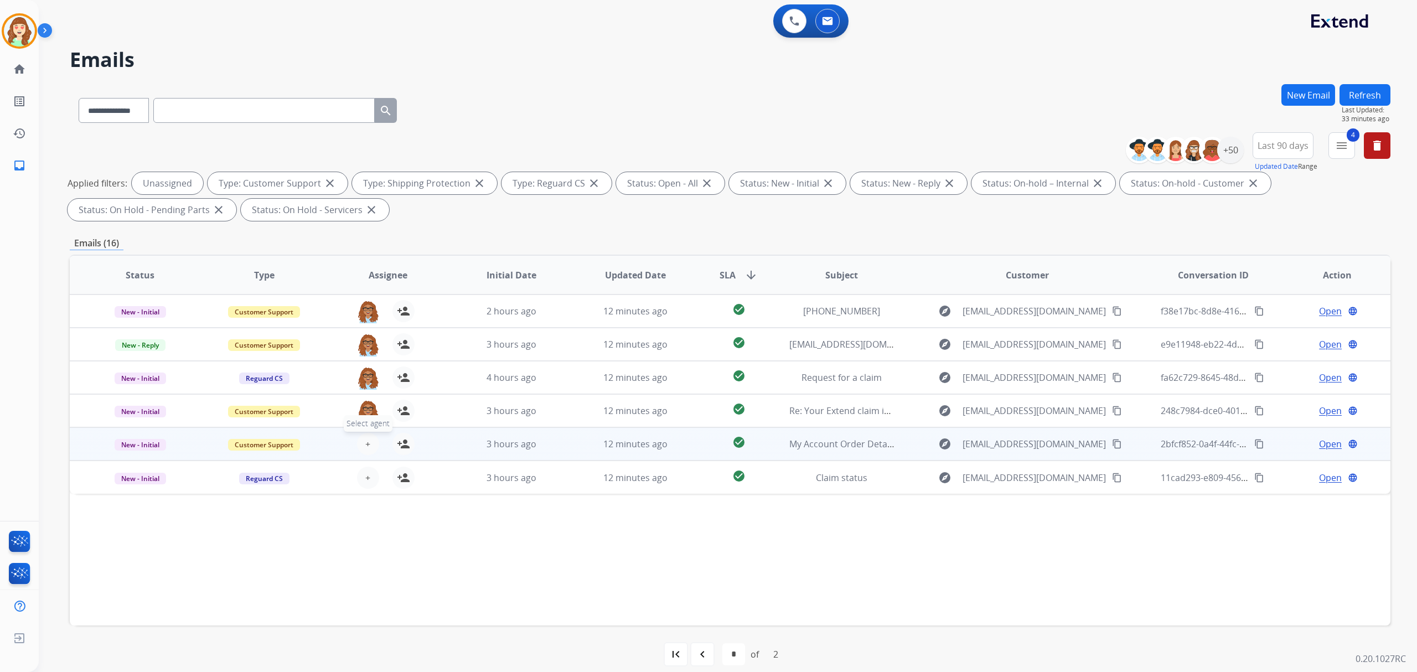
click at [372, 440] on button "+ Select agent" at bounding box center [368, 444] width 22 height 22
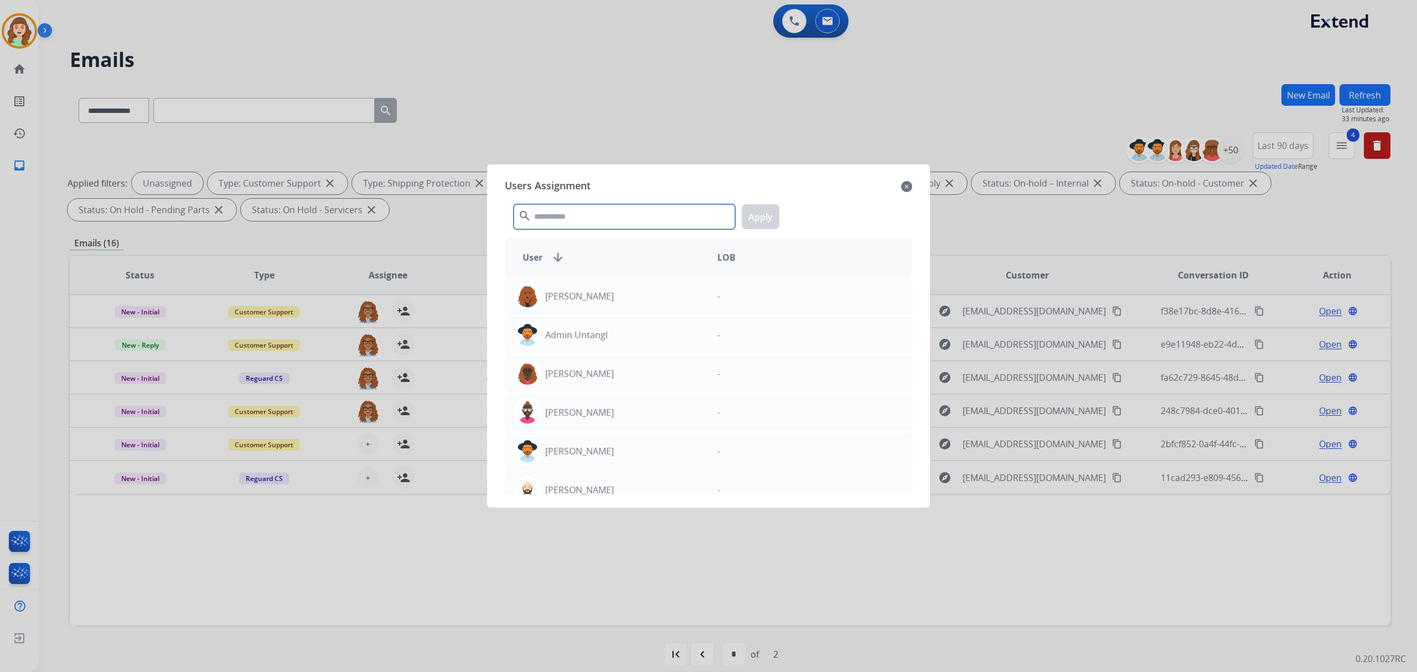
click at [594, 213] on input "text" at bounding box center [624, 216] width 221 height 25
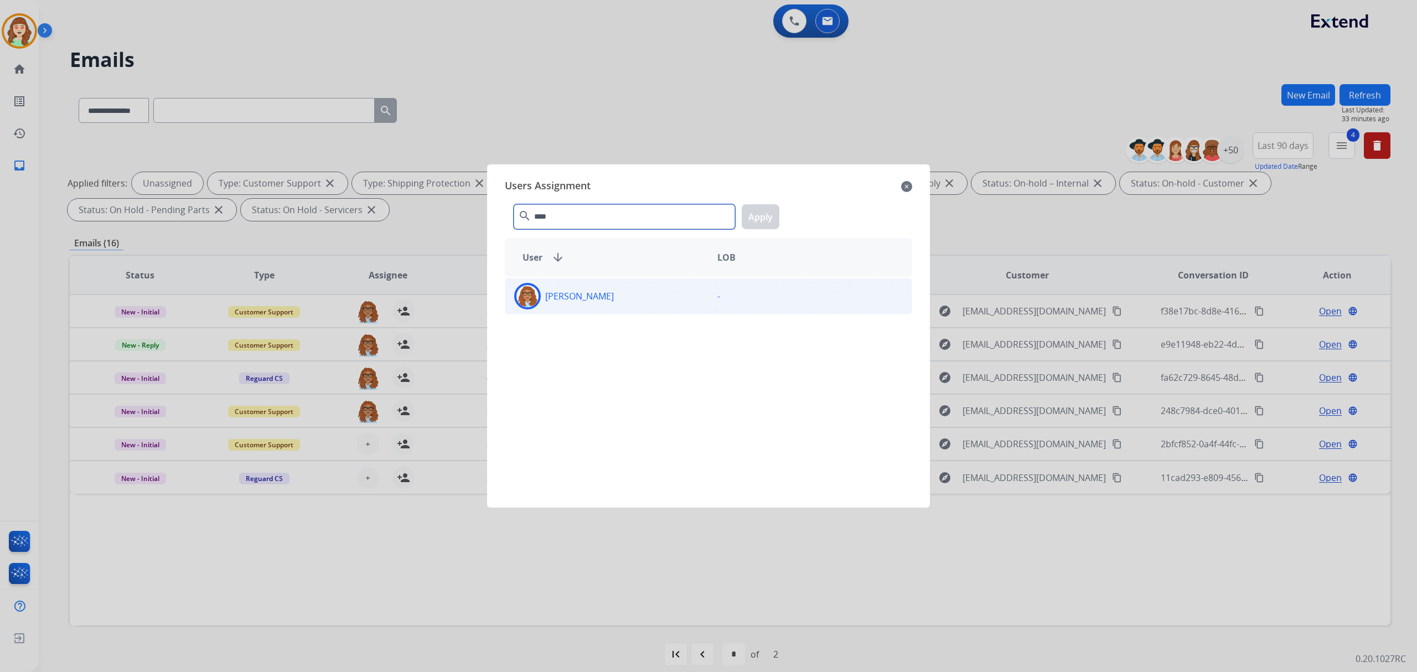
type input "****"
click at [649, 302] on div "[PERSON_NAME]" at bounding box center [606, 296] width 203 height 27
click at [773, 213] on button "Apply" at bounding box center [761, 216] width 38 height 25
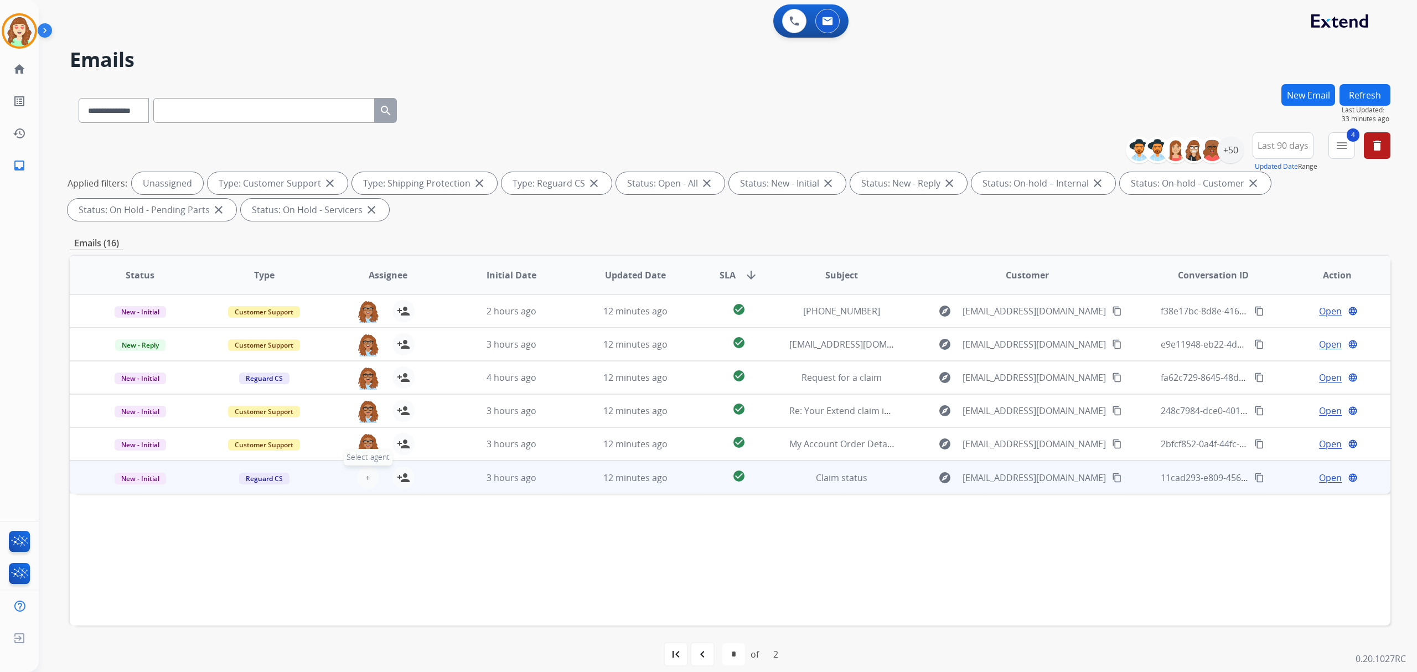
click at [362, 475] on button "+ Select agent" at bounding box center [368, 478] width 22 height 22
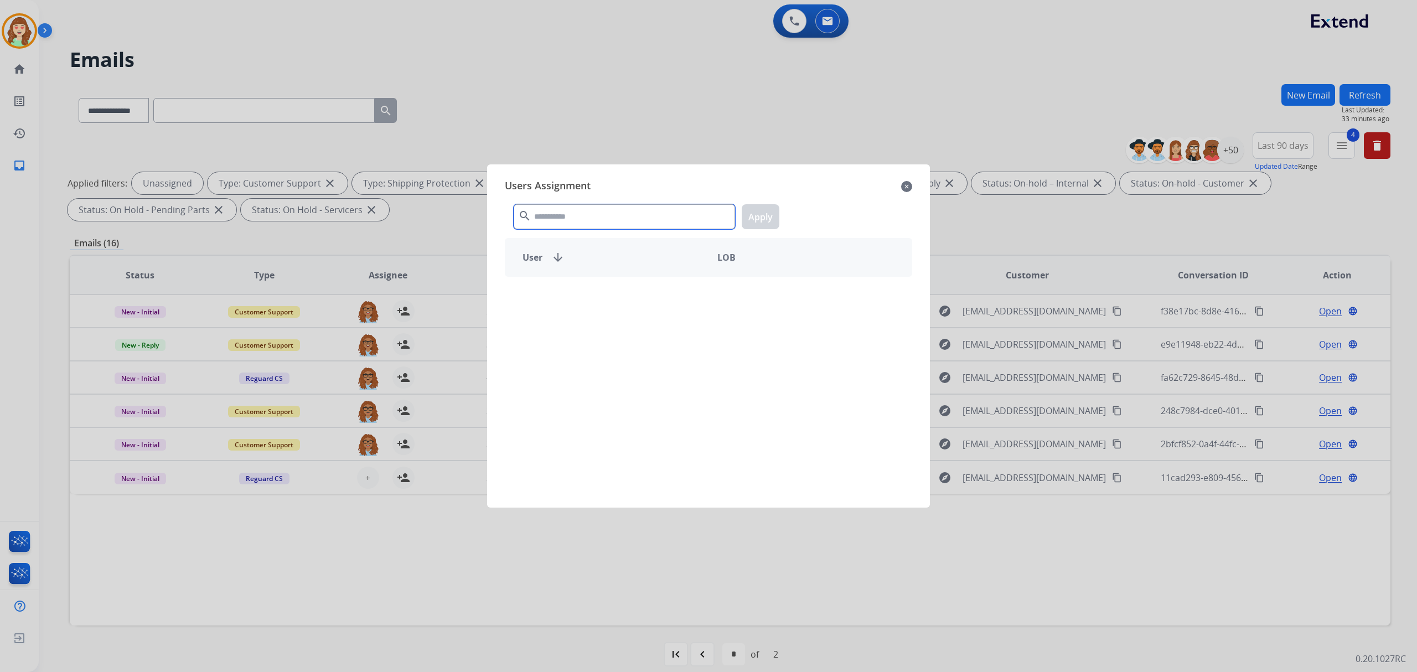
click at [603, 218] on input "text" at bounding box center [624, 216] width 221 height 25
type input "*****"
click at [618, 303] on div "[PERSON_NAME]" at bounding box center [606, 296] width 203 height 27
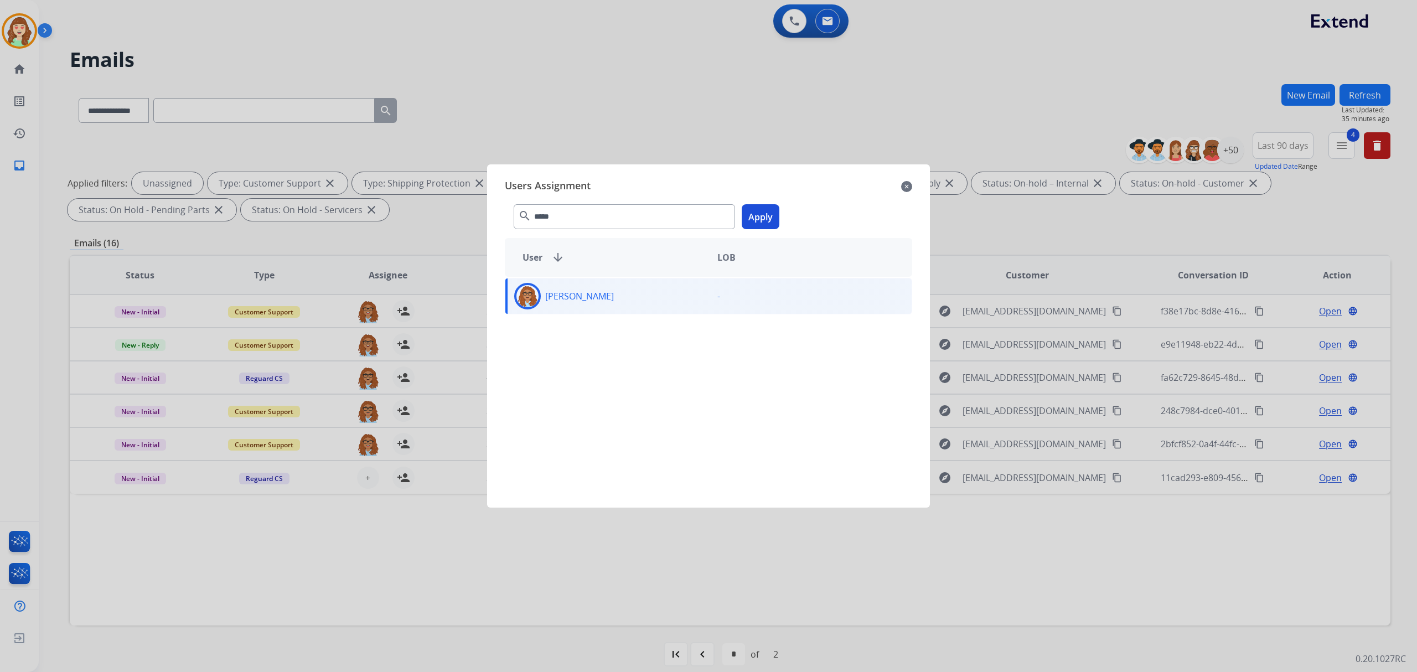
click at [758, 215] on button "Apply" at bounding box center [761, 216] width 38 height 25
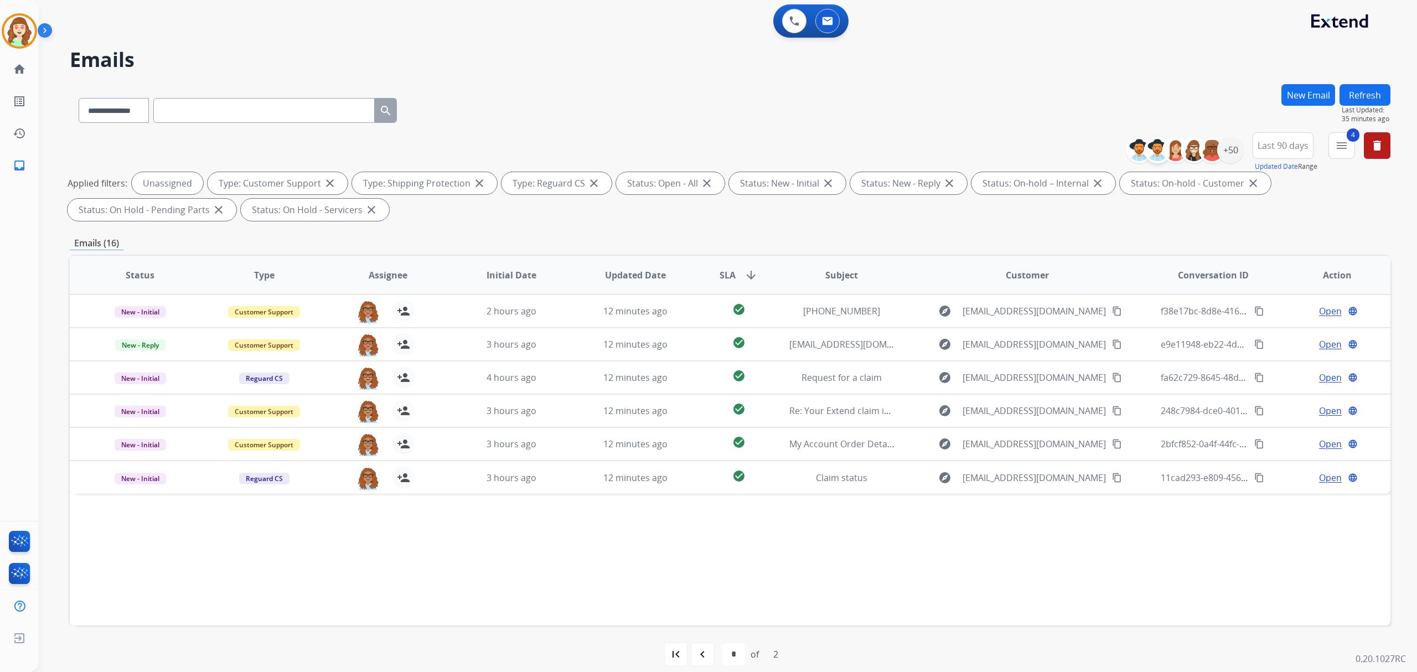
drag, startPoint x: 846, startPoint y: 123, endPoint x: 1155, endPoint y: 151, distance: 309.6
click at [876, 122] on div "**********" at bounding box center [730, 108] width 1321 height 48
click at [1232, 147] on div "+50" at bounding box center [1230, 150] width 27 height 27
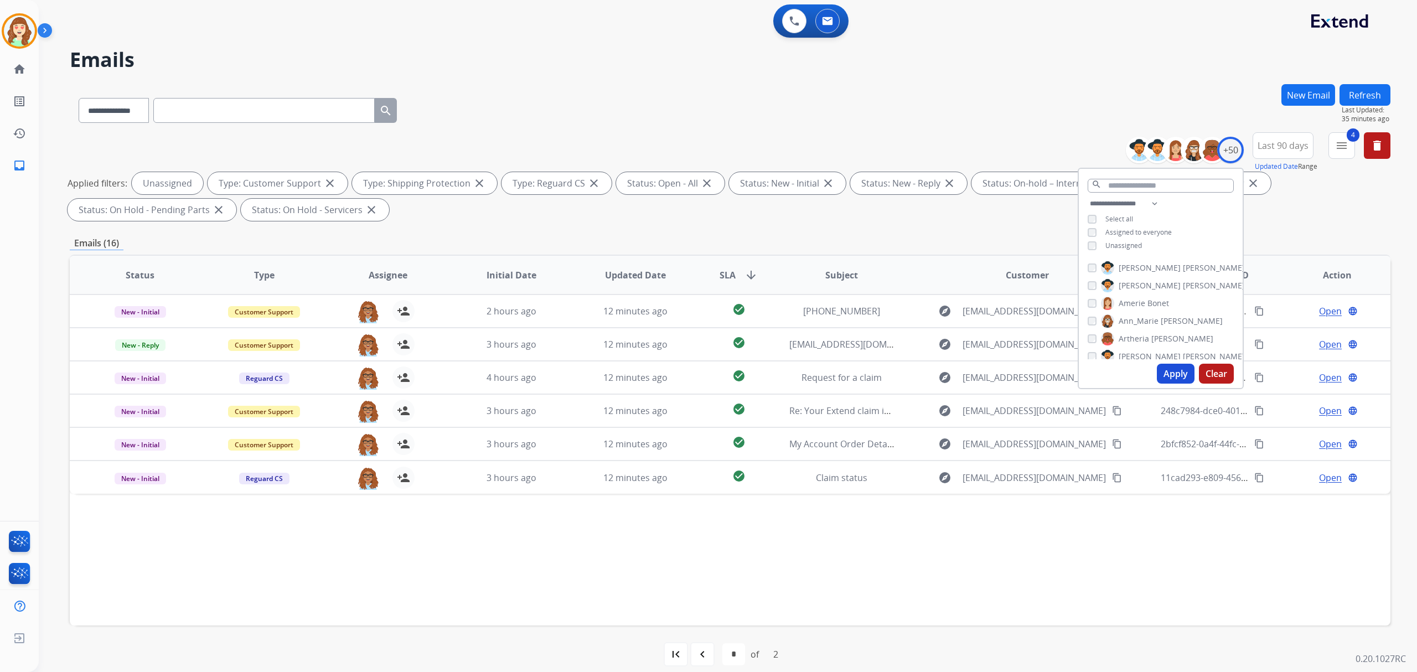
click at [1167, 379] on button "Apply" at bounding box center [1176, 374] width 38 height 20
select select "*"
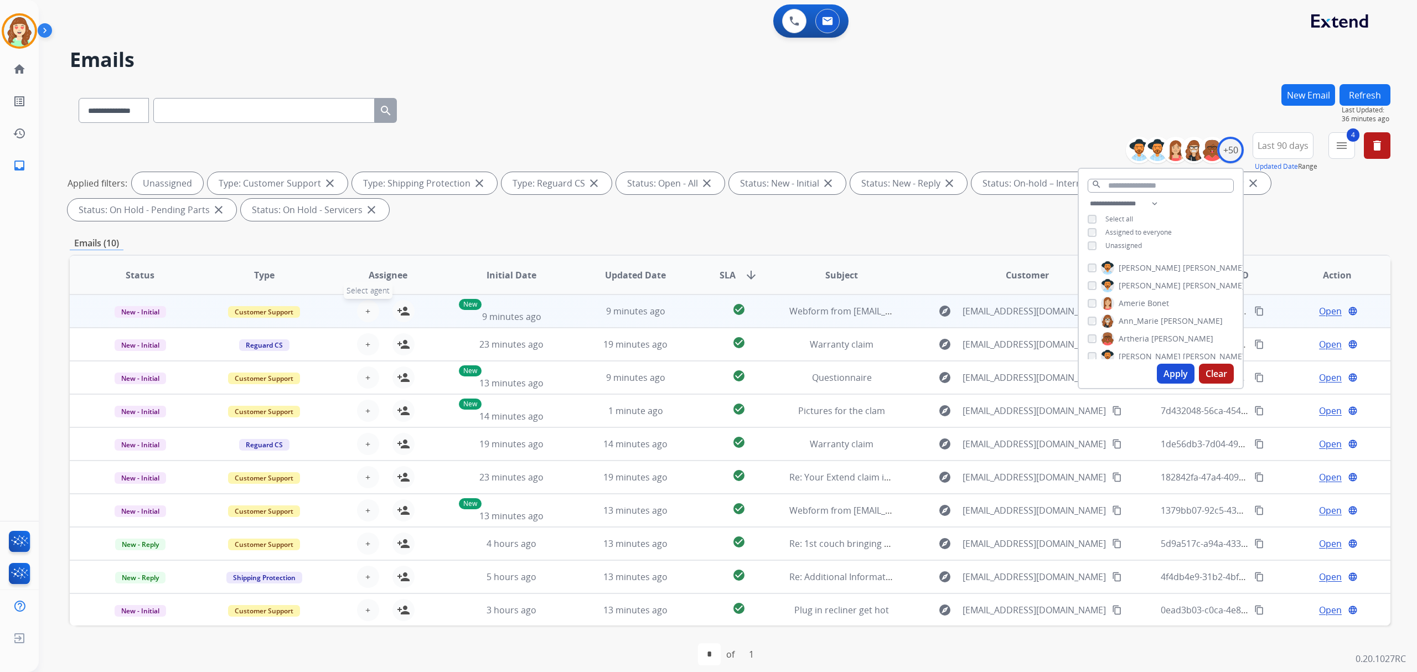
click at [365, 306] on span "+" at bounding box center [367, 310] width 5 height 13
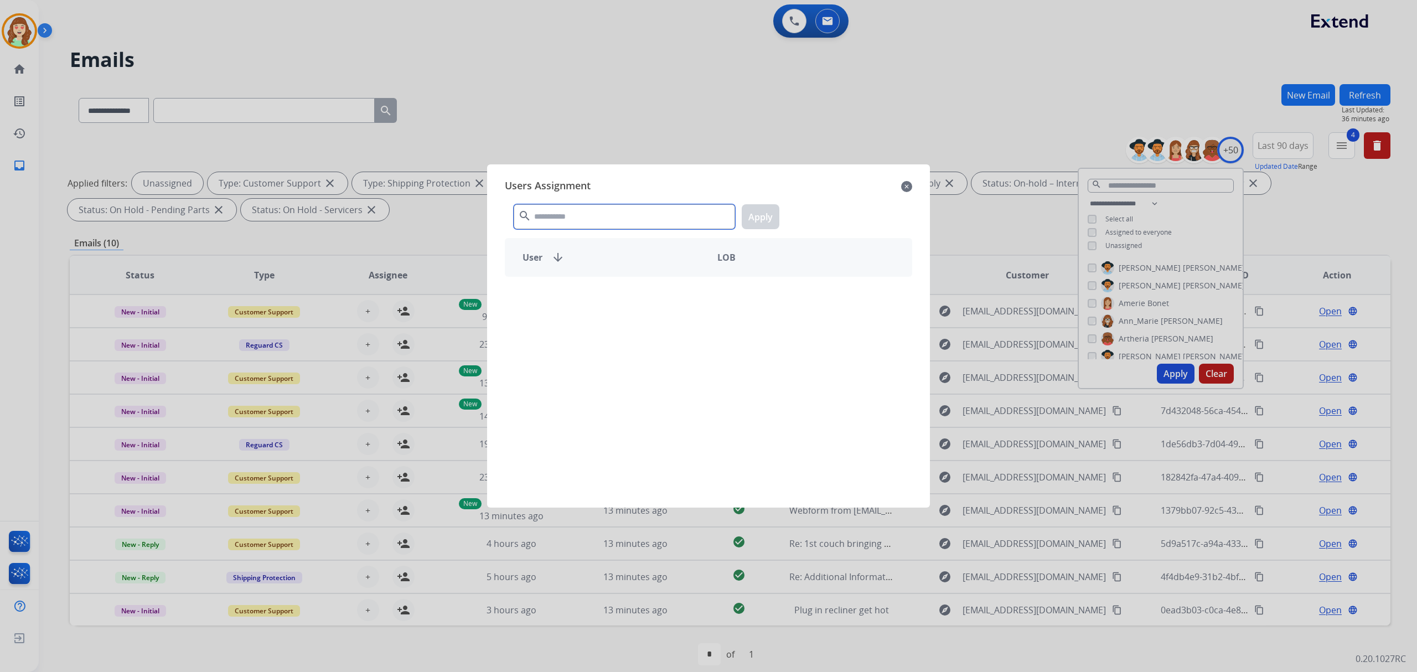
click at [607, 218] on input "text" at bounding box center [624, 216] width 221 height 25
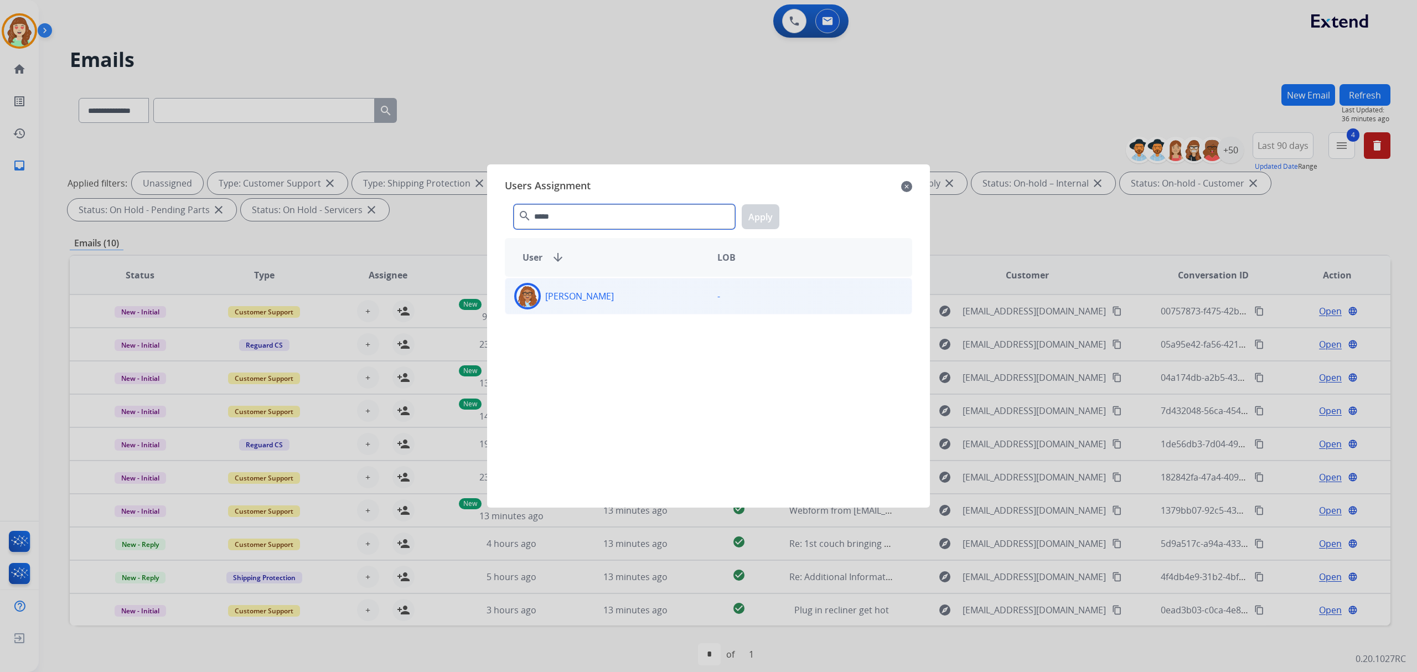
type input "*****"
drag, startPoint x: 618, startPoint y: 292, endPoint x: 756, endPoint y: 229, distance: 151.6
click at [619, 292] on div "[PERSON_NAME]" at bounding box center [606, 296] width 203 height 27
drag, startPoint x: 756, startPoint y: 206, endPoint x: 759, endPoint y: 182, distance: 24.7
click at [758, 187] on div "Users Assignment close ***** search Apply User arrow_downward LOB [PERSON_NAME]…" at bounding box center [708, 335] width 425 height 325
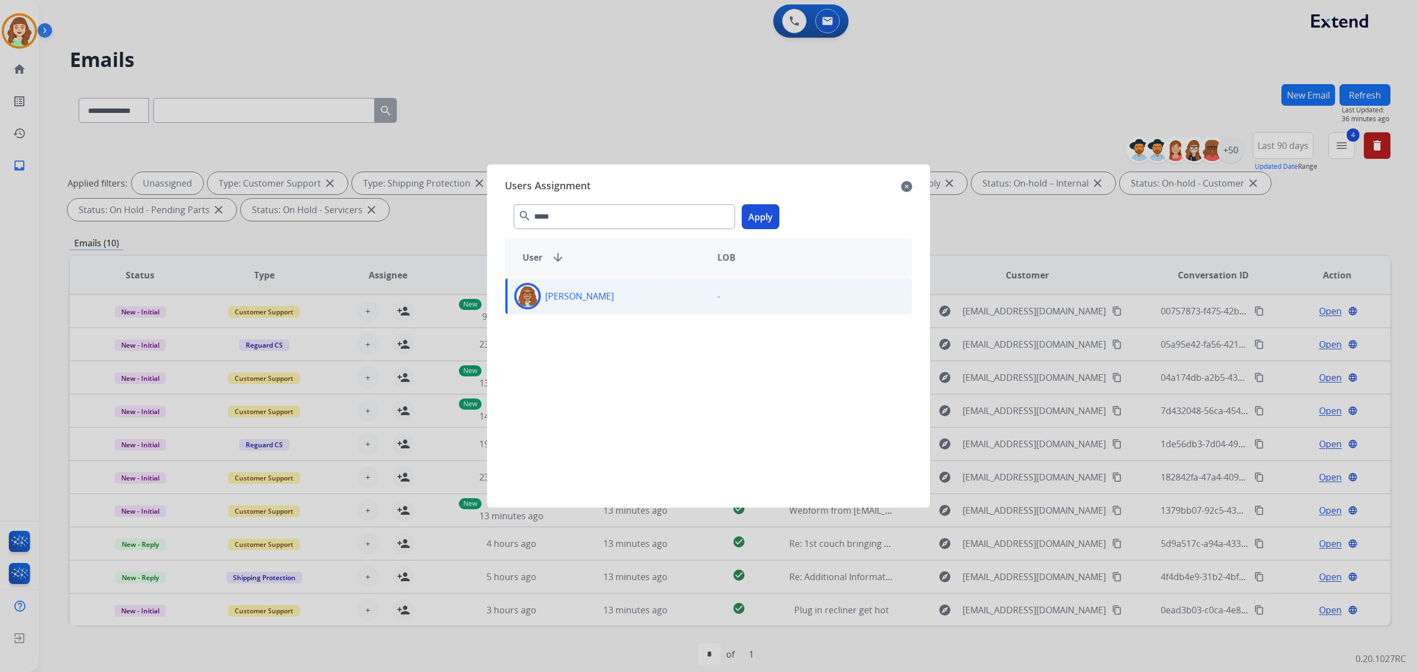
drag, startPoint x: 771, startPoint y: 219, endPoint x: 765, endPoint y: 214, distance: 8.2
click at [771, 215] on button "Apply" at bounding box center [761, 216] width 38 height 25
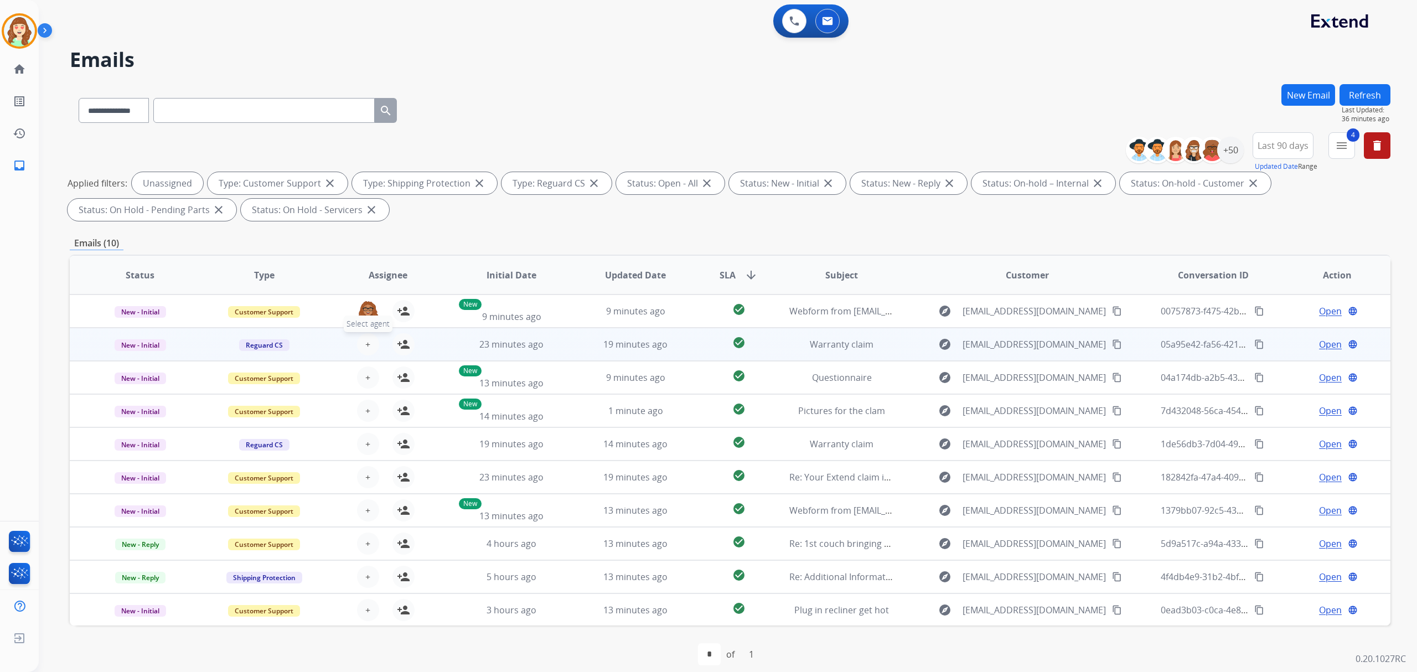
click at [366, 341] on span "+" at bounding box center [367, 344] width 5 height 13
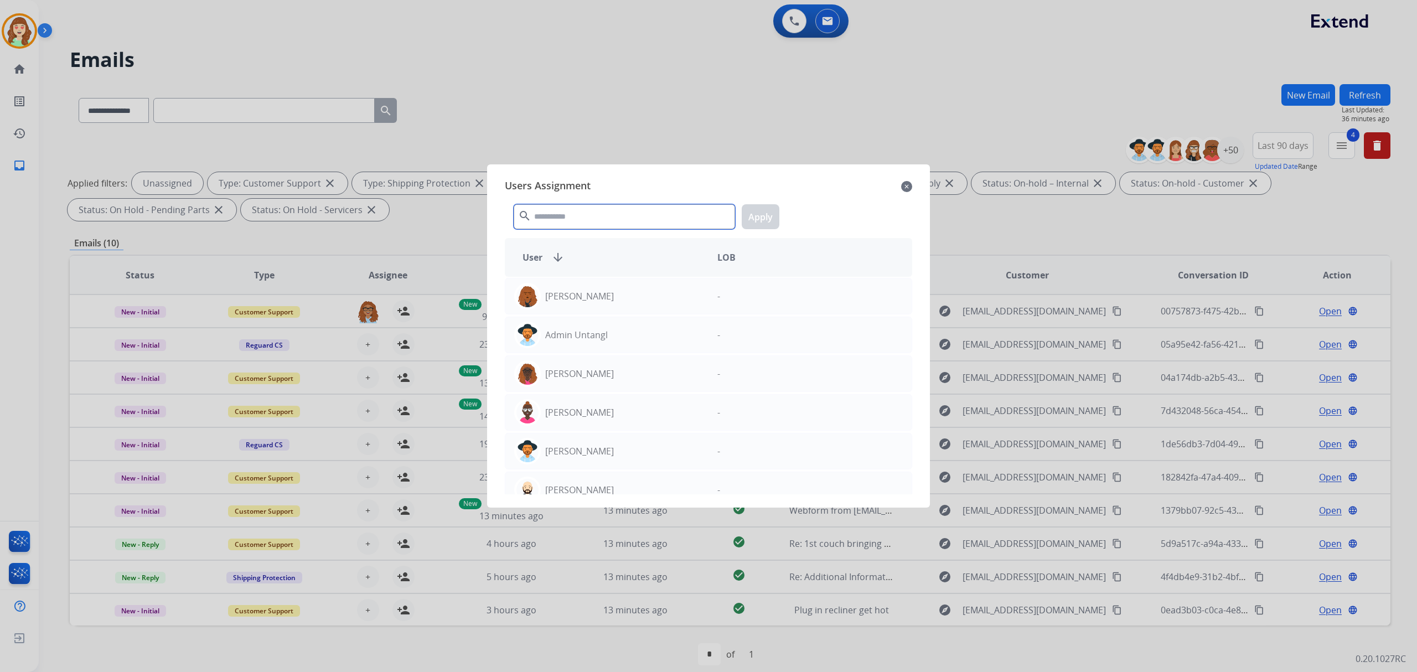
drag, startPoint x: 648, startPoint y: 218, endPoint x: 663, endPoint y: 219, distance: 15.0
click at [652, 218] on input "text" at bounding box center [624, 216] width 221 height 25
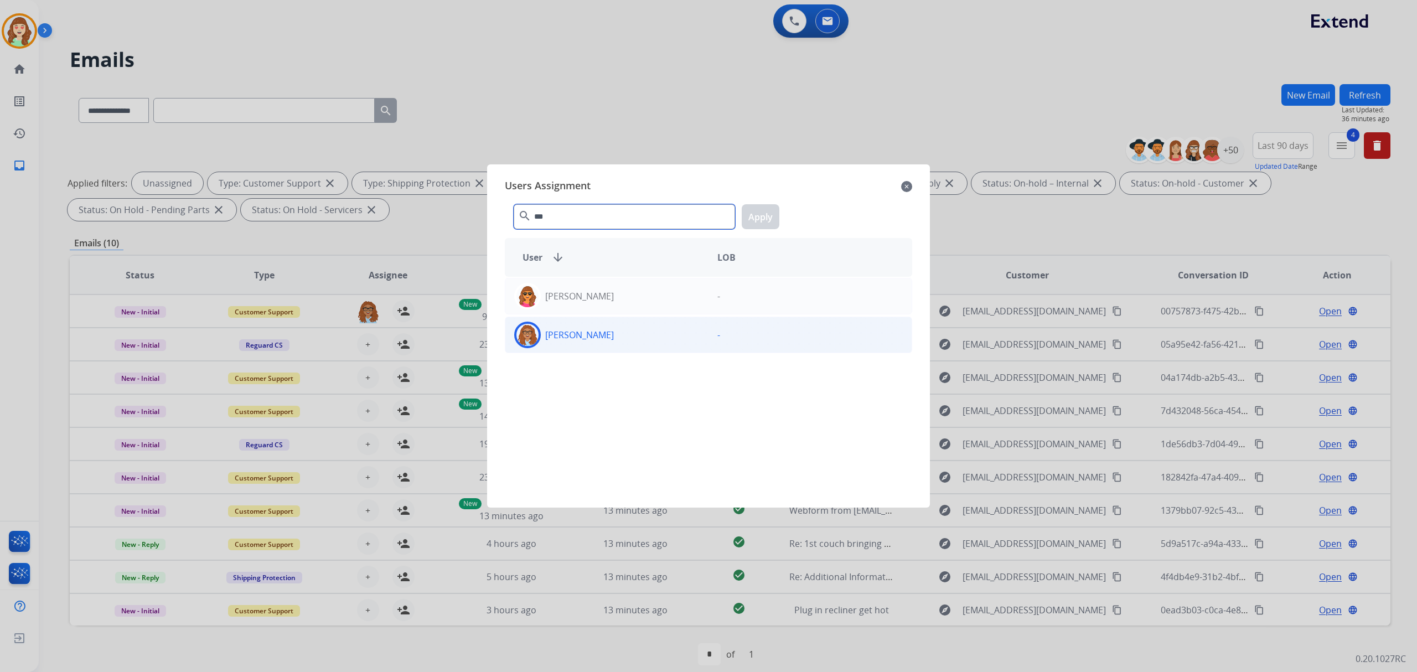
type input "***"
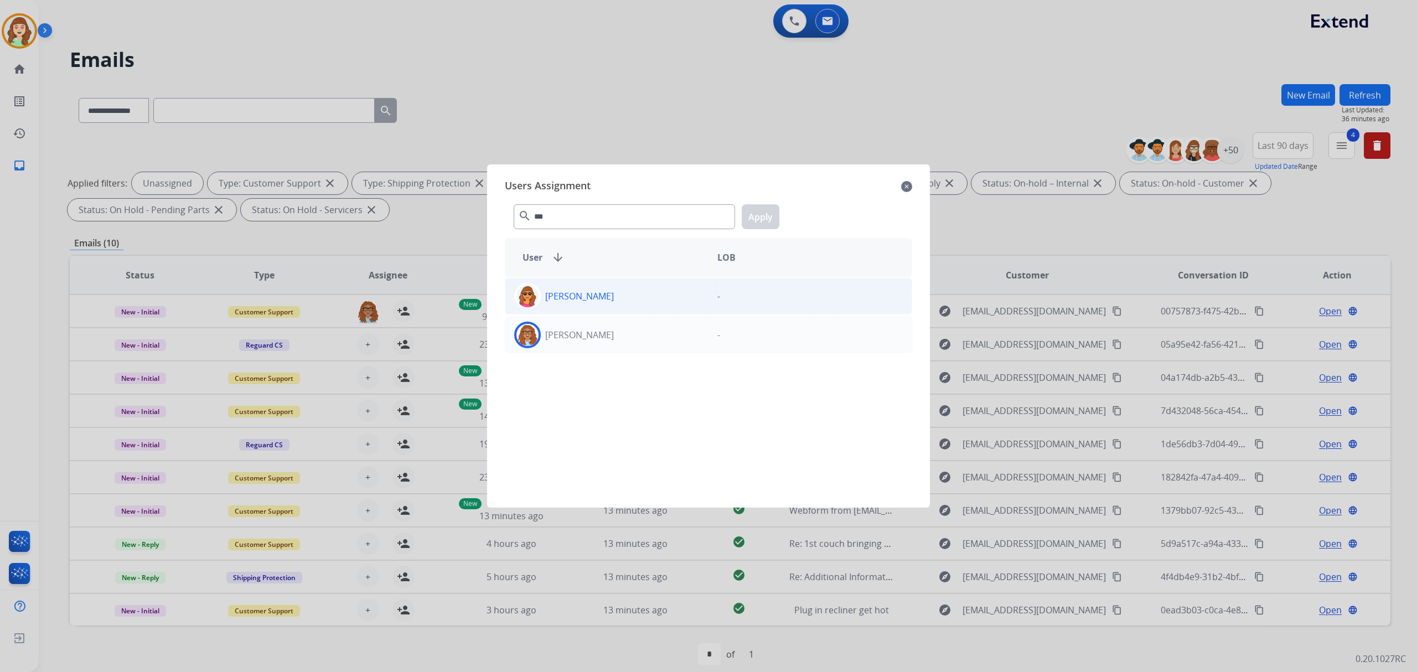
drag, startPoint x: 647, startPoint y: 338, endPoint x: 702, endPoint y: 299, distance: 67.6
click at [647, 337] on div "[PERSON_NAME]" at bounding box center [606, 335] width 203 height 27
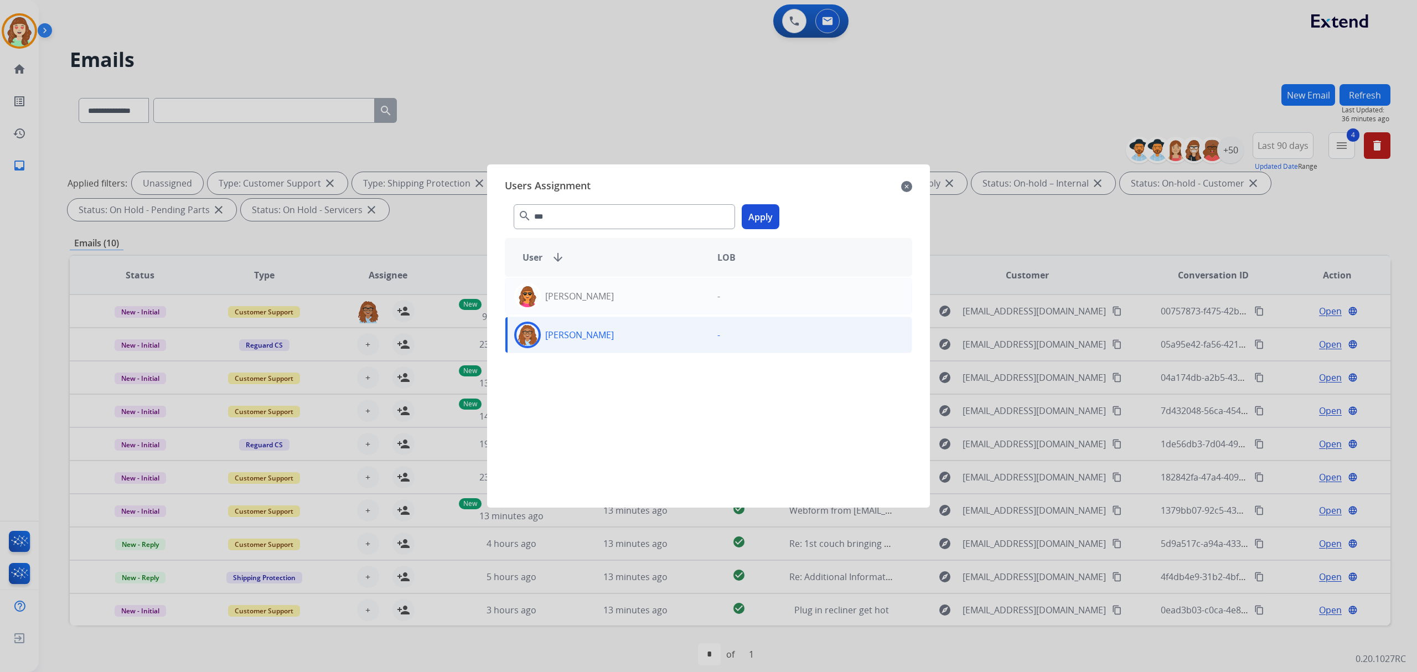
click at [759, 220] on button "Apply" at bounding box center [761, 216] width 38 height 25
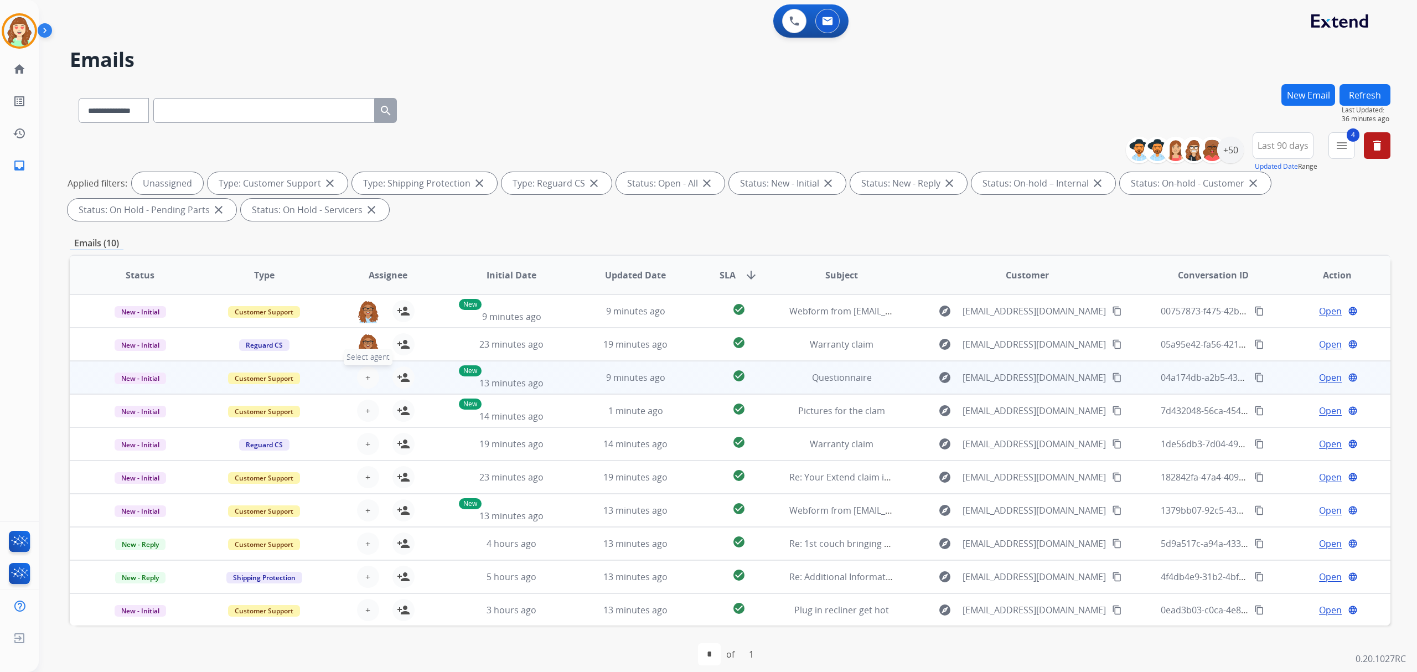
click at [365, 379] on span "+" at bounding box center [367, 377] width 5 height 13
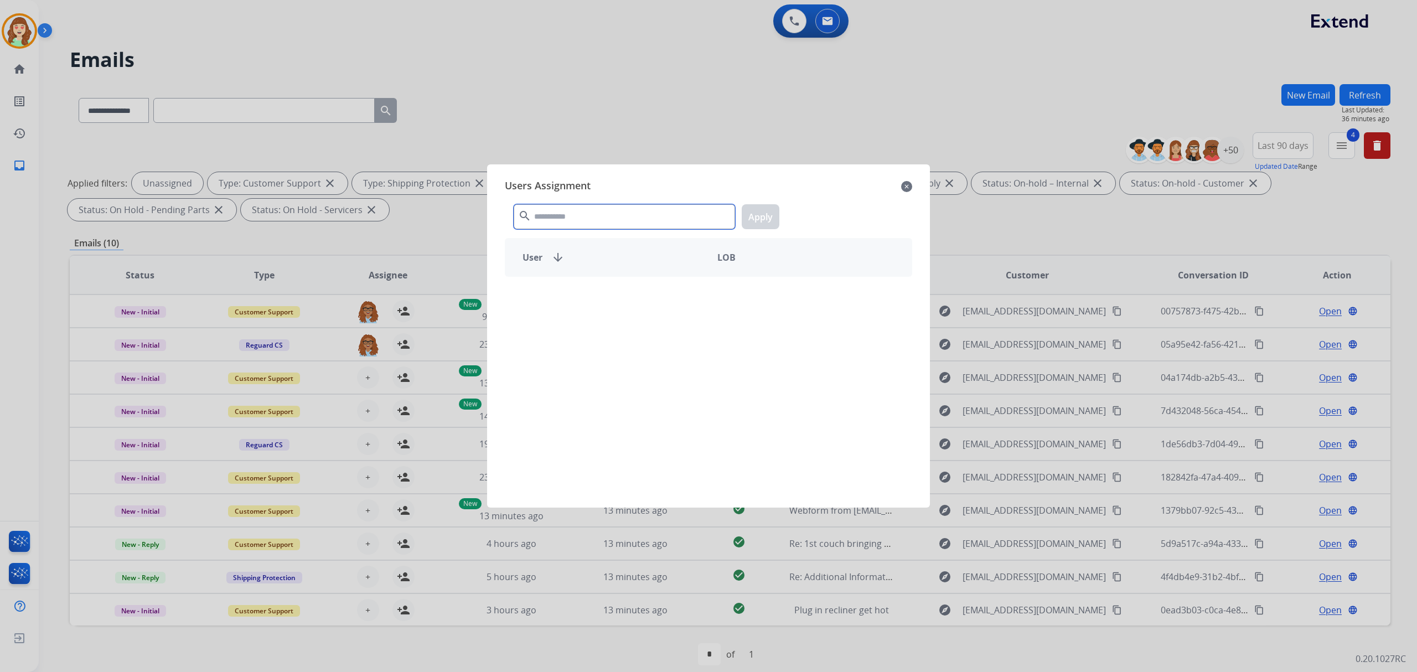
click at [673, 216] on input "text" at bounding box center [624, 216] width 221 height 25
type input "****"
click at [612, 302] on div "[PERSON_NAME]" at bounding box center [606, 296] width 203 height 27
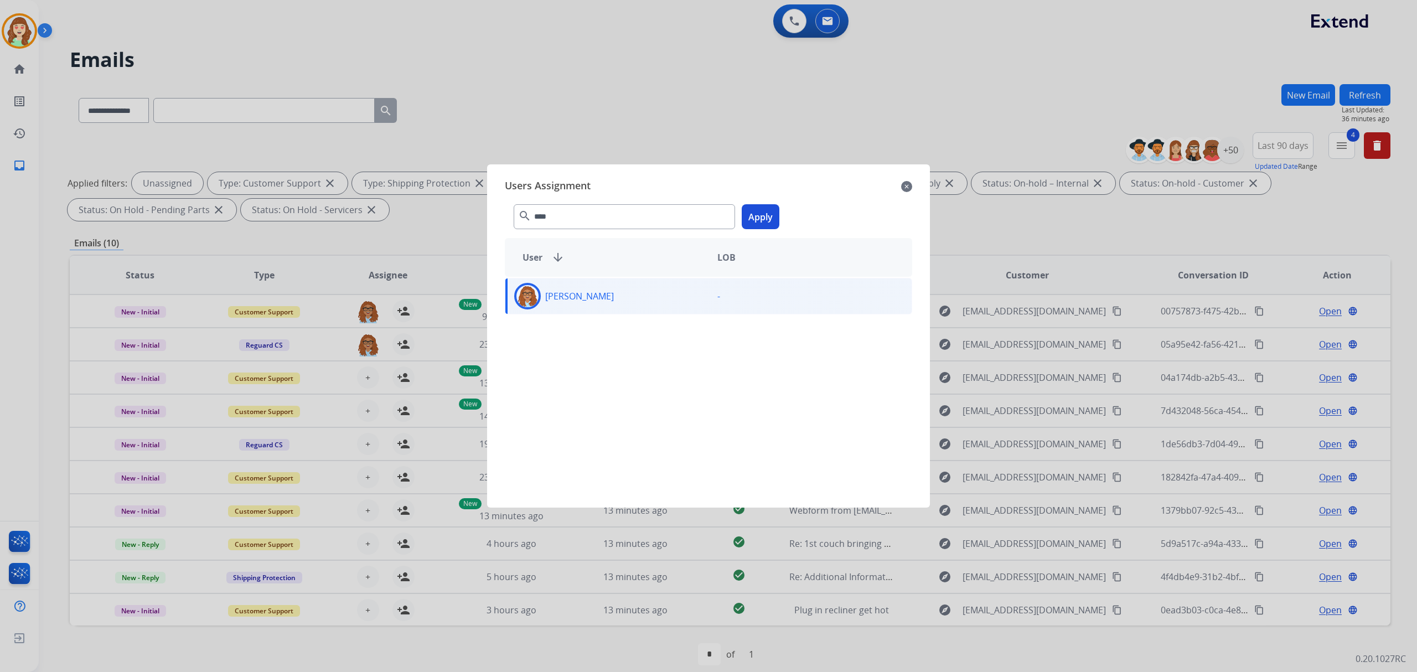
click at [767, 220] on button "Apply" at bounding box center [761, 216] width 38 height 25
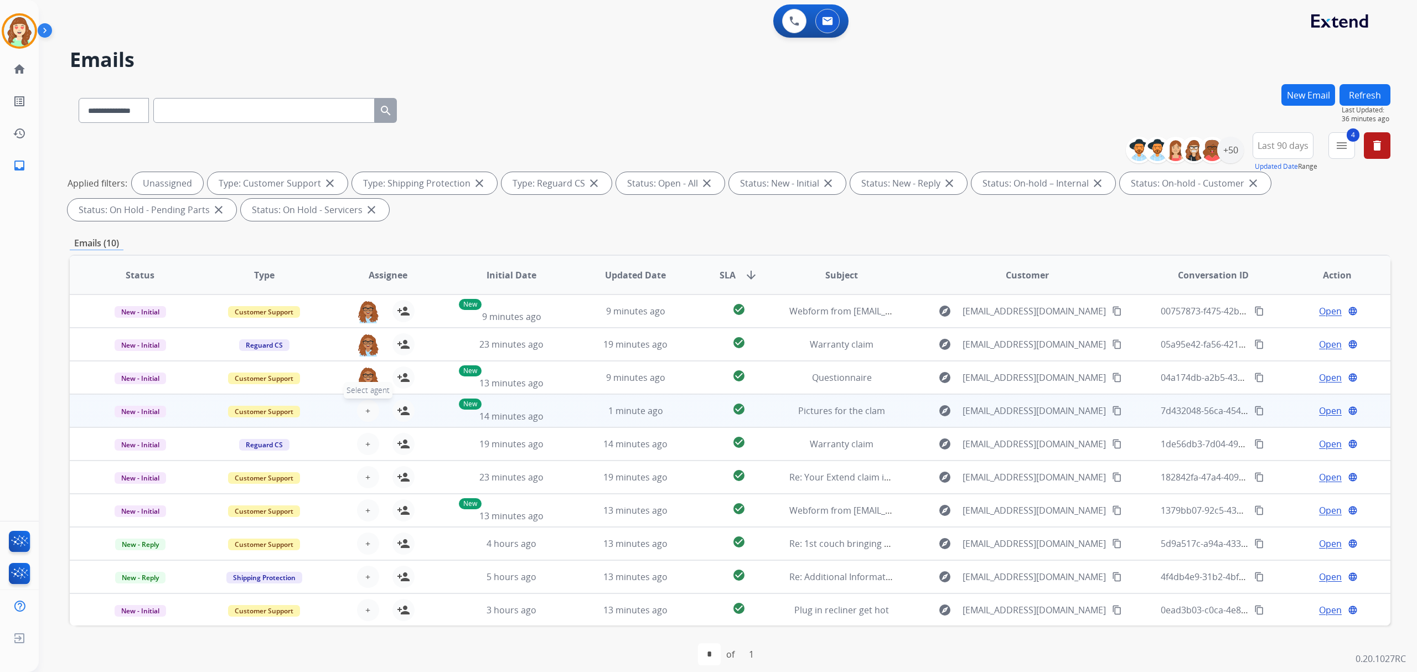
click at [368, 406] on span "+" at bounding box center [367, 410] width 5 height 13
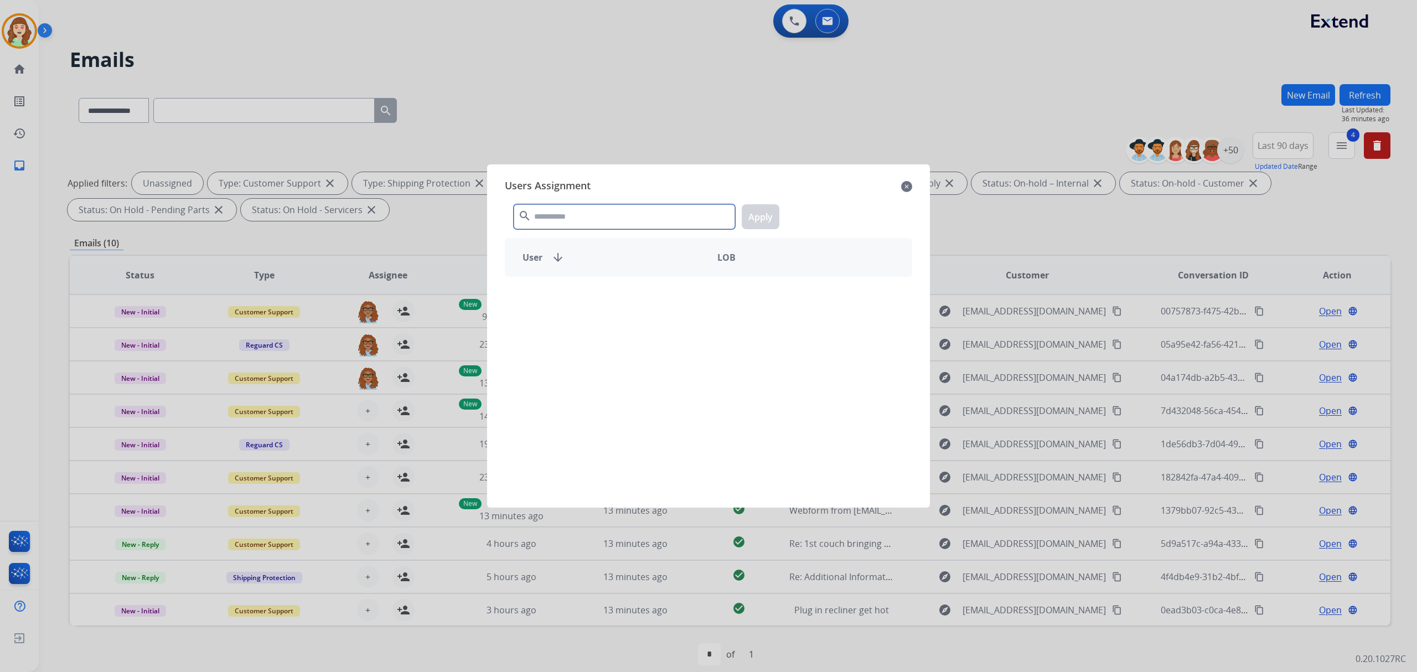
click at [650, 221] on input "text" at bounding box center [624, 216] width 221 height 25
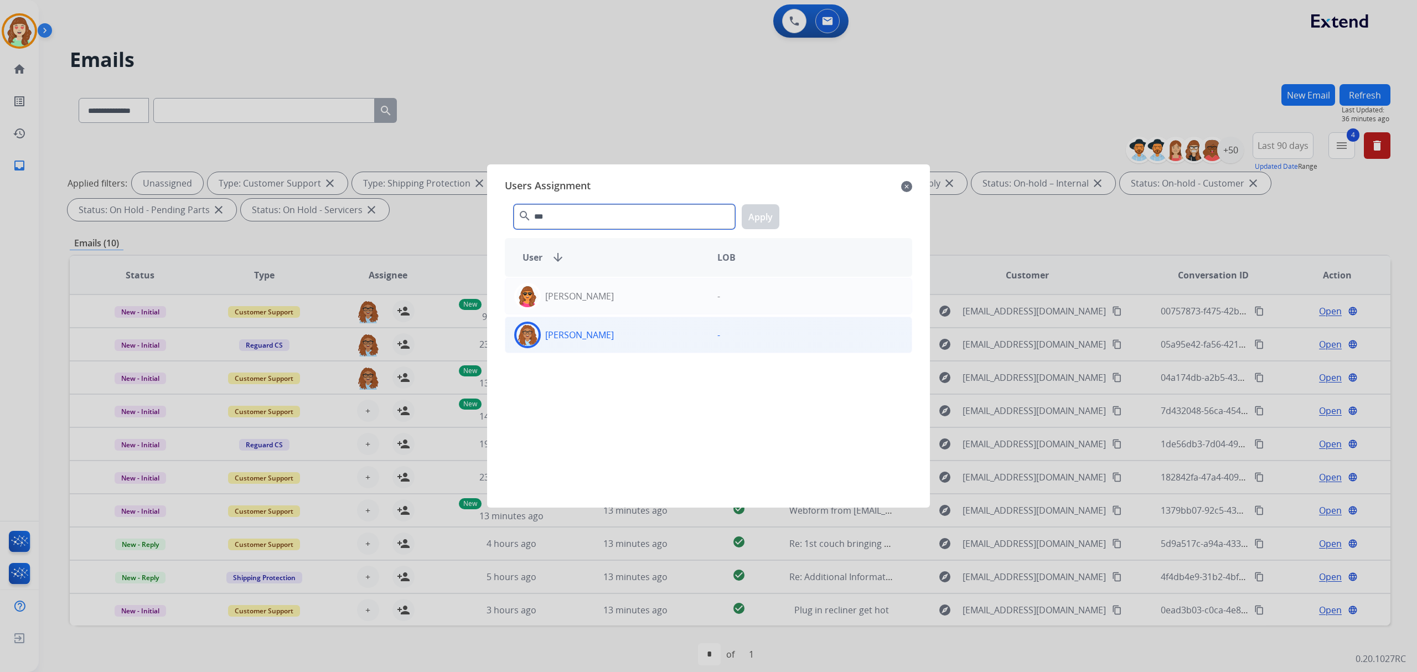
type input "***"
click at [645, 342] on div "[PERSON_NAME]" at bounding box center [606, 335] width 203 height 27
click at [758, 219] on button "Apply" at bounding box center [761, 216] width 38 height 25
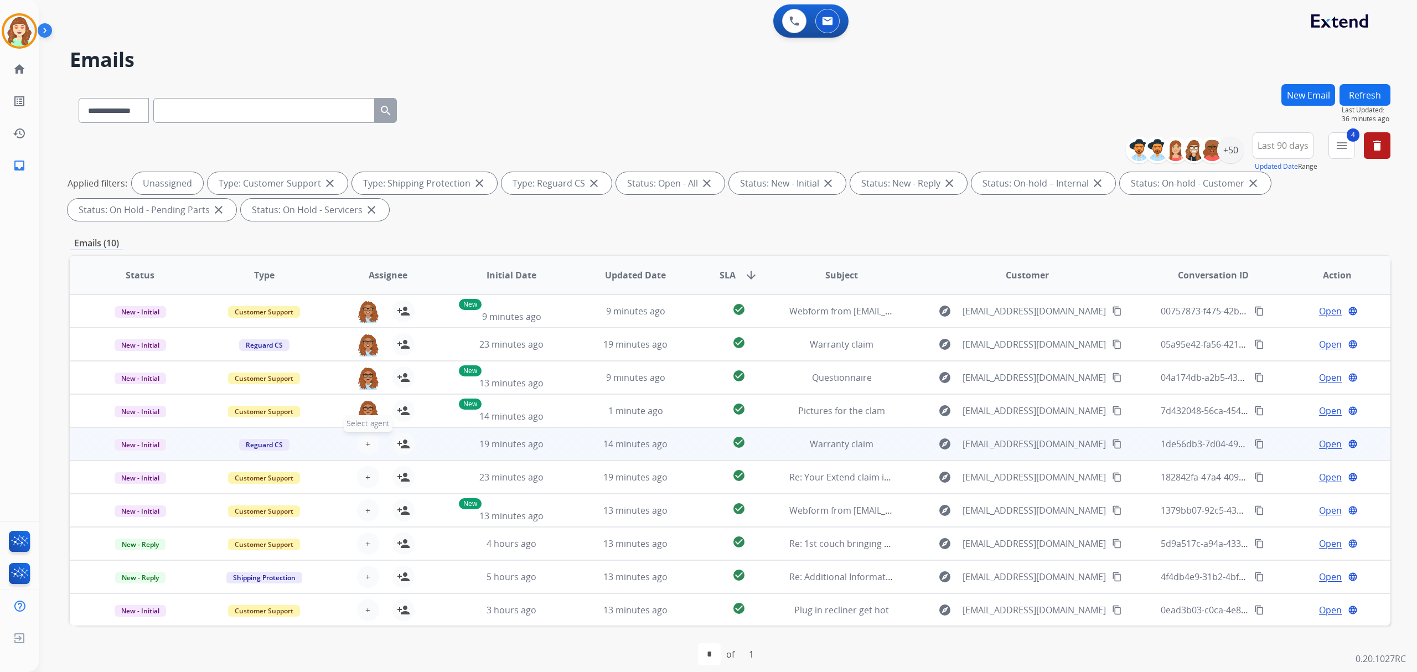
click at [368, 439] on span "+" at bounding box center [367, 443] width 5 height 13
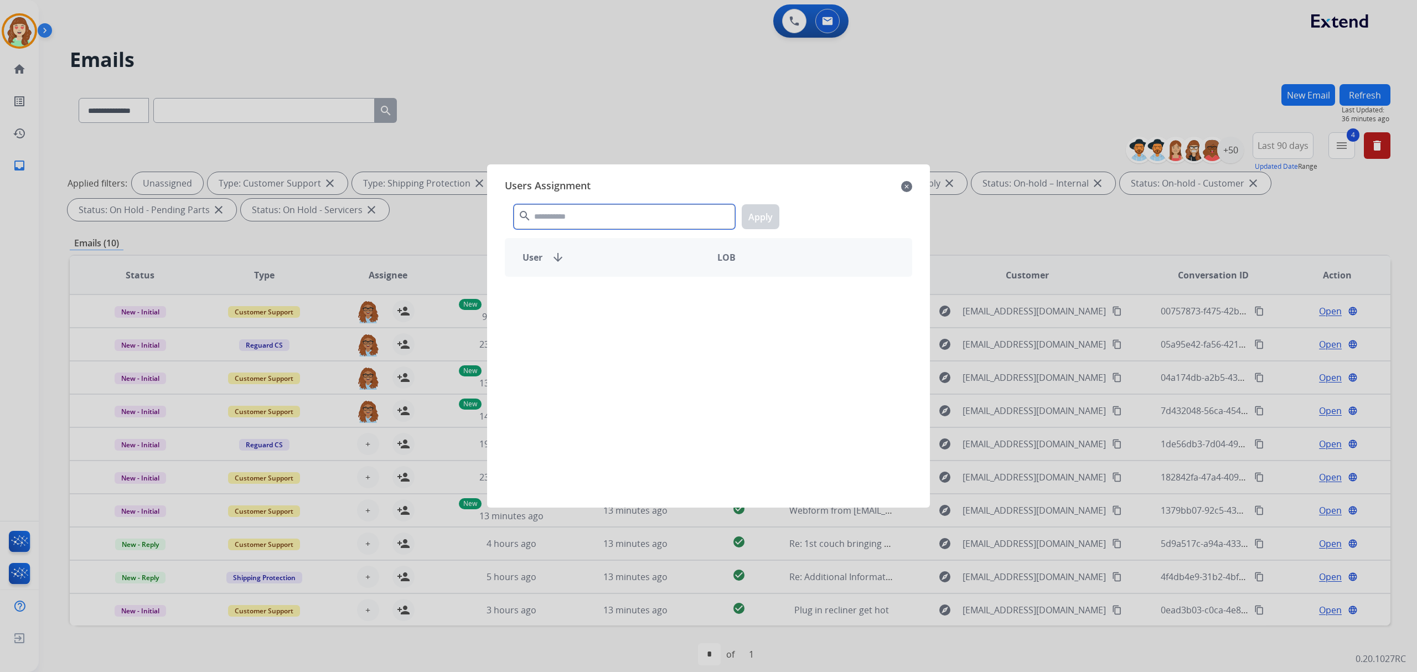
click at [591, 215] on input "text" at bounding box center [624, 216] width 221 height 25
type input "****"
drag, startPoint x: 590, startPoint y: 297, endPoint x: 785, endPoint y: 224, distance: 208.6
click at [598, 296] on div "[PERSON_NAME]" at bounding box center [606, 296] width 203 height 27
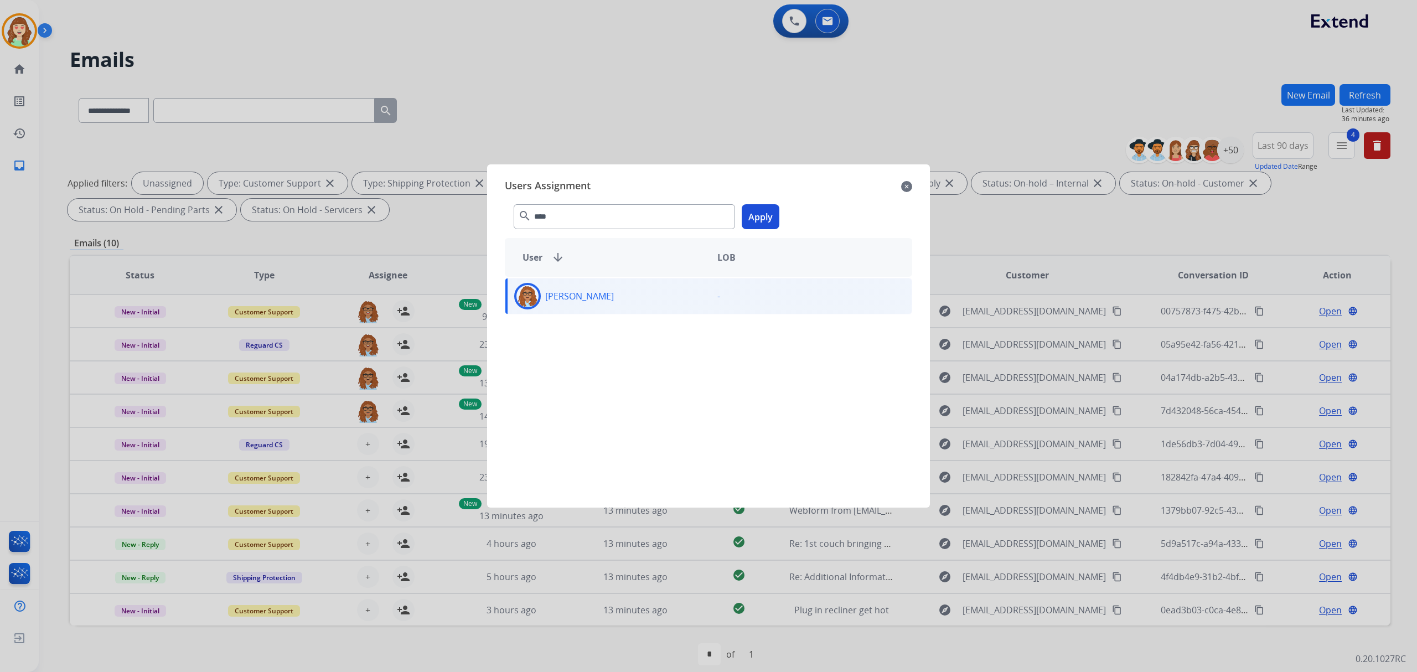
click at [768, 214] on button "Apply" at bounding box center [761, 216] width 38 height 25
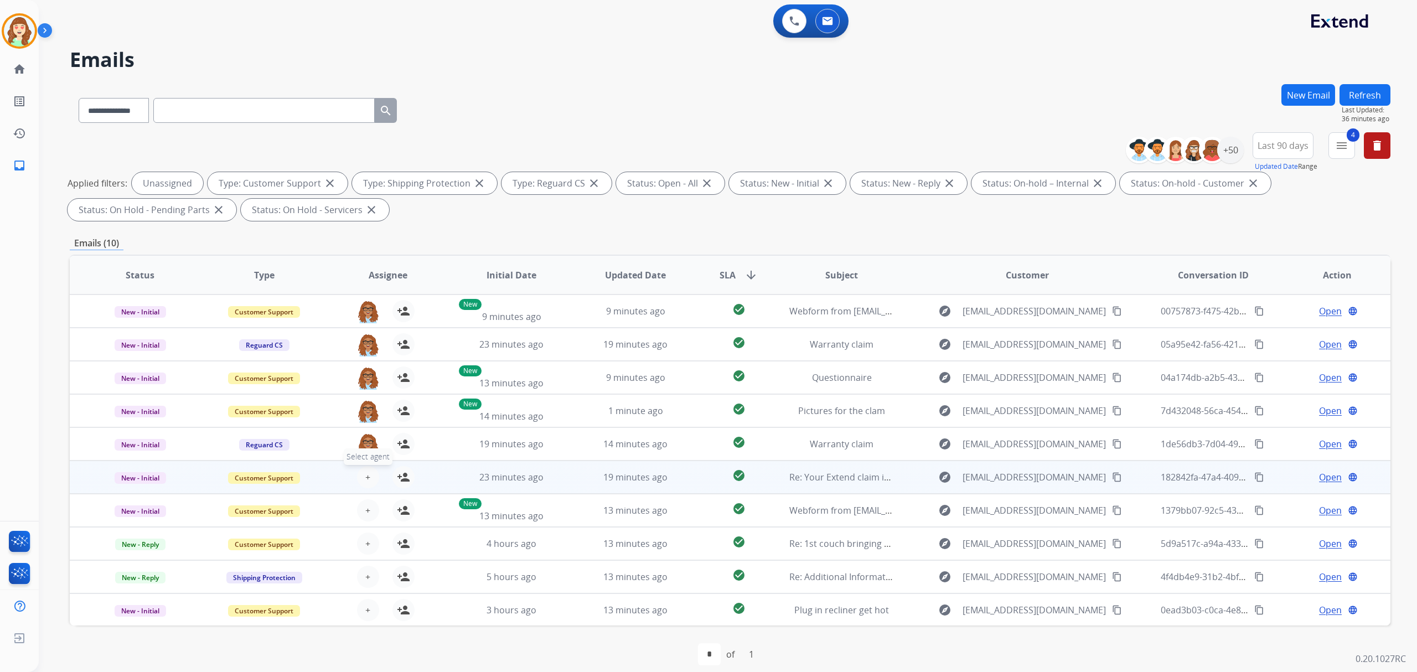
click at [361, 469] on button "+ Select agent" at bounding box center [368, 477] width 22 height 22
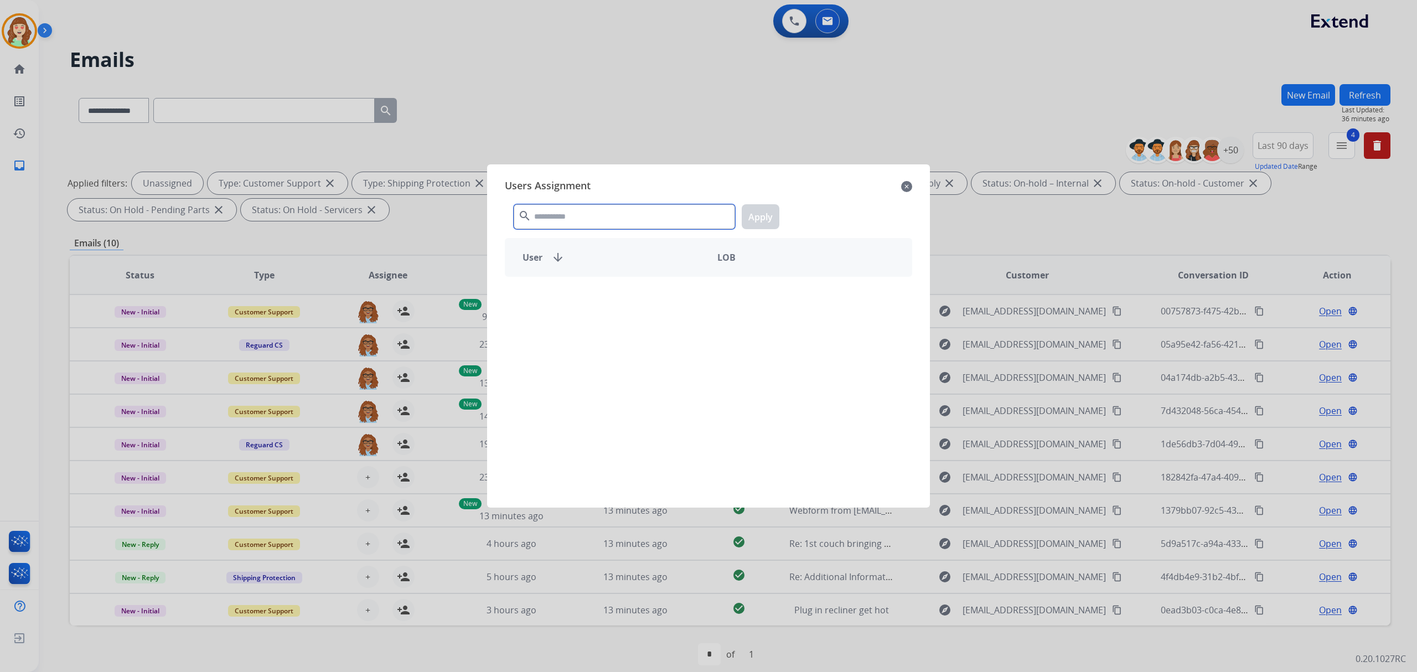
drag, startPoint x: 603, startPoint y: 215, endPoint x: 600, endPoint y: 201, distance: 14.1
click at [607, 202] on div "search Apply" at bounding box center [708, 214] width 407 height 38
type input "*****"
click at [605, 297] on div "[PERSON_NAME]" at bounding box center [606, 296] width 203 height 27
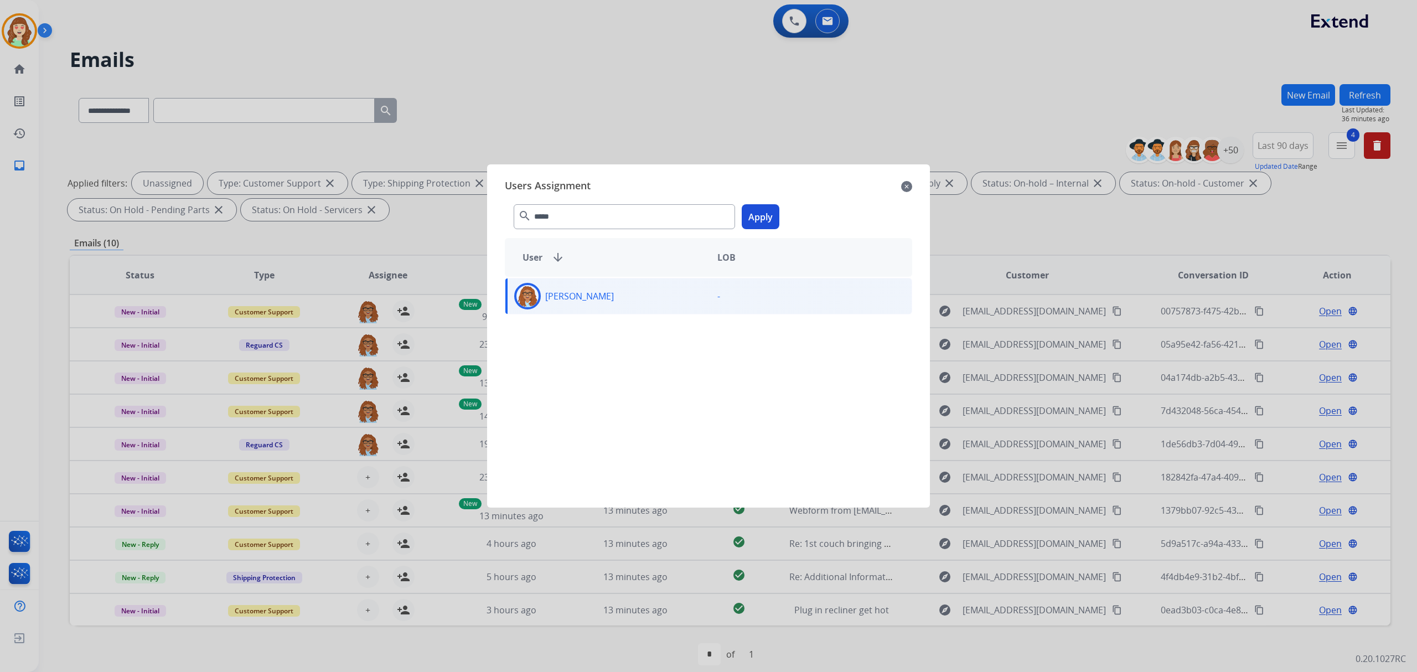
click at [748, 213] on button "Apply" at bounding box center [761, 216] width 38 height 25
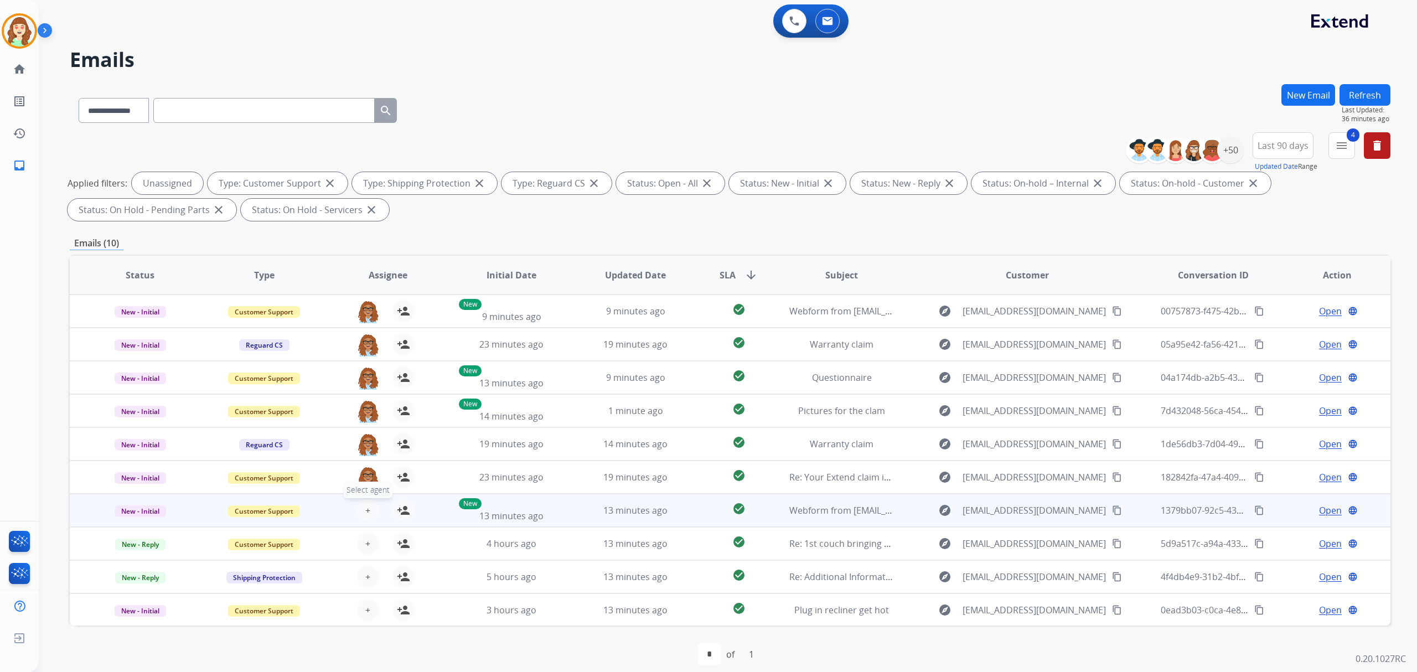
click at [366, 506] on span "+" at bounding box center [367, 510] width 5 height 13
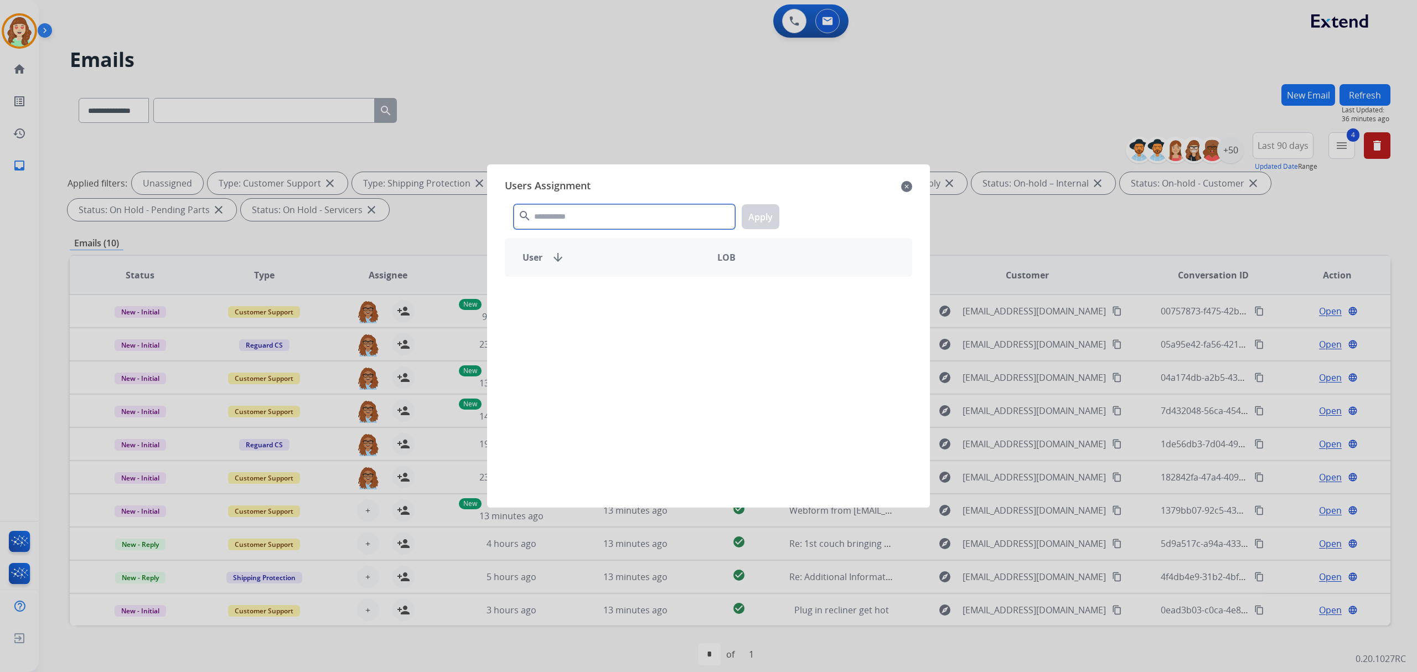
click at [579, 222] on input "text" at bounding box center [624, 216] width 221 height 25
type input "*****"
drag, startPoint x: 617, startPoint y: 290, endPoint x: 742, endPoint y: 220, distance: 144.0
click at [616, 290] on div "[PERSON_NAME]" at bounding box center [606, 296] width 203 height 27
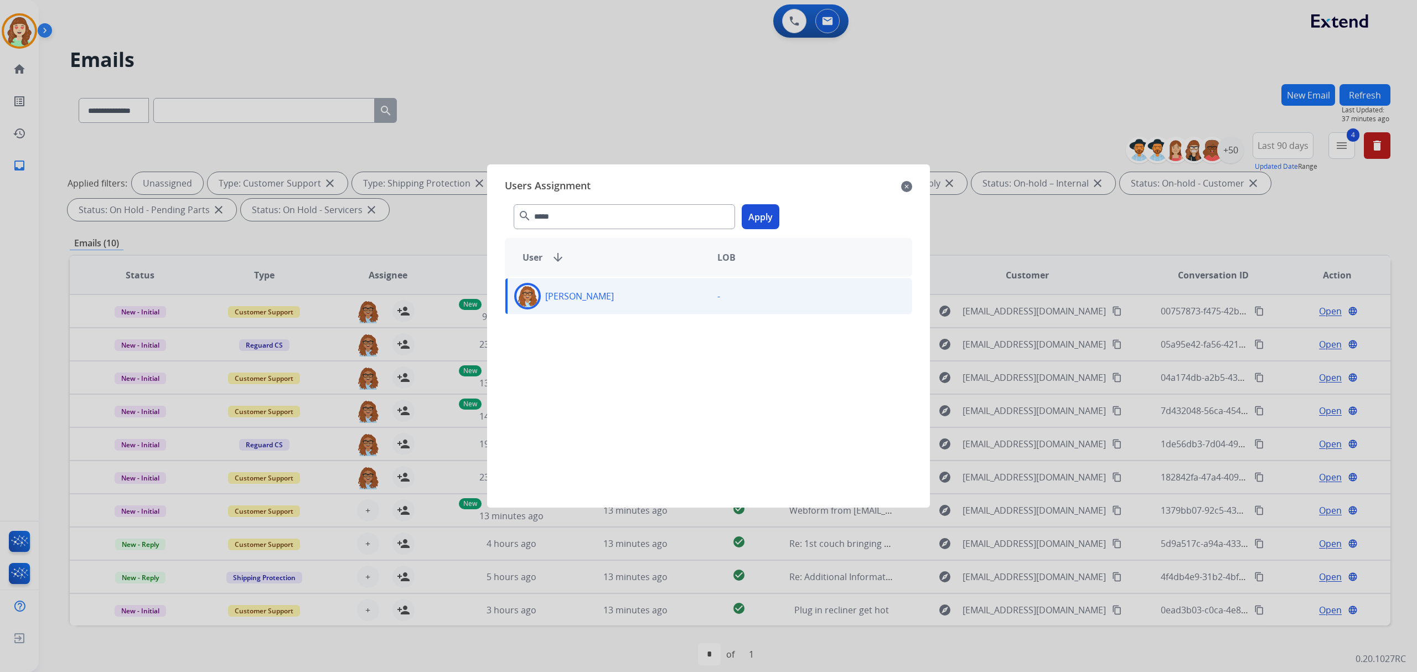
click at [762, 215] on button "Apply" at bounding box center [761, 216] width 38 height 25
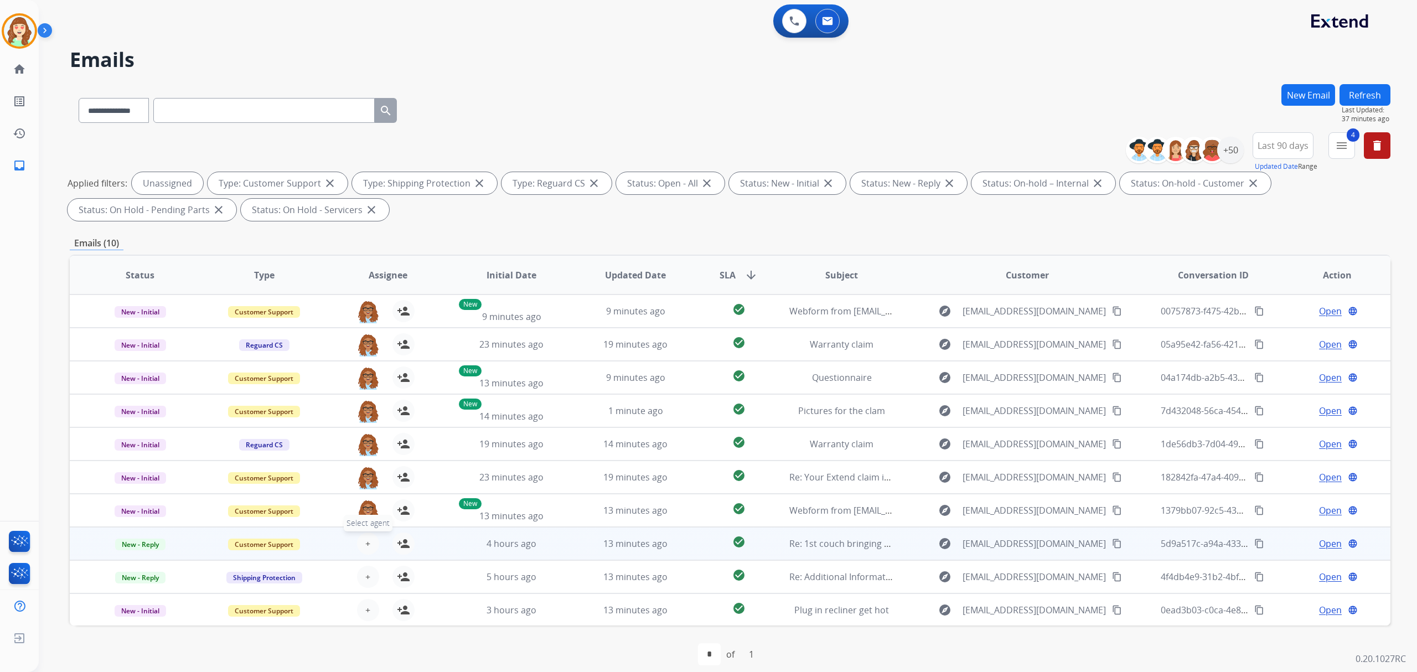
click at [370, 541] on button "+ Select agent" at bounding box center [368, 544] width 22 height 22
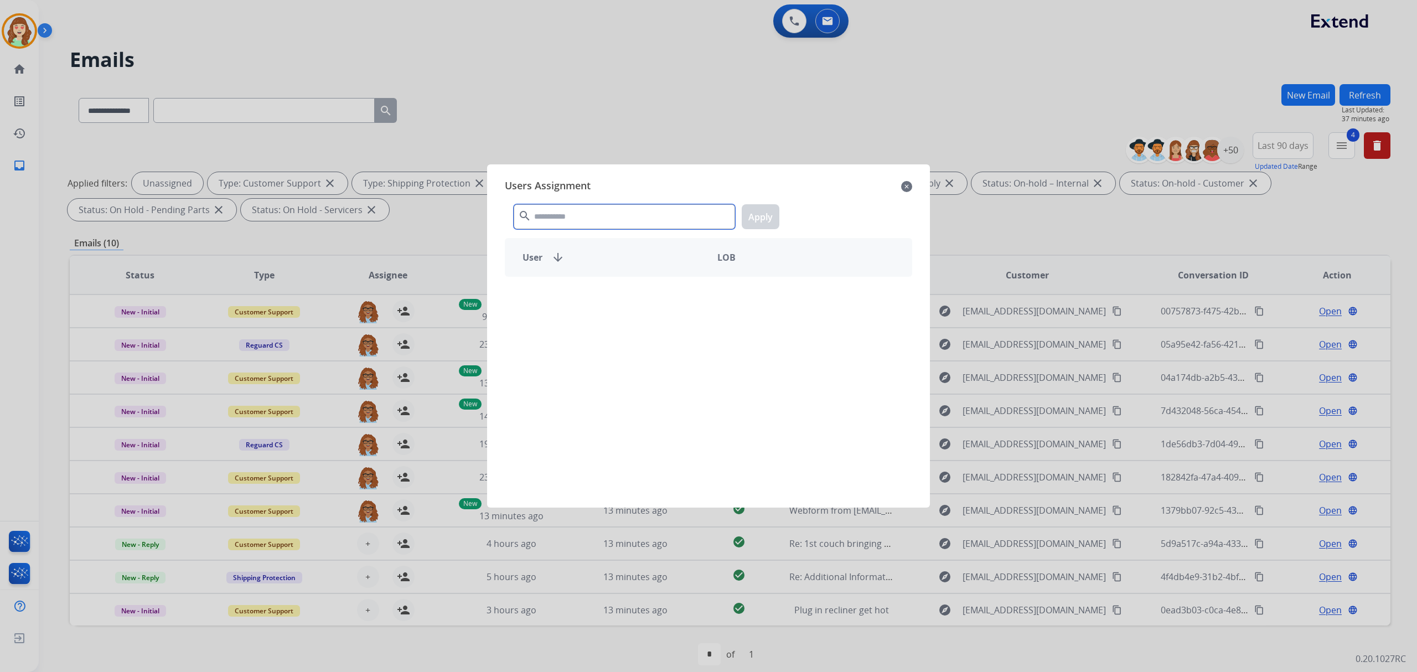
click at [603, 221] on input "text" at bounding box center [624, 216] width 221 height 25
type input "****"
drag, startPoint x: 624, startPoint y: 301, endPoint x: 786, endPoint y: 223, distance: 179.7
click at [628, 300] on div "[PERSON_NAME]" at bounding box center [606, 296] width 203 height 27
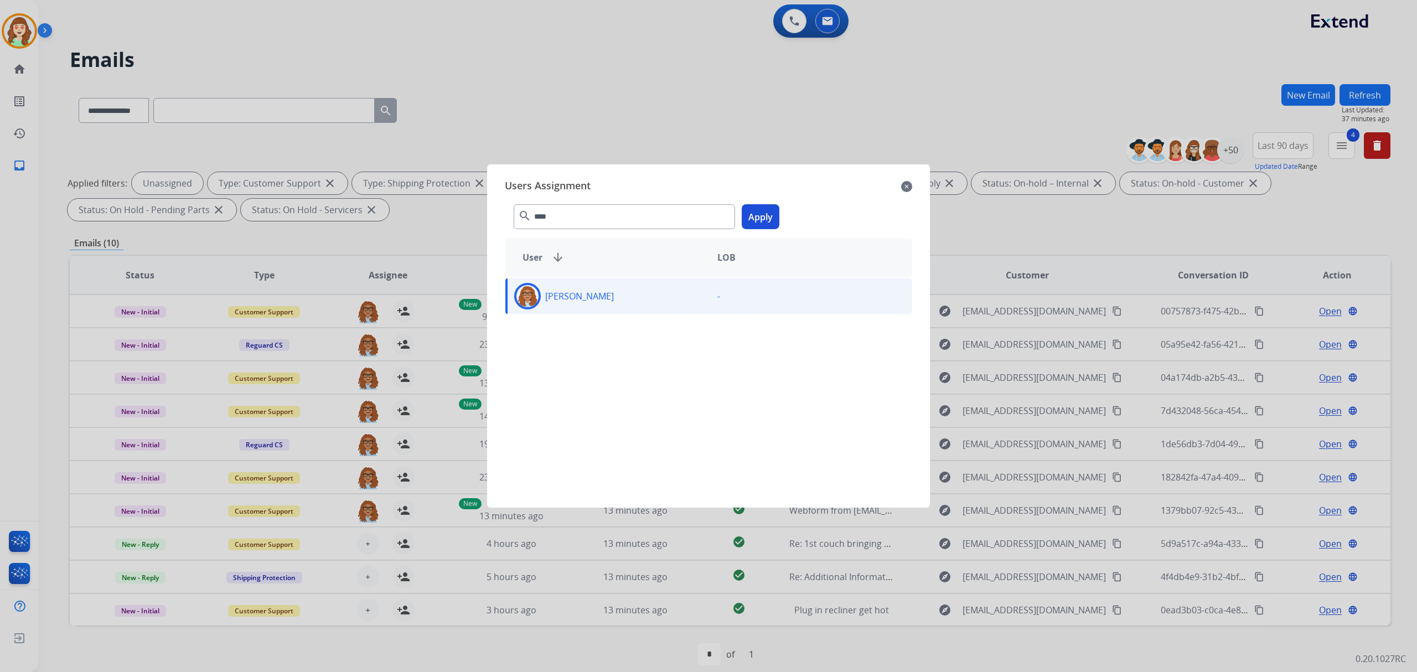
drag, startPoint x: 764, startPoint y: 213, endPoint x: 663, endPoint y: 261, distance: 112.2
click at [764, 214] on button "Apply" at bounding box center [761, 216] width 38 height 25
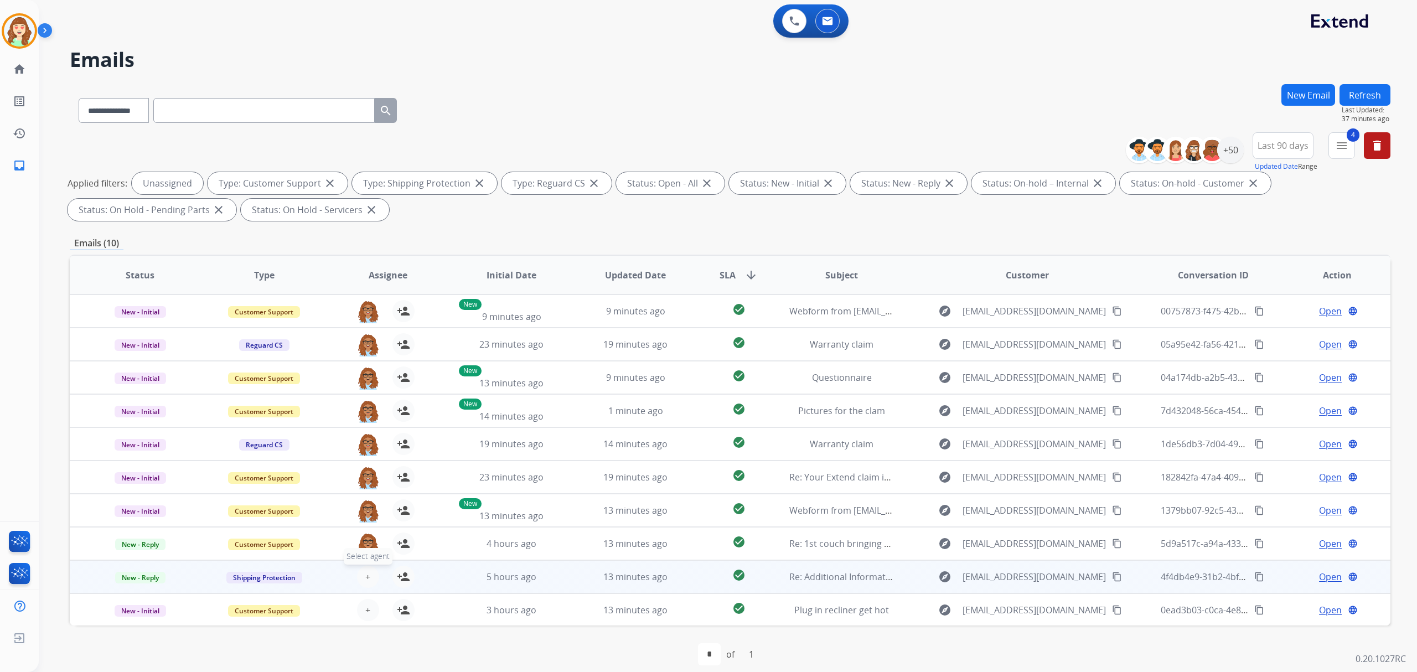
click at [366, 566] on button "+ Select agent" at bounding box center [368, 577] width 22 height 22
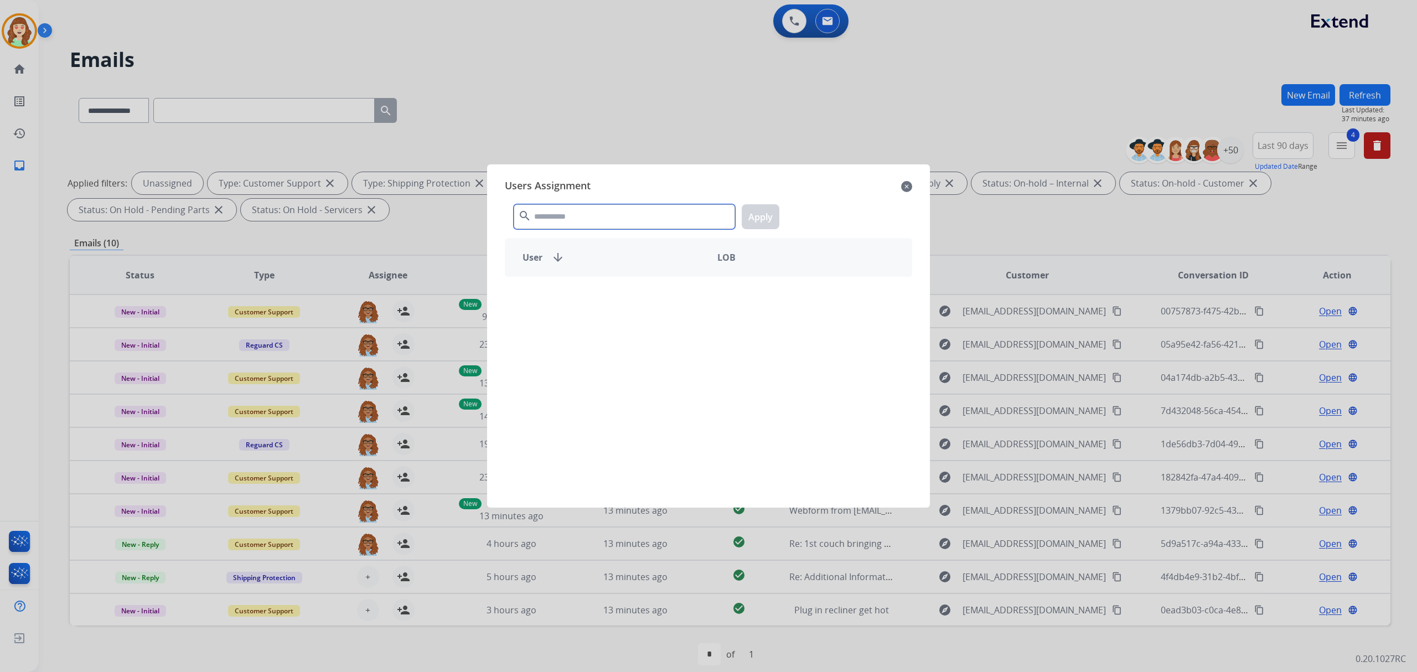
click at [598, 215] on input "text" at bounding box center [624, 216] width 221 height 25
type input "****"
click at [634, 292] on div "[PERSON_NAME]" at bounding box center [606, 296] width 203 height 27
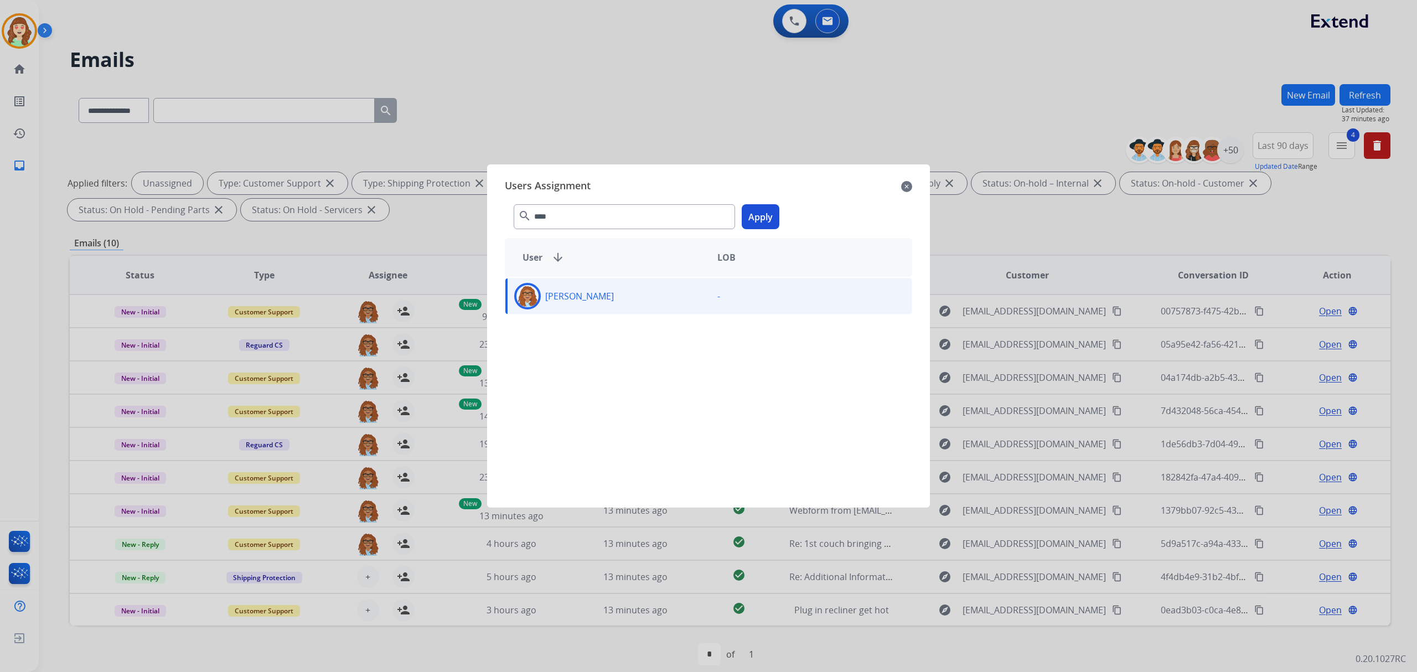
click at [760, 221] on button "Apply" at bounding box center [761, 216] width 38 height 25
